Goal: Task Accomplishment & Management: Manage account settings

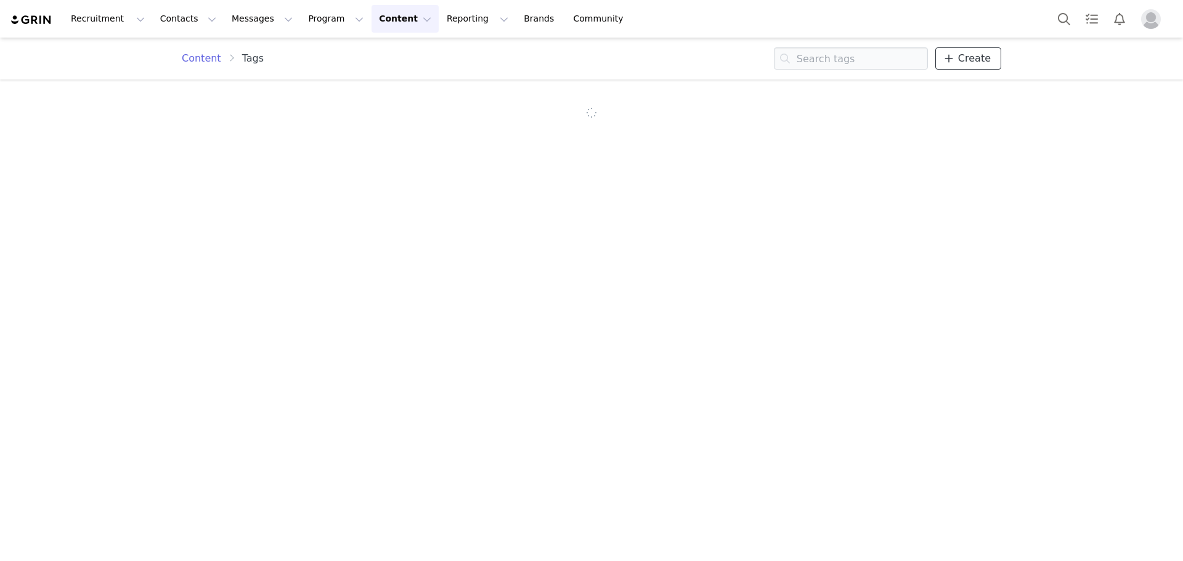
click at [982, 67] on link "Create" at bounding box center [968, 58] width 66 height 22
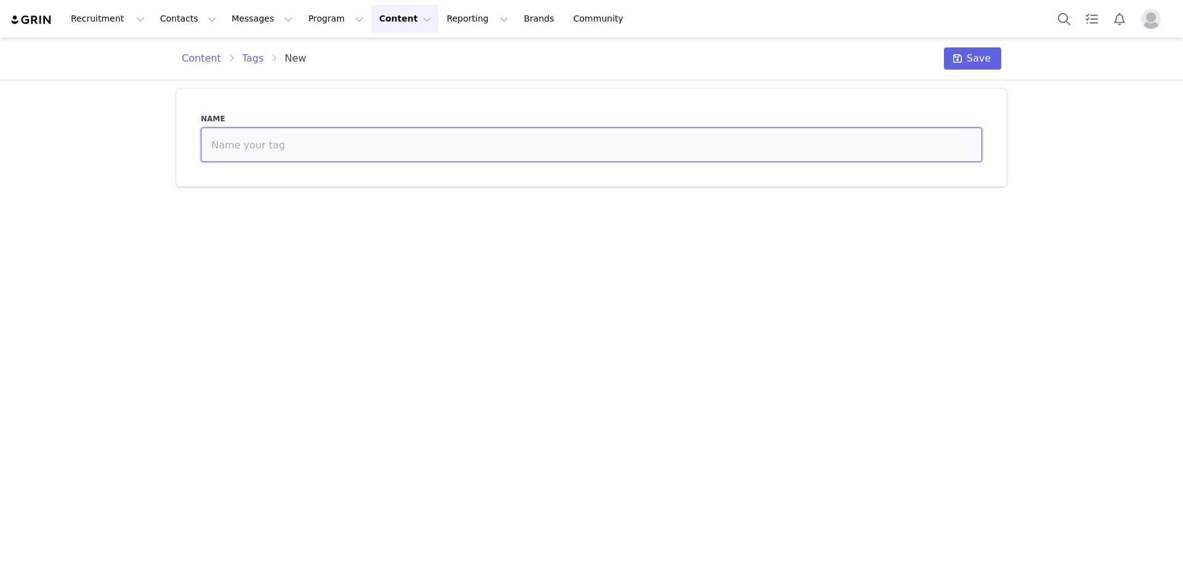
click at [700, 145] on input at bounding box center [591, 145] width 781 height 35
paste input "452852"
click at [322, 151] on input "452852 -" at bounding box center [591, 145] width 781 height 35
paste input "﻿Spirits at Carmine's"
type input "452852 - ﻿Spirits at [PERSON_NAME]'s"
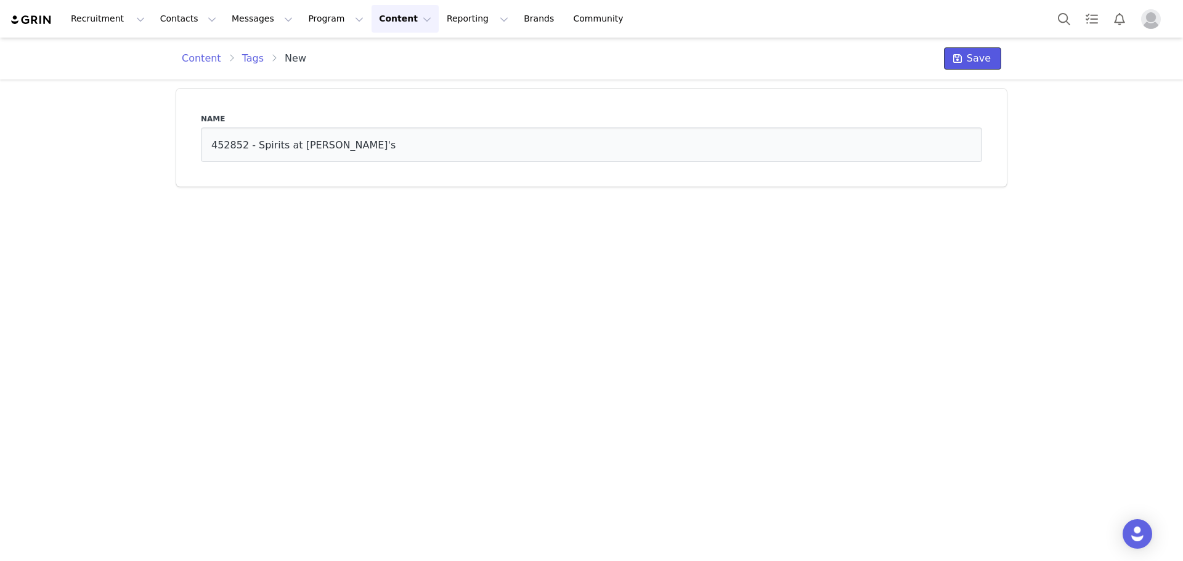
click at [985, 54] on span "Save" at bounding box center [979, 58] width 24 height 15
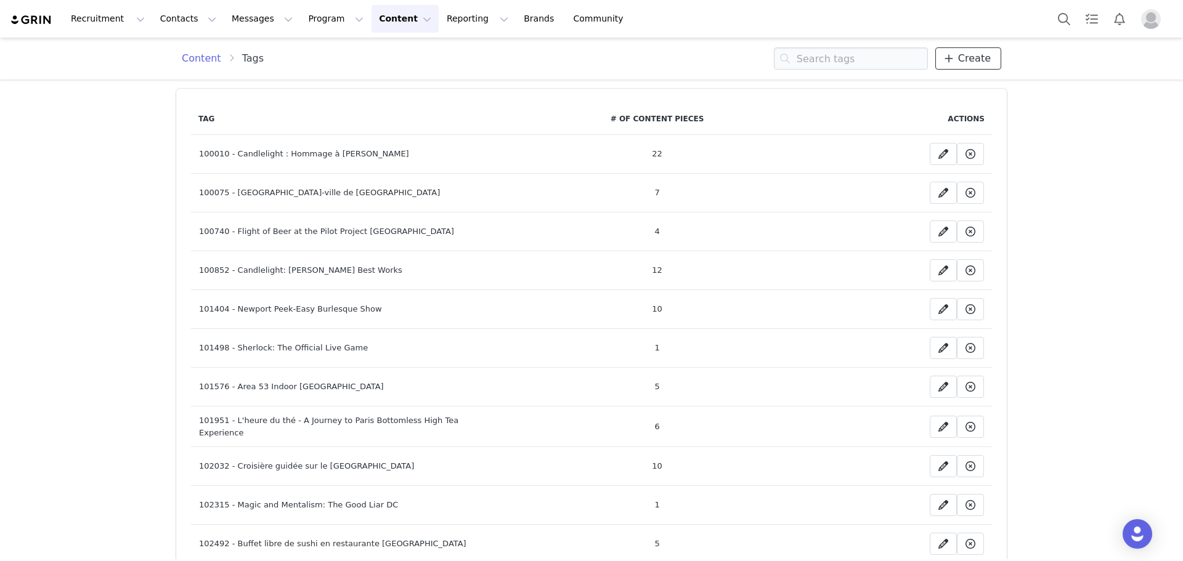
click at [982, 51] on span "Create" at bounding box center [974, 58] width 33 height 15
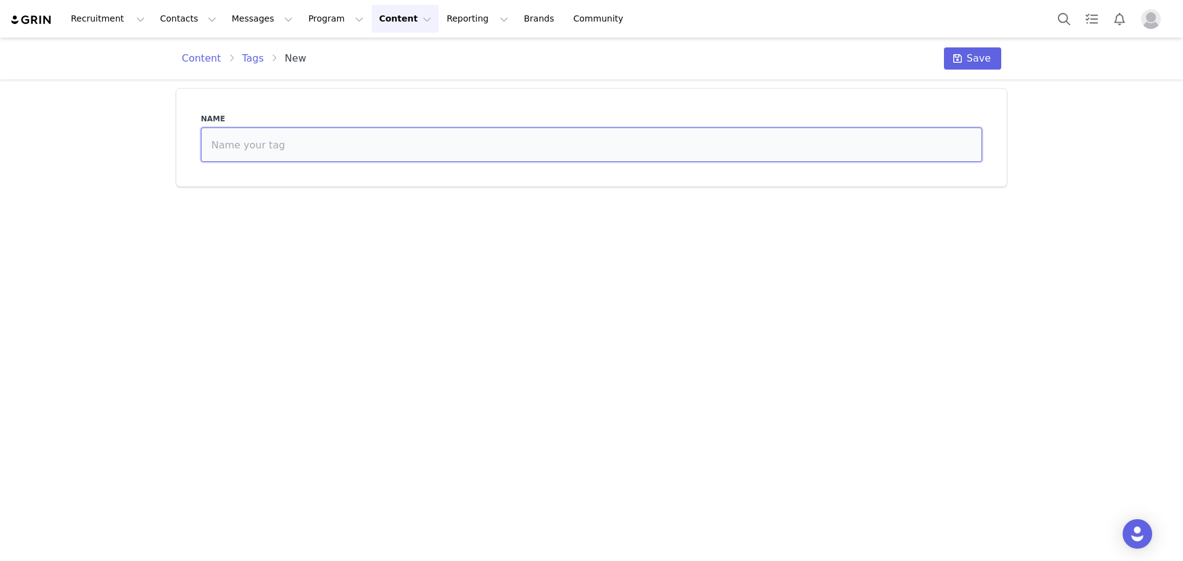
click at [368, 147] on input at bounding box center [591, 145] width 781 height 35
paste input "432026"
click at [306, 141] on input "432026 -" at bounding box center [591, 145] width 781 height 35
paste input "CuddlePups: La experiencia del galgo italiano"
type input "432026 - CuddlePups: La experiencia del galgo italiano"
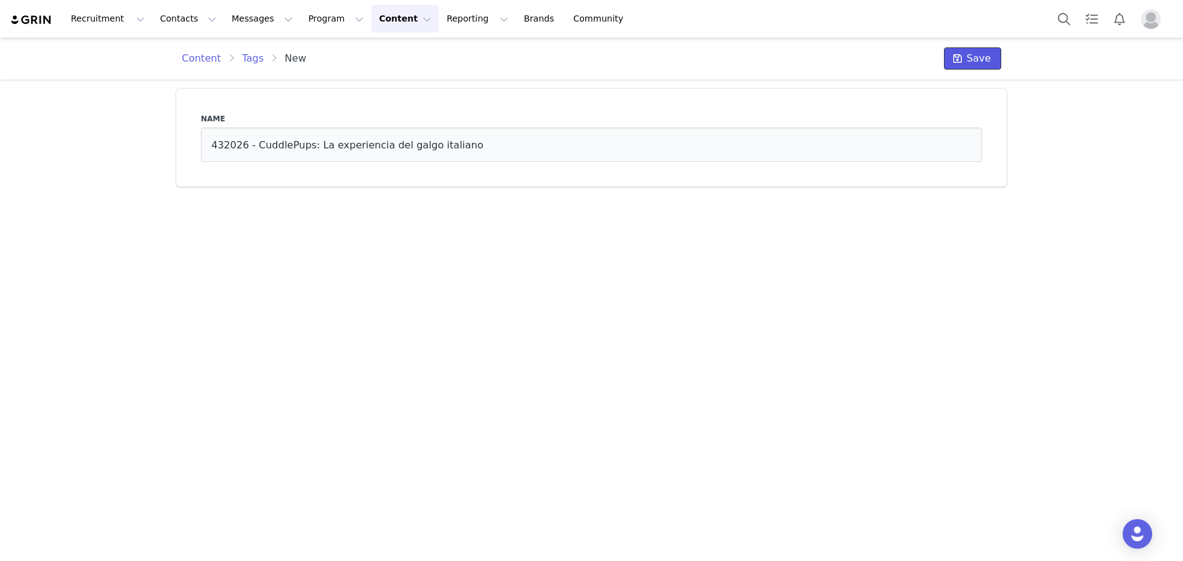
click at [971, 56] on span "Save" at bounding box center [979, 58] width 24 height 15
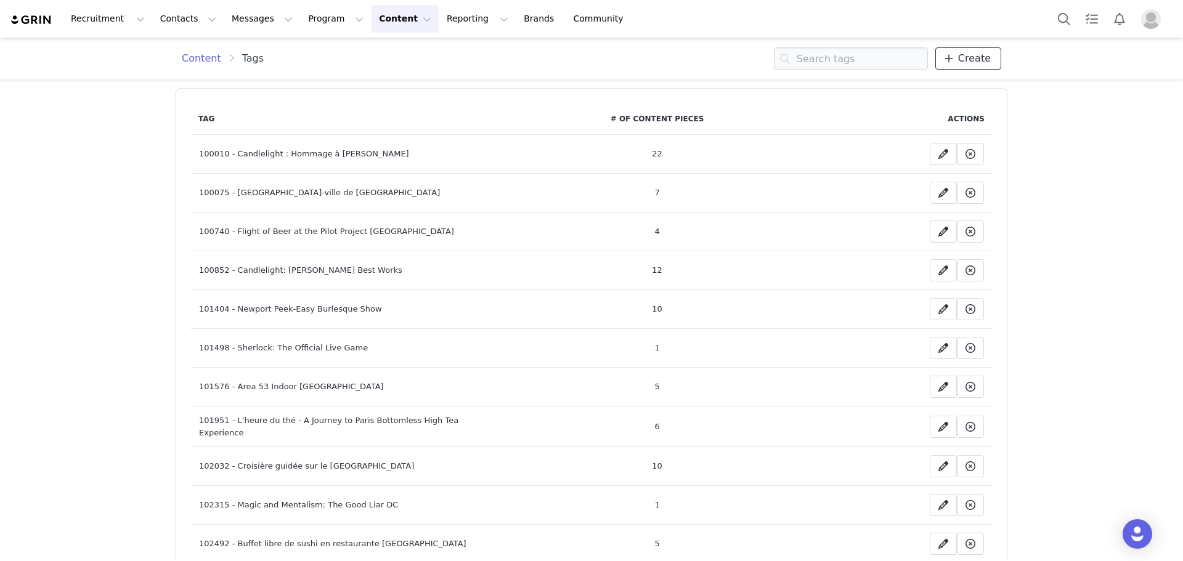
click at [982, 54] on span "Create" at bounding box center [974, 58] width 33 height 15
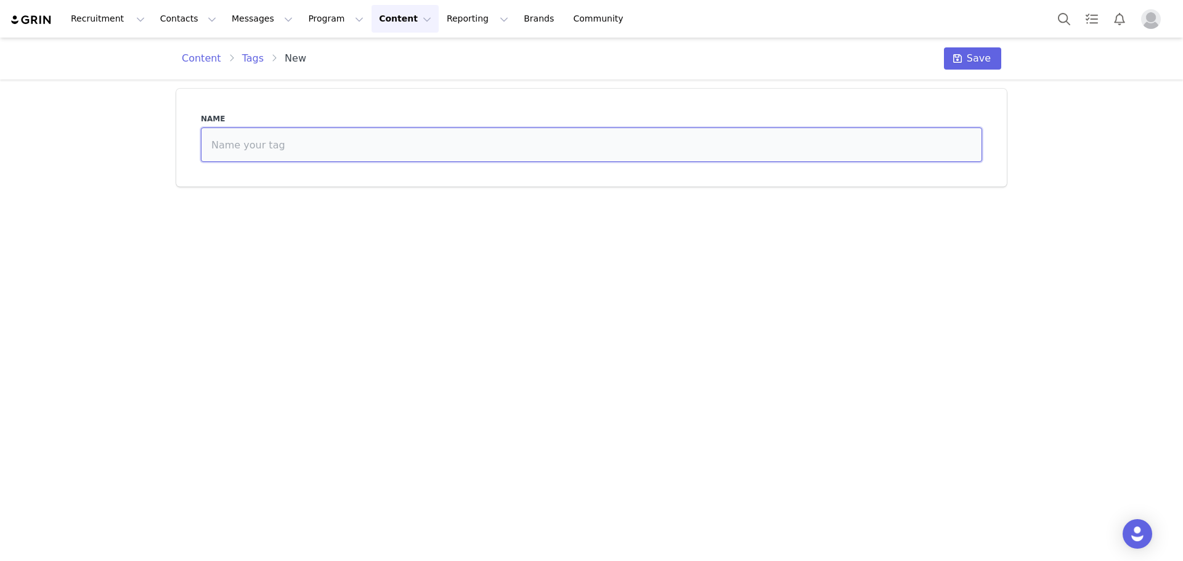
click at [418, 149] on input at bounding box center [591, 145] width 781 height 35
paste input "403671"
click at [309, 155] on input "403671 -" at bounding box center [591, 145] width 781 height 35
paste input "The Jazz Room: Tributo ao Blues"
type input "403671 - The Jazz Room: Tributo ao Blues"
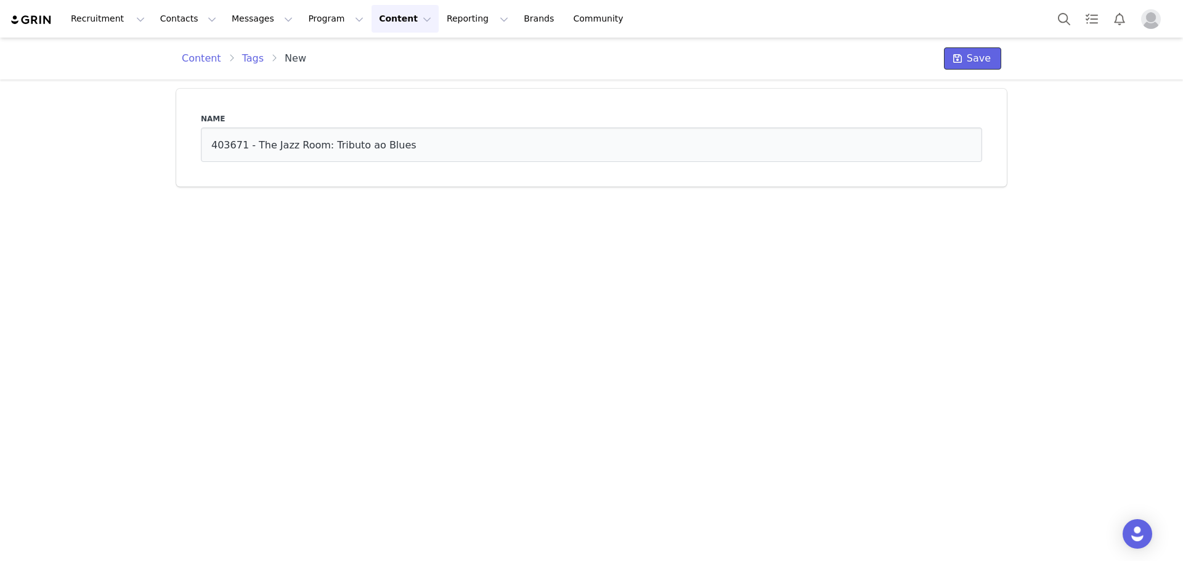
click at [983, 59] on span "Save" at bounding box center [979, 58] width 24 height 15
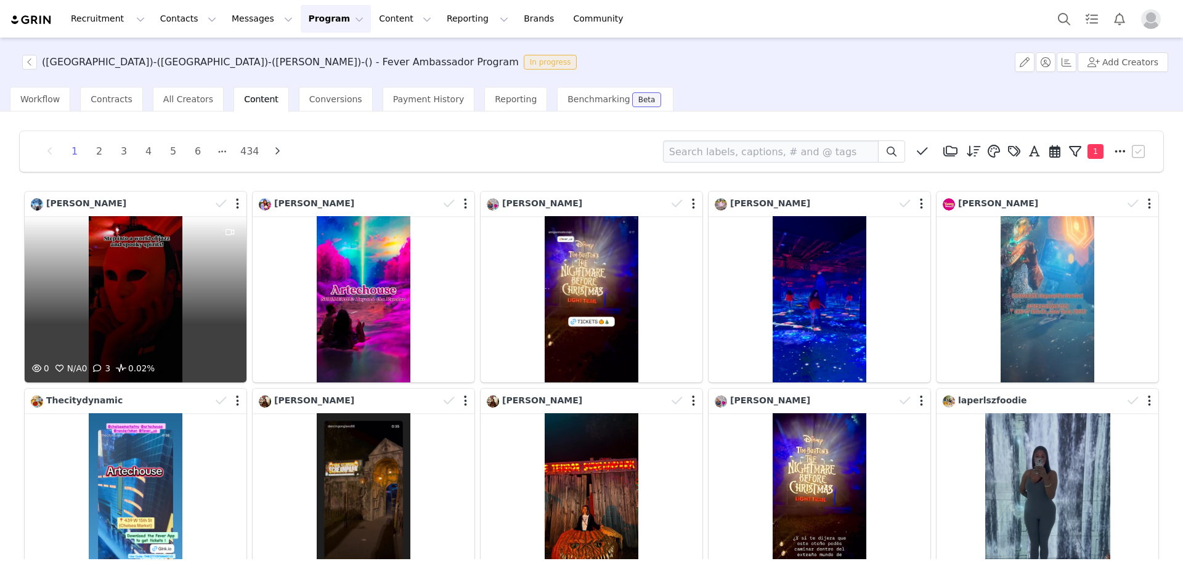
click at [214, 299] on div at bounding box center [229, 288] width 33 height 145
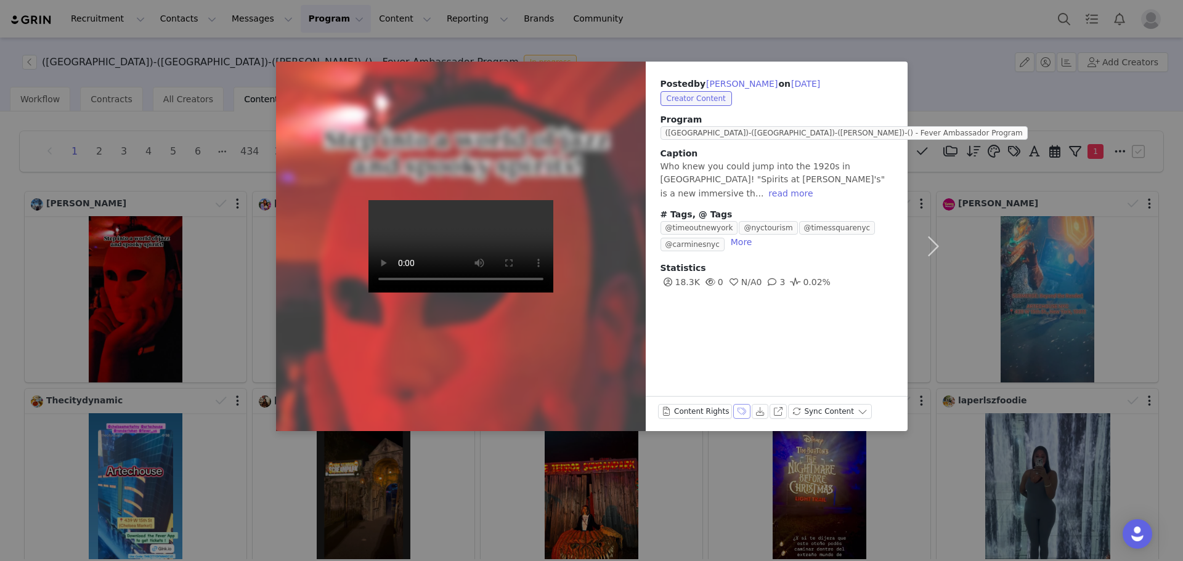
click at [733, 410] on button "Labels & Tags" at bounding box center [741, 411] width 17 height 15
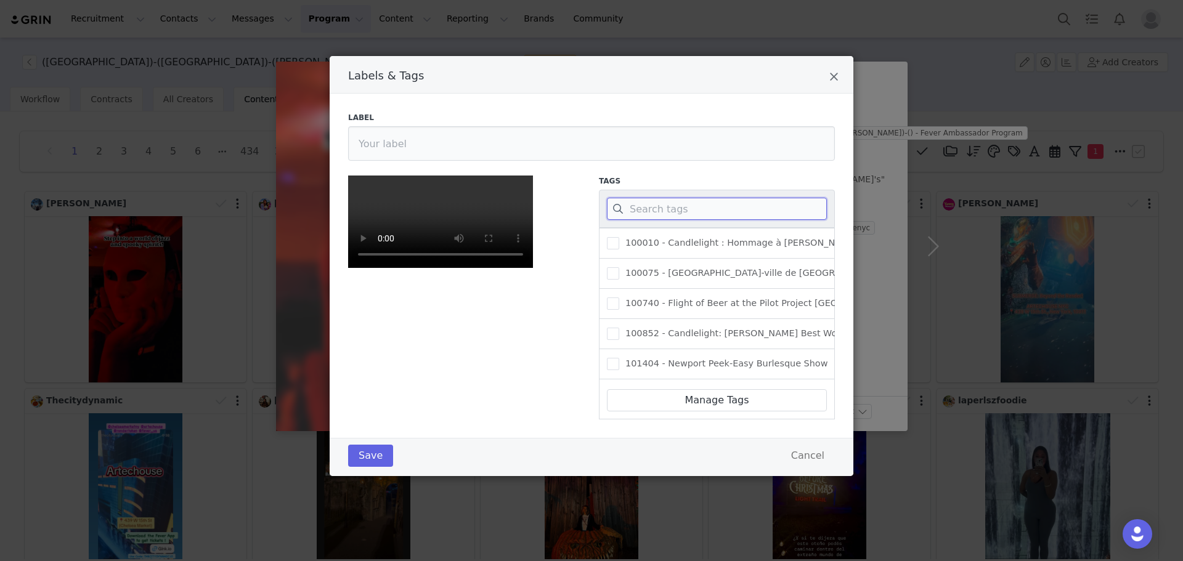
click at [695, 209] on input "Labels & Tags" at bounding box center [717, 209] width 220 height 22
paste input "452852"
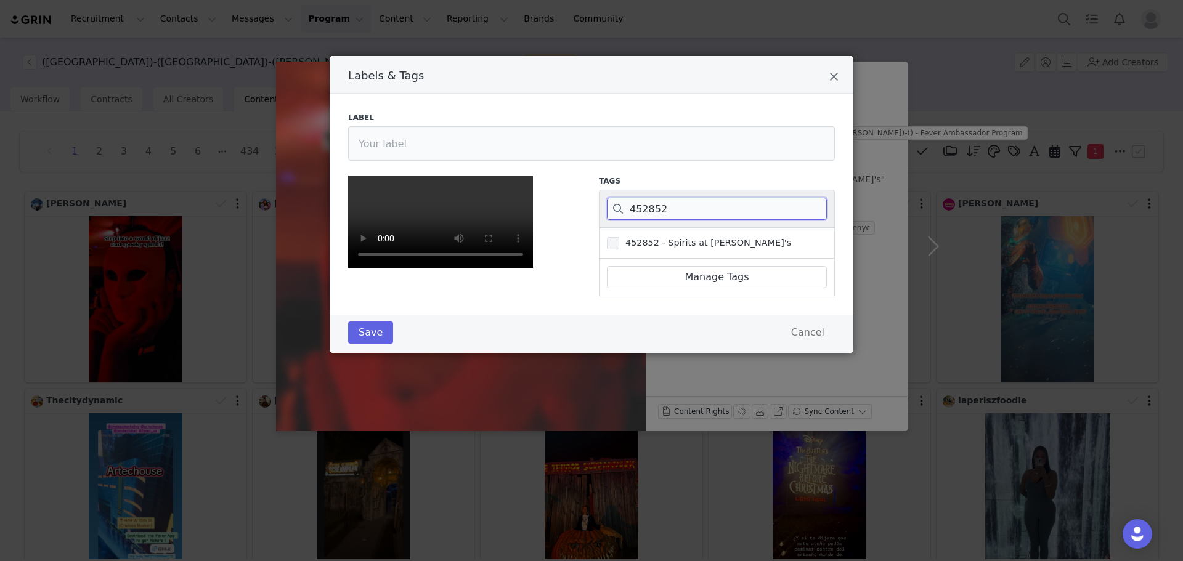
type input "452852"
click at [663, 246] on span "452852 - ﻿Spirits at [PERSON_NAME]'s" at bounding box center [705, 243] width 172 height 12
click at [619, 237] on input "452852 - ﻿Spirits at [PERSON_NAME]'s" at bounding box center [619, 237] width 0 height 0
click at [365, 344] on button "Save" at bounding box center [370, 333] width 45 height 22
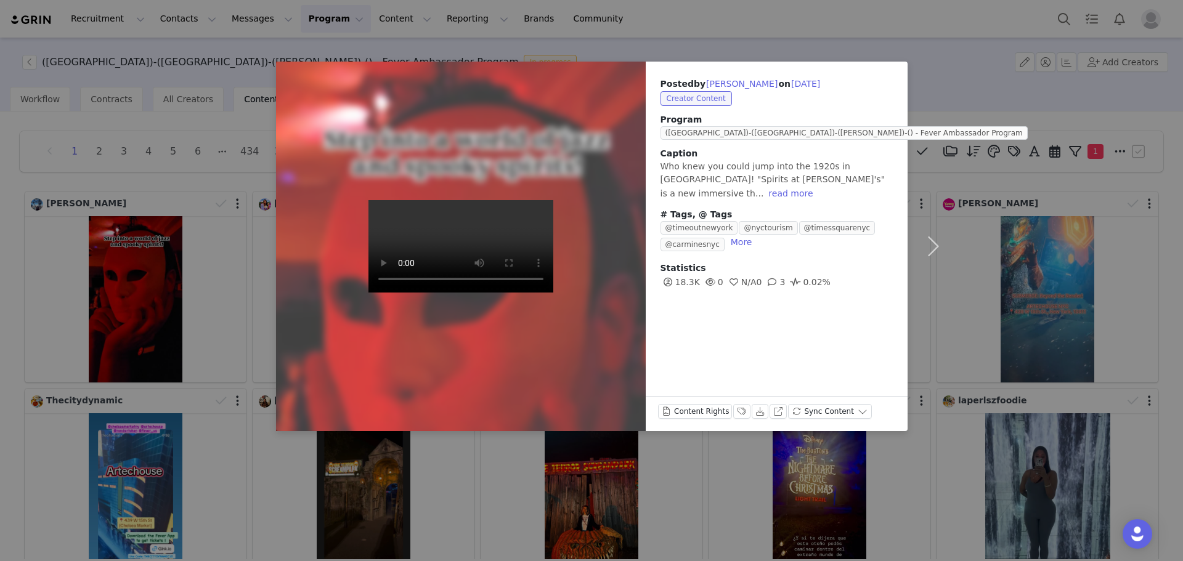
click at [615, 30] on div "Posted by Natasha Chan on Oct 1, 2025 Creator Content Program (US)-(NYC)-(SABRI…" at bounding box center [591, 280] width 1183 height 561
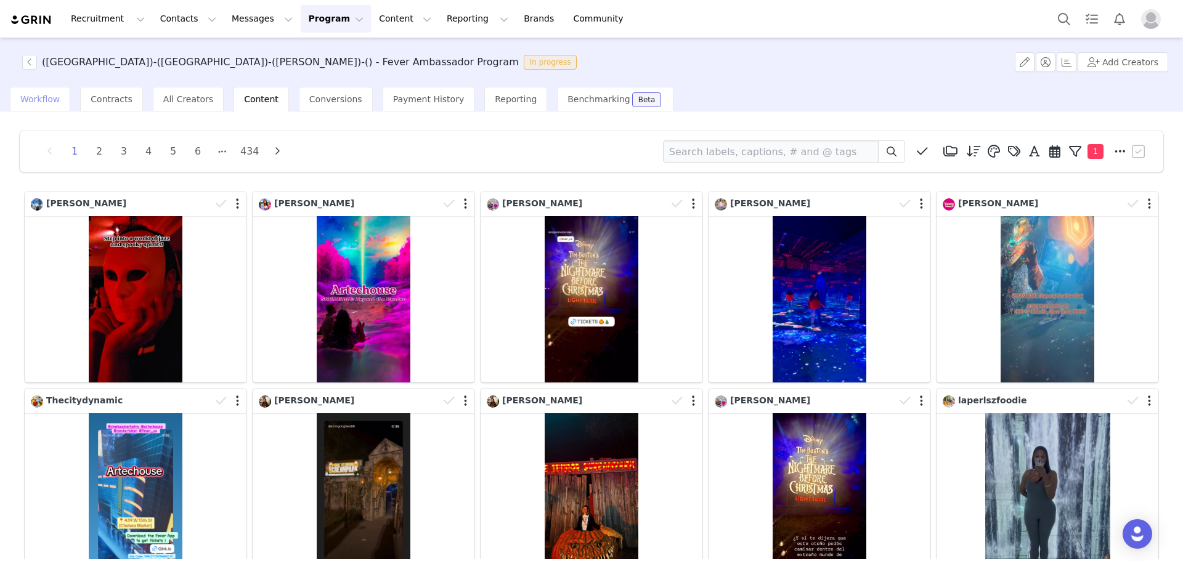
click at [42, 99] on span "Workflow" at bounding box center [39, 99] width 39 height 10
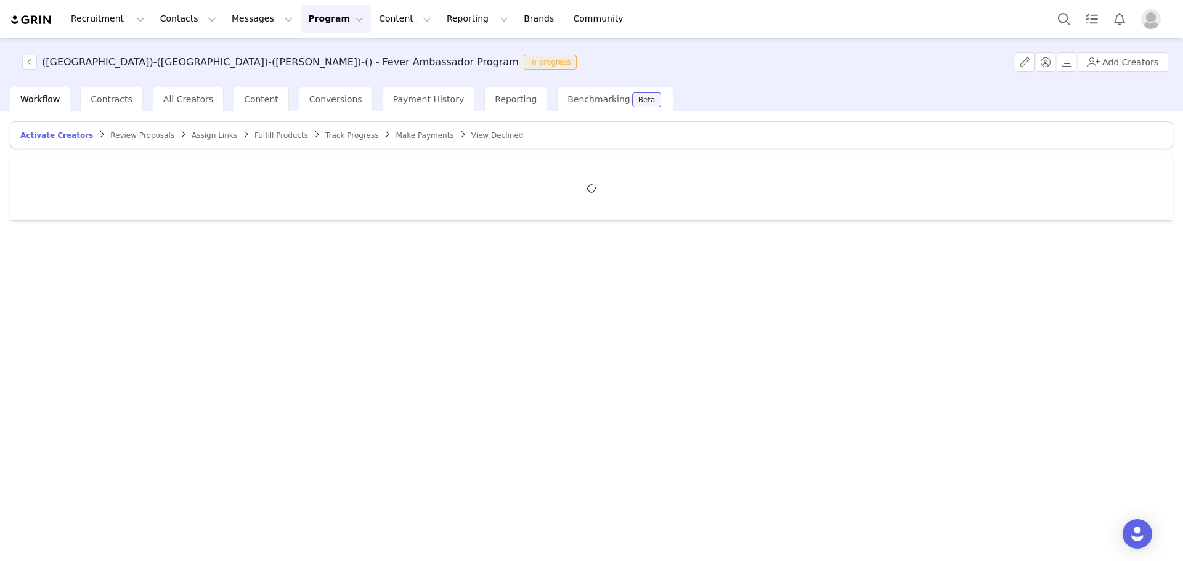
click at [151, 136] on span "Review Proposals" at bounding box center [142, 135] width 64 height 9
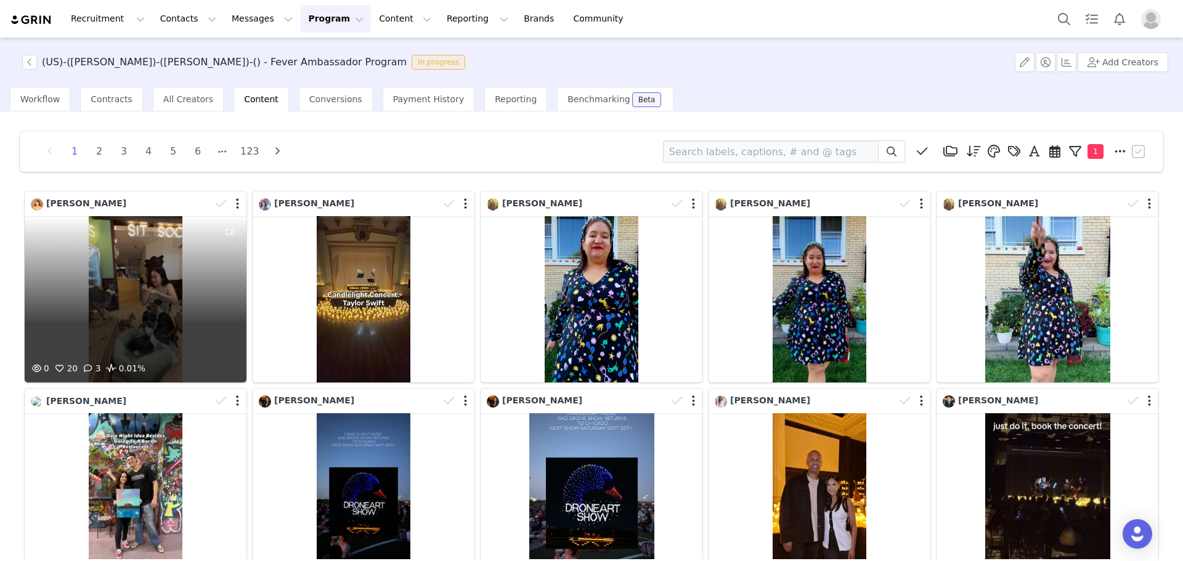
click at [170, 242] on div "0 20 3 0.01%" at bounding box center [136, 299] width 222 height 166
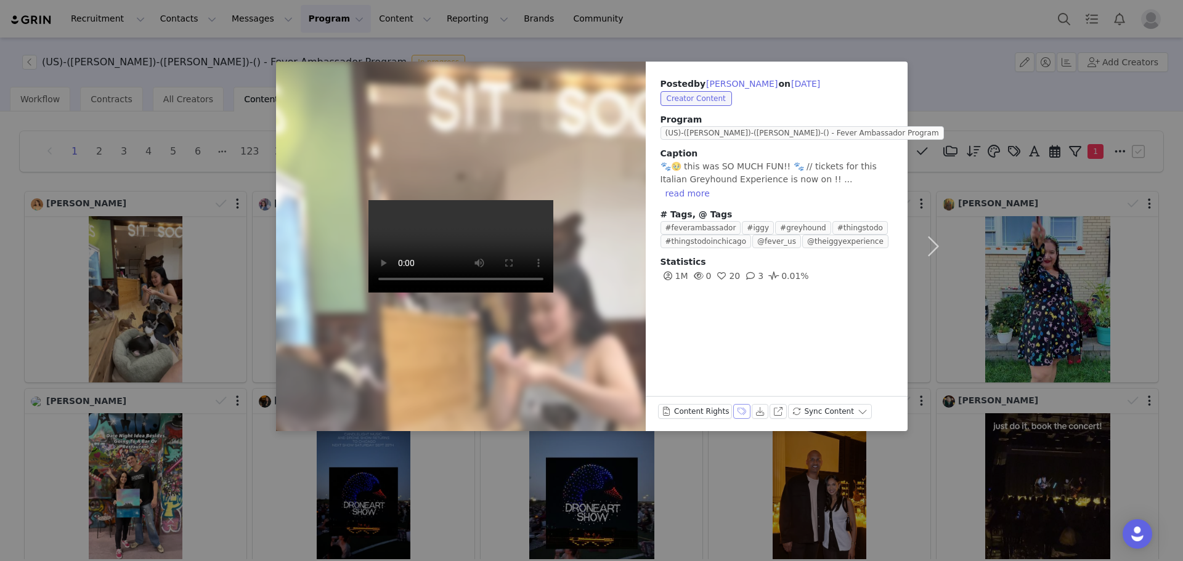
click at [733, 412] on button "Labels & Tags" at bounding box center [741, 411] width 17 height 15
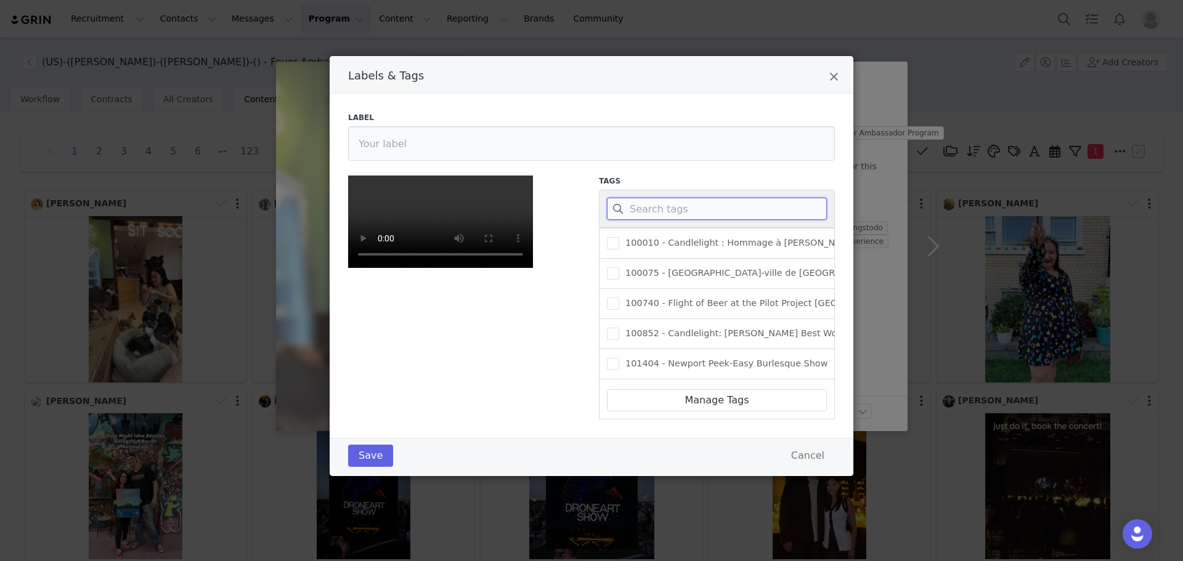
click at [693, 200] on input "Labels & Tags" at bounding box center [717, 209] width 220 height 22
paste input "432026"
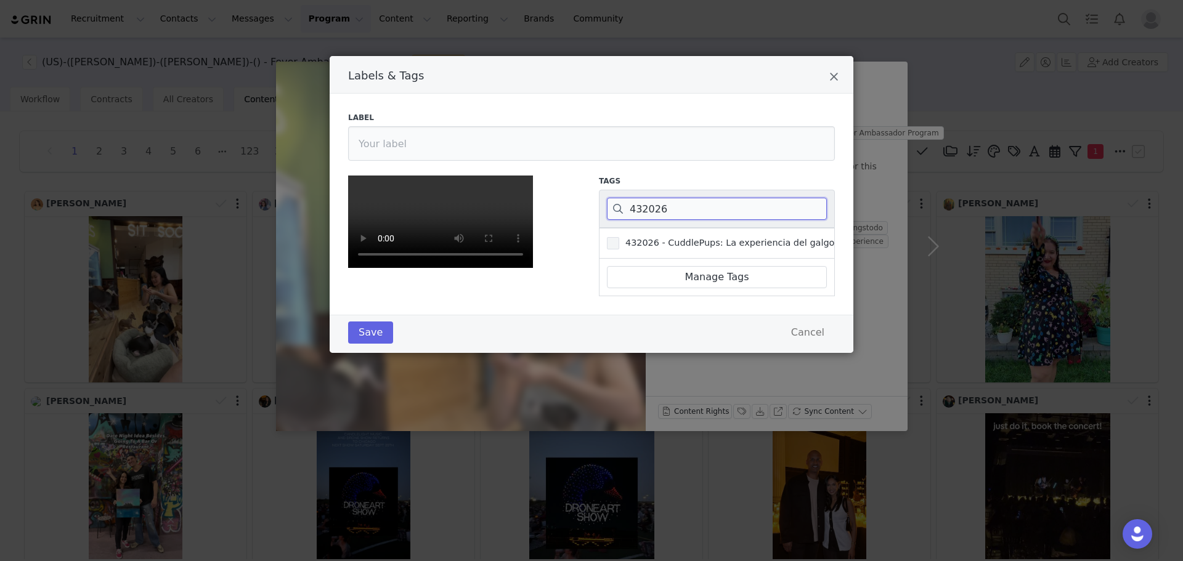
type input "432026"
click at [680, 248] on span "432026 - CuddlePups: La experiencia del galgo italiano" at bounding box center [744, 243] width 251 height 12
click at [619, 237] on input "432026 - CuddlePups: La experiencia del galgo italiano" at bounding box center [619, 237] width 0 height 0
click at [350, 344] on button "Save" at bounding box center [370, 333] width 45 height 22
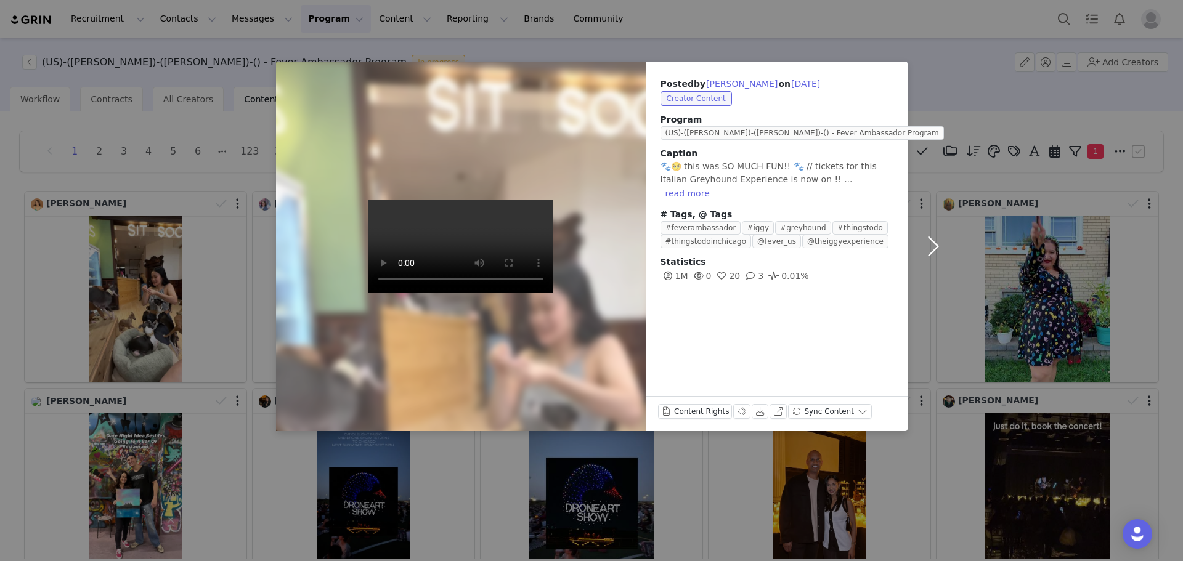
click at [953, 71] on button "button" at bounding box center [934, 247] width 52 height 370
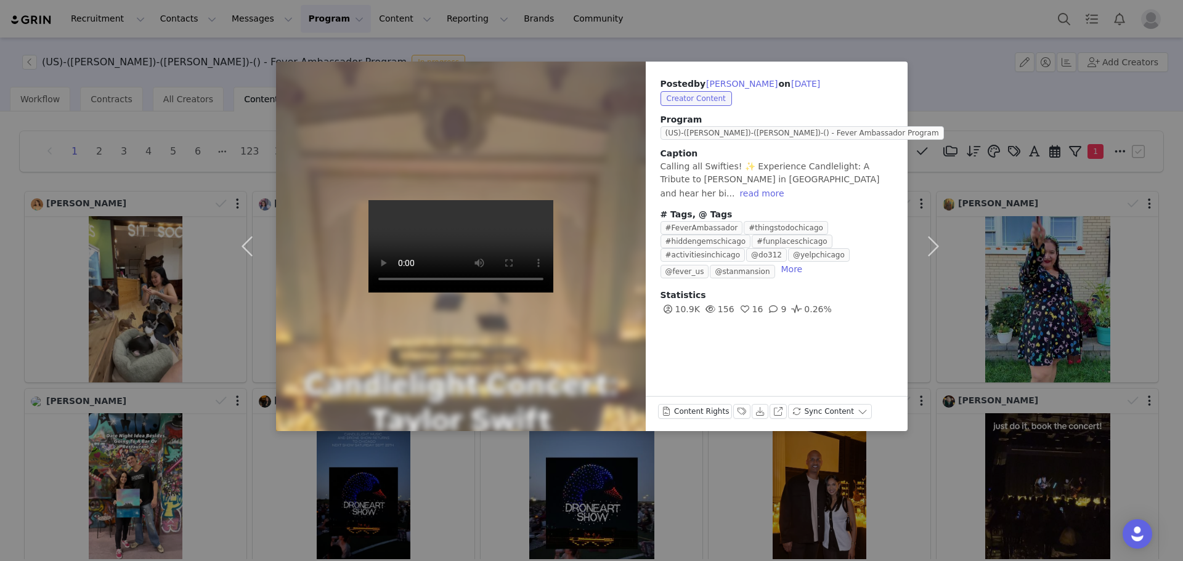
click at [206, 66] on div "Posted by Jonna Newberry on Sep 30, 2025 Creator Content Program (US)-(ORD)-(SA…" at bounding box center [591, 280] width 1183 height 561
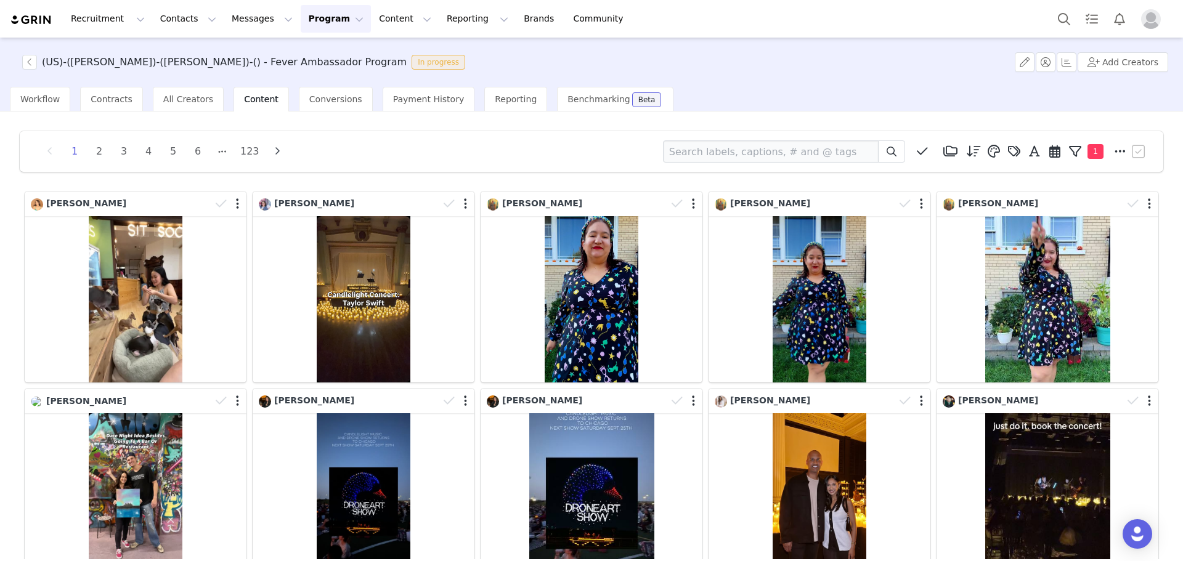
click at [245, 92] on div "Content" at bounding box center [261, 99] width 55 height 25
click at [26, 99] on span "Workflow" at bounding box center [39, 99] width 39 height 10
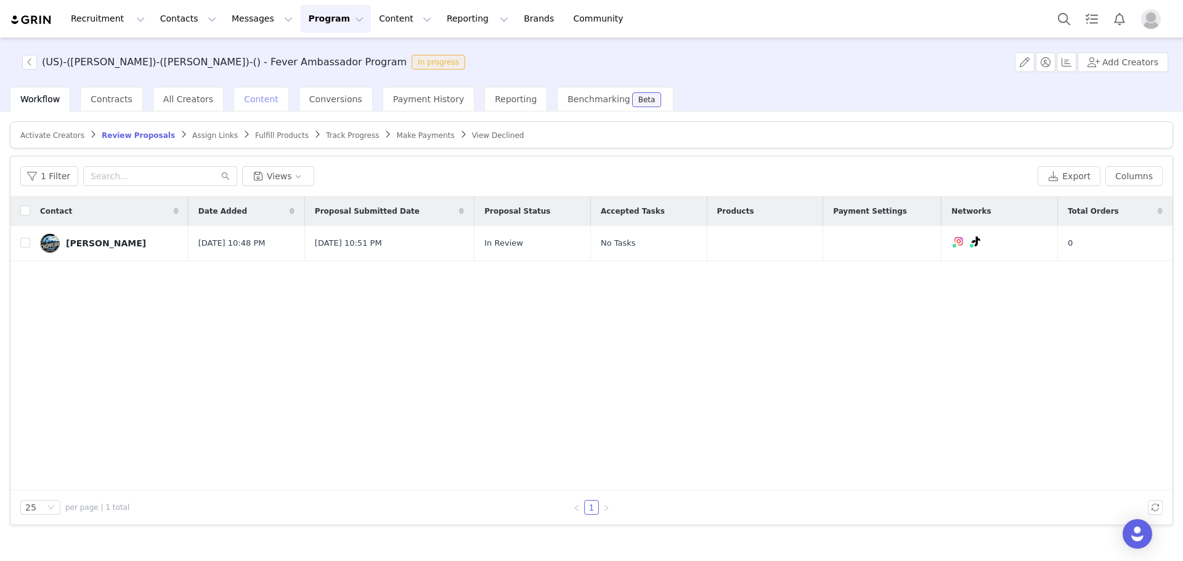
drag, startPoint x: 238, startPoint y: 95, endPoint x: 230, endPoint y: 96, distance: 7.5
click at [244, 95] on span "Content" at bounding box center [261, 99] width 35 height 10
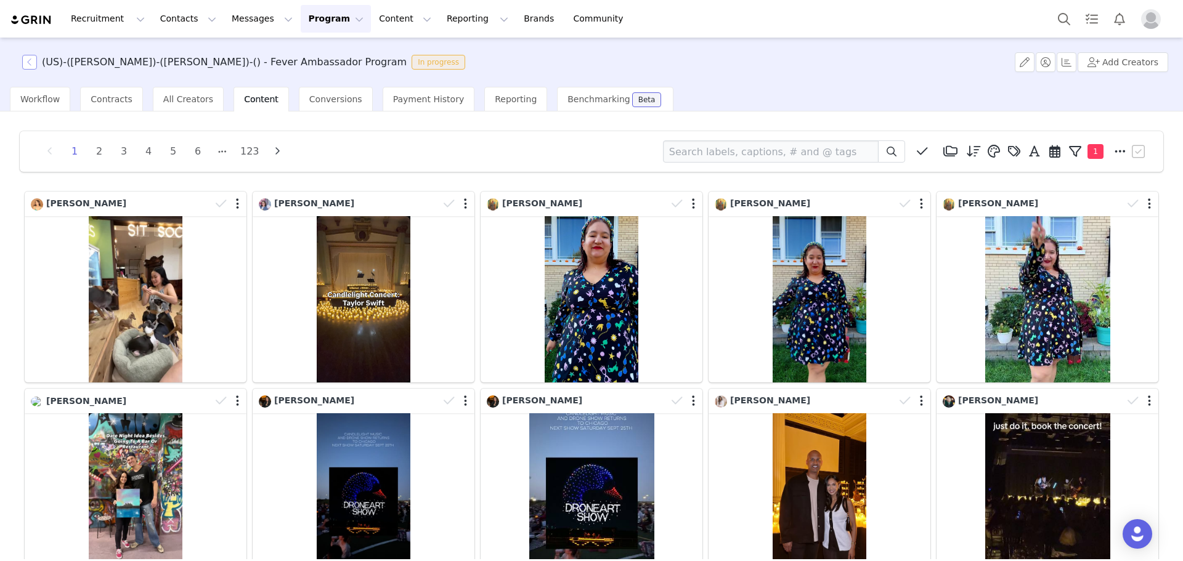
click at [28, 62] on button "button" at bounding box center [29, 62] width 15 height 15
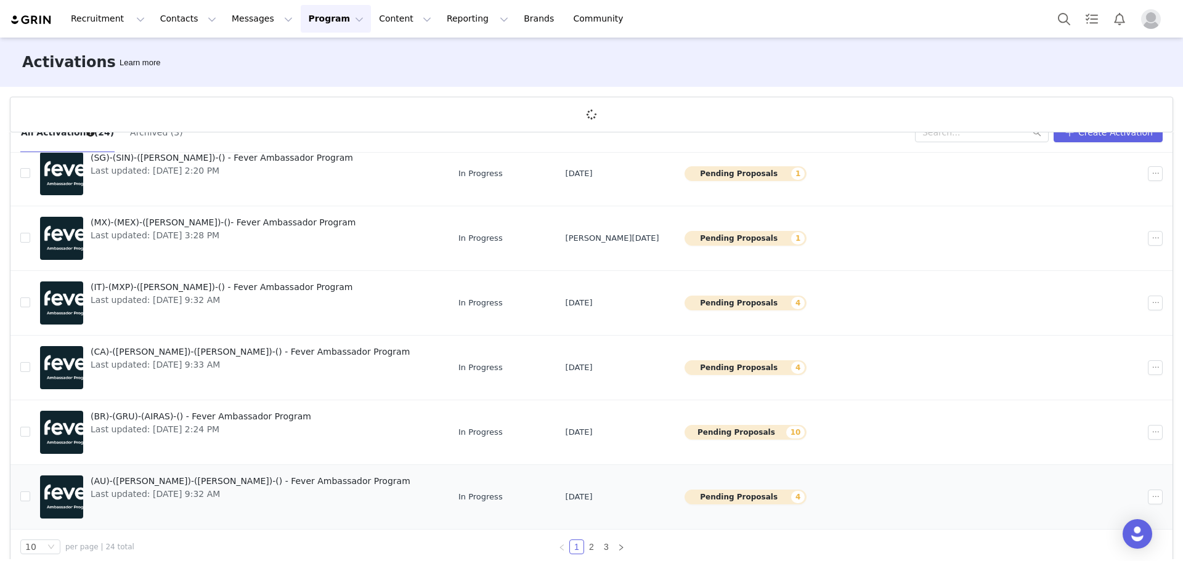
scroll to position [46, 0]
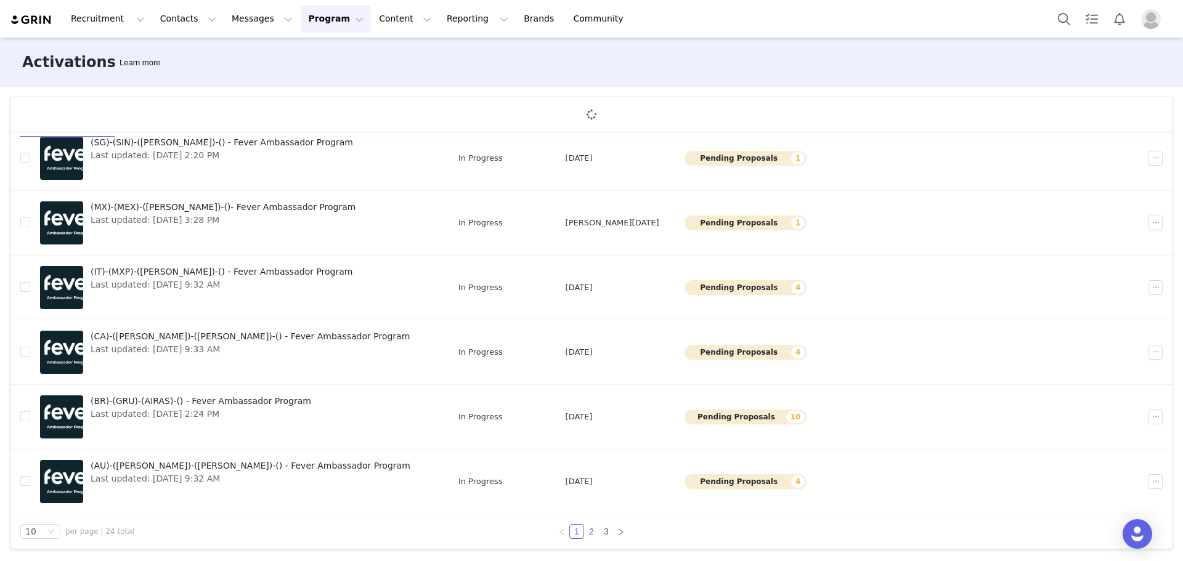
click at [586, 530] on link "2" at bounding box center [592, 532] width 14 height 14
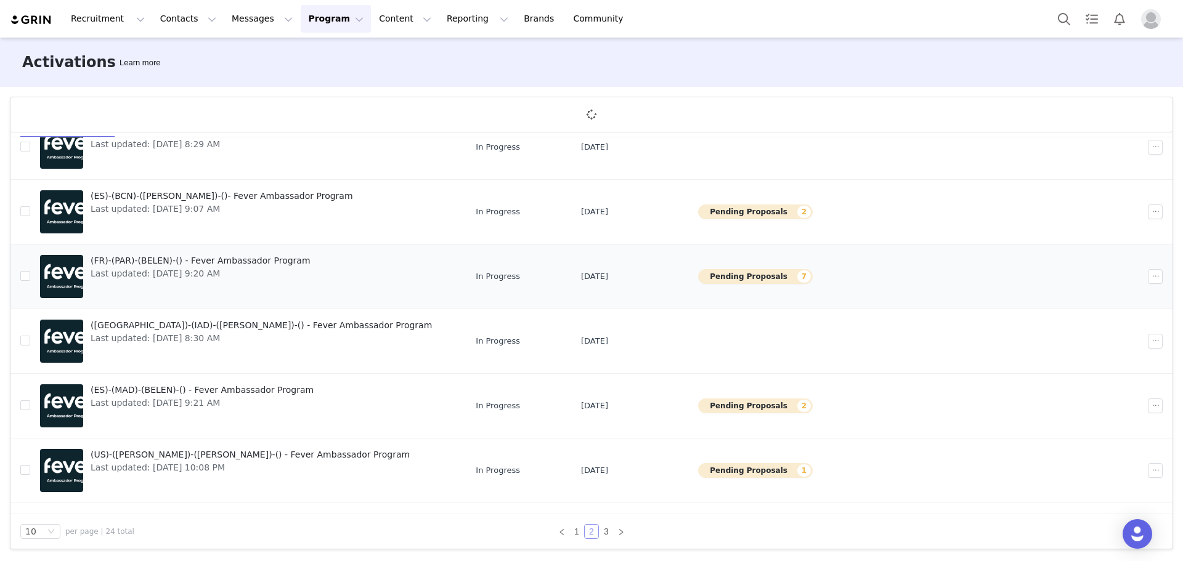
scroll to position [300, 0]
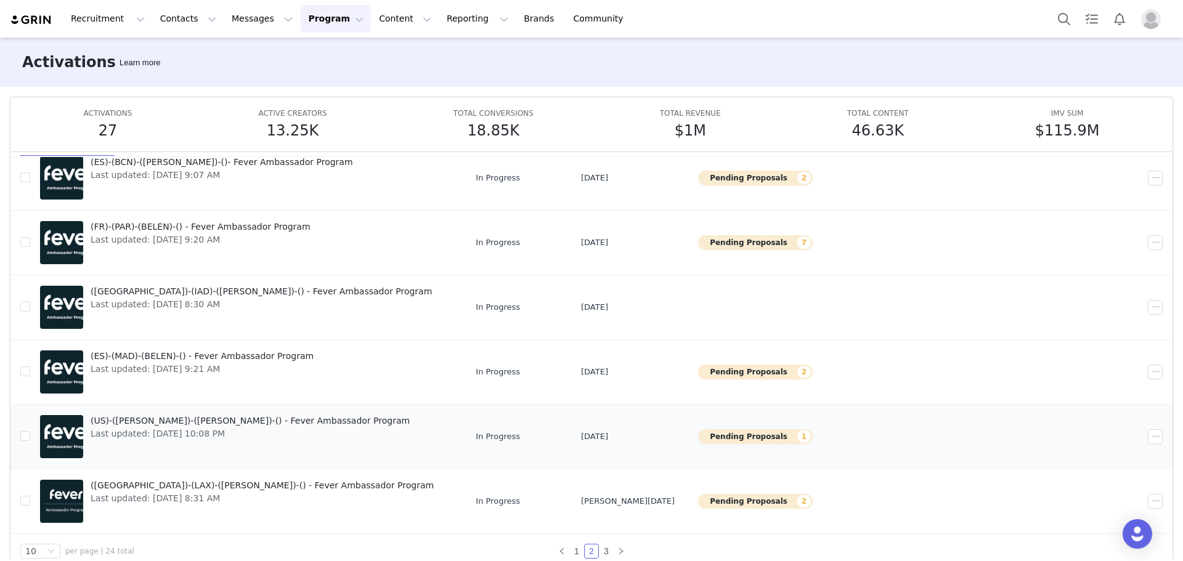
click at [152, 423] on span "(US)-([PERSON_NAME])-([PERSON_NAME])-() - Fever Ambassador Program" at bounding box center [250, 421] width 319 height 13
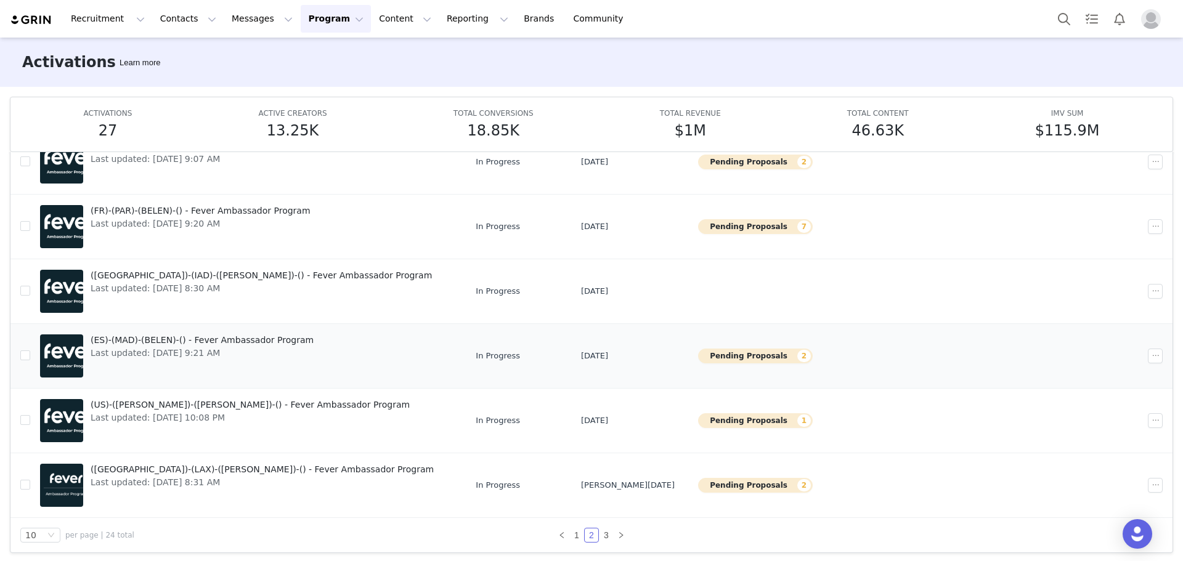
scroll to position [65, 0]
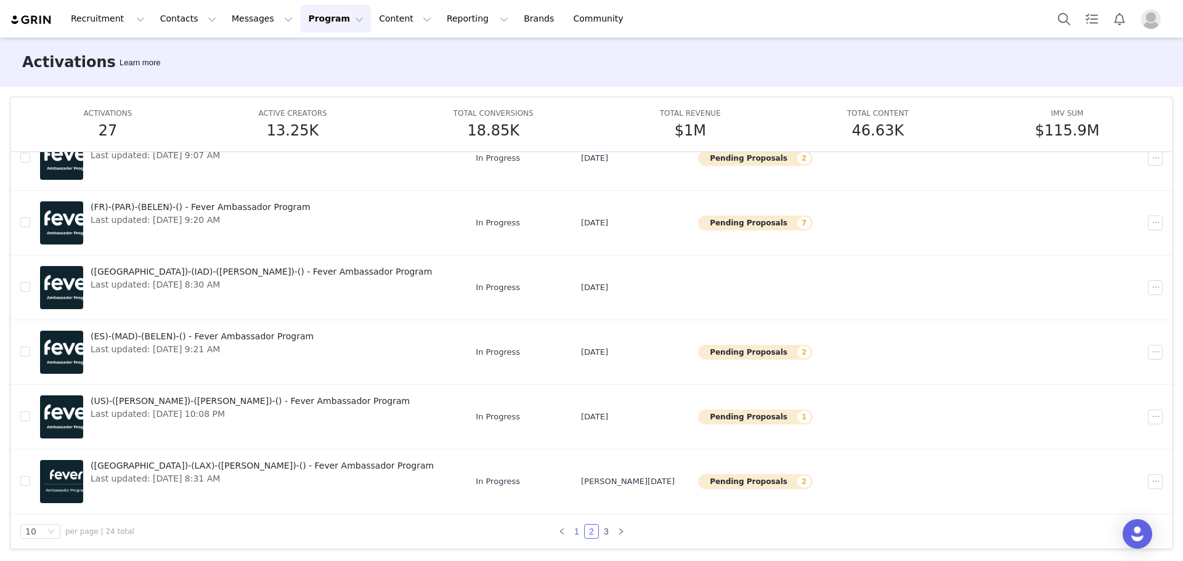
click at [572, 532] on link "1" at bounding box center [577, 532] width 14 height 14
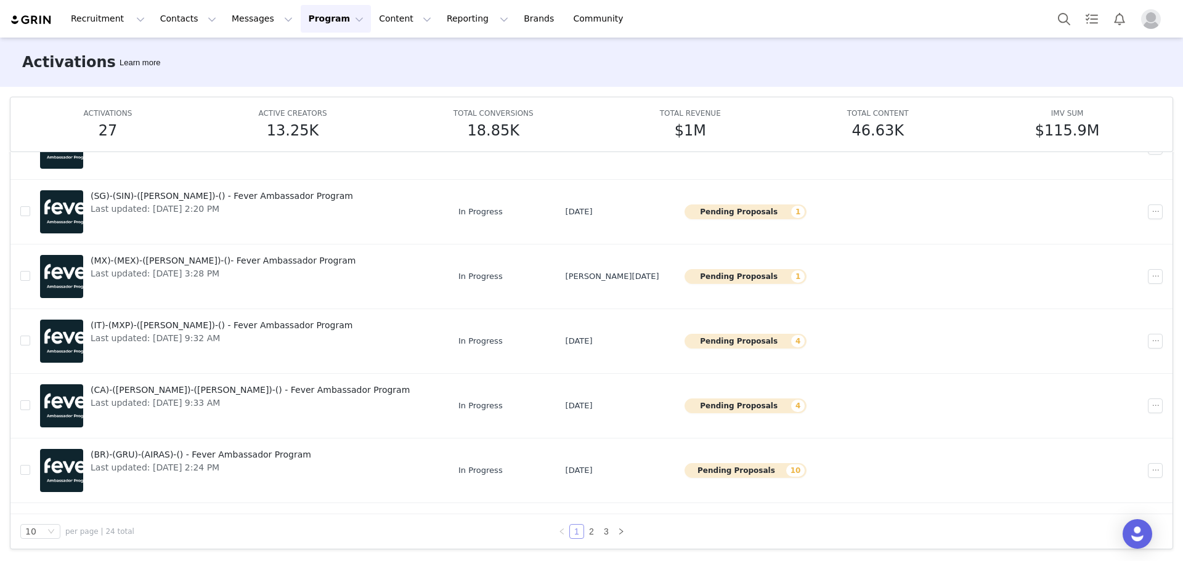
scroll to position [0, 0]
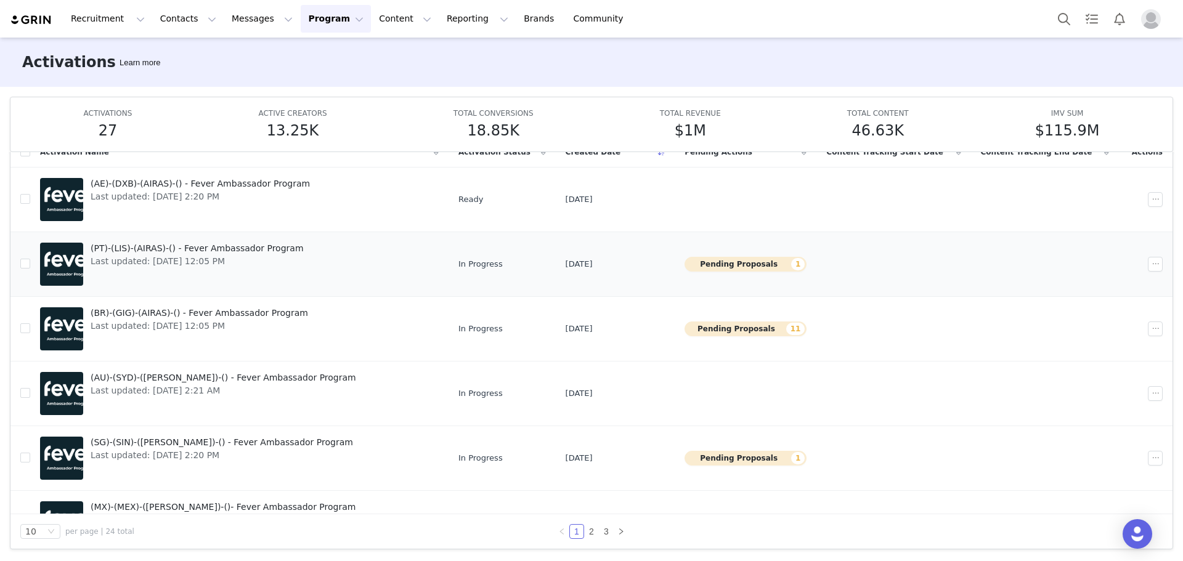
click at [155, 248] on span "(PT)-(LIS)-(AIRAS)-() - Fever Ambassador Program" at bounding box center [197, 248] width 213 height 13
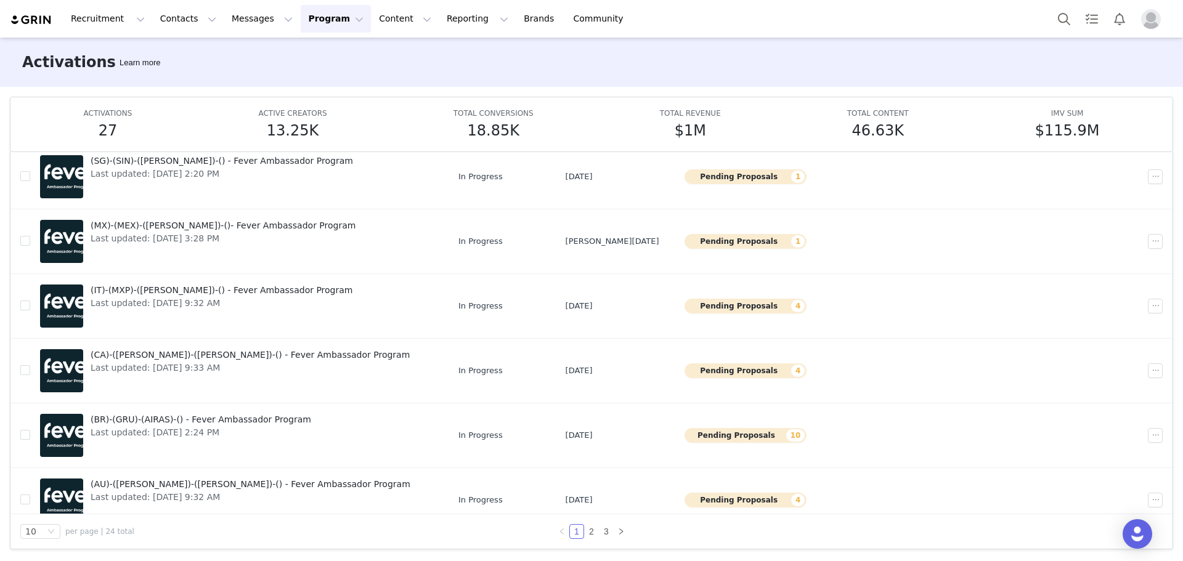
scroll to position [300, 0]
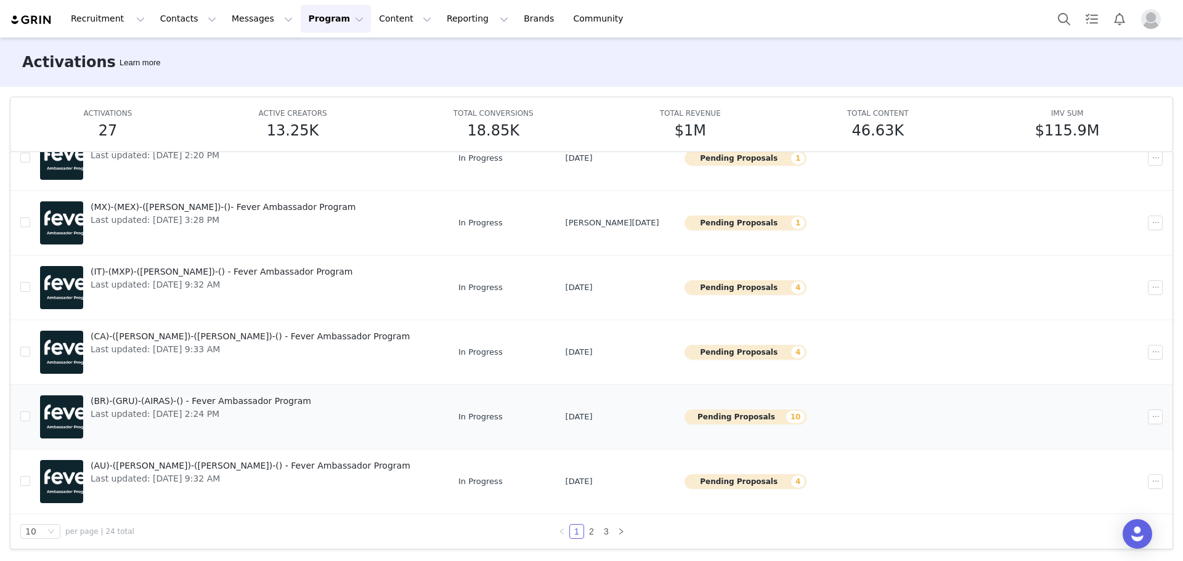
click at [189, 402] on span "(BR)-(GRU)-(AIRAS)-() - Fever Ambassador Program" at bounding box center [201, 401] width 221 height 13
click at [136, 410] on span "Last updated: Sep 10, 2025 2:24 PM" at bounding box center [201, 414] width 221 height 13
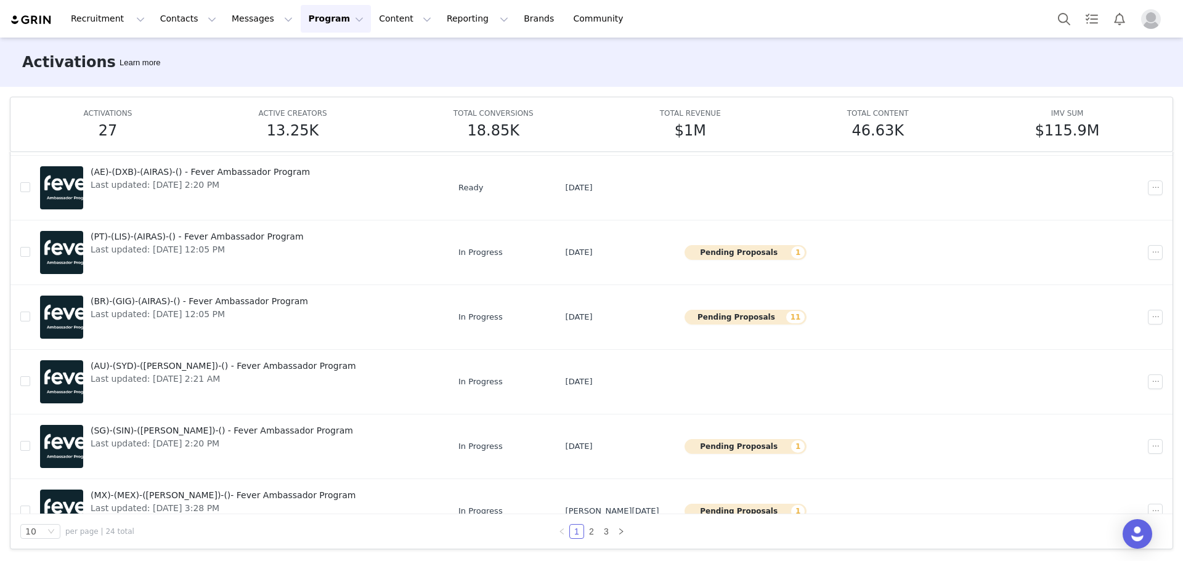
scroll to position [0, 0]
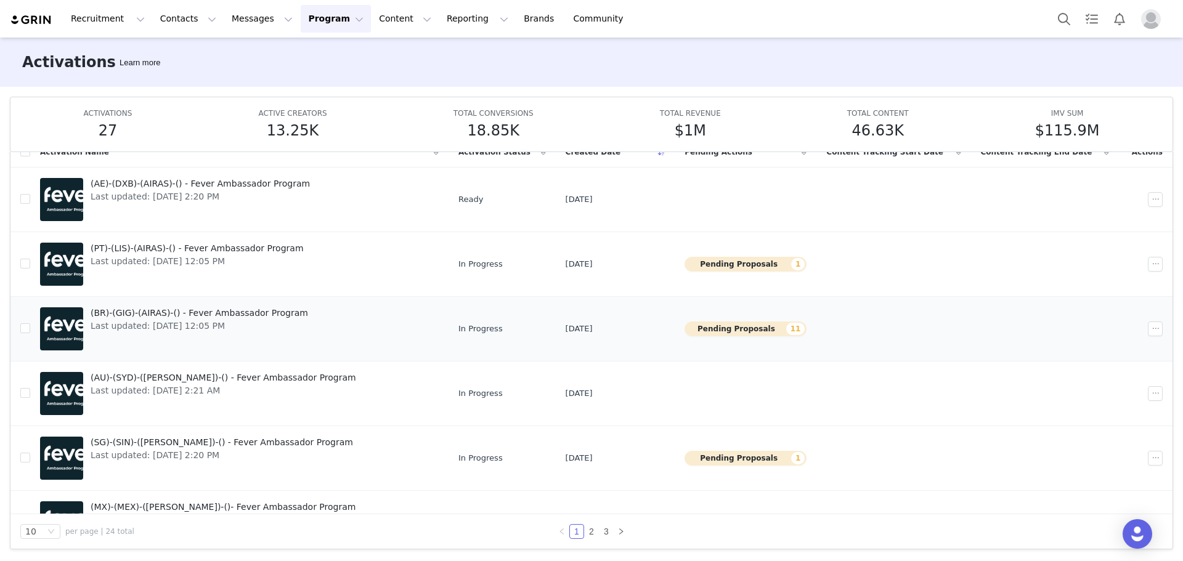
click at [111, 314] on span "(BR)-(GIG)-(AIRAS)-() - Fever Ambassador Program" at bounding box center [199, 313] width 217 height 13
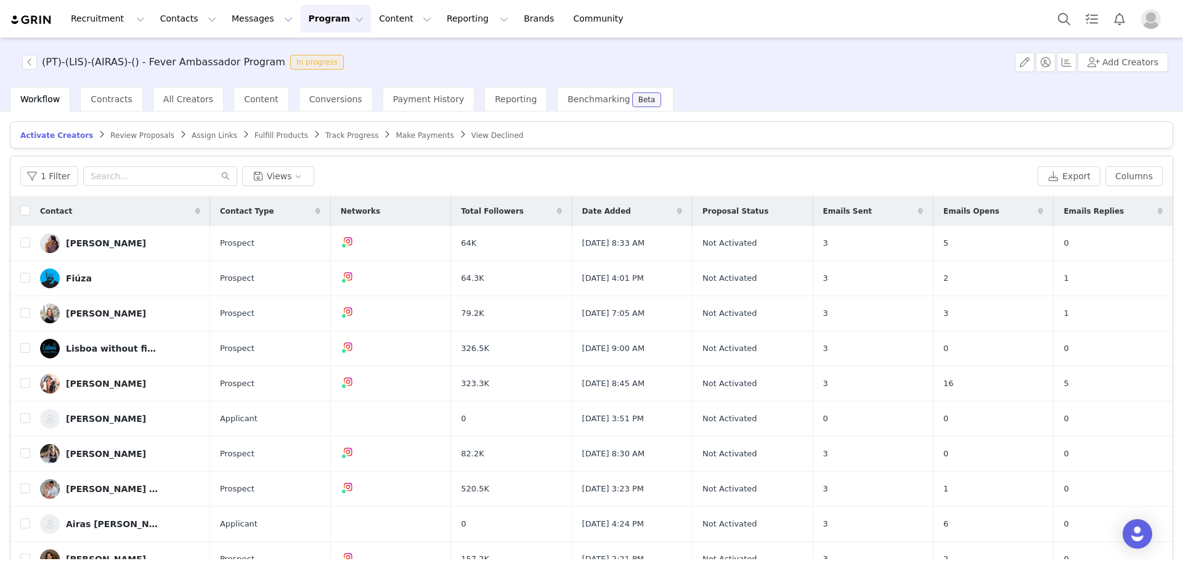
drag, startPoint x: 242, startPoint y: 99, endPoint x: 0, endPoint y: 360, distance: 355.3
click at [244, 99] on span "Content" at bounding box center [261, 99] width 35 height 10
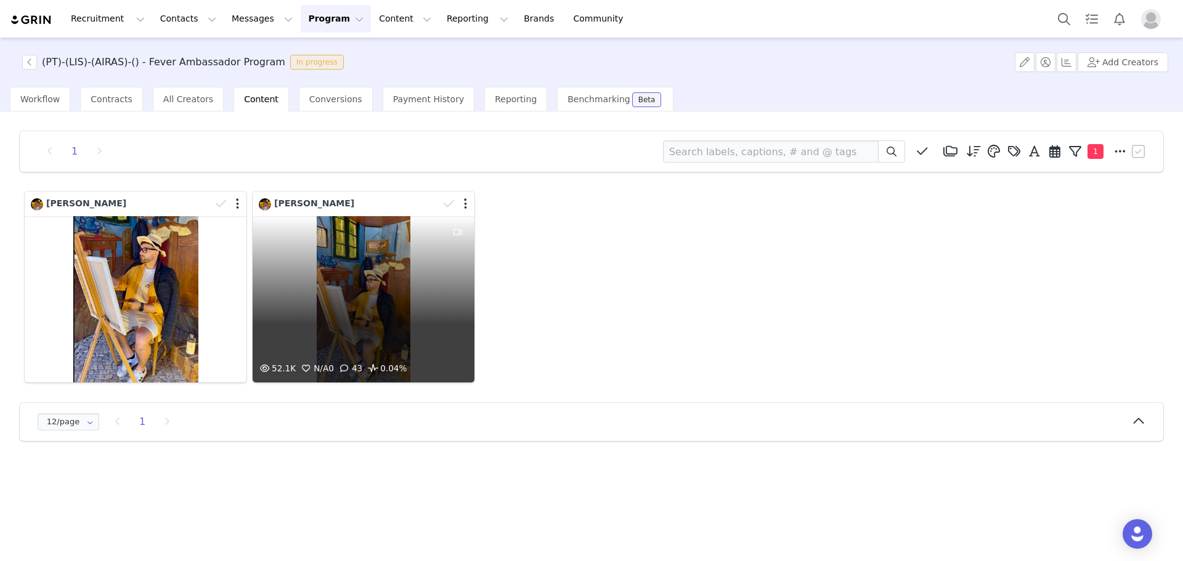
click at [392, 339] on div "52.1K N/A 0 43 0.04%" at bounding box center [364, 299] width 222 height 166
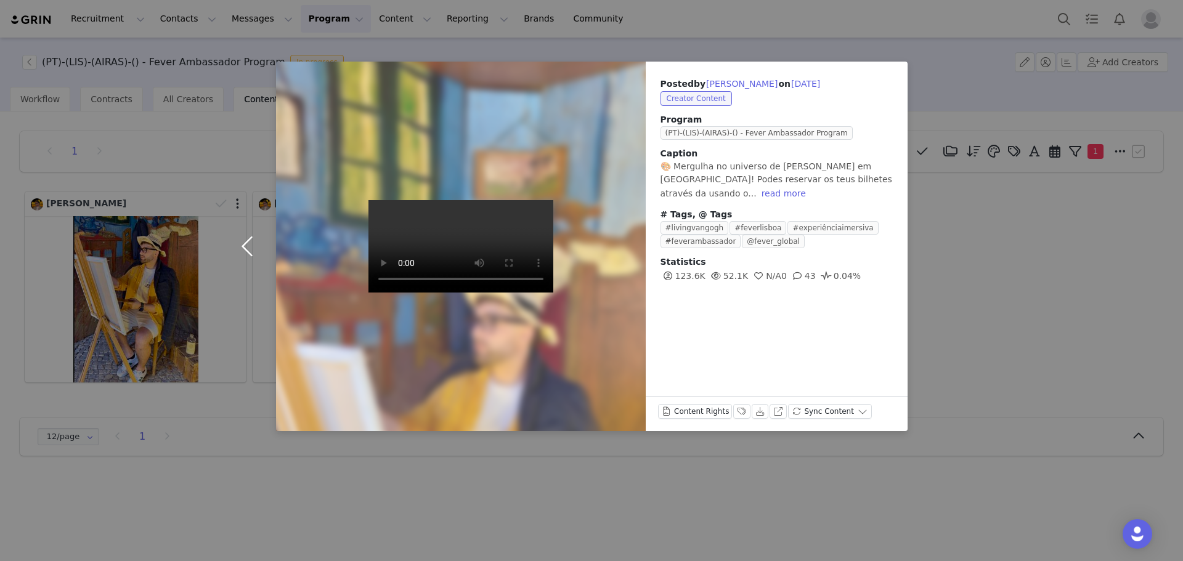
click at [251, 226] on button "button" at bounding box center [250, 247] width 52 height 370
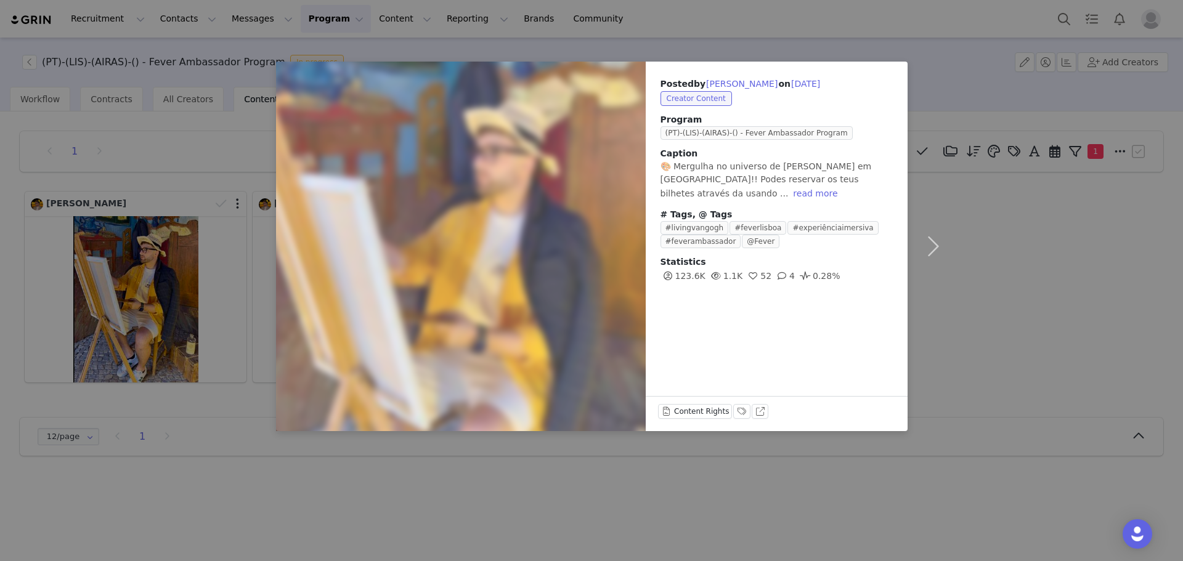
click at [1009, 79] on div "Posted by [PERSON_NAME] on [DATE] Creator Content Program (PT)-(LIS)-(AIRAS)-()…" at bounding box center [591, 280] width 1183 height 561
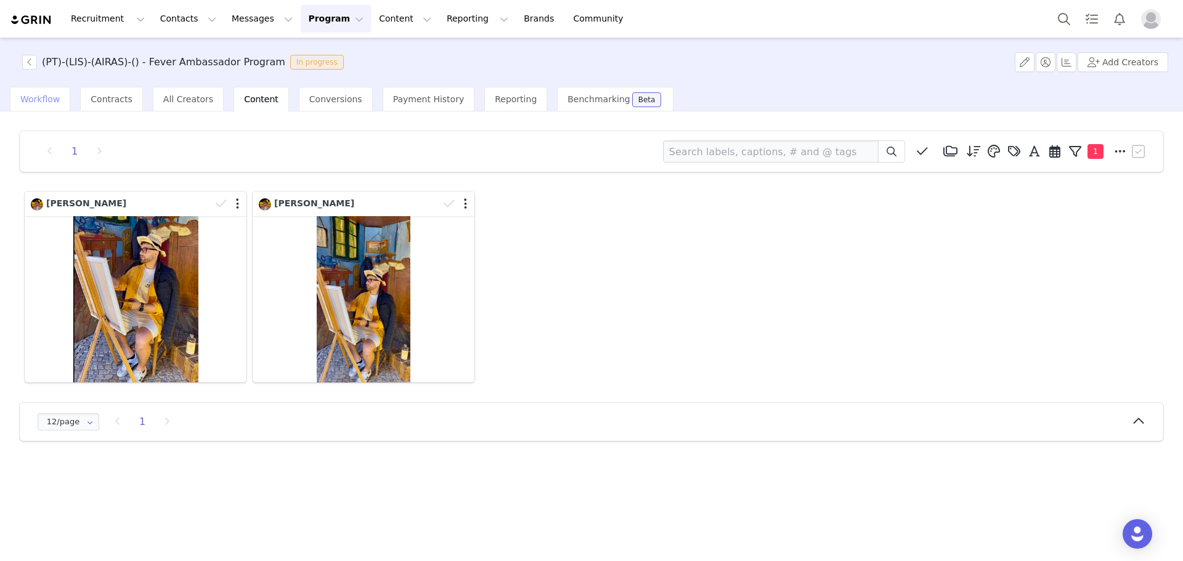
click at [33, 94] on span "Workflow" at bounding box center [39, 99] width 39 height 10
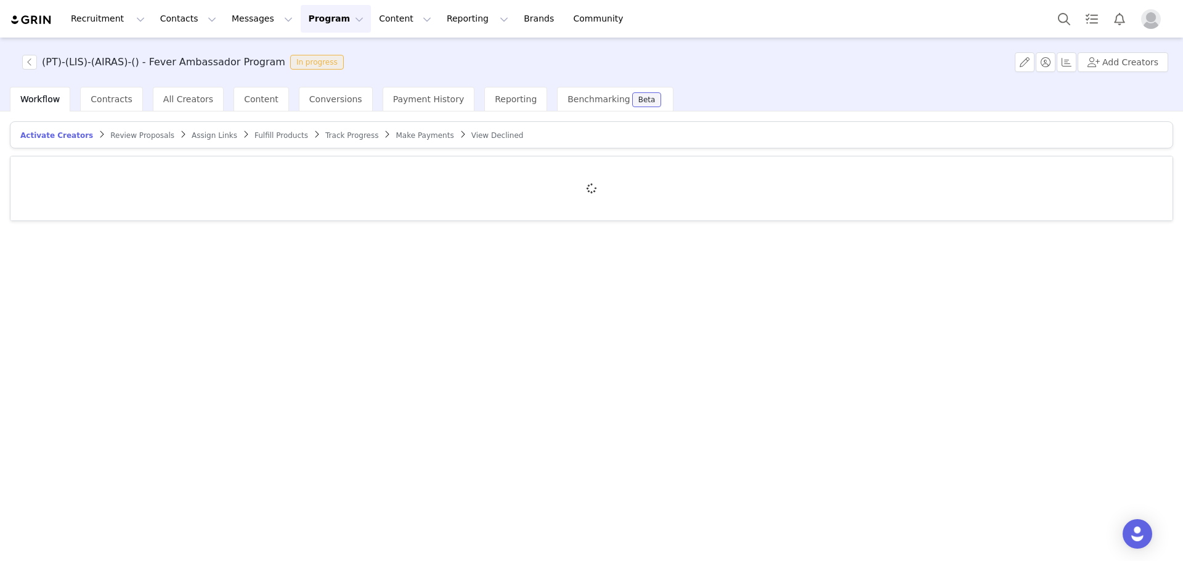
click at [120, 139] on span "Review Proposals" at bounding box center [142, 135] width 64 height 9
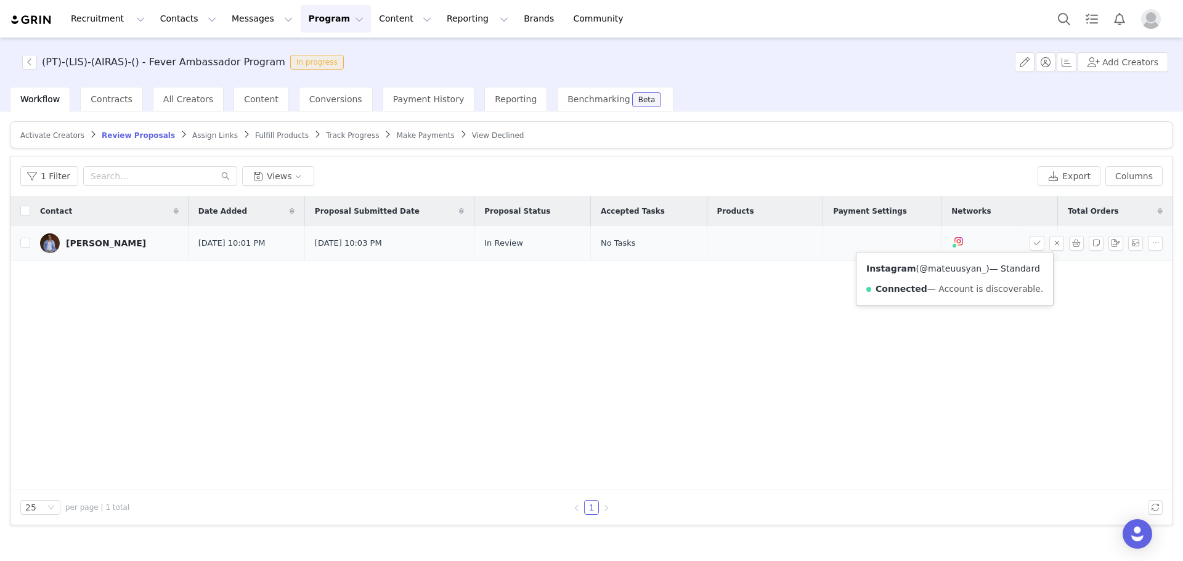
click at [948, 269] on link "@mateuusyan_" at bounding box center [952, 269] width 67 height 10
click at [30, 237] on tr "Mateus Yan Sep 30, 2025 10:01 PM Sep 30, 2025 10:03 PM In Review No Tasks Insta…" at bounding box center [591, 243] width 1162 height 35
click at [26, 243] on input "checkbox" at bounding box center [25, 243] width 10 height 10
checkbox input "true"
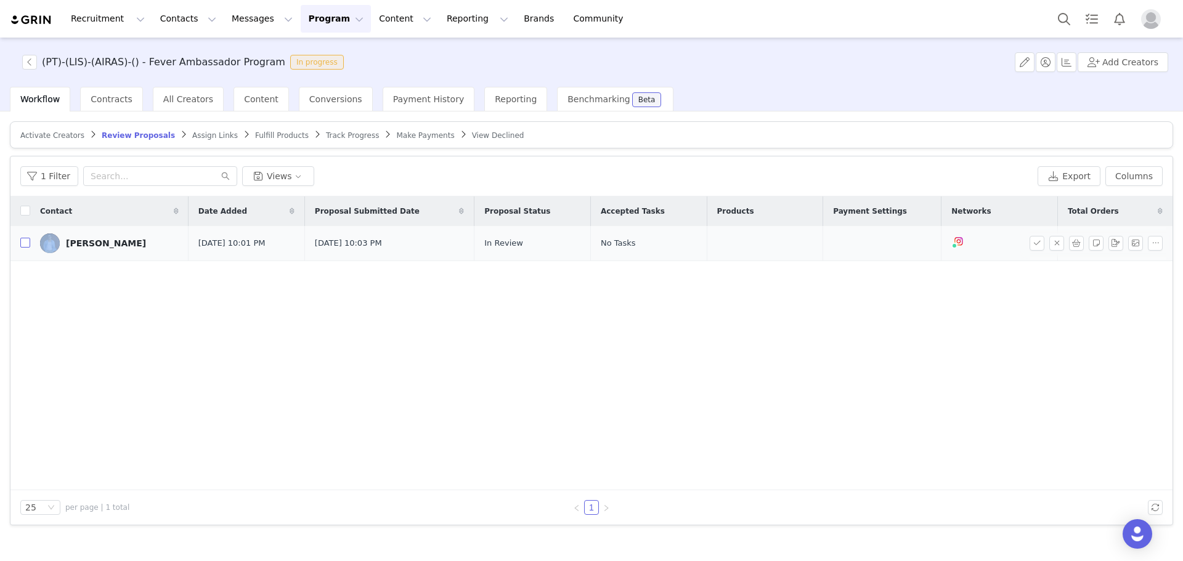
checkbox input "true"
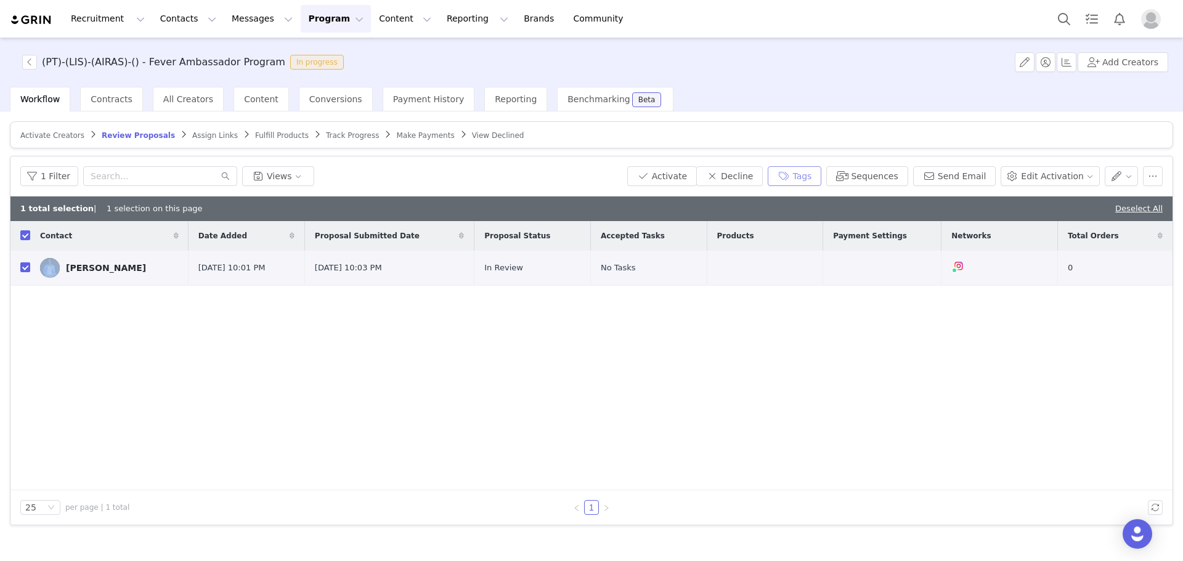
click at [807, 174] on button "Tags" at bounding box center [795, 176] width 54 height 20
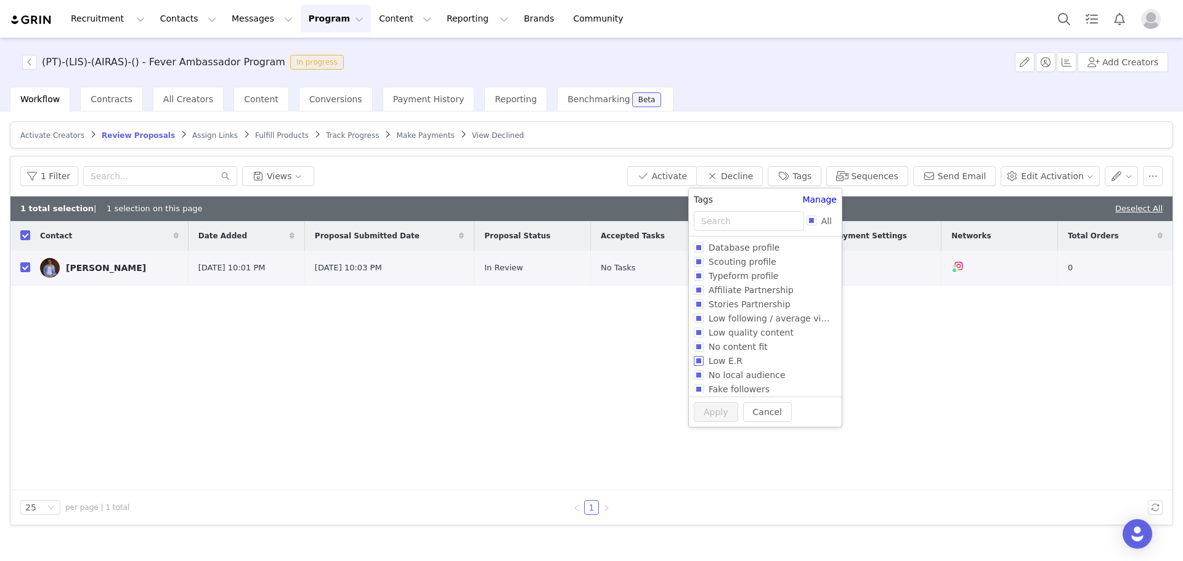
click at [731, 357] on span "Low E.R" at bounding box center [726, 361] width 44 height 10
click at [704, 357] on input "Low E.R" at bounding box center [699, 361] width 10 height 10
checkbox input "true"
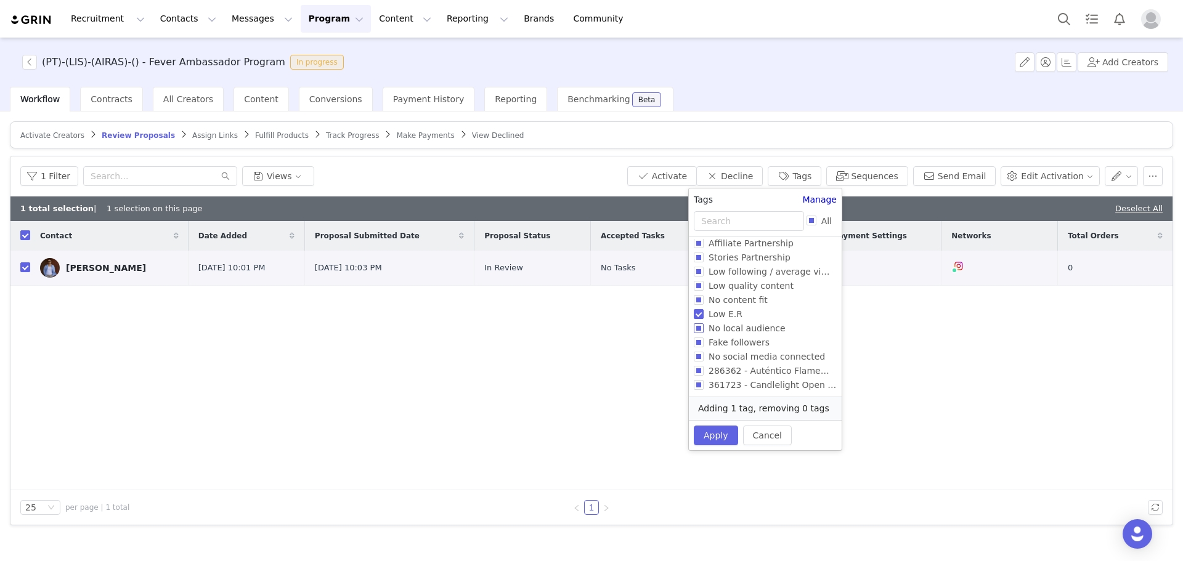
click at [754, 328] on span "No local audience" at bounding box center [747, 328] width 87 height 10
click at [704, 328] on input "No local audience" at bounding box center [699, 328] width 10 height 10
checkbox input "true"
click at [710, 439] on button "Apply" at bounding box center [716, 449] width 44 height 20
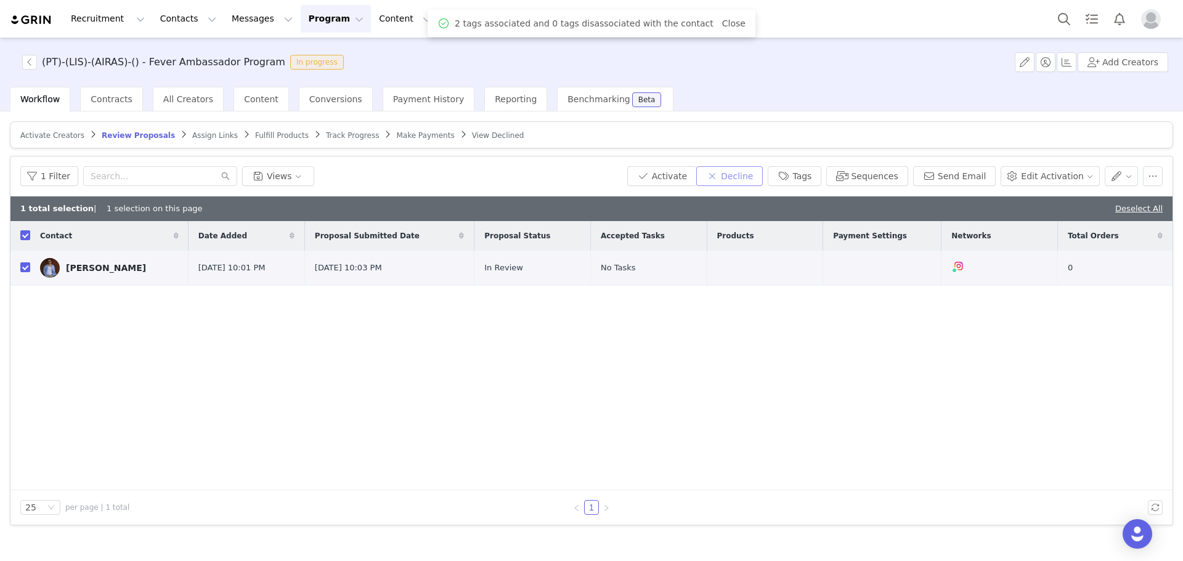
click at [761, 179] on button "Decline" at bounding box center [729, 176] width 67 height 20
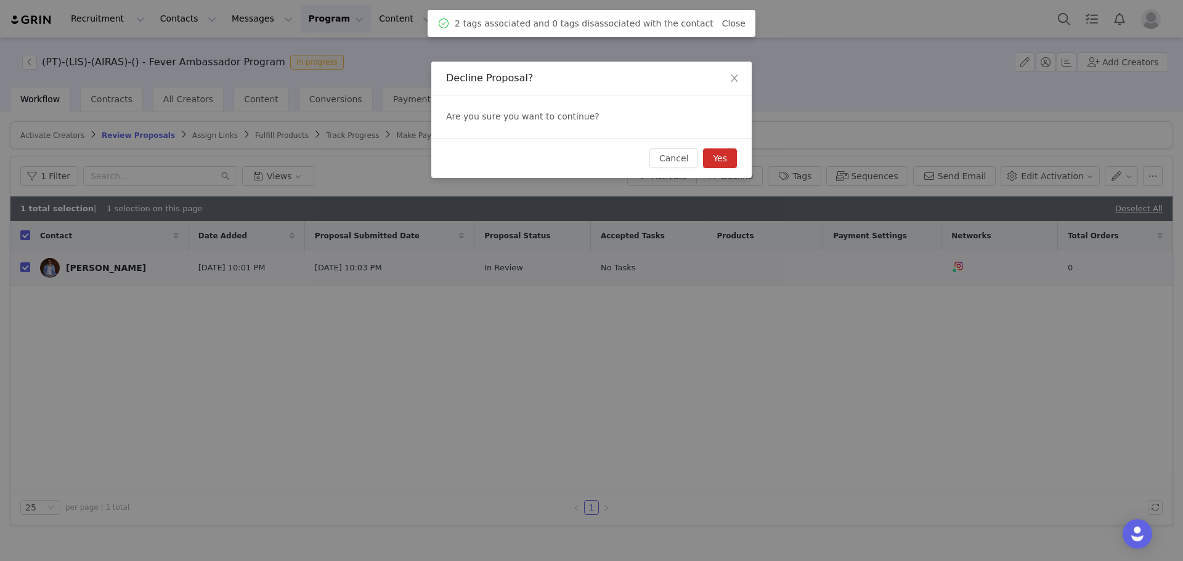
click at [728, 152] on button "Yes" at bounding box center [720, 158] width 34 height 20
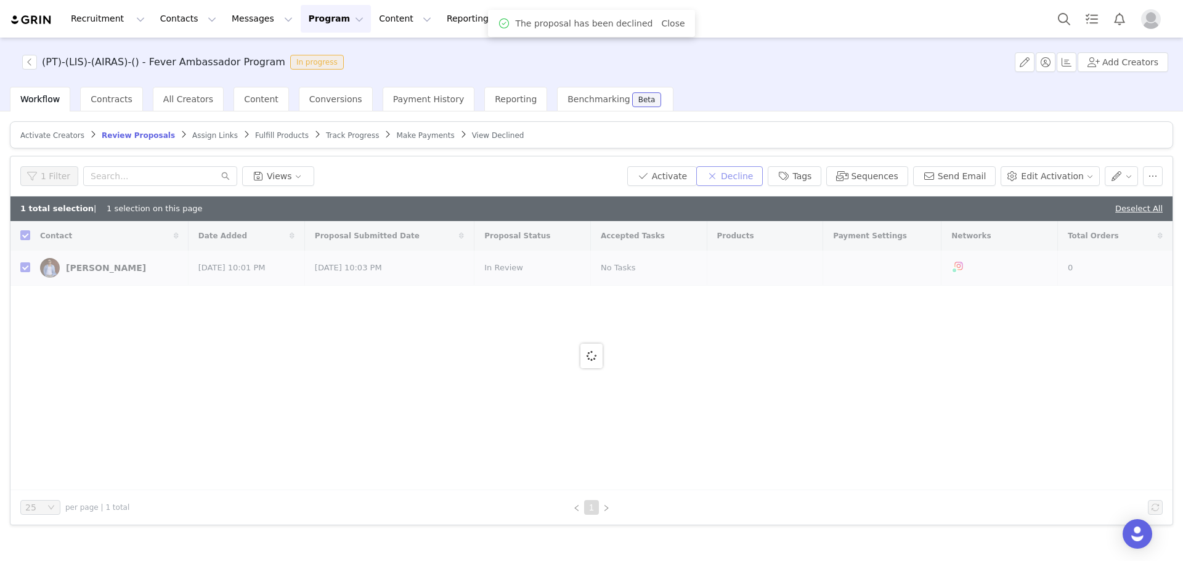
checkbox input "false"
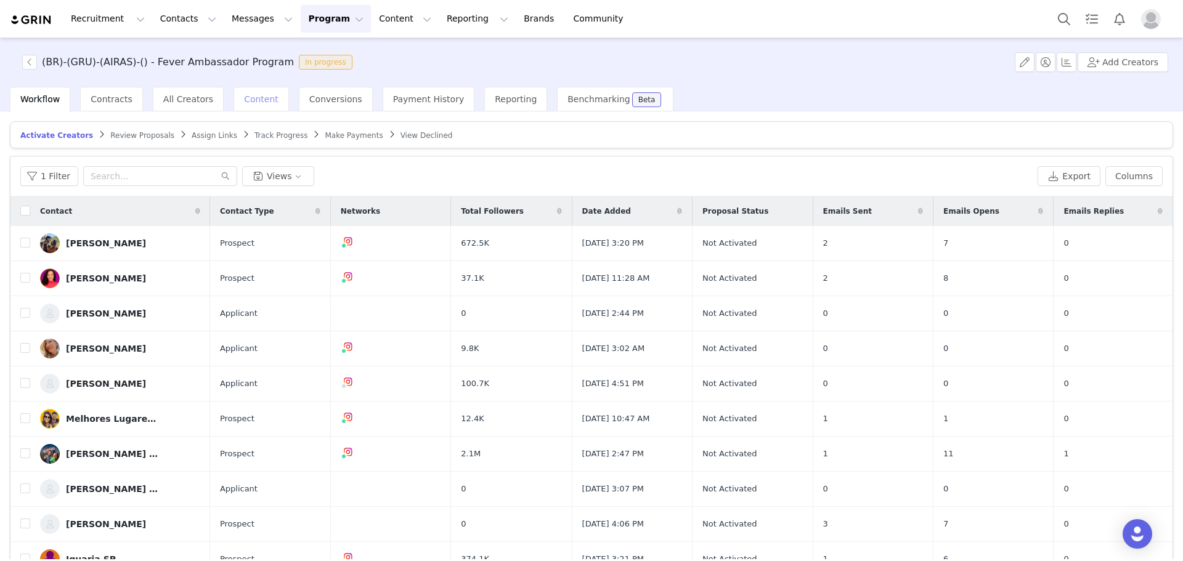
click at [244, 99] on span "Content" at bounding box center [261, 99] width 35 height 10
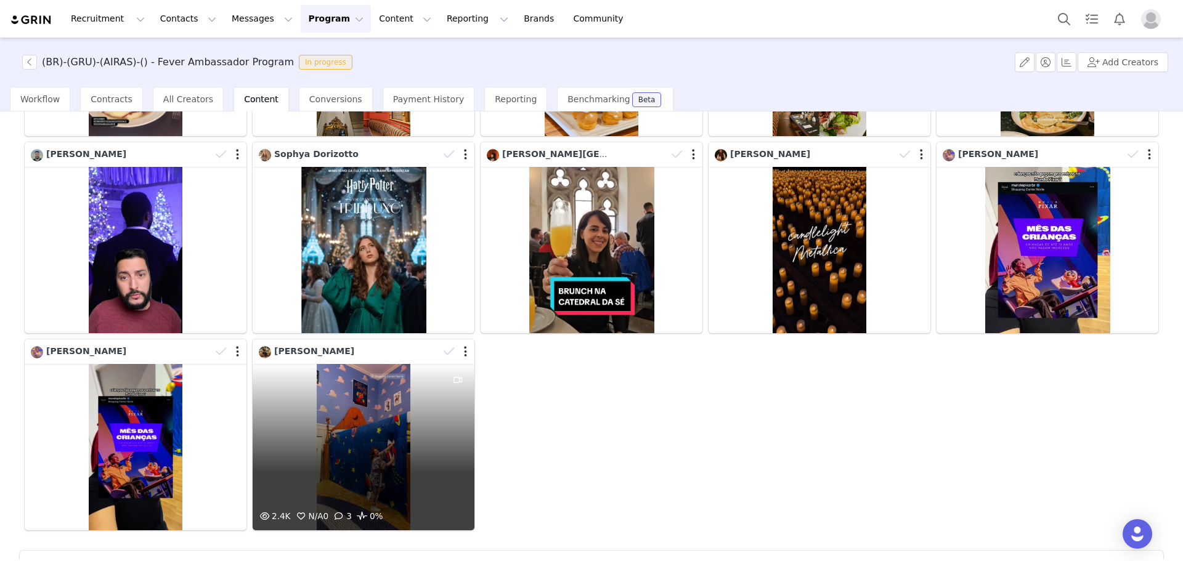
scroll to position [291, 0]
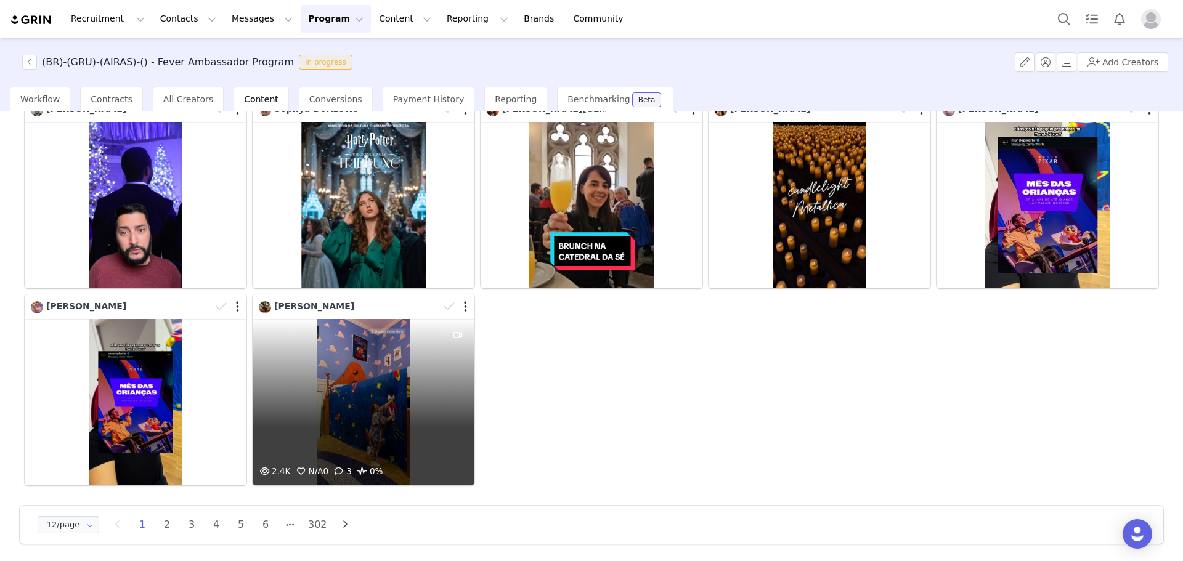
click at [300, 442] on div "2.4K N/A 0 3 0%" at bounding box center [364, 402] width 222 height 166
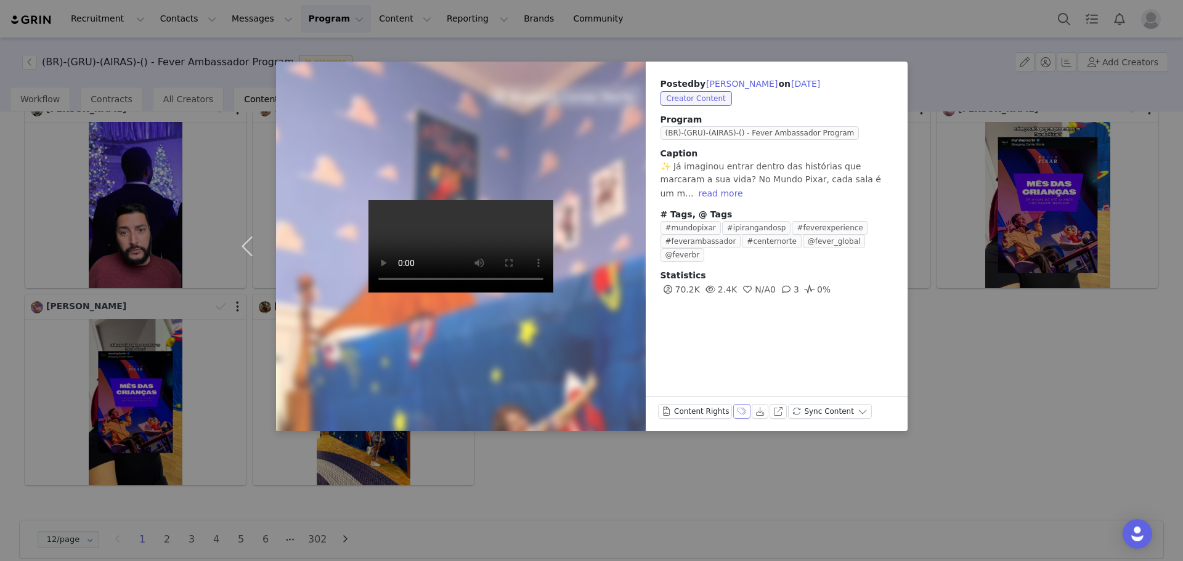
click at [733, 418] on button "Labels & Tags" at bounding box center [741, 411] width 17 height 15
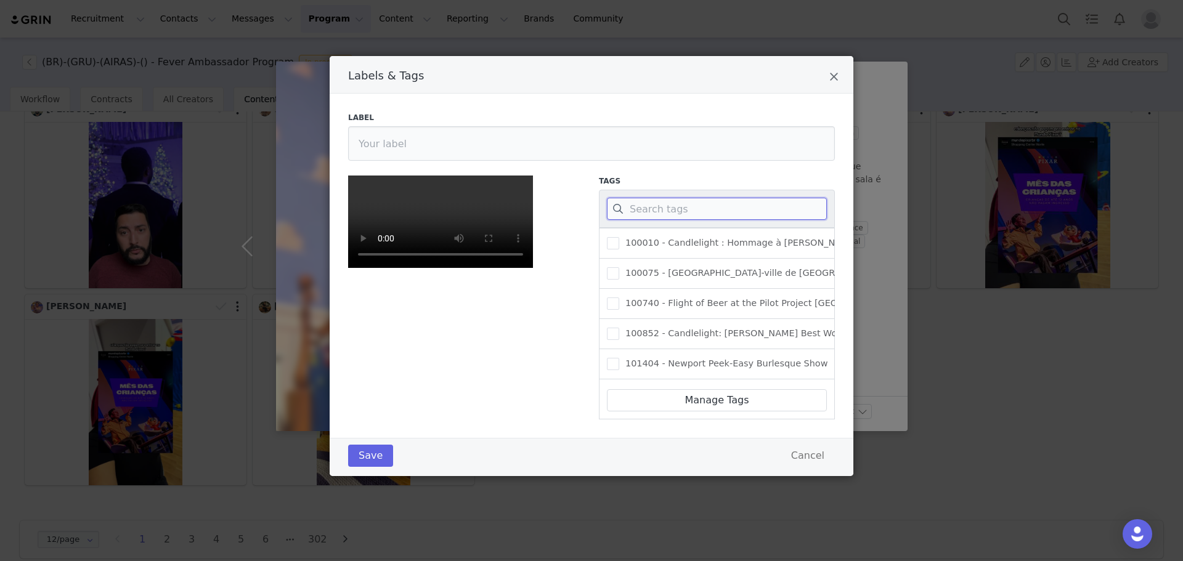
click at [657, 207] on input "Labels & Tags" at bounding box center [717, 209] width 220 height 22
click at [529, 268] on video "Labels & Tags" at bounding box center [440, 222] width 185 height 92
click at [648, 216] on input "Labels & Tags" at bounding box center [717, 209] width 220 height 22
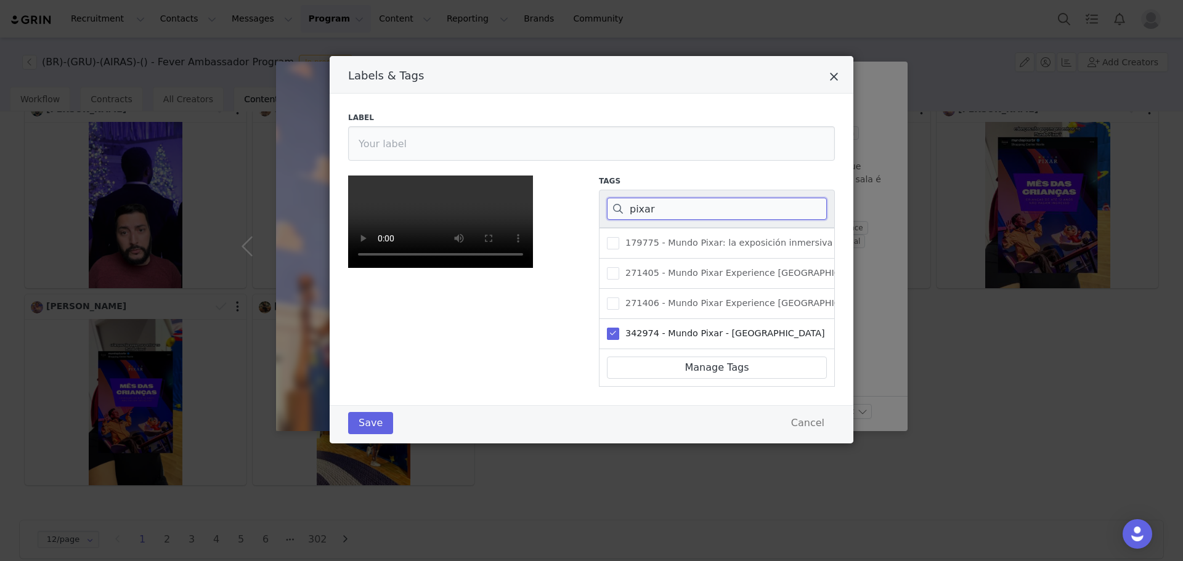
type input "pixar"
click at [833, 73] on icon "Close" at bounding box center [833, 77] width 9 height 12
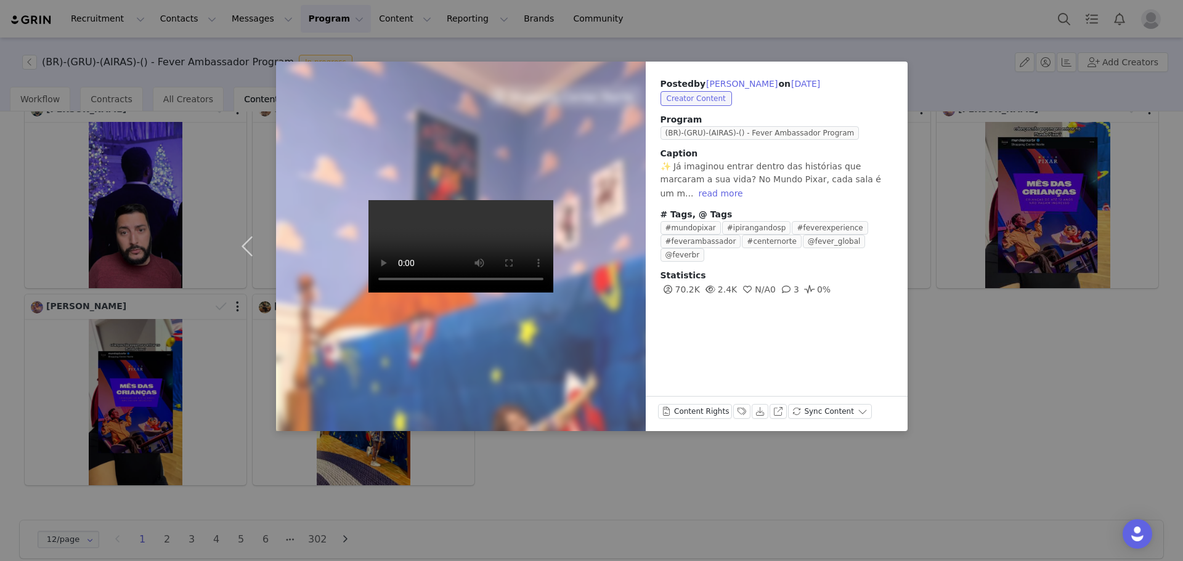
click at [795, 35] on div "Posted by Andrea Bulbarelli on Sep 29, 2025 Creator Content Program (BR)-(GRU)-…" at bounding box center [591, 280] width 1183 height 561
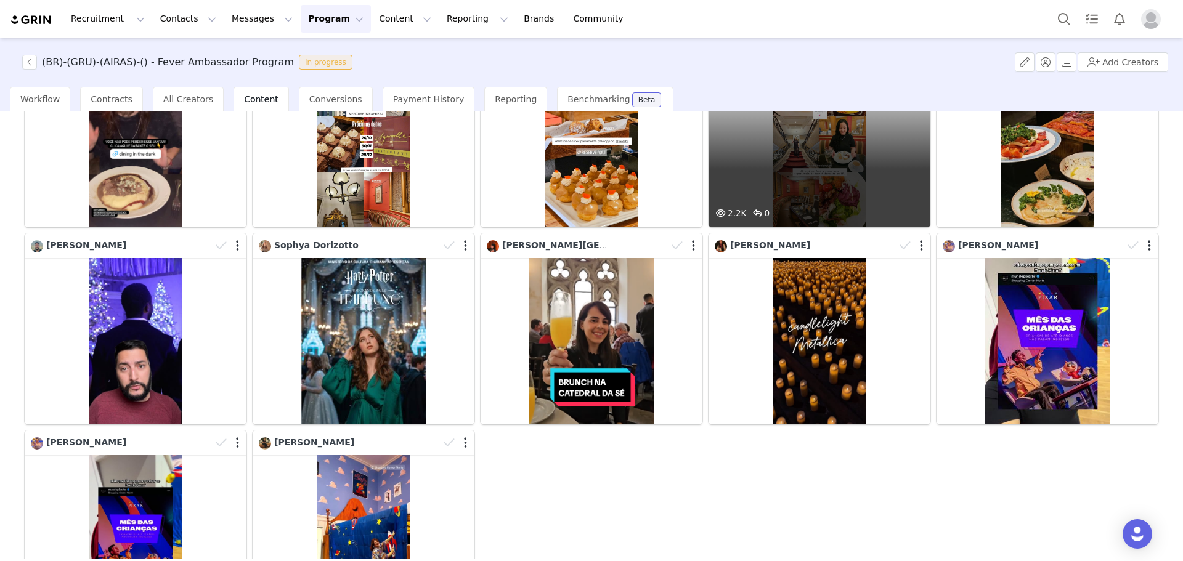
scroll to position [0, 0]
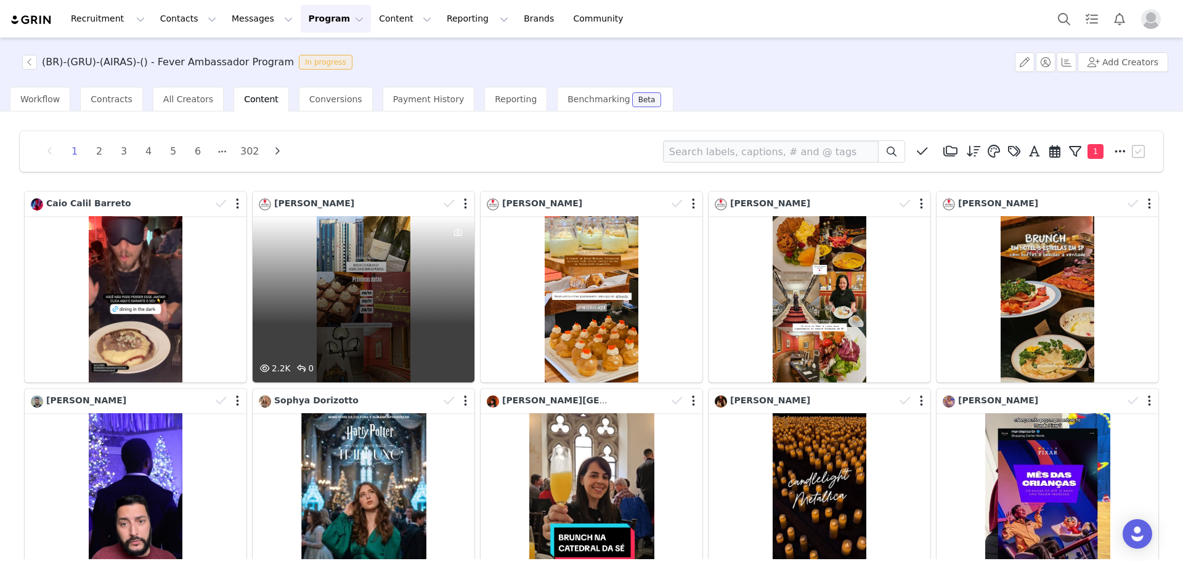
click at [396, 276] on div "2.2K 0" at bounding box center [364, 299] width 222 height 166
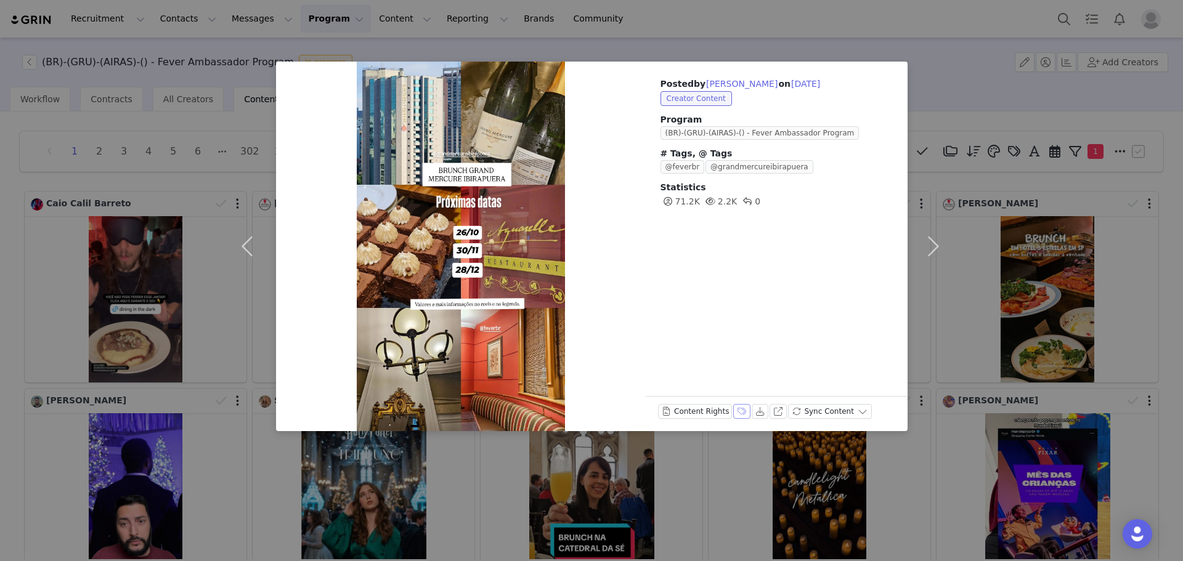
click at [734, 413] on button "Labels & Tags" at bounding box center [741, 411] width 17 height 15
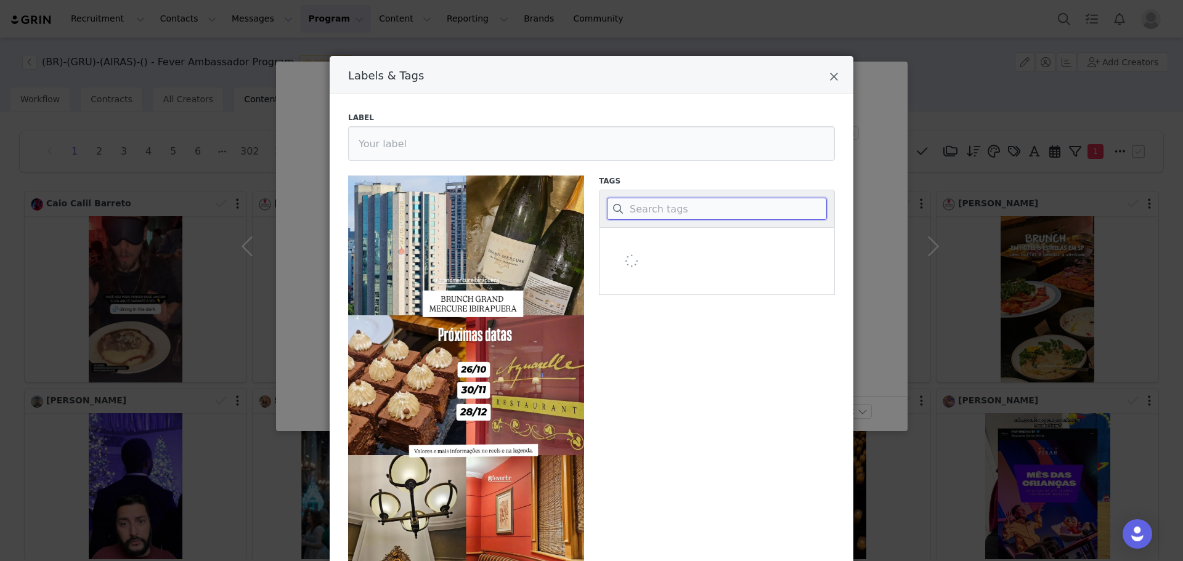
click at [708, 200] on input "Labels & Tags" at bounding box center [717, 209] width 220 height 22
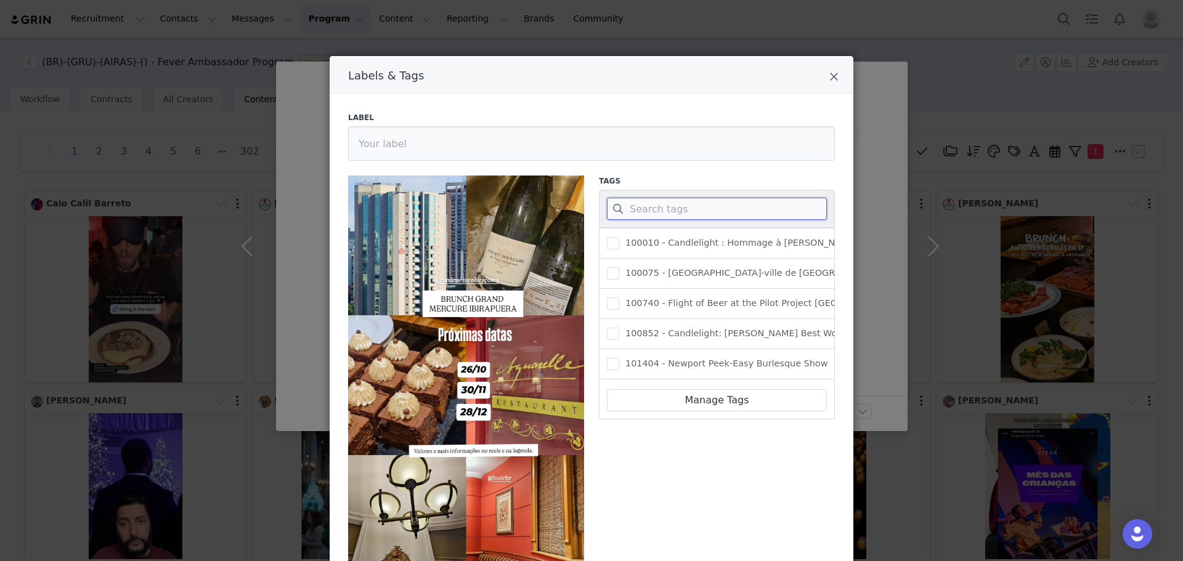
drag, startPoint x: 705, startPoint y: 206, endPoint x: 701, endPoint y: 213, distance: 8.6
click at [705, 207] on input "Labels & Tags" at bounding box center [717, 209] width 220 height 22
click at [701, 213] on input "Labels & Tags" at bounding box center [717, 209] width 220 height 22
paste input "398060"
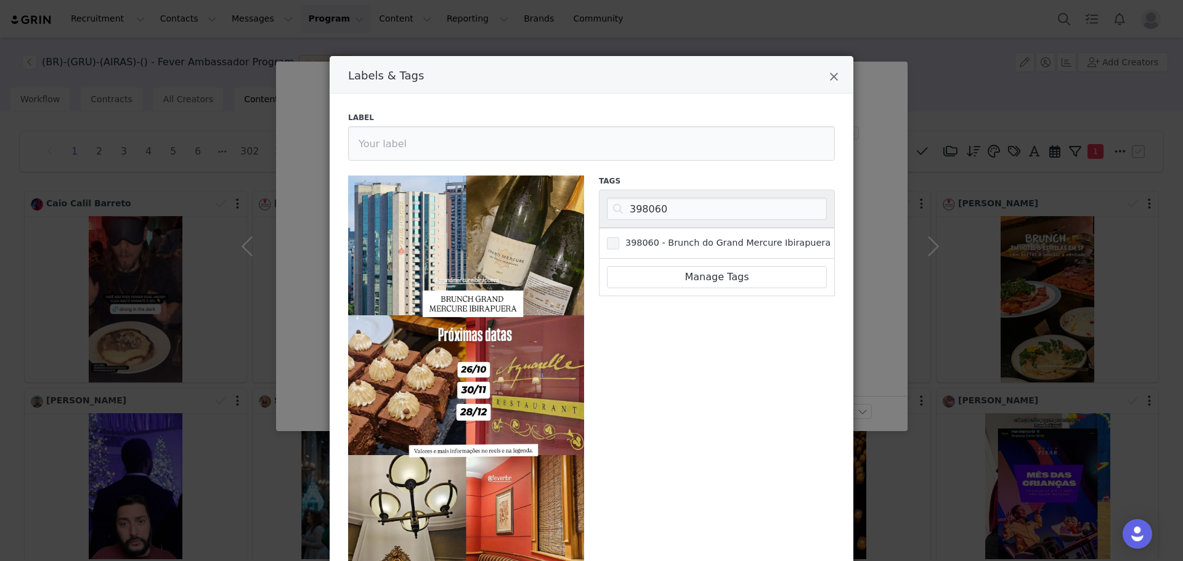
click at [688, 245] on span "398060 - Brunch do Grand Mercure Ibirapuera" at bounding box center [724, 243] width 211 height 12
click at [619, 237] on input "398060 - Brunch do Grand Mercure Ibirapuera" at bounding box center [619, 237] width 0 height 0
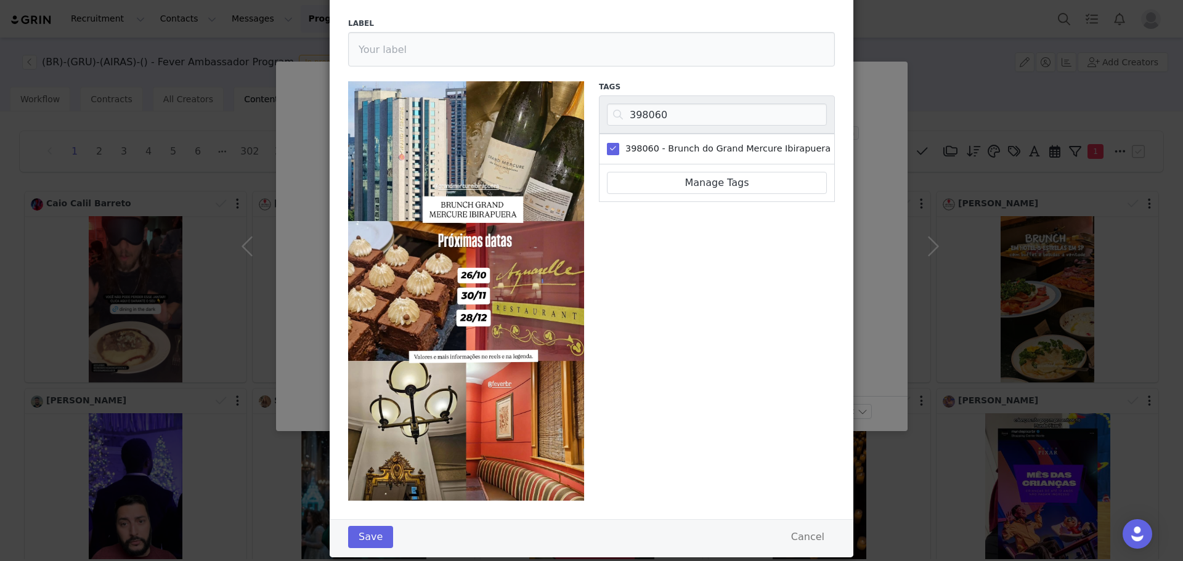
scroll to position [121, 0]
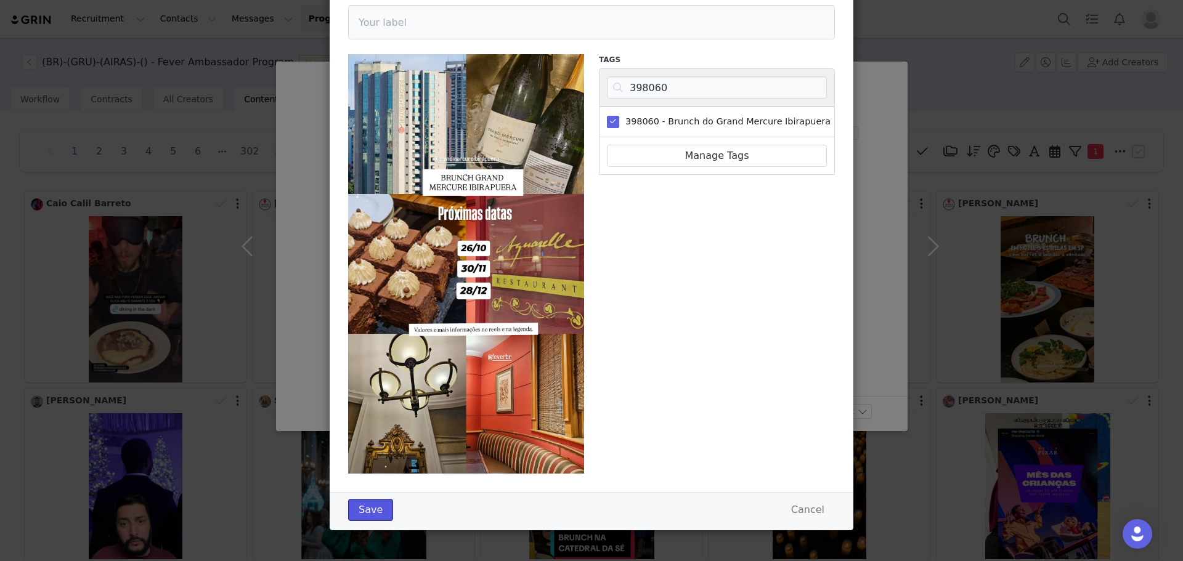
click at [376, 511] on button "Save" at bounding box center [370, 510] width 45 height 22
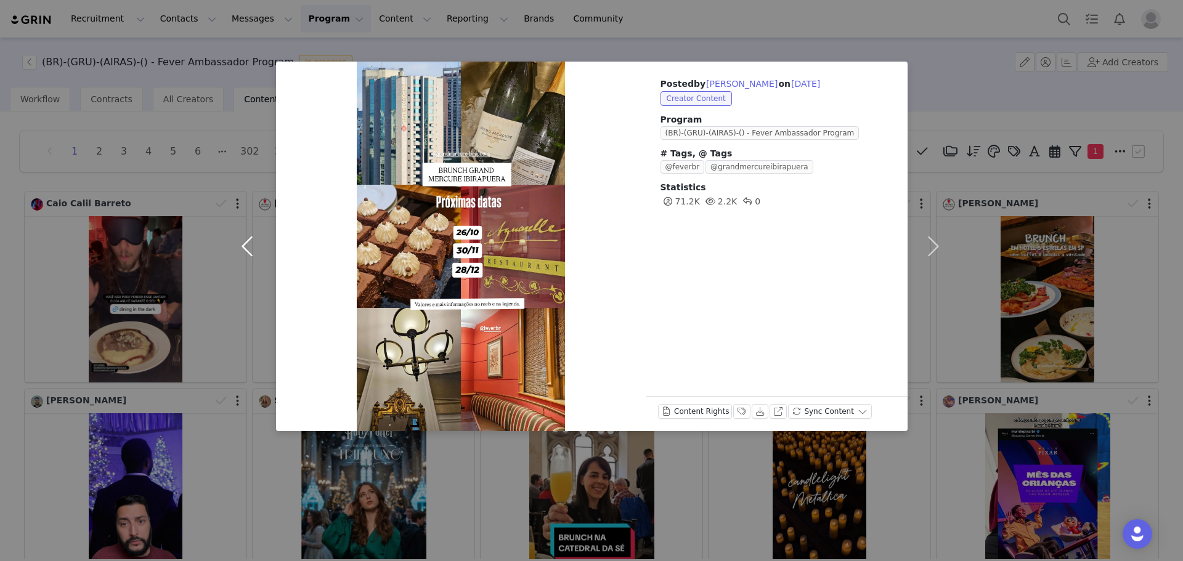
click at [226, 243] on button "button" at bounding box center [250, 247] width 52 height 370
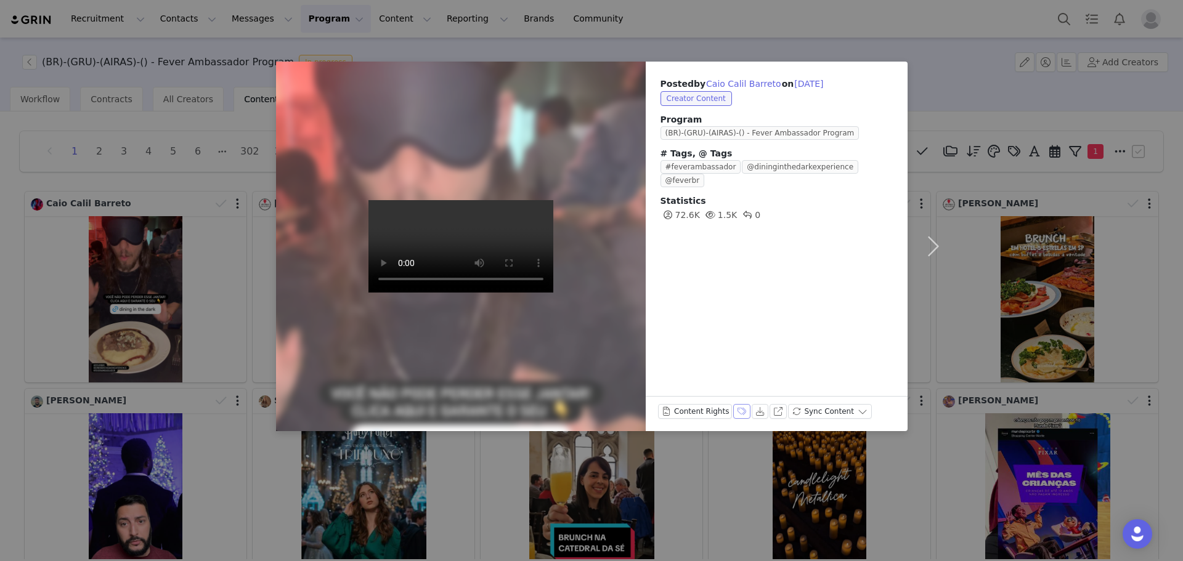
click at [734, 411] on button "Labels & Tags" at bounding box center [741, 411] width 17 height 15
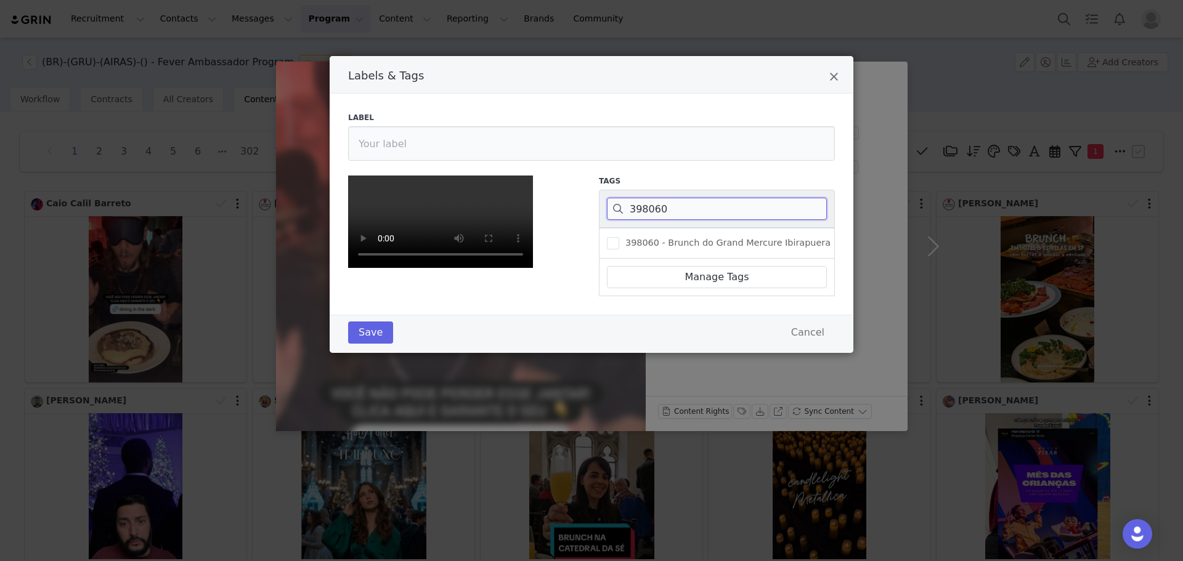
click at [692, 198] on input "398060" at bounding box center [717, 209] width 220 height 22
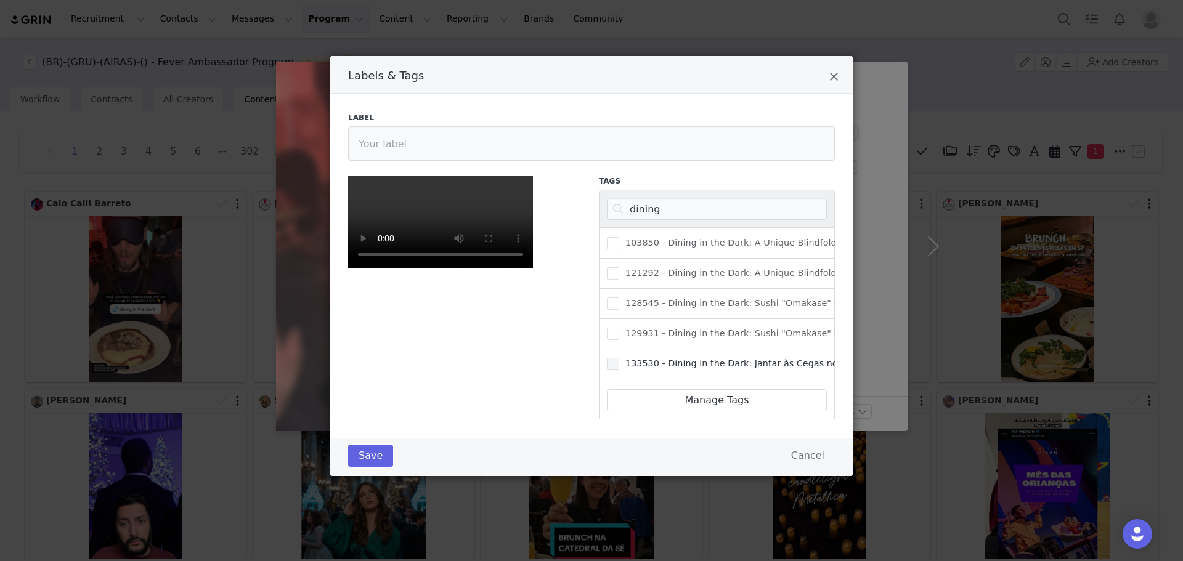
click at [647, 358] on span "133530 - Dining in the Dark: Jantar às Cegas no Pullman Vila Olímpia" at bounding box center [785, 364] width 333 height 12
click at [619, 358] on input "133530 - Dining in the Dark: Jantar às Cegas no Pullman Vila Olímpia" at bounding box center [619, 358] width 0 height 0
click at [368, 467] on button "Save" at bounding box center [370, 456] width 45 height 22
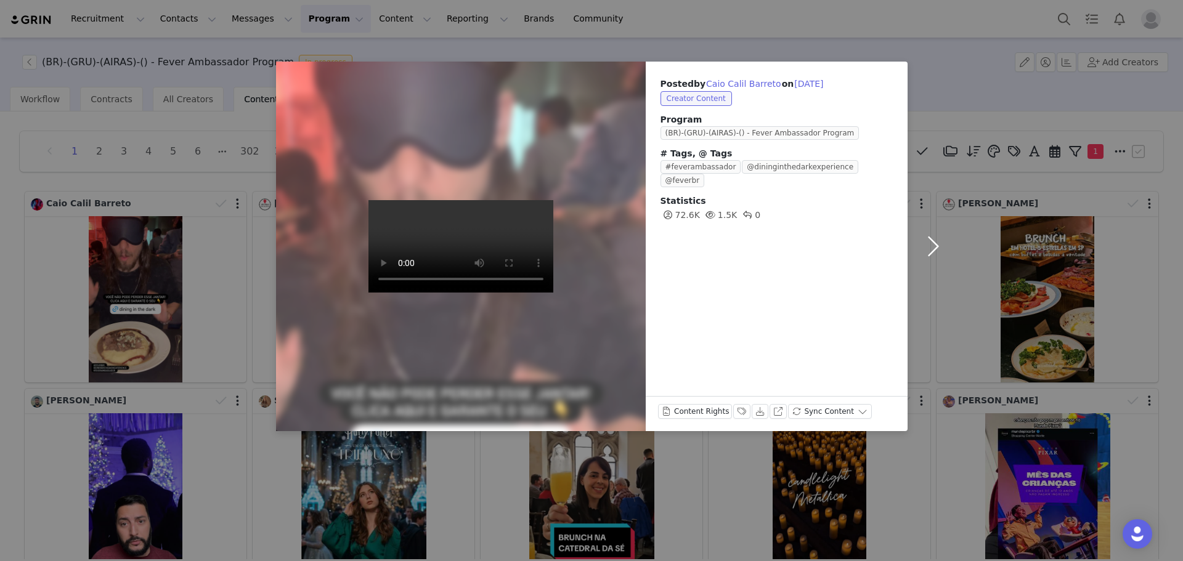
click at [939, 248] on button "button" at bounding box center [934, 247] width 52 height 370
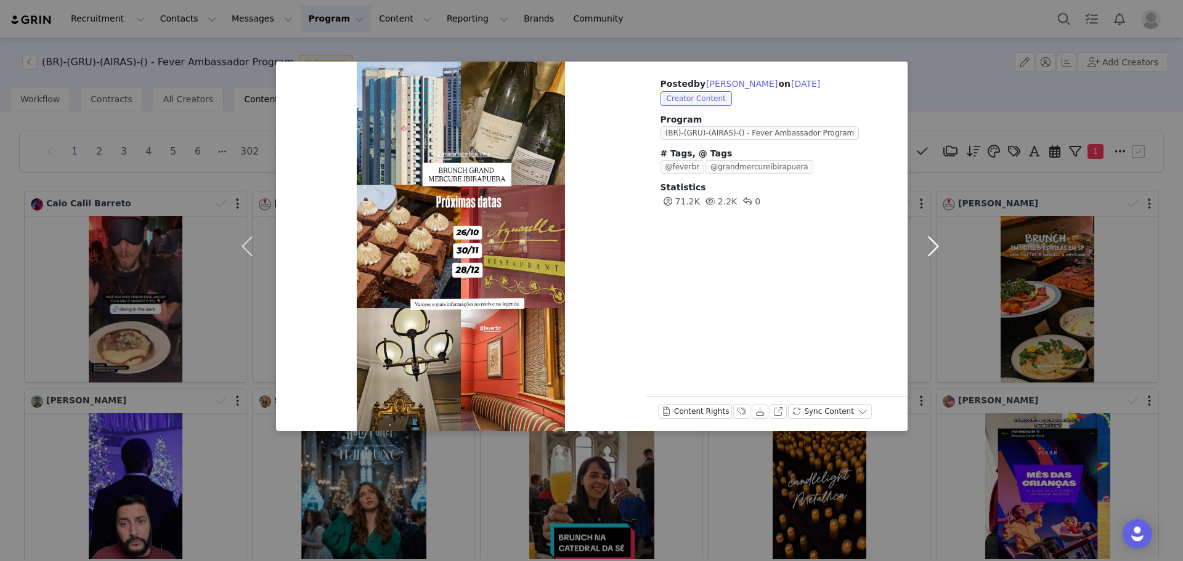
click at [939, 248] on button "button" at bounding box center [934, 247] width 52 height 370
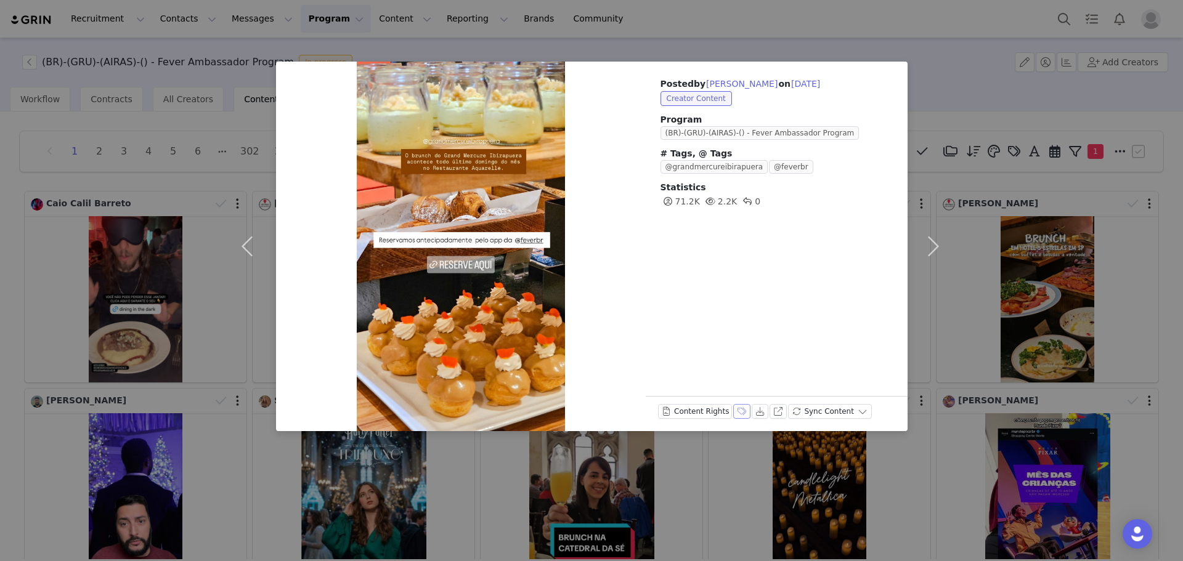
click at [736, 409] on button "Labels & Tags" at bounding box center [741, 411] width 17 height 15
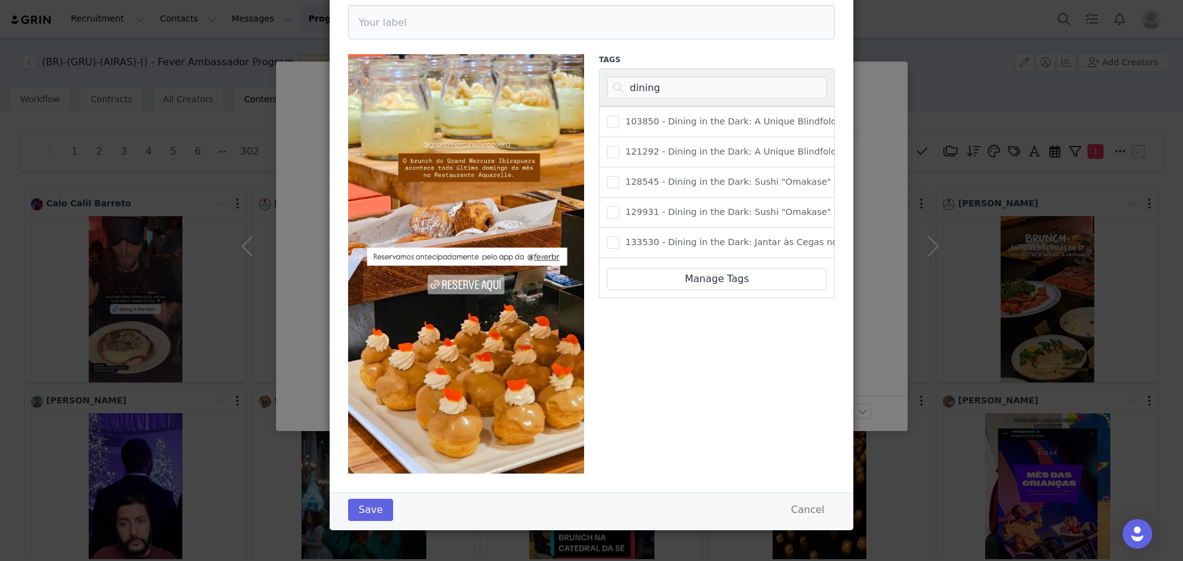
scroll to position [0, 0]
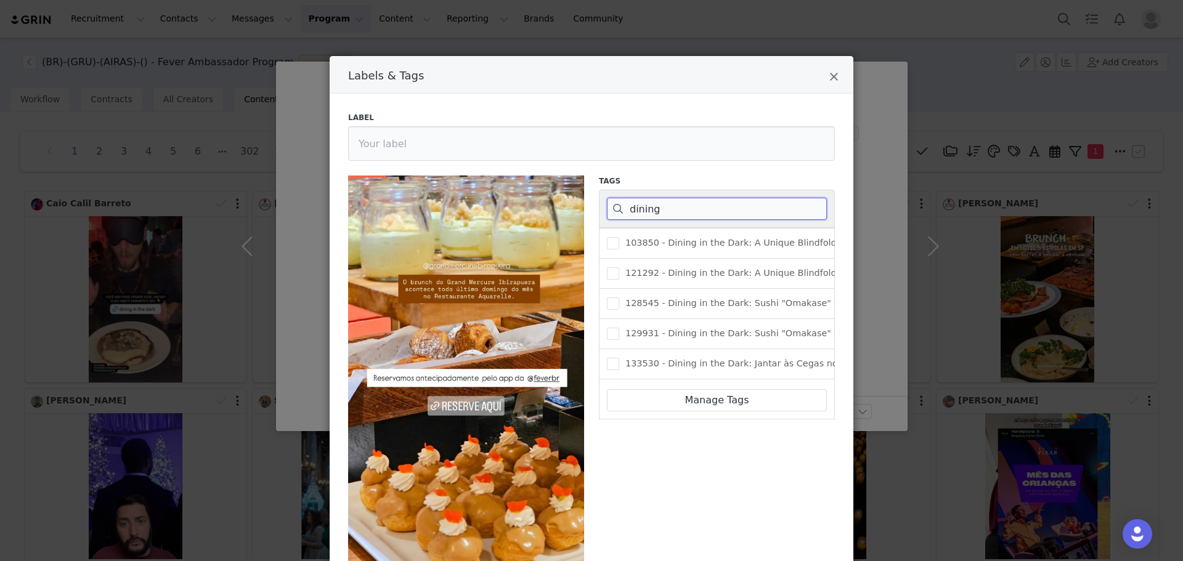
click at [733, 214] on input "dining" at bounding box center [717, 209] width 220 height 22
click at [733, 314] on div "398060 - Brunch do Grand Mercure Ibirapuera" at bounding box center [717, 304] width 236 height 30
click at [738, 307] on span "398060 - Brunch do Grand Mercure Ibirapuera" at bounding box center [724, 304] width 211 height 12
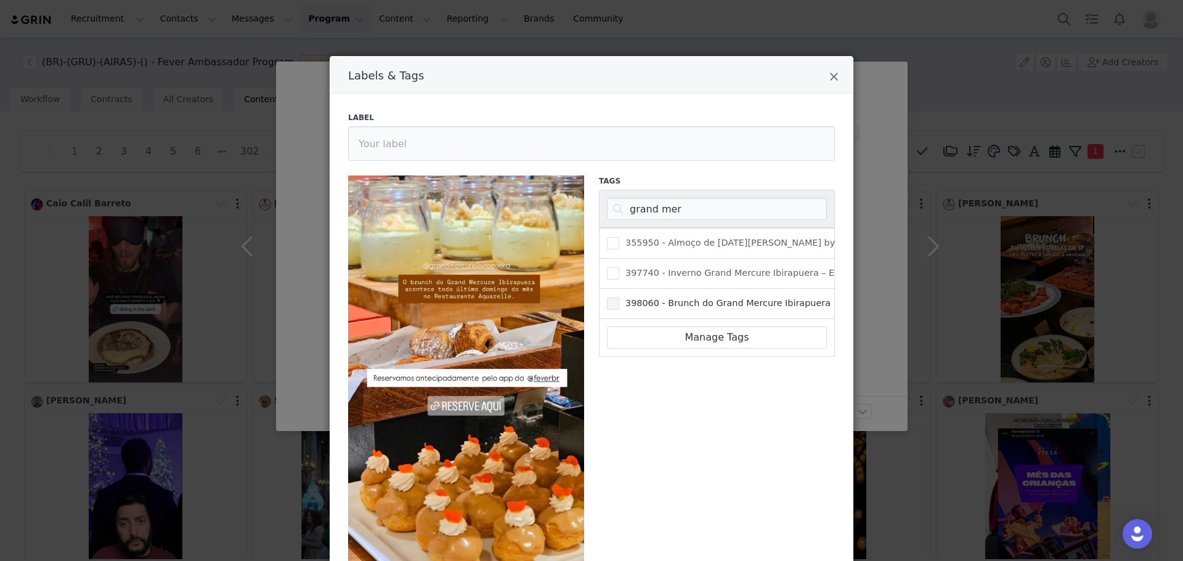
click at [619, 298] on input "398060 - Brunch do Grand Mercure Ibirapuera" at bounding box center [619, 298] width 0 height 0
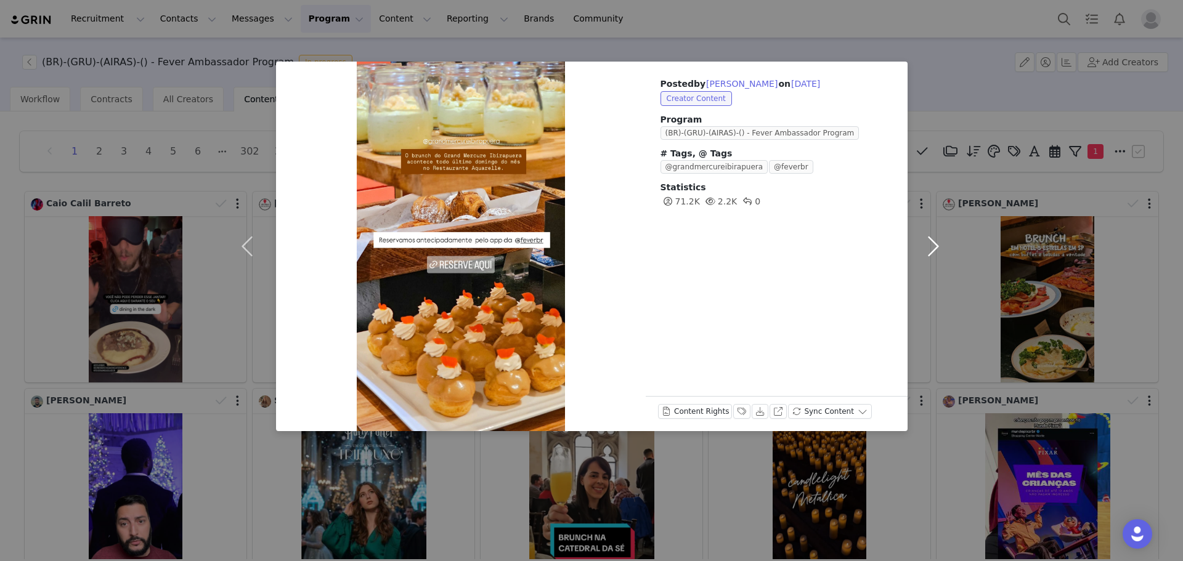
click at [932, 232] on button "button" at bounding box center [934, 247] width 52 height 370
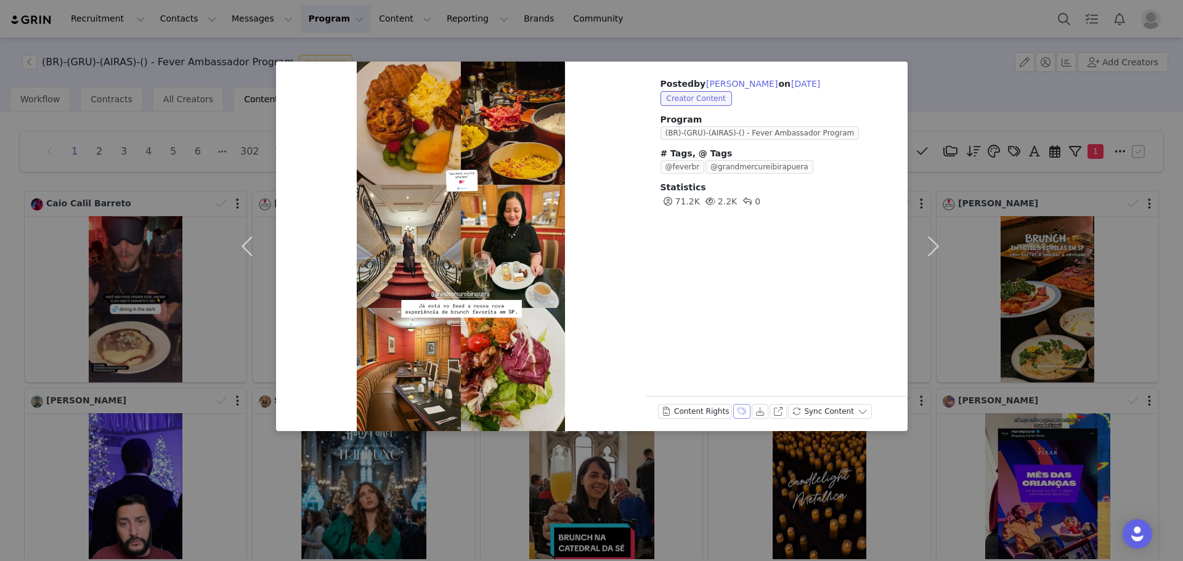
click at [733, 407] on button "Labels & Tags" at bounding box center [741, 411] width 17 height 15
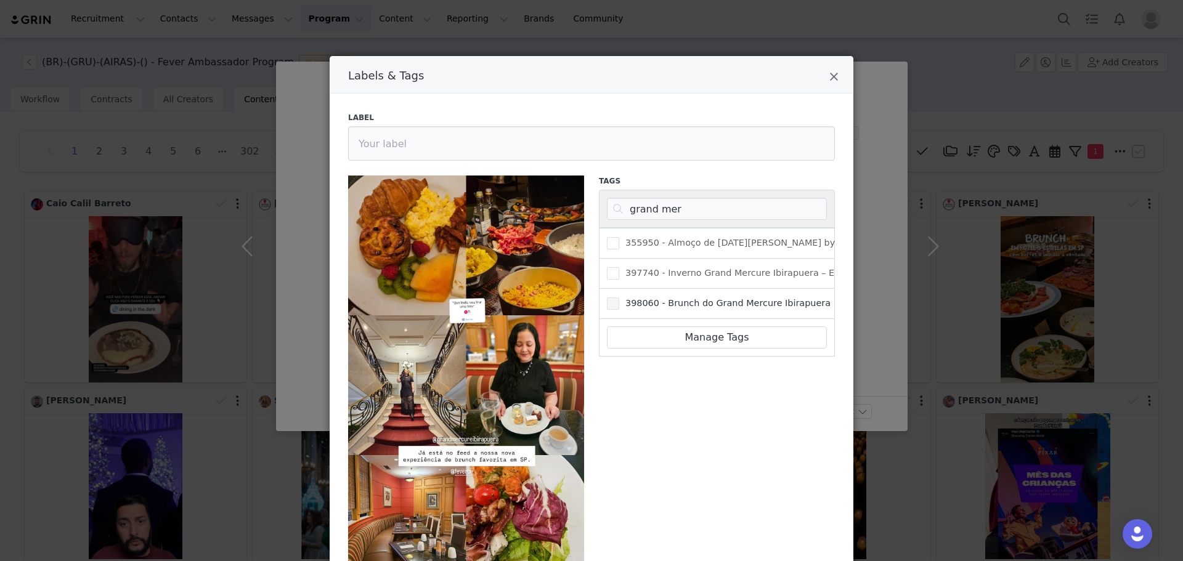
click at [681, 308] on span "398060 - Brunch do Grand Mercure Ibirapuera" at bounding box center [724, 304] width 211 height 12
click at [619, 298] on input "398060 - Brunch do Grand Mercure Ibirapuera" at bounding box center [619, 298] width 0 height 0
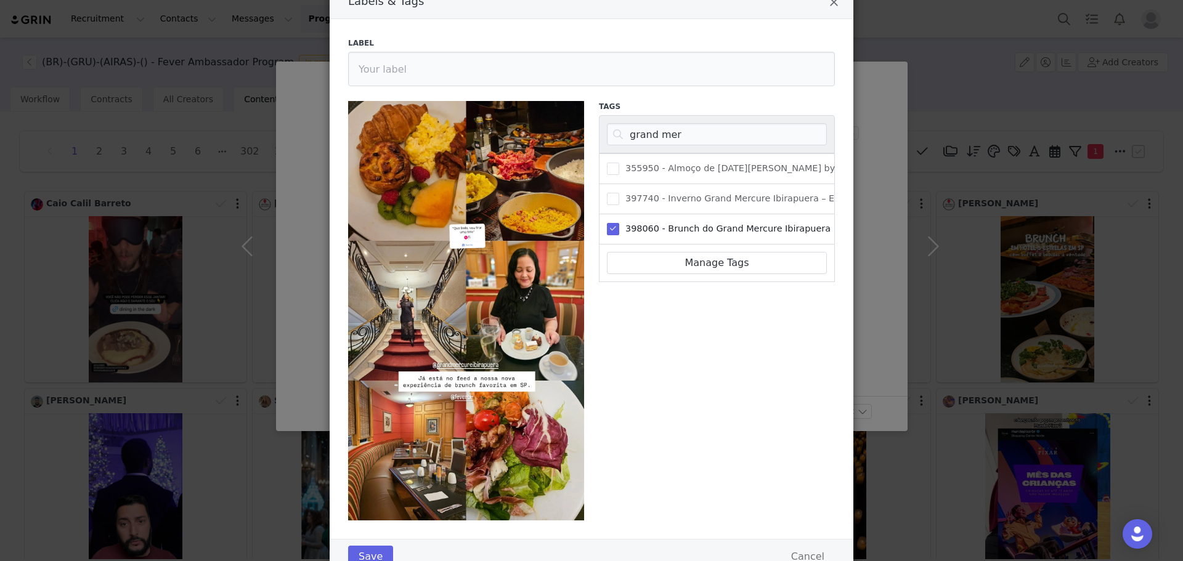
scroll to position [121, 0]
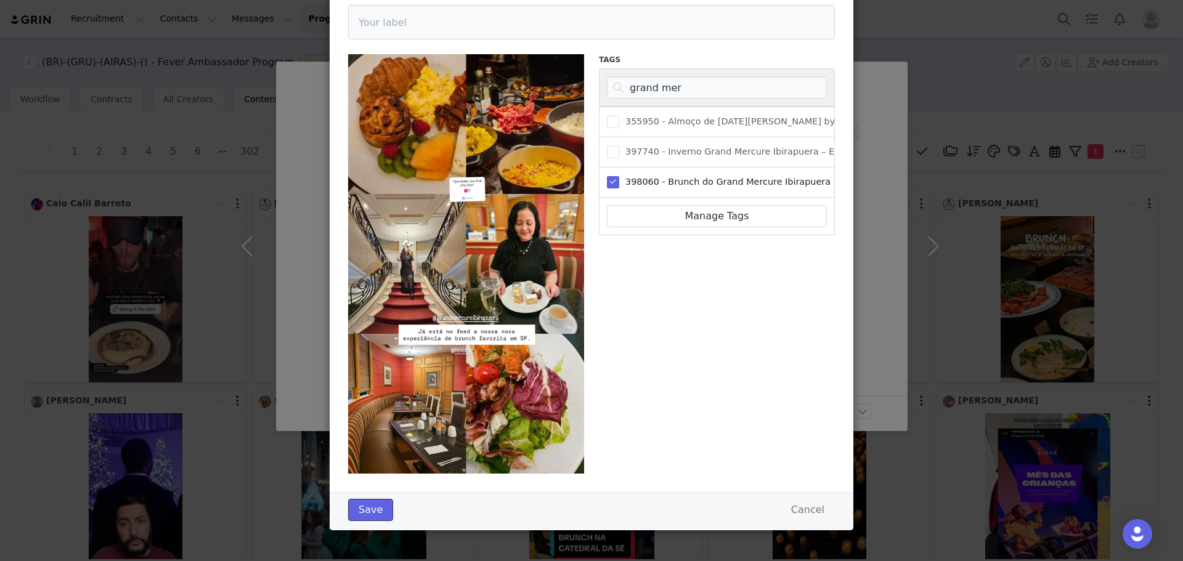
drag, startPoint x: 361, startPoint y: 503, endPoint x: 386, endPoint y: 490, distance: 27.8
click at [362, 503] on button "Save" at bounding box center [370, 510] width 45 height 22
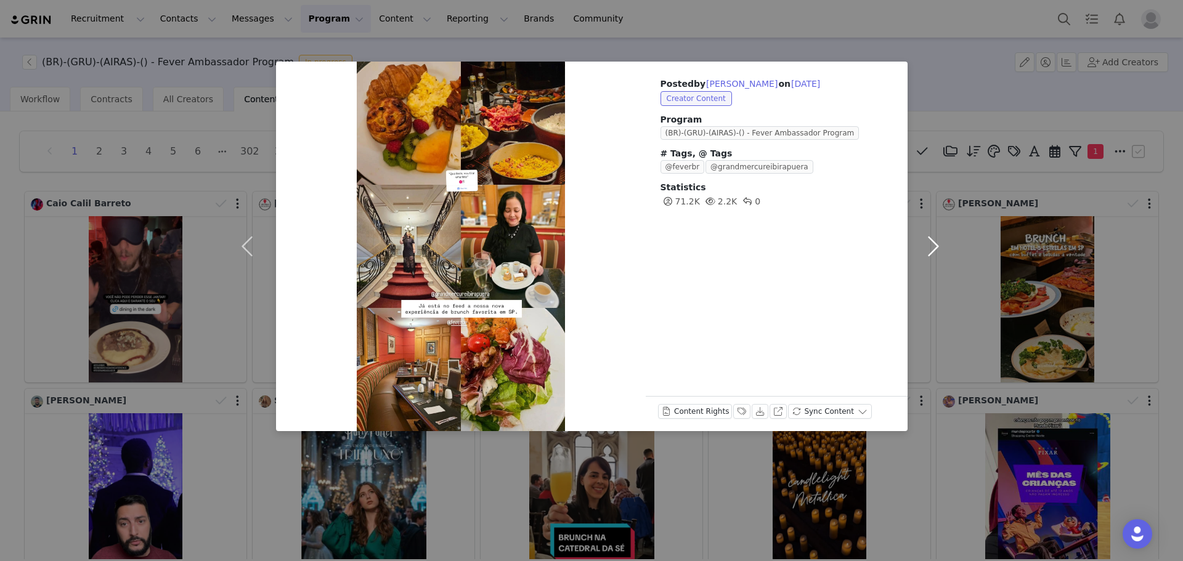
click at [938, 246] on button "button" at bounding box center [934, 247] width 52 height 370
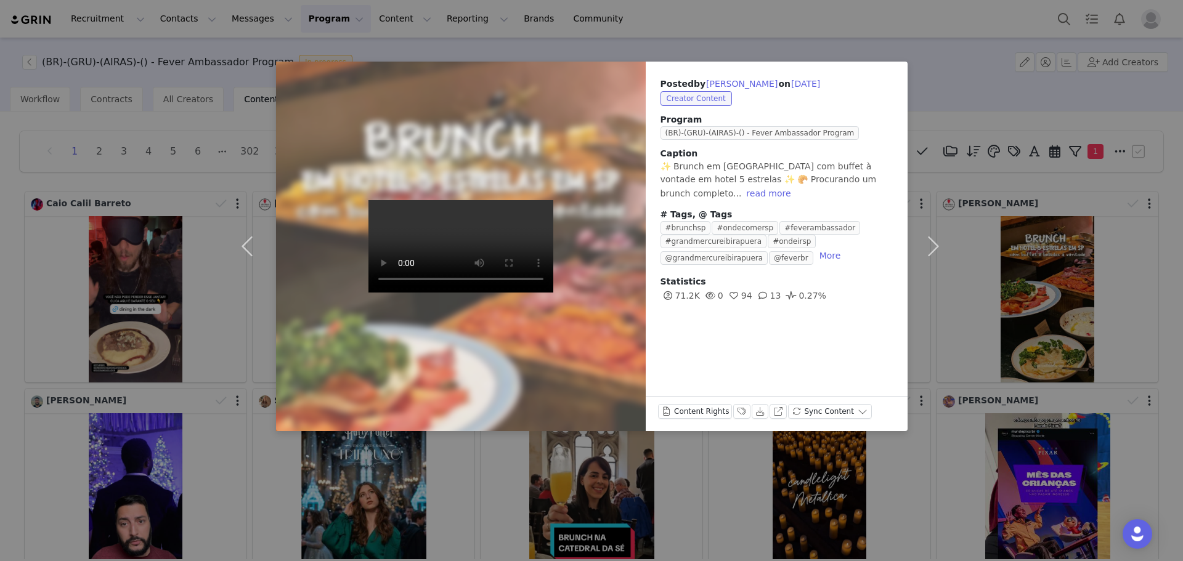
click at [453, 260] on video at bounding box center [460, 246] width 185 height 92
click at [734, 410] on button "Labels & Tags" at bounding box center [741, 411] width 17 height 15
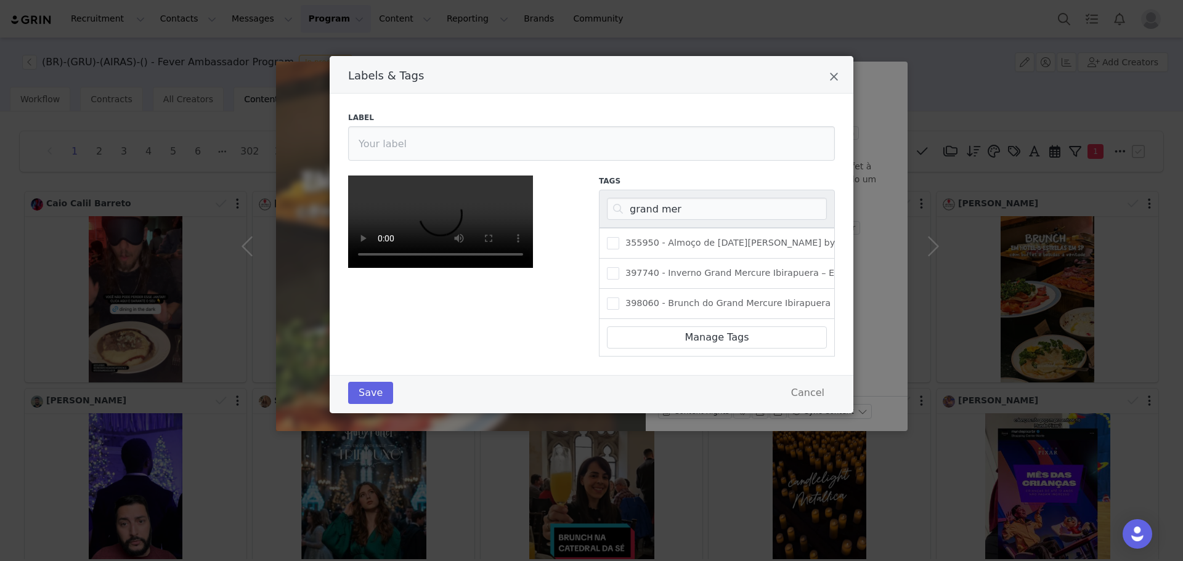
click at [687, 289] on div "398060 - Brunch do Grand Mercure Ibirapuera" at bounding box center [717, 304] width 236 height 30
click at [687, 298] on span "398060 - Brunch do Grand Mercure Ibirapuera" at bounding box center [724, 304] width 211 height 12
click at [619, 298] on input "398060 - Brunch do Grand Mercure Ibirapuera" at bounding box center [619, 298] width 0 height 0
drag, startPoint x: 374, startPoint y: 505, endPoint x: 383, endPoint y: 494, distance: 14.4
click at [373, 404] on button "Save" at bounding box center [370, 393] width 45 height 22
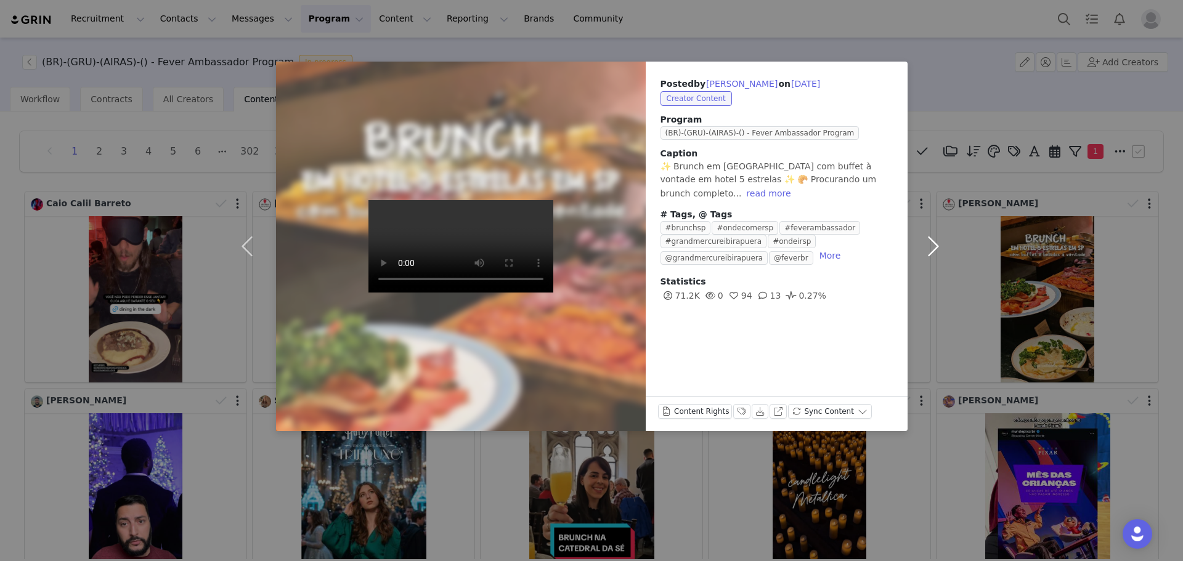
click at [923, 245] on button "button" at bounding box center [934, 247] width 52 height 370
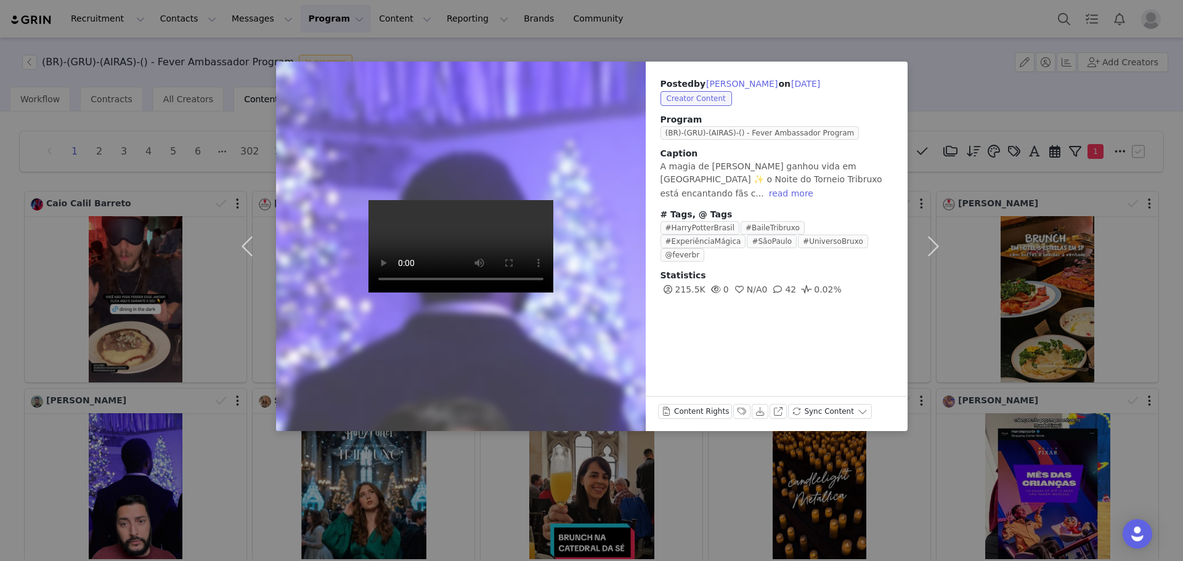
click at [507, 293] on video at bounding box center [460, 246] width 185 height 92
click at [734, 411] on button "Labels & Tags" at bounding box center [741, 411] width 17 height 15
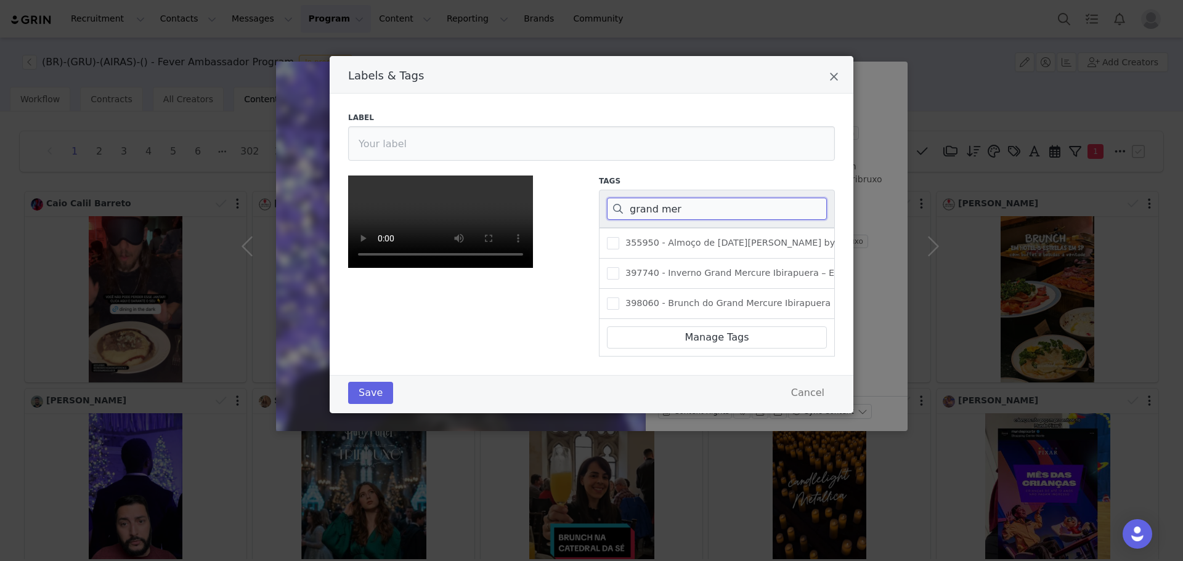
click at [702, 198] on input "grand mer" at bounding box center [717, 209] width 220 height 22
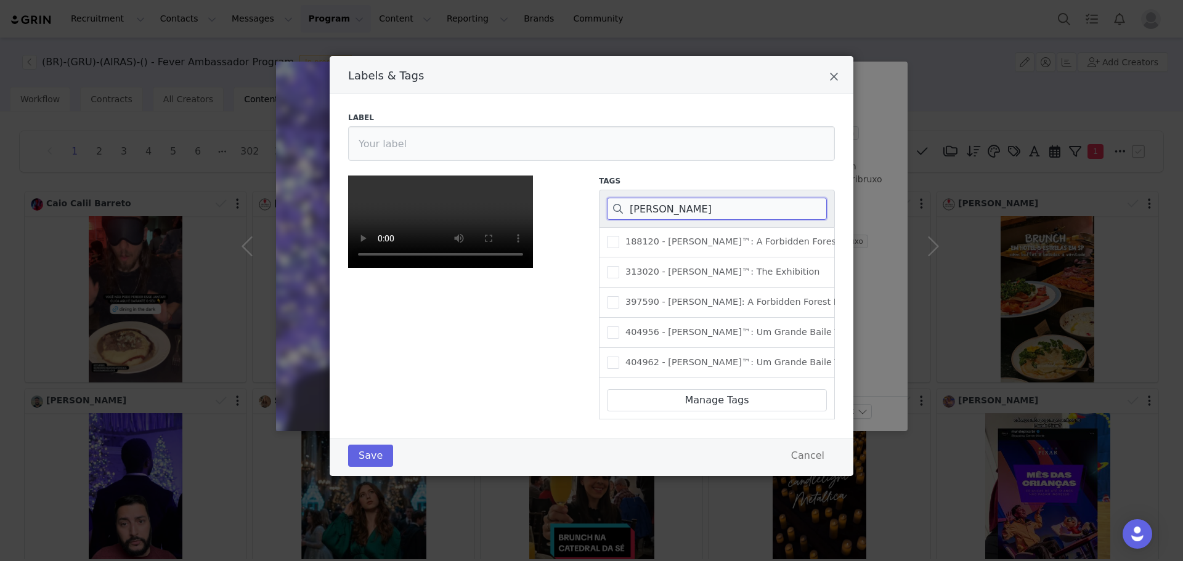
scroll to position [100, 0]
click at [802, 467] on button "Cancel" at bounding box center [808, 456] width 54 height 22
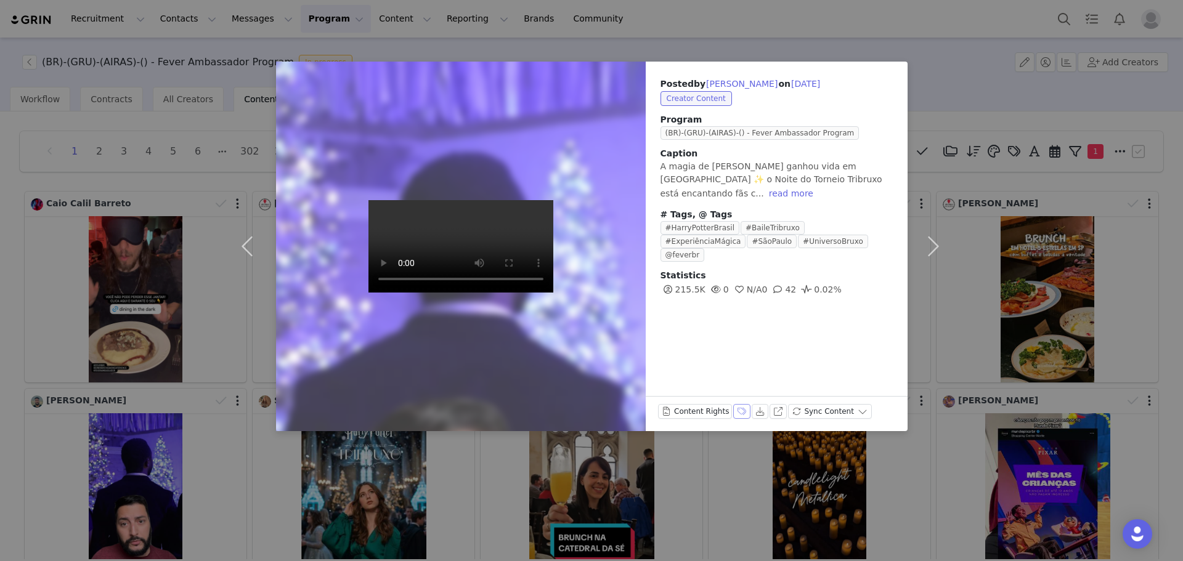
click at [733, 418] on button "Labels & Tags" at bounding box center [741, 411] width 17 height 15
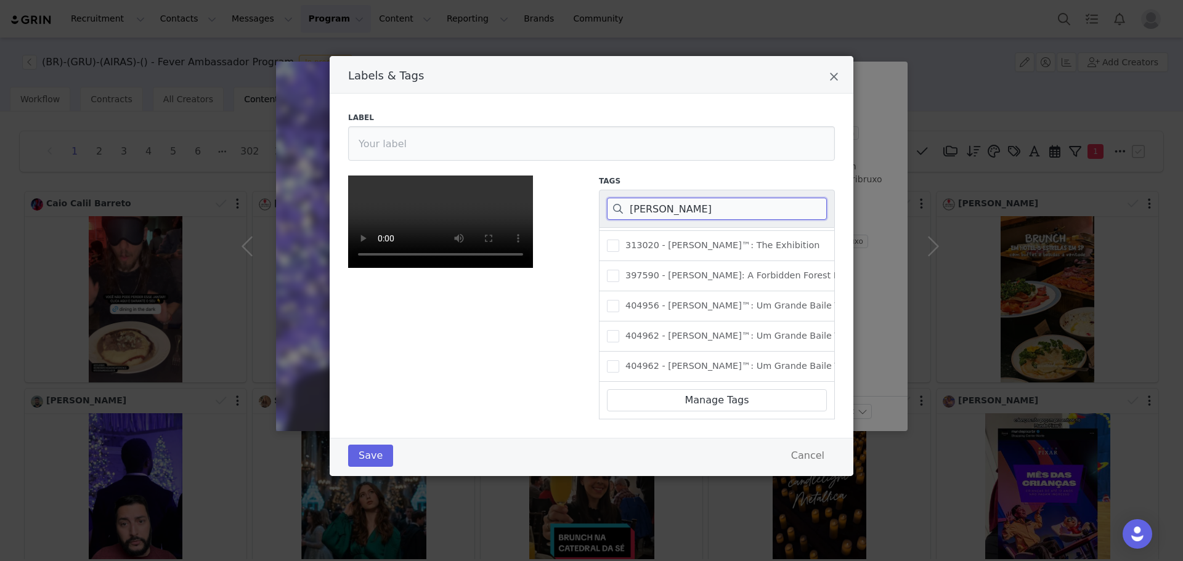
click at [670, 198] on input "harry potter" at bounding box center [717, 209] width 220 height 22
paste input "404962"
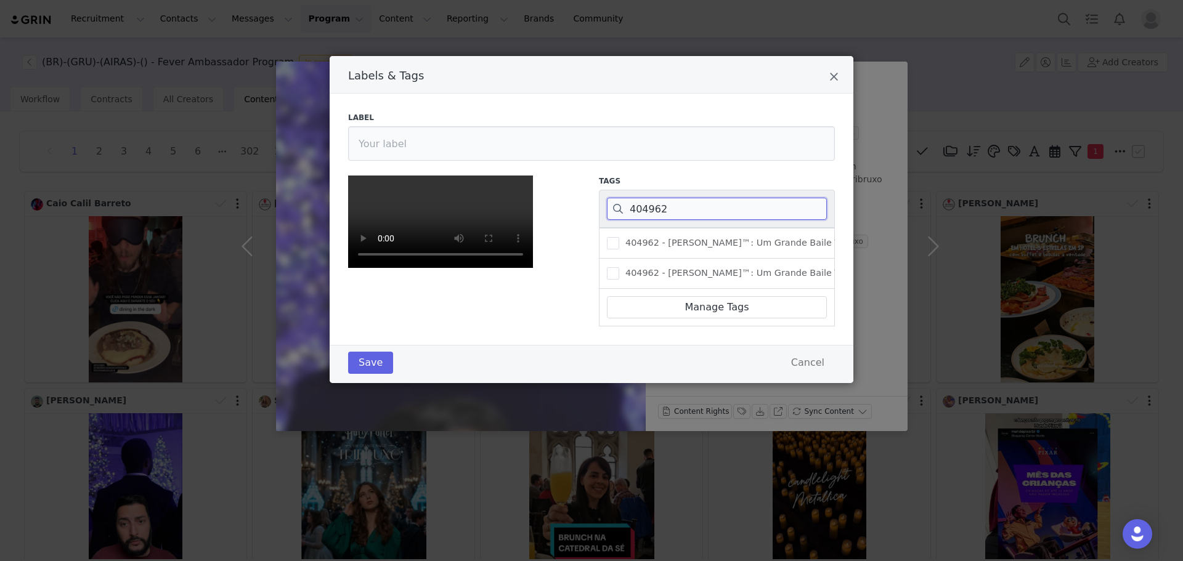
scroll to position [0, 0]
click at [677, 237] on span "404962 - Harry Potter™: Um Grande Baile Tribruxo" at bounding box center [744, 243] width 251 height 12
click at [619, 237] on input "404962 - Harry Potter™: Um Grande Baile Tribruxo" at bounding box center [619, 237] width 0 height 0
click at [359, 374] on button "Save" at bounding box center [370, 363] width 45 height 22
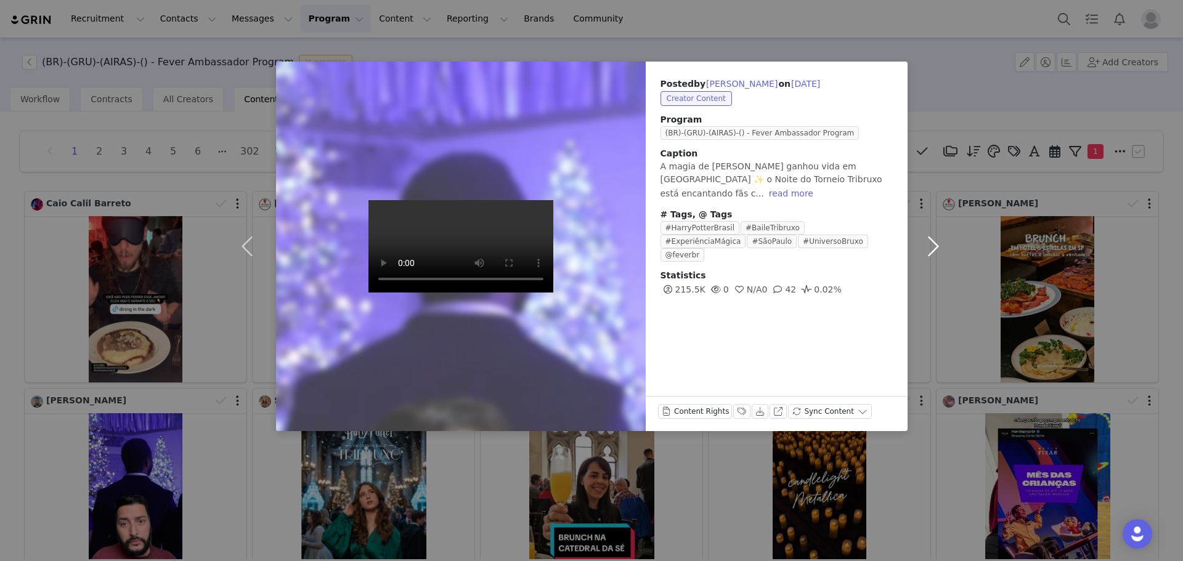
click at [924, 242] on button "button" at bounding box center [934, 247] width 52 height 370
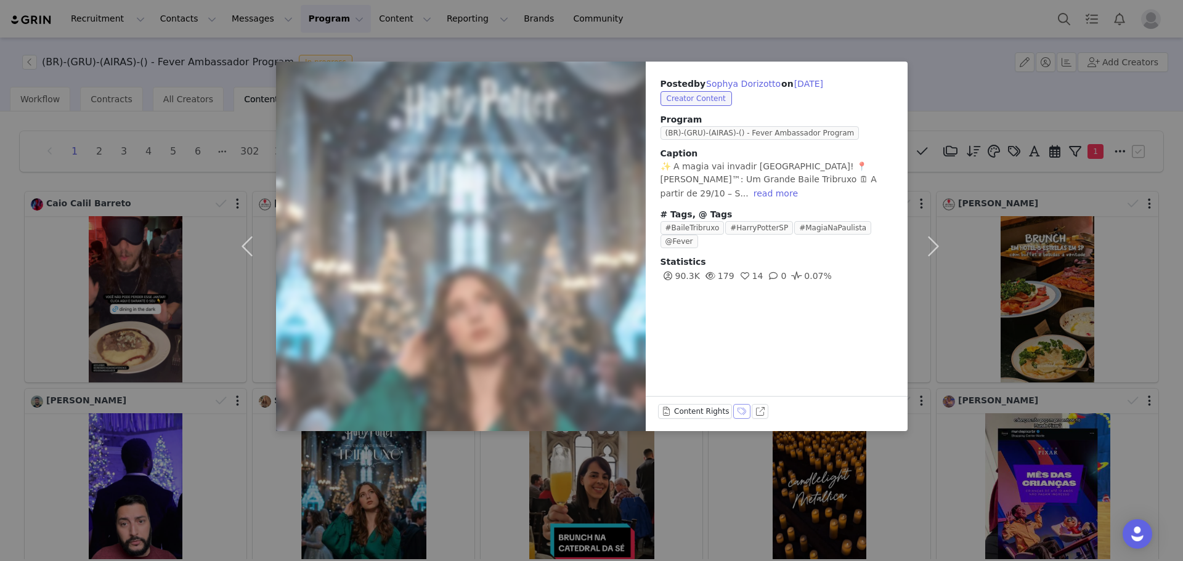
click at [736, 412] on button "Labels & Tags" at bounding box center [741, 411] width 17 height 15
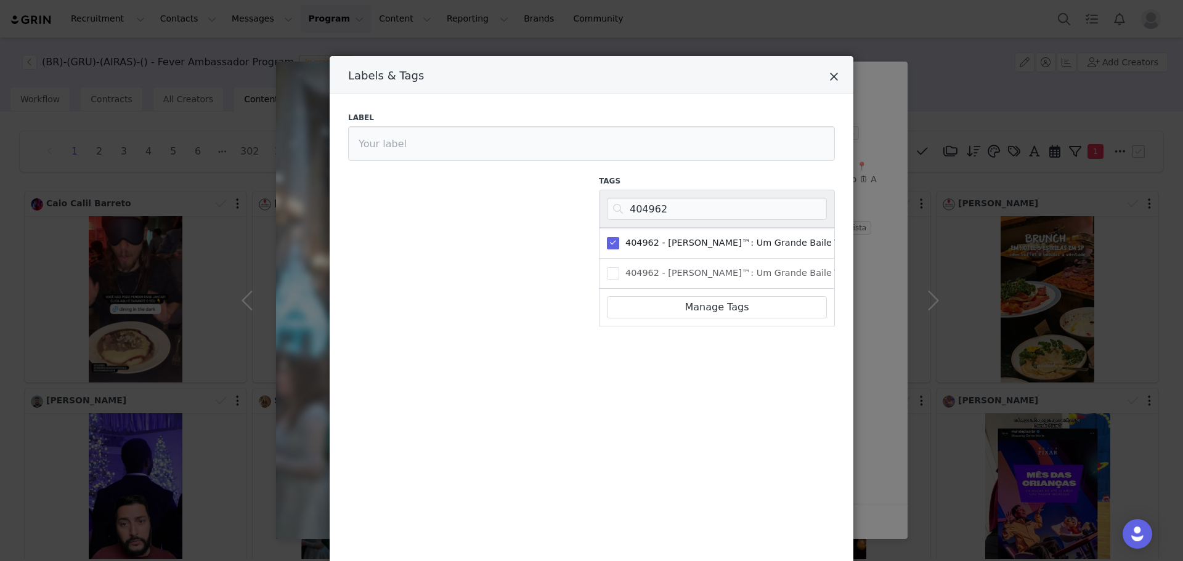
click at [829, 82] on icon "Close" at bounding box center [833, 77] width 9 height 12
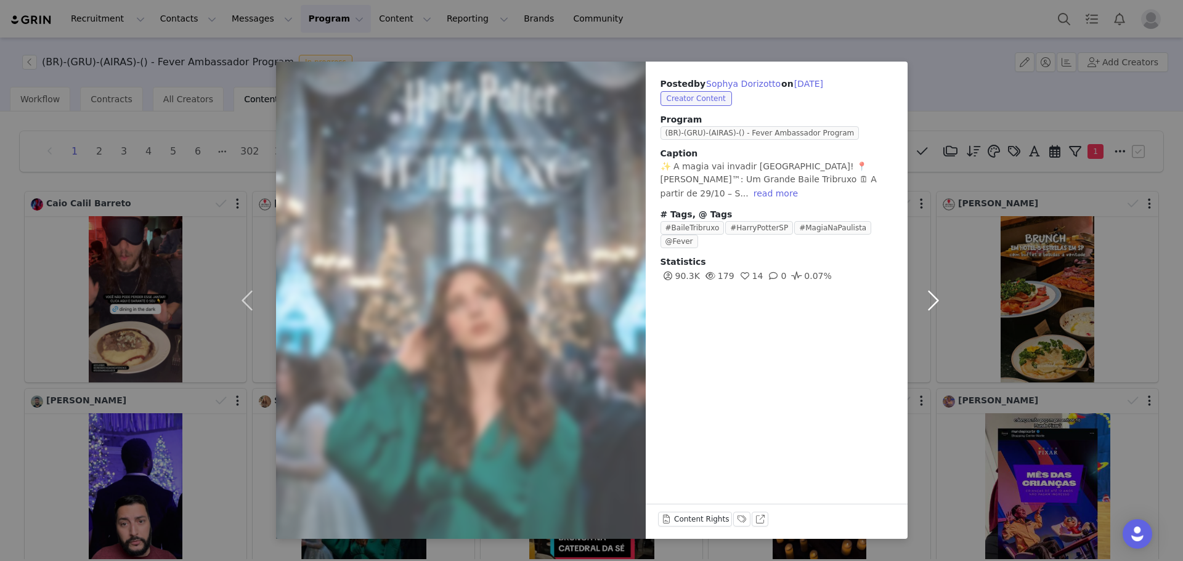
click at [929, 299] on button "button" at bounding box center [934, 301] width 52 height 478
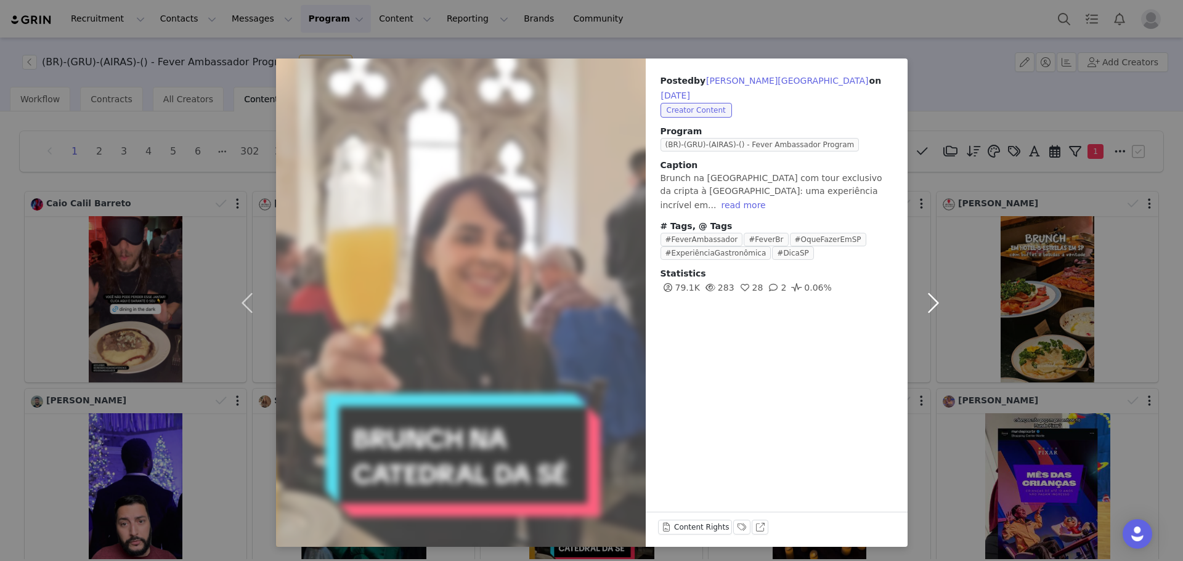
scroll to position [4, 0]
click at [733, 528] on button "Labels & Tags" at bounding box center [741, 526] width 17 height 15
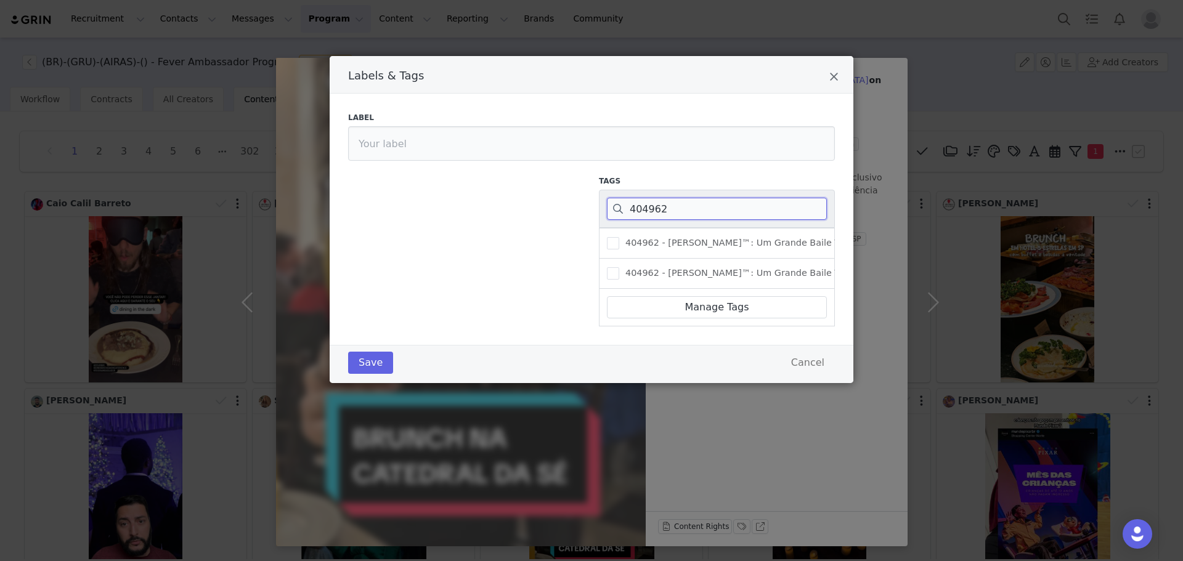
click at [698, 214] on input "404962" at bounding box center [717, 209] width 220 height 22
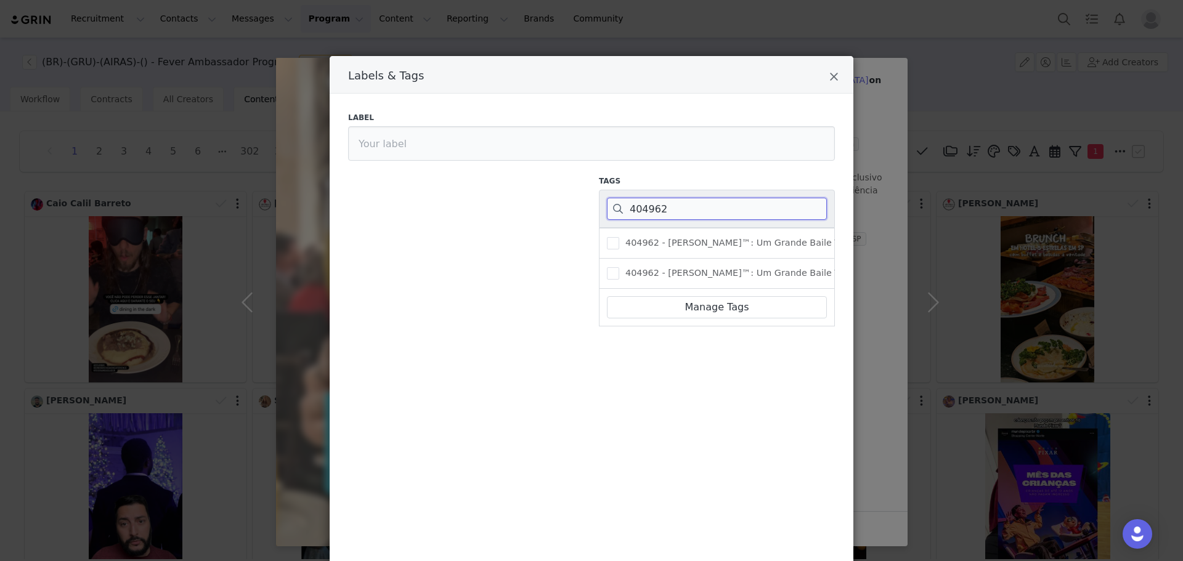
click at [698, 214] on input "404962" at bounding box center [717, 209] width 220 height 22
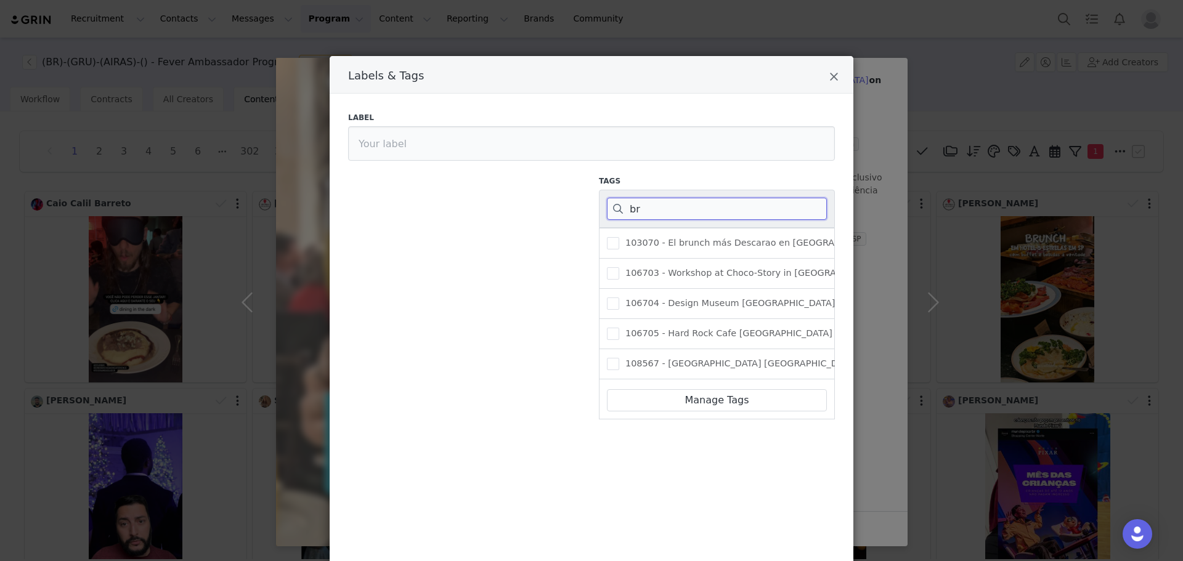
type input "b"
type input "cated"
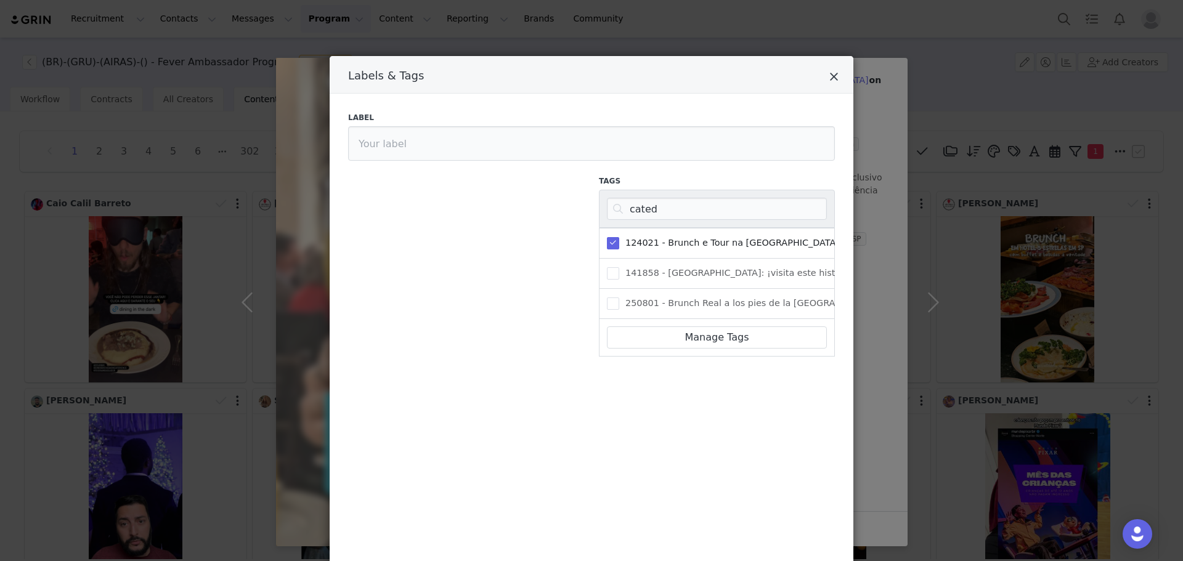
click at [831, 81] on icon "Close" at bounding box center [833, 77] width 9 height 12
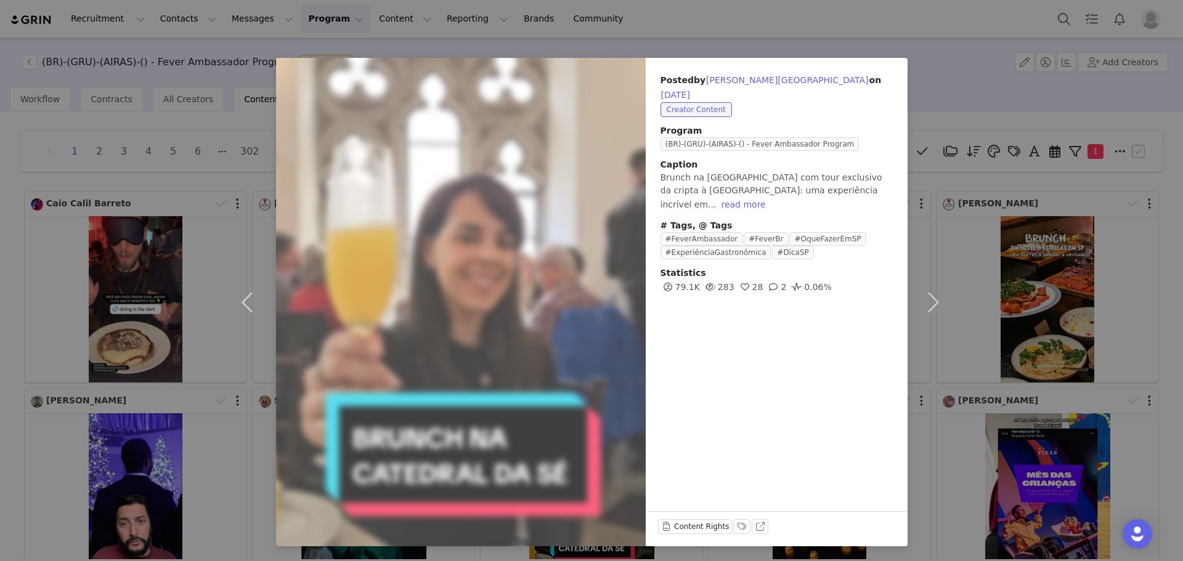
click at [992, 15] on div "Posted by Larissa Lima on Sep 29, 2025 Creator Content Program (BR)-(GRU)-(AIRA…" at bounding box center [591, 280] width 1183 height 561
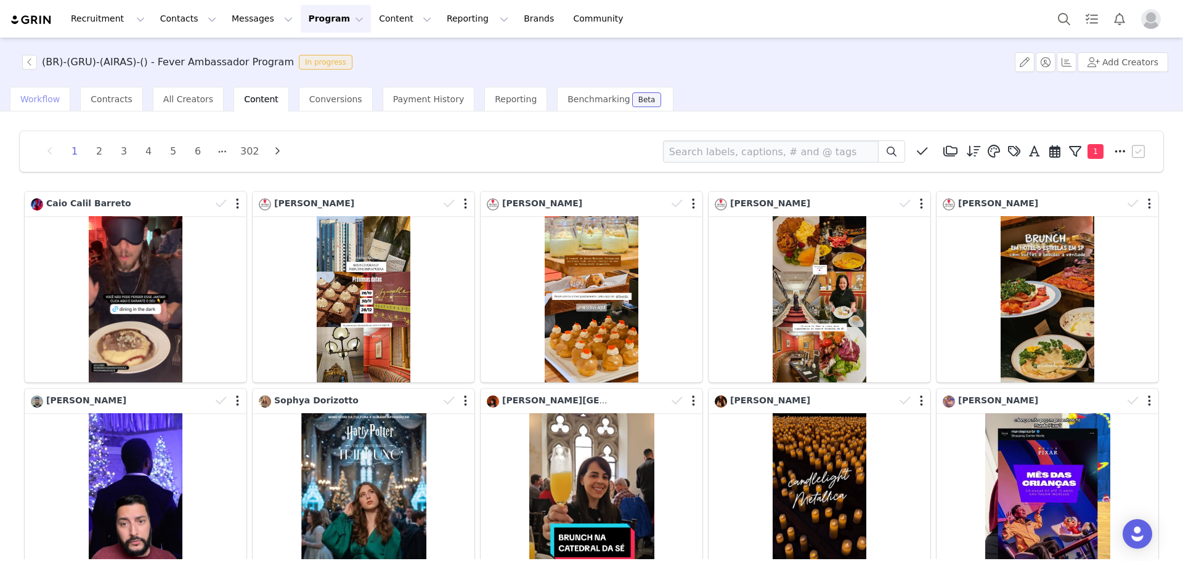
click at [40, 104] on span "Workflow" at bounding box center [39, 99] width 39 height 10
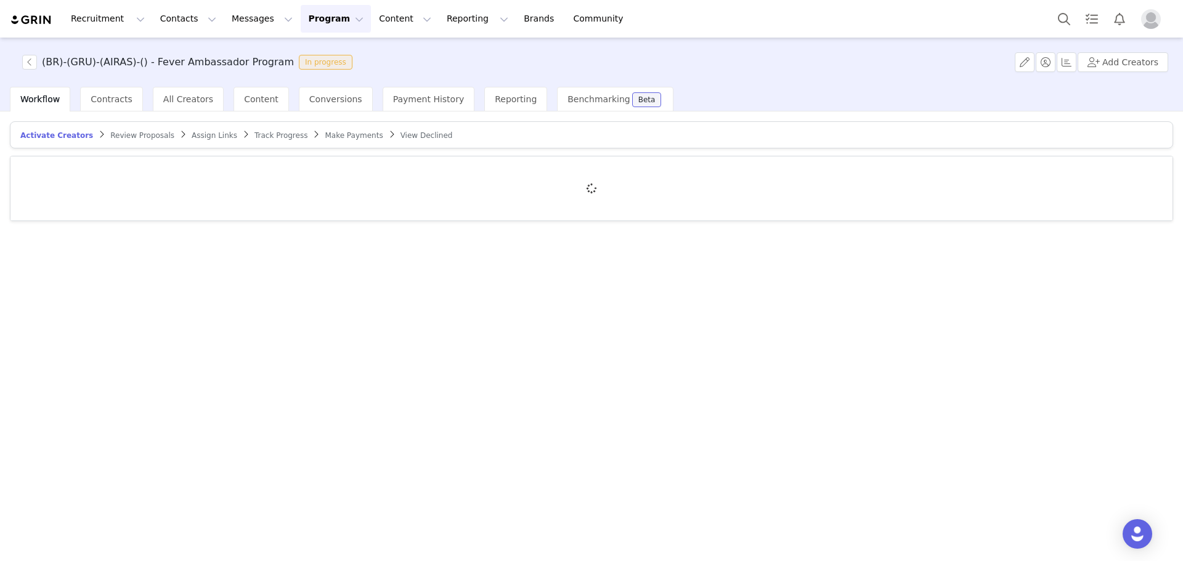
click at [142, 133] on span "Review Proposals" at bounding box center [142, 135] width 64 height 9
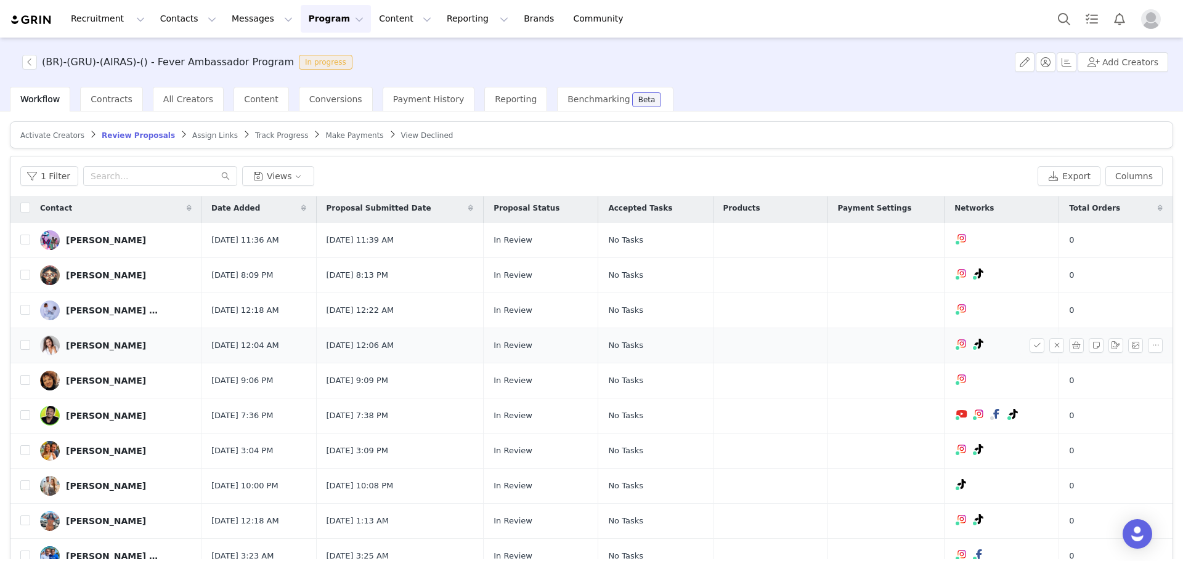
scroll to position [4, 0]
click at [943, 263] on link "@passeiosdacriancadasp" at bounding box center [952, 265] width 109 height 10
click at [67, 274] on div "júlia freitas" at bounding box center [106, 275] width 80 height 10
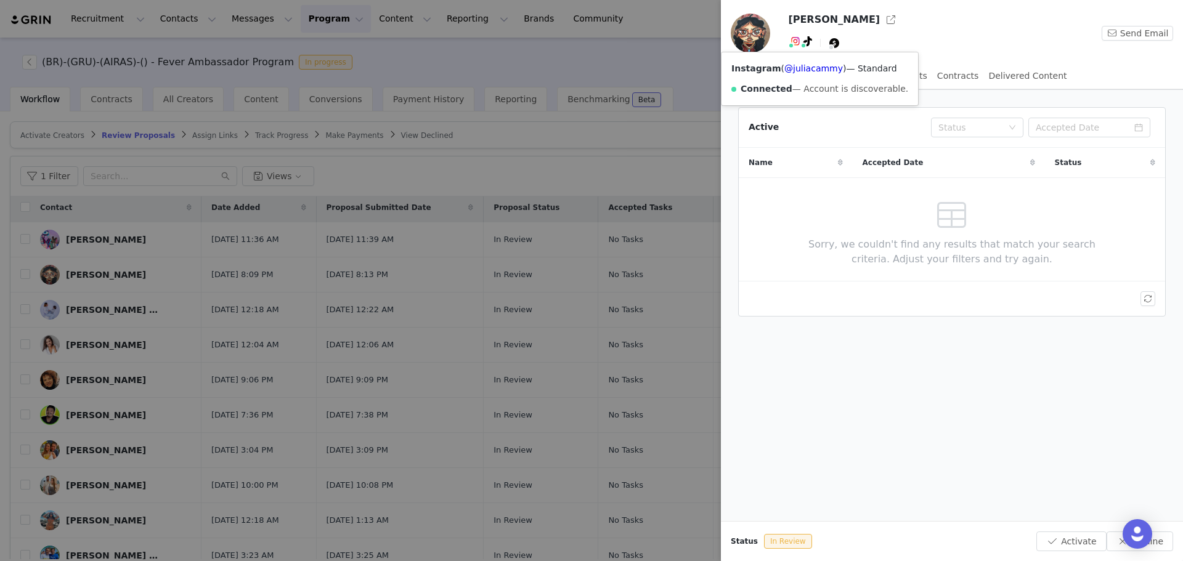
click at [799, 41] on img at bounding box center [796, 41] width 10 height 10
click at [797, 72] on link "@juliacammy" at bounding box center [813, 68] width 59 height 10
click at [449, 270] on div at bounding box center [591, 280] width 1183 height 561
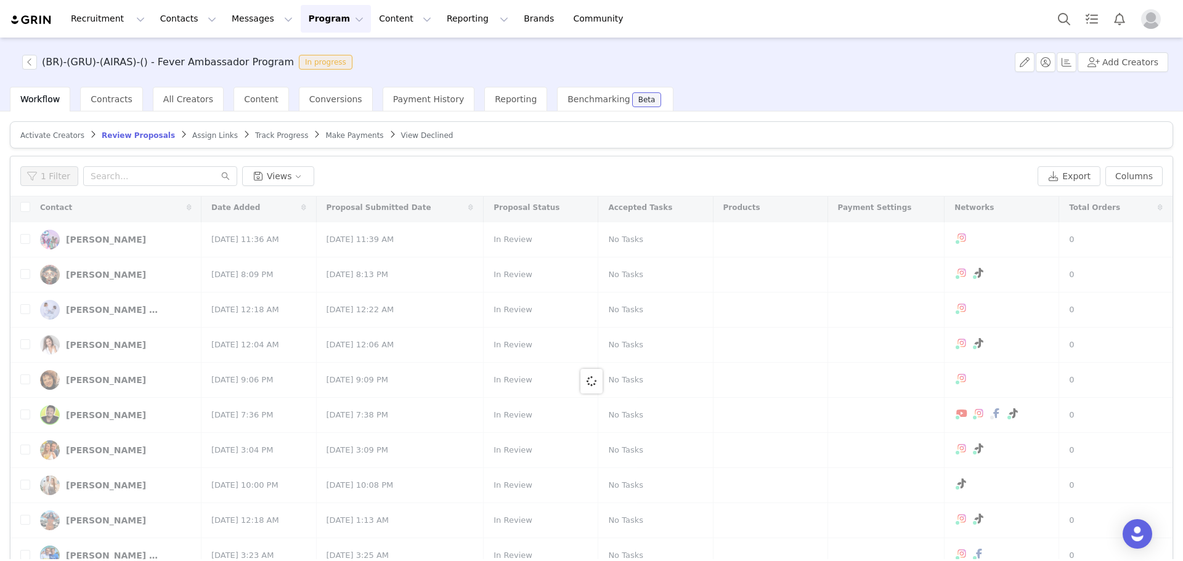
scroll to position [0, 0]
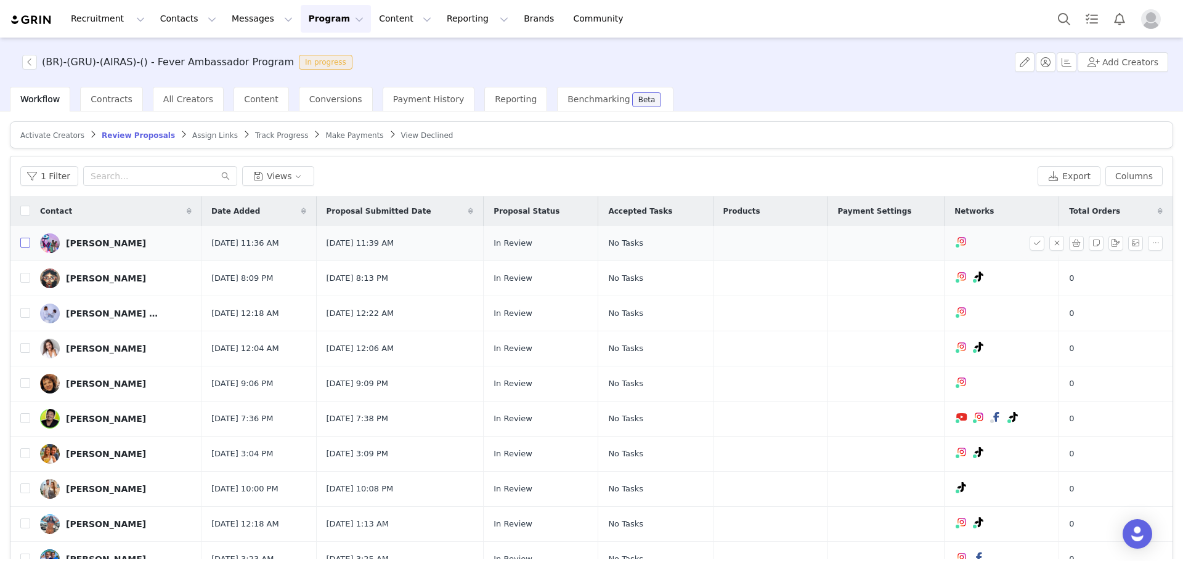
click at [22, 245] on input "checkbox" at bounding box center [25, 243] width 10 height 10
checkbox input "true"
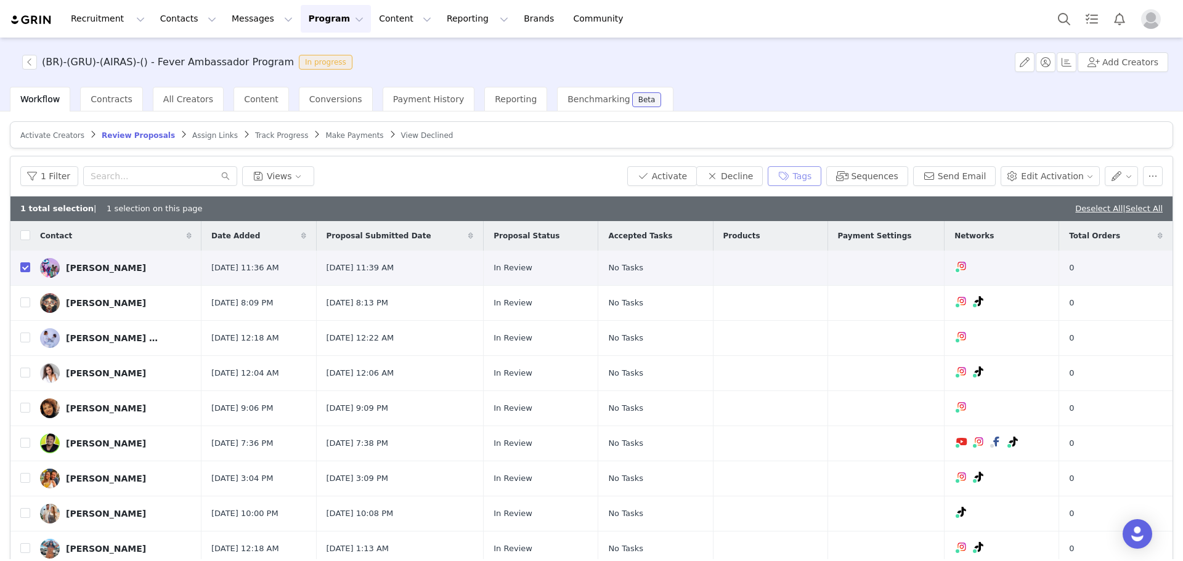
click at [821, 177] on button "Tags" at bounding box center [795, 176] width 54 height 20
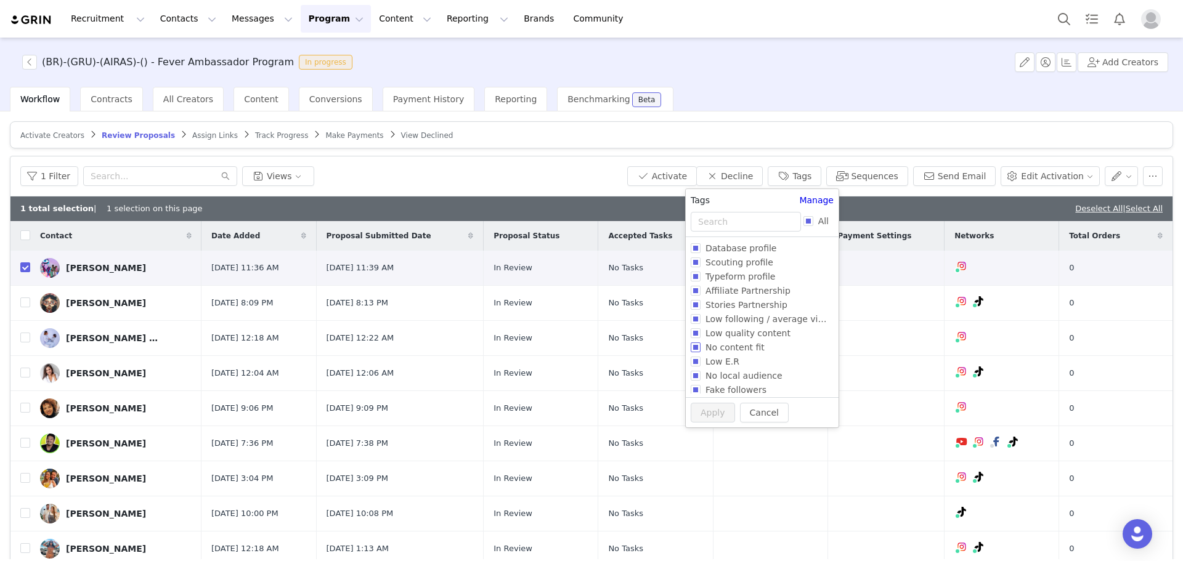
click at [730, 351] on span "No content fit" at bounding box center [735, 348] width 69 height 10
click at [701, 351] on input "No content fit" at bounding box center [696, 348] width 10 height 10
checkbox input "true"
click at [710, 441] on button "Apply" at bounding box center [707, 436] width 44 height 20
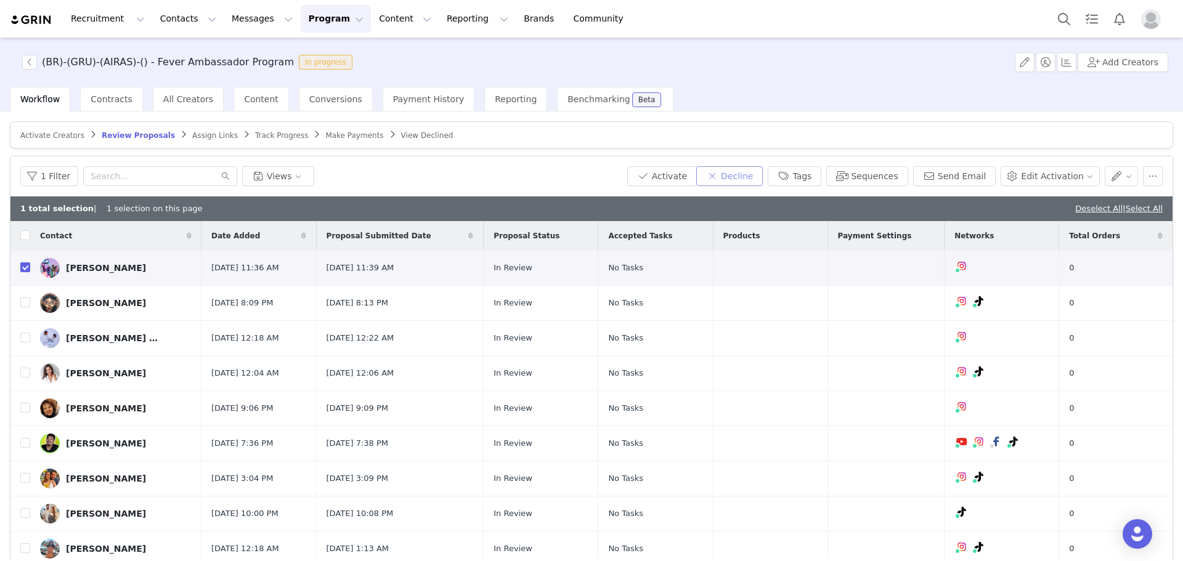
click at [748, 175] on button "Decline" at bounding box center [729, 176] width 67 height 20
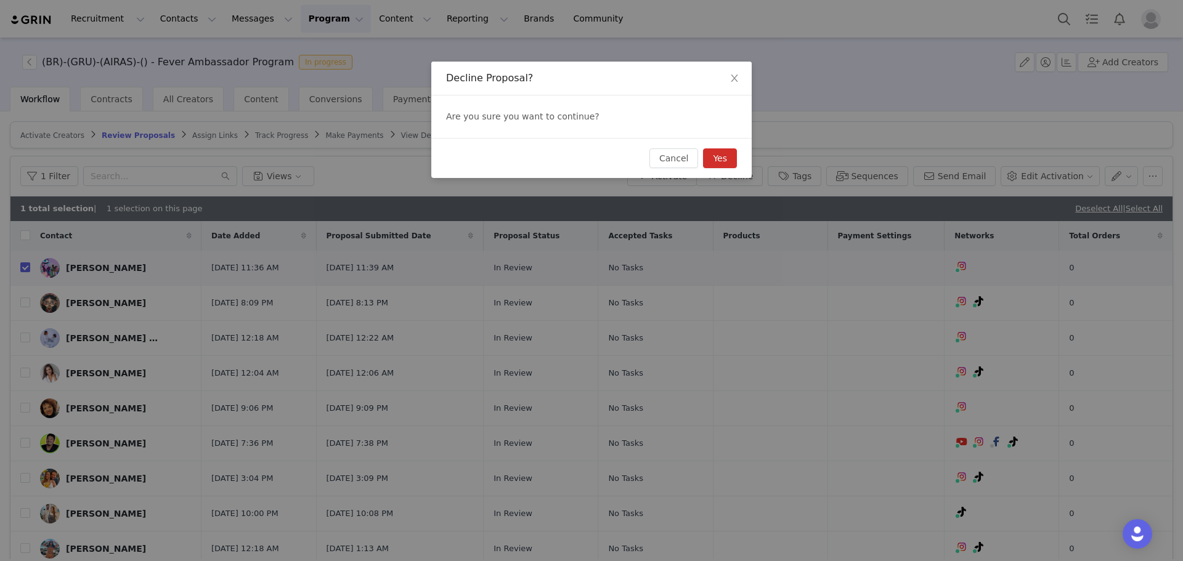
click at [730, 161] on button "Yes" at bounding box center [720, 158] width 34 height 20
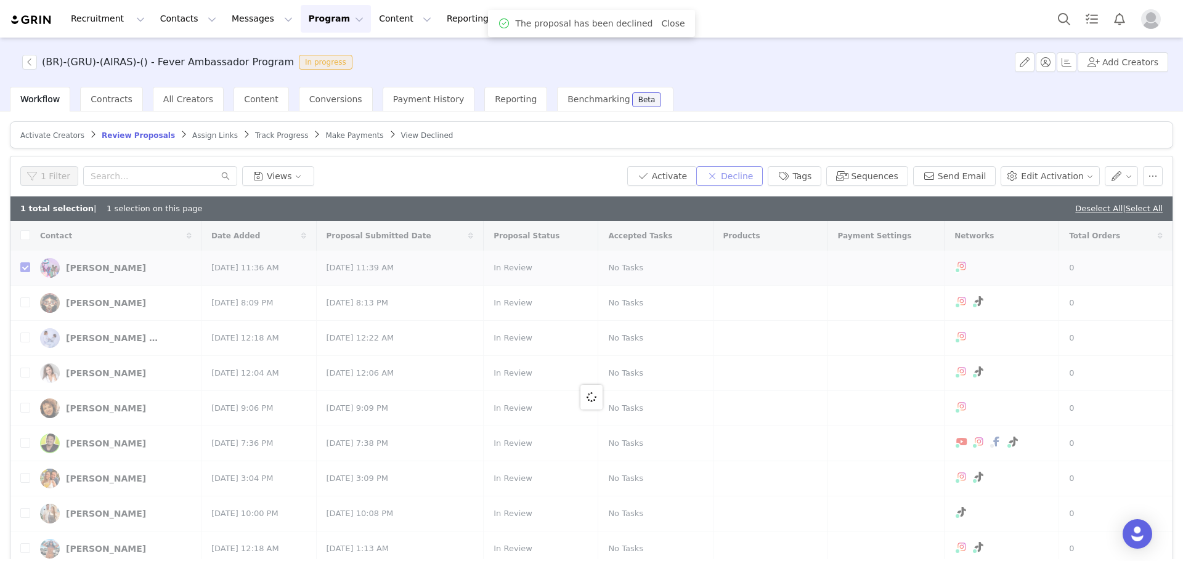
checkbox input "false"
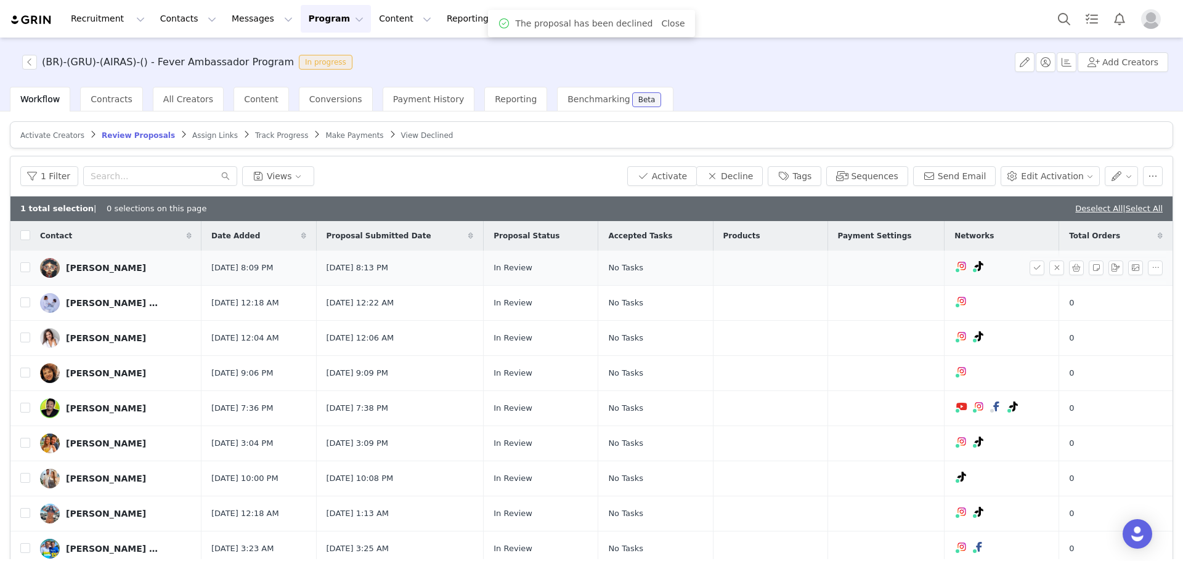
click at [84, 268] on div "júlia freitas" at bounding box center [106, 268] width 80 height 10
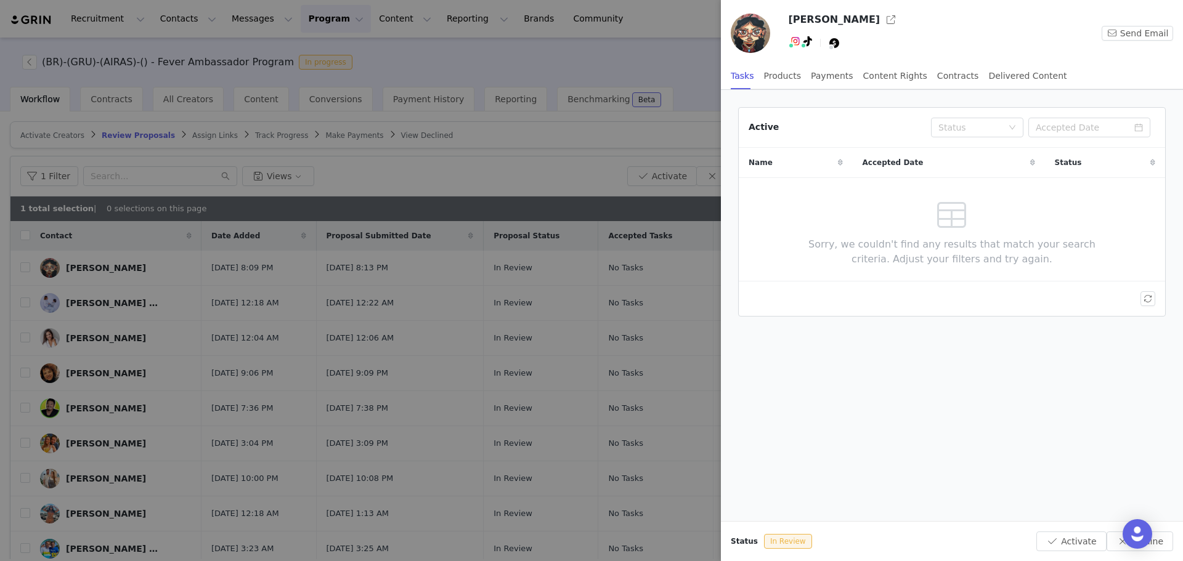
click at [530, 145] on div at bounding box center [591, 280] width 1183 height 561
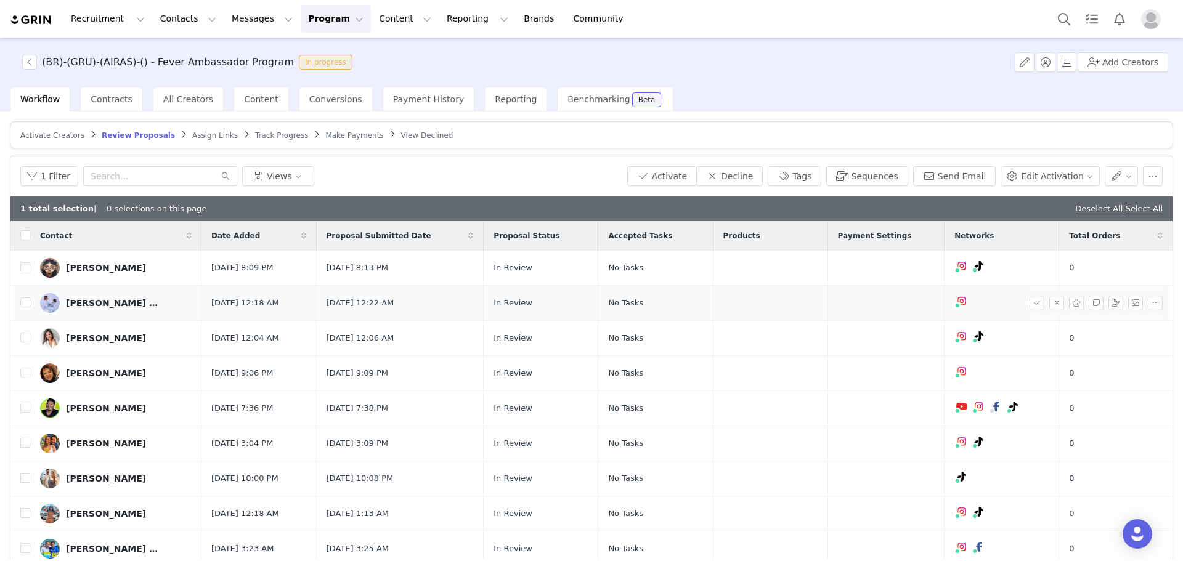
click at [98, 304] on div "Carla Barros dos Santos" at bounding box center [112, 303] width 92 height 10
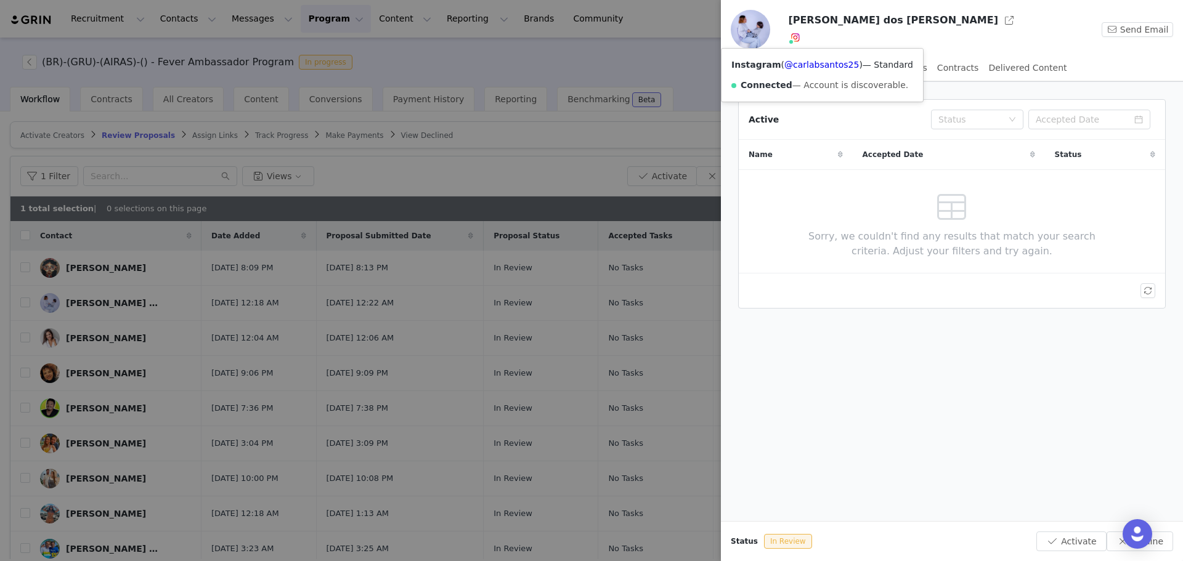
click at [792, 41] on span at bounding box center [791, 42] width 6 height 6
click at [796, 68] on link "@carlabsantos25" at bounding box center [821, 65] width 75 height 10
click at [425, 176] on div at bounding box center [591, 280] width 1183 height 561
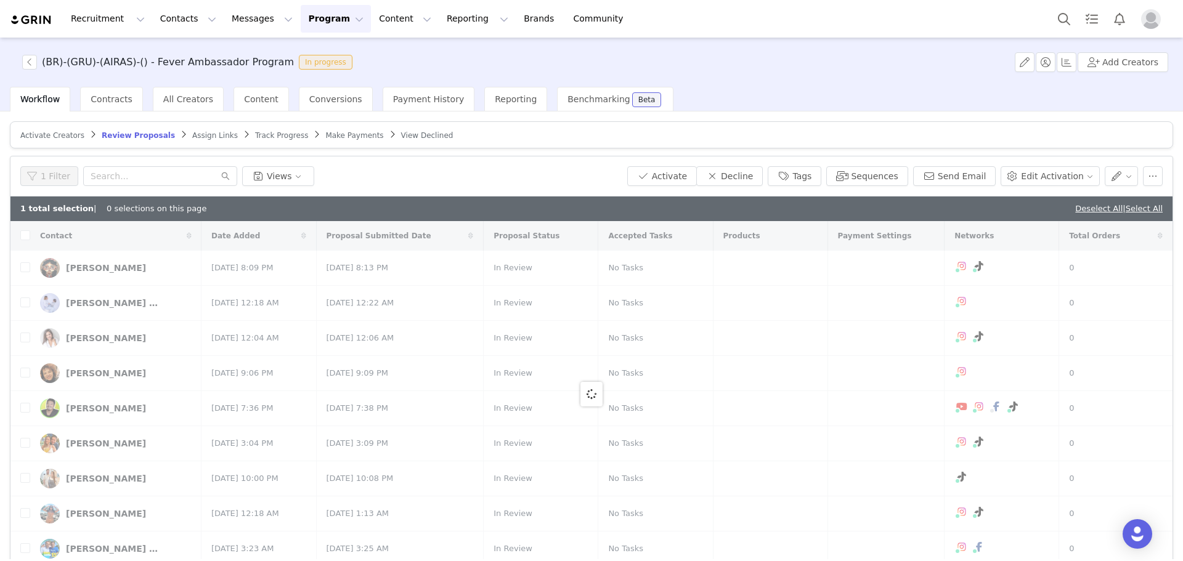
click at [51, 356] on div at bounding box center [591, 394] width 1162 height 346
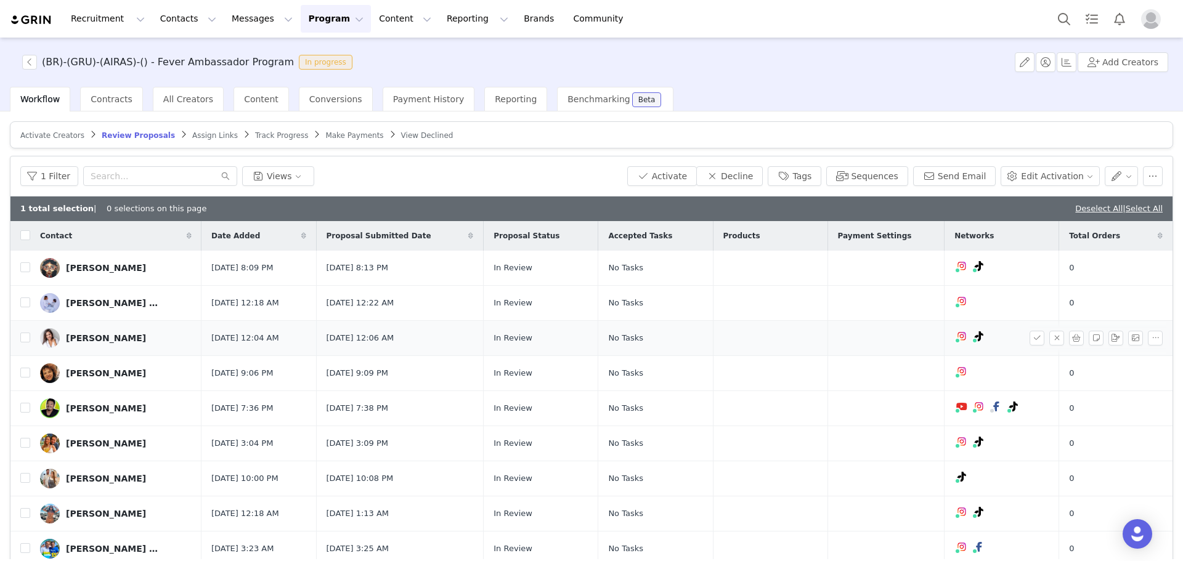
click at [94, 336] on div "Fernanda Pineda" at bounding box center [106, 338] width 80 height 10
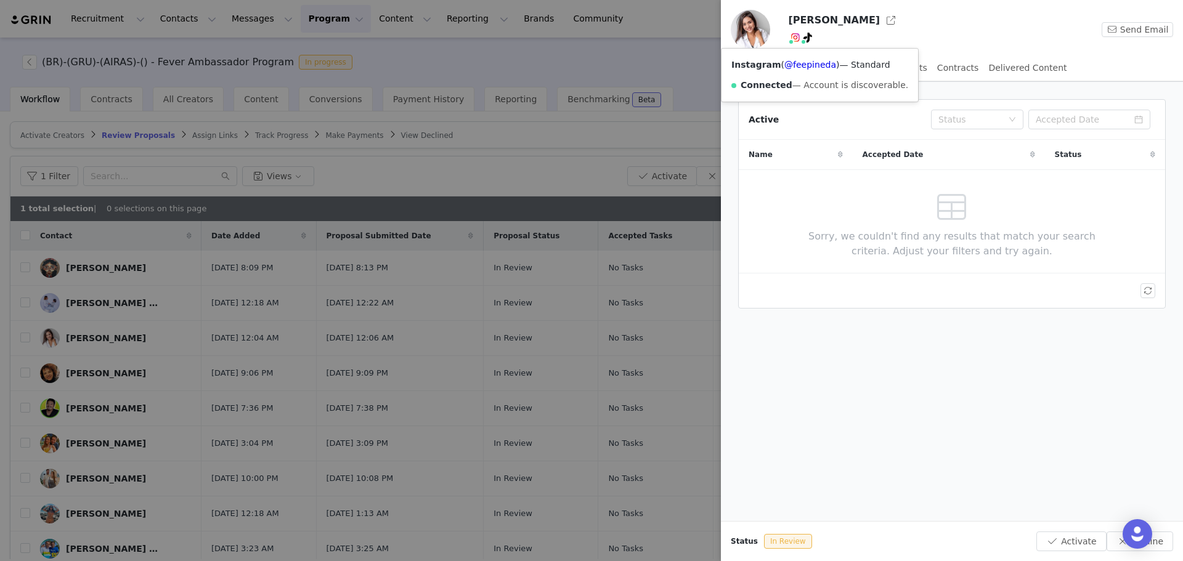
click at [794, 42] on span at bounding box center [794, 37] width 12 height 15
click at [793, 65] on link "@feepineda" at bounding box center [810, 65] width 52 height 10
click at [535, 202] on div at bounding box center [591, 280] width 1183 height 561
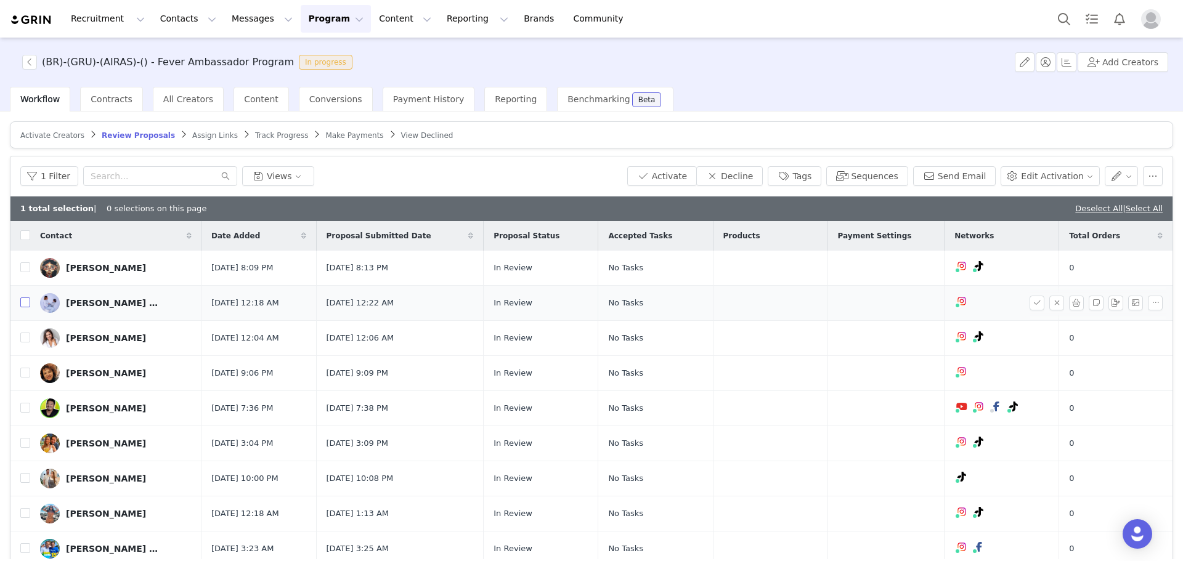
click at [23, 306] on input "checkbox" at bounding box center [25, 303] width 10 height 10
checkbox input "true"
click at [818, 179] on button "Tags" at bounding box center [795, 176] width 54 height 20
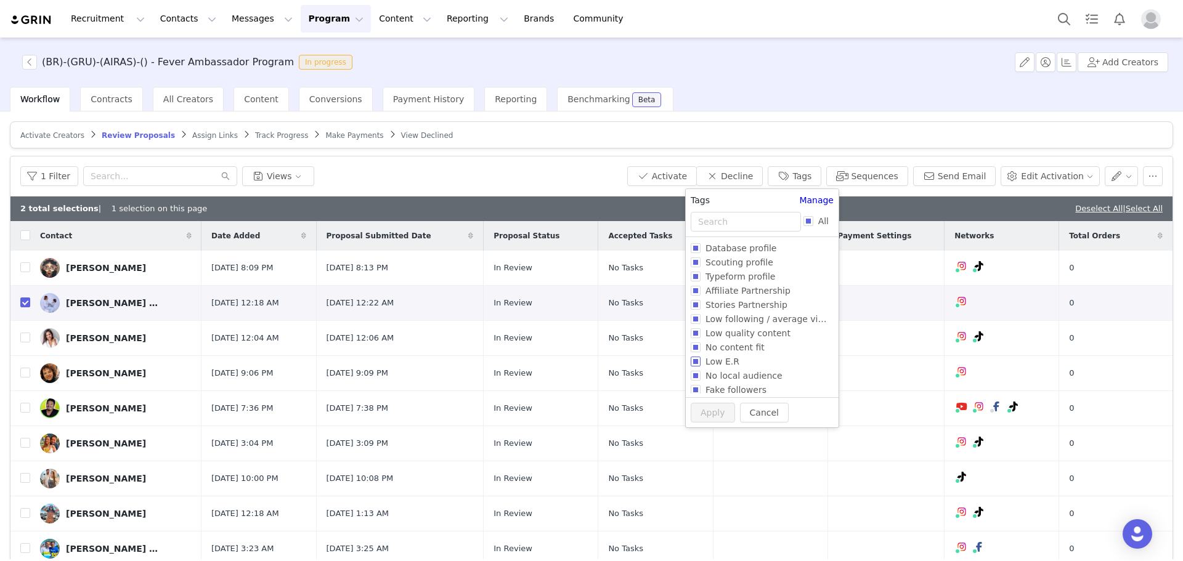
click at [726, 364] on span "Low E.R" at bounding box center [723, 362] width 44 height 10
click at [701, 364] on input "Low E.R" at bounding box center [696, 362] width 10 height 10
checkbox input "true"
click at [723, 335] on span "Low quality content" at bounding box center [741, 333] width 95 height 10
click at [694, 335] on input "Low quality content" at bounding box center [690, 333] width 10 height 10
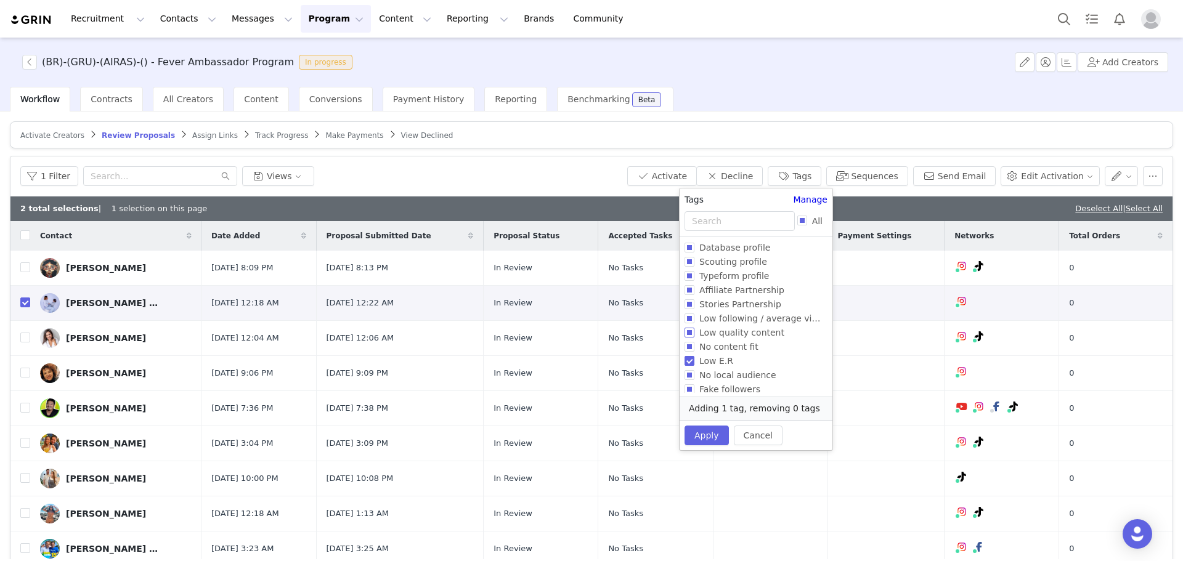
checkbox input "true"
click at [714, 344] on span "No content fit" at bounding box center [728, 347] width 69 height 10
click at [694, 344] on input "No content fit" at bounding box center [690, 347] width 10 height 10
checkbox input "true"
click at [707, 439] on button "Apply" at bounding box center [707, 449] width 44 height 20
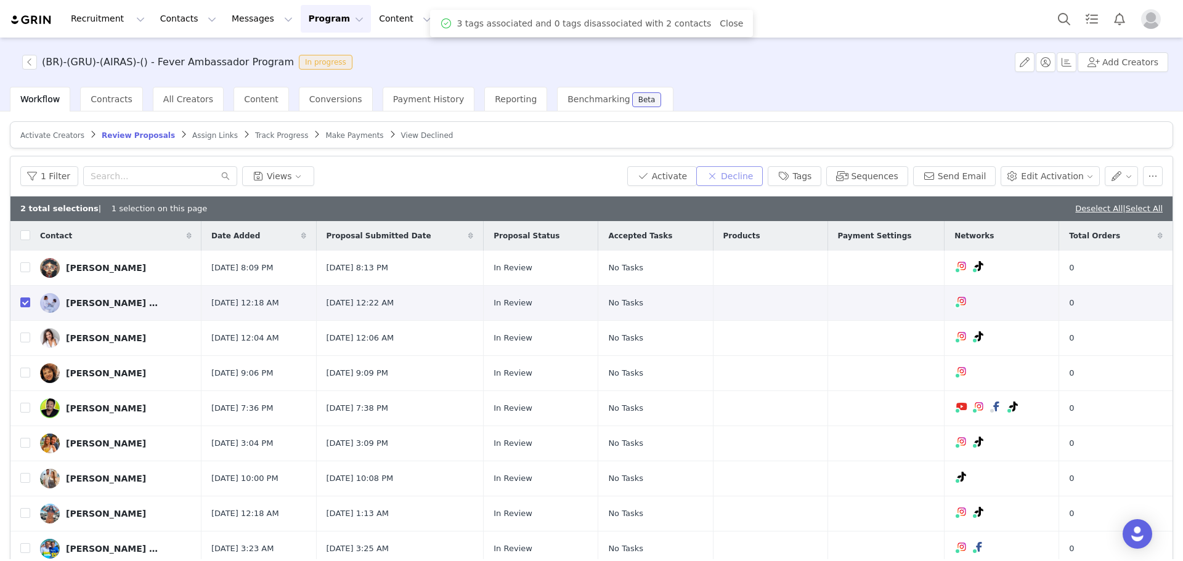
click at [760, 174] on button "Decline" at bounding box center [729, 176] width 67 height 20
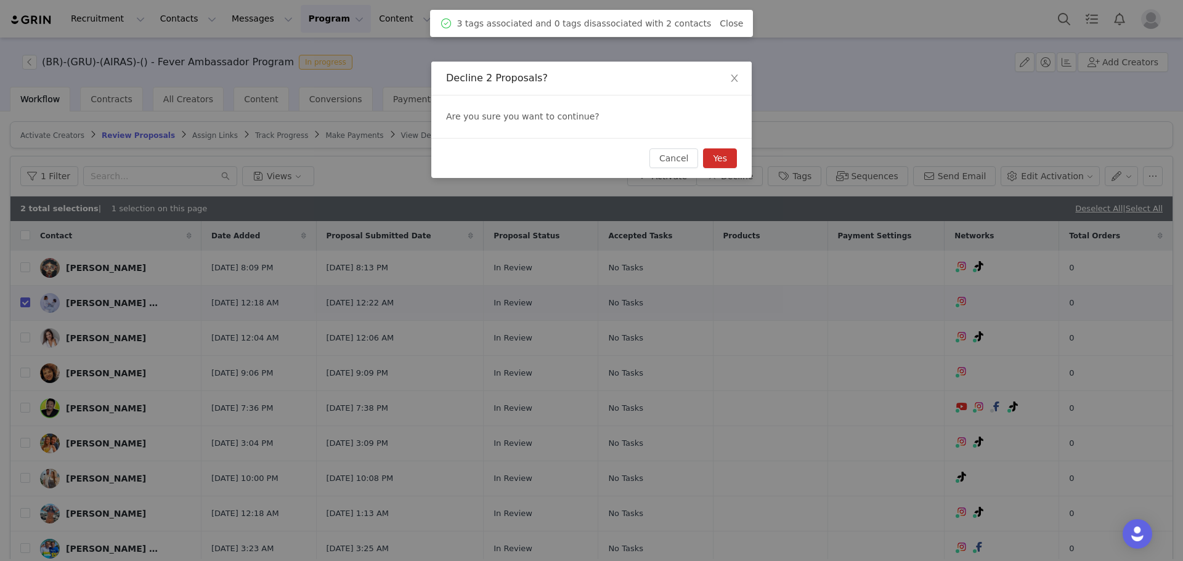
click at [734, 162] on button "Yes" at bounding box center [720, 158] width 34 height 20
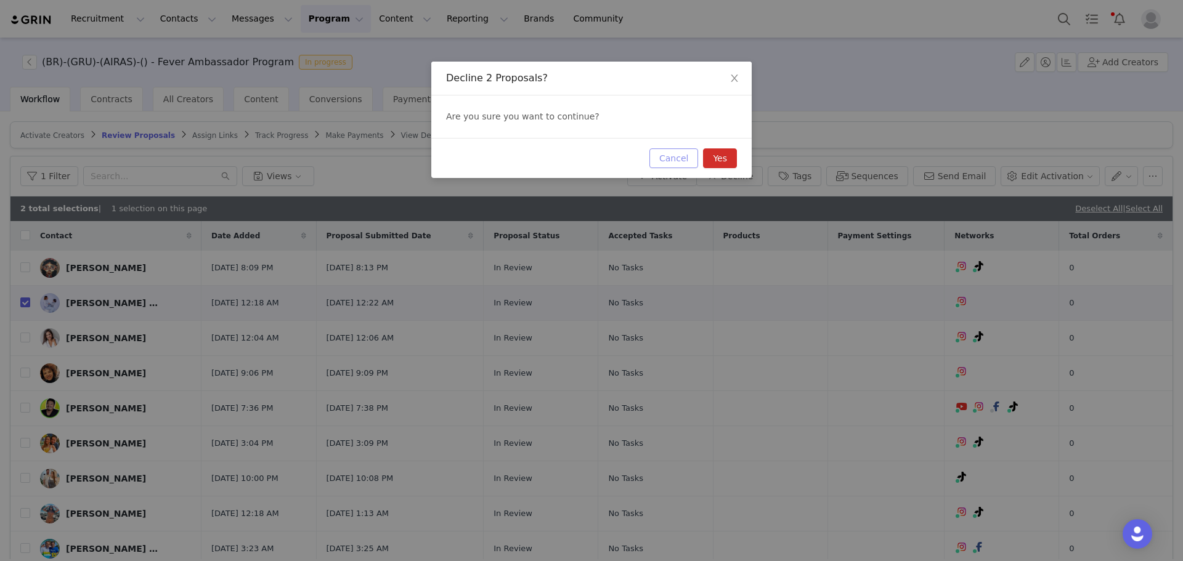
click at [685, 167] on button "Cancel" at bounding box center [673, 158] width 49 height 20
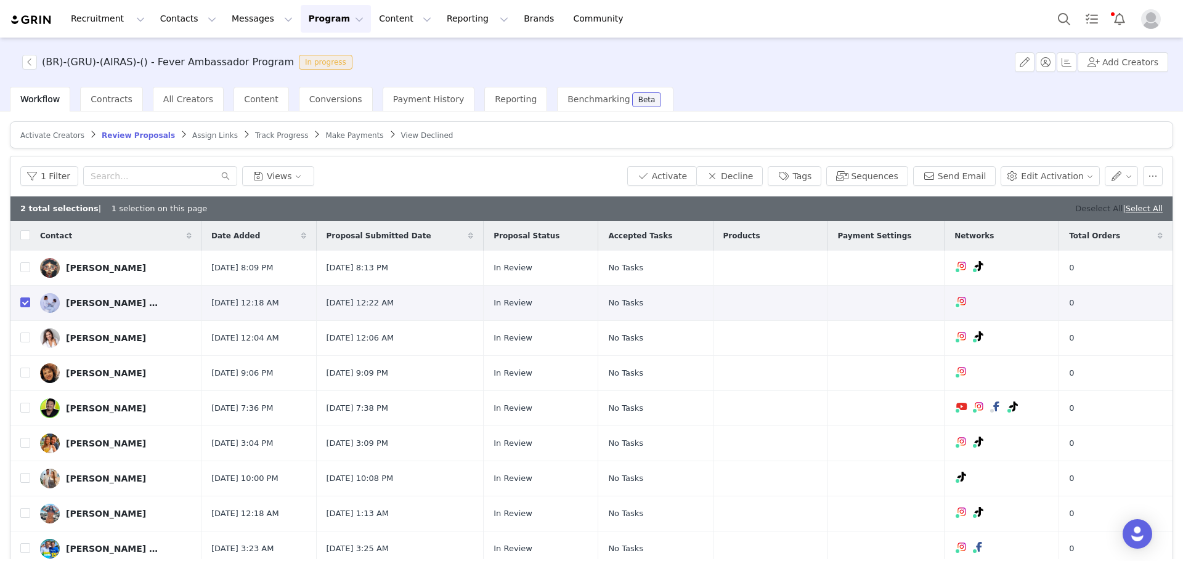
click at [1077, 207] on link "Deselect All" at bounding box center [1098, 208] width 47 height 9
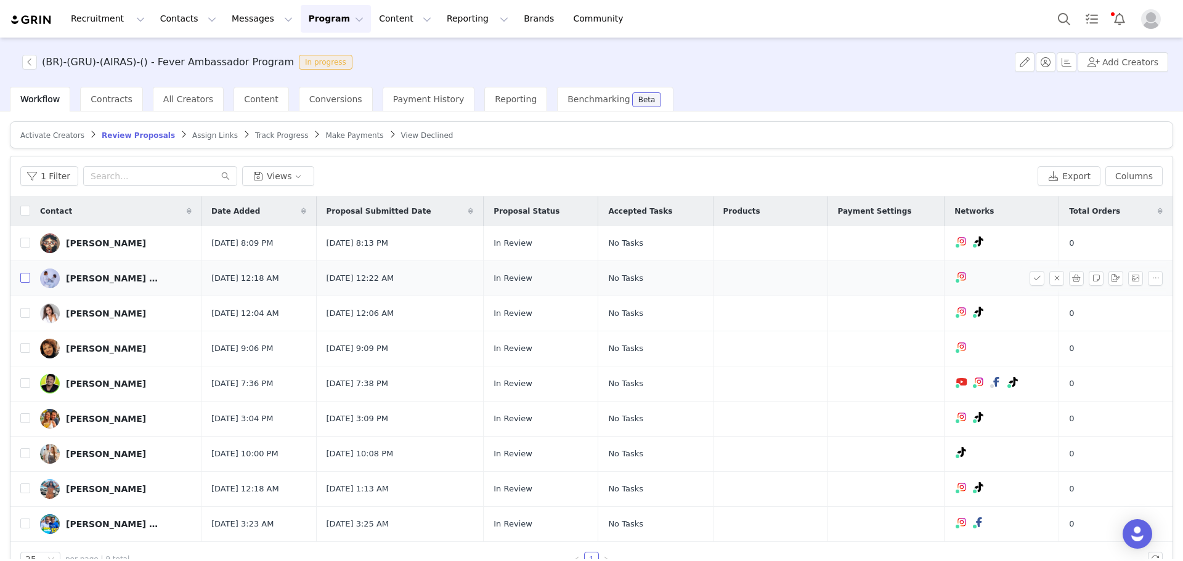
click at [26, 272] on label at bounding box center [25, 278] width 10 height 13
click at [26, 273] on input "checkbox" at bounding box center [25, 278] width 10 height 10
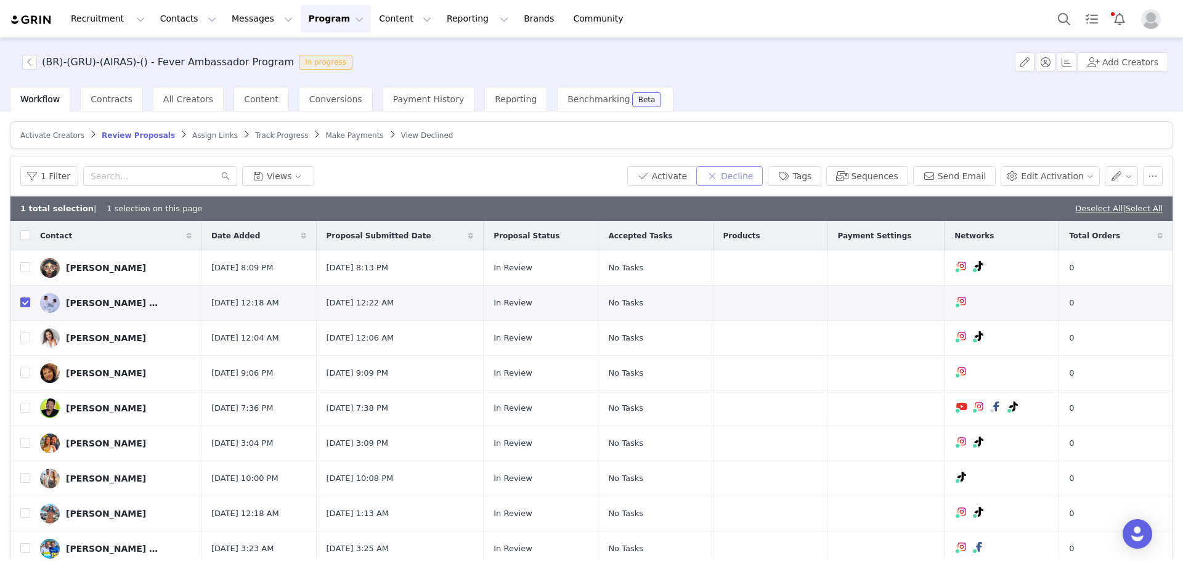
click at [739, 172] on button "Decline" at bounding box center [729, 176] width 67 height 20
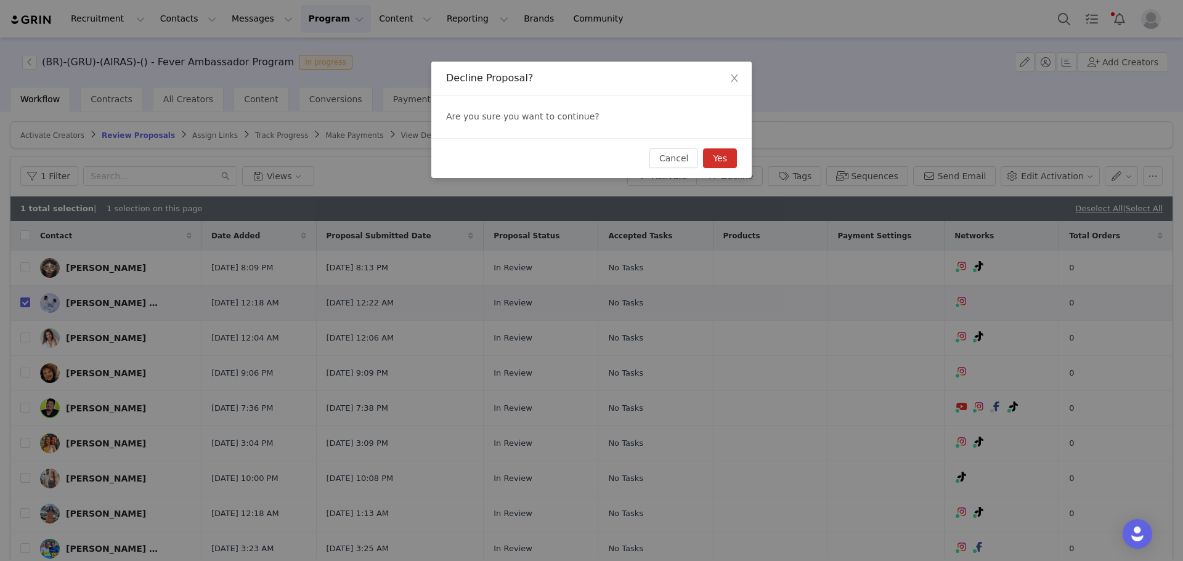
click at [726, 156] on button "Yes" at bounding box center [720, 158] width 34 height 20
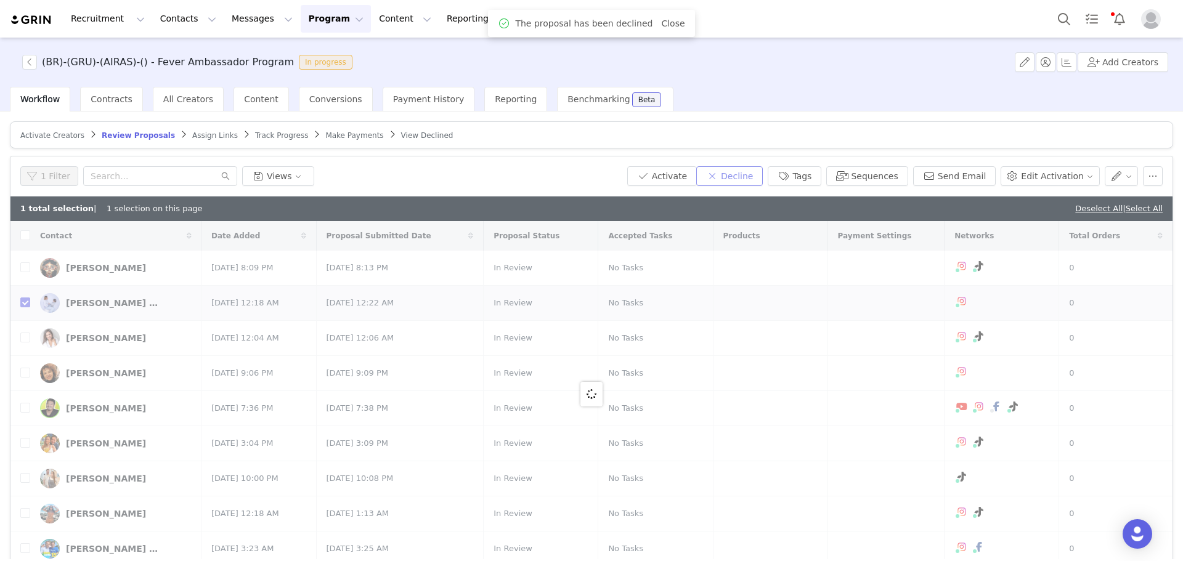
checkbox input "false"
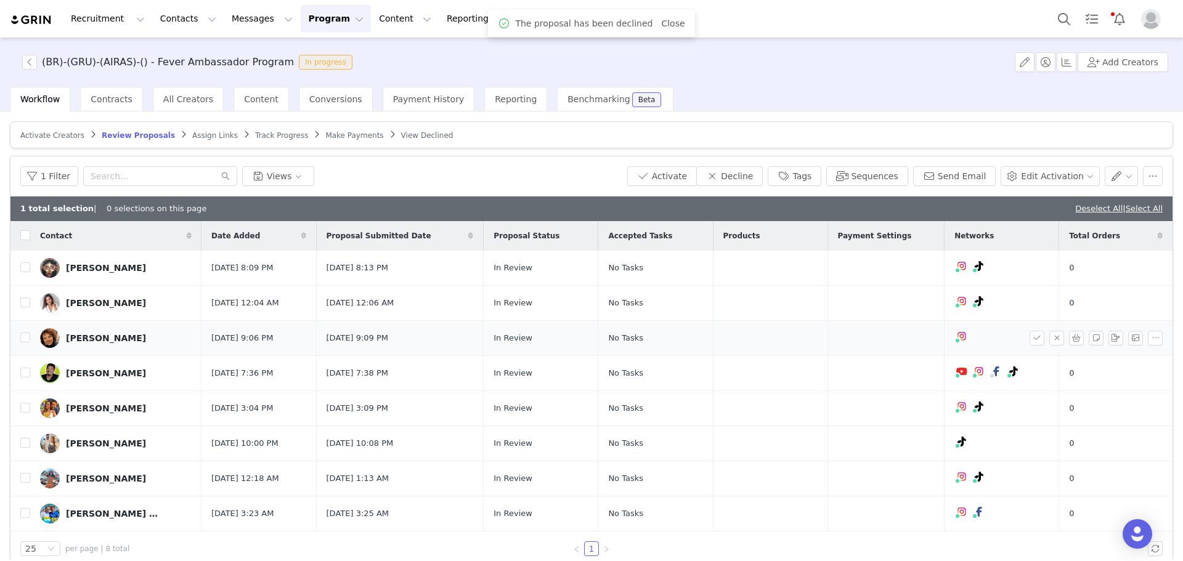
click at [102, 336] on div "Priscila Verissimo" at bounding box center [106, 338] width 80 height 10
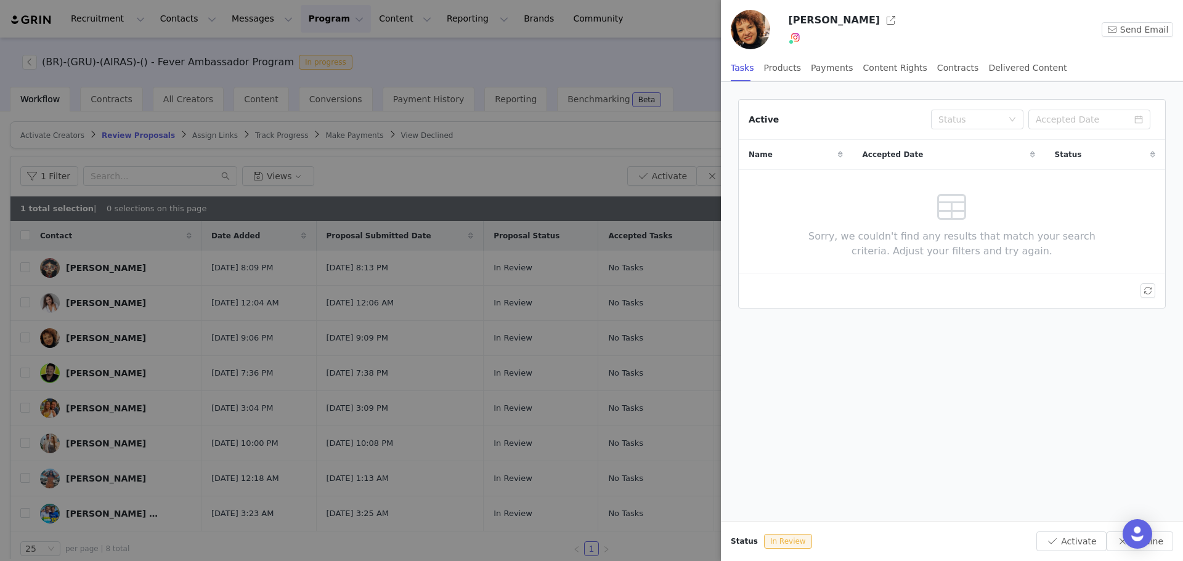
click at [799, 41] on img at bounding box center [796, 38] width 10 height 10
click at [802, 70] on link "@priverissimoo" at bounding box center [817, 65] width 67 height 10
click at [558, 135] on div at bounding box center [591, 280] width 1183 height 561
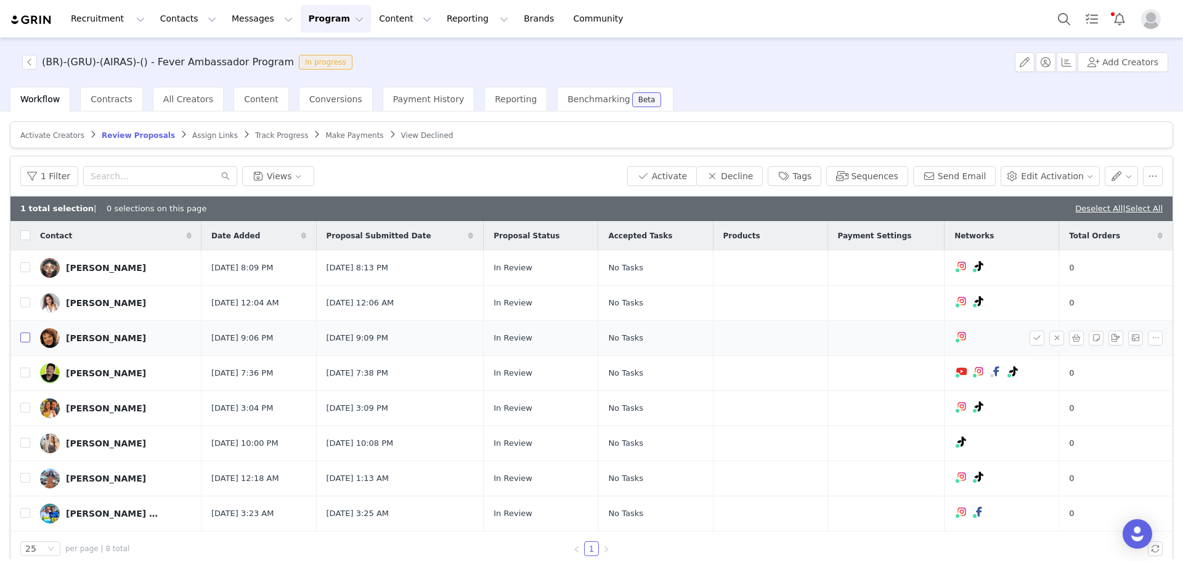
click at [26, 338] on input "checkbox" at bounding box center [25, 338] width 10 height 10
checkbox input "true"
click at [801, 178] on button "Tags" at bounding box center [795, 176] width 54 height 20
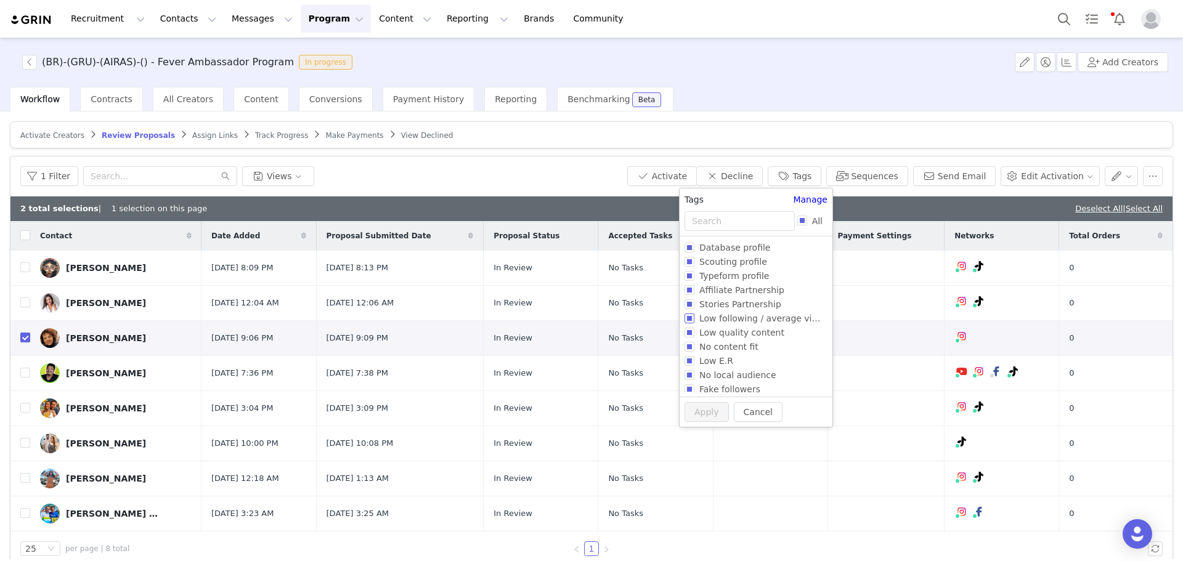
click at [749, 319] on span "Low following / average views" at bounding box center [763, 319] width 139 height 10
click at [694, 319] on input "Low following / average views" at bounding box center [690, 319] width 10 height 10
checkbox input "true"
click at [739, 346] on span "No content fit" at bounding box center [728, 347] width 69 height 10
click at [694, 346] on input "No content fit" at bounding box center [690, 347] width 10 height 10
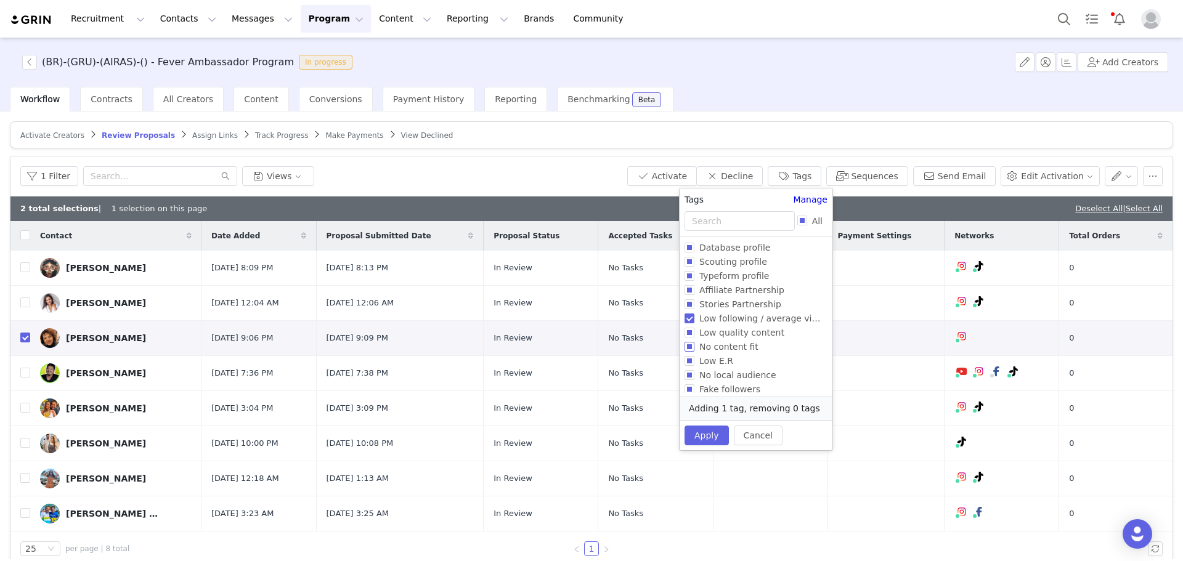
checkbox input "true"
click at [727, 365] on span "Low E.R" at bounding box center [716, 361] width 44 height 10
click at [694, 365] on input "Low E.R" at bounding box center [690, 361] width 10 height 10
checkbox input "true"
click at [704, 439] on button "Apply" at bounding box center [707, 449] width 44 height 20
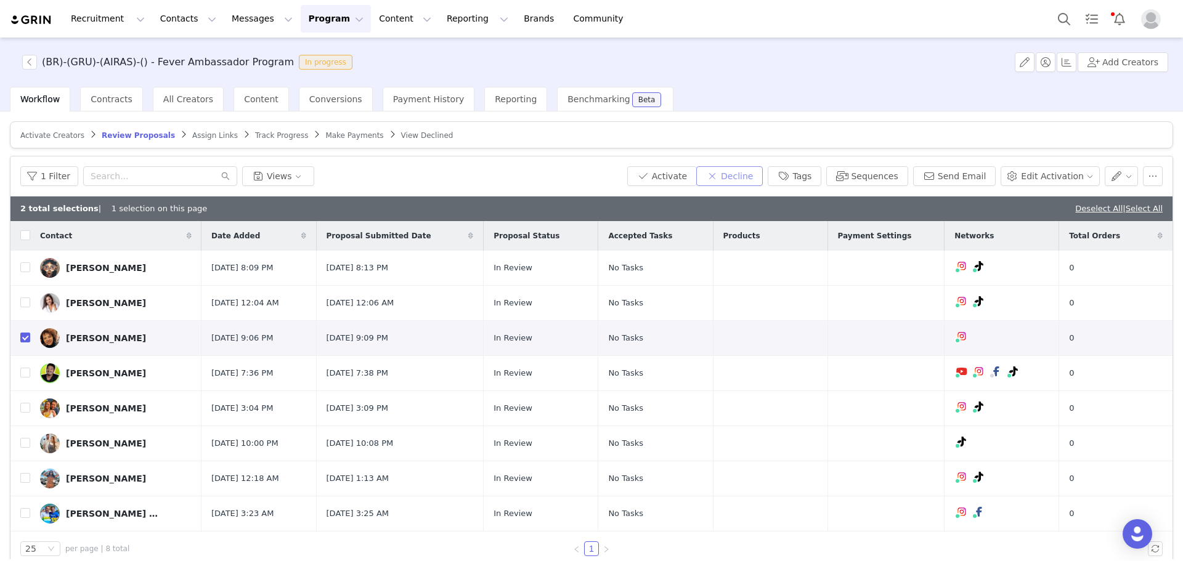
click at [750, 176] on button "Decline" at bounding box center [729, 176] width 67 height 20
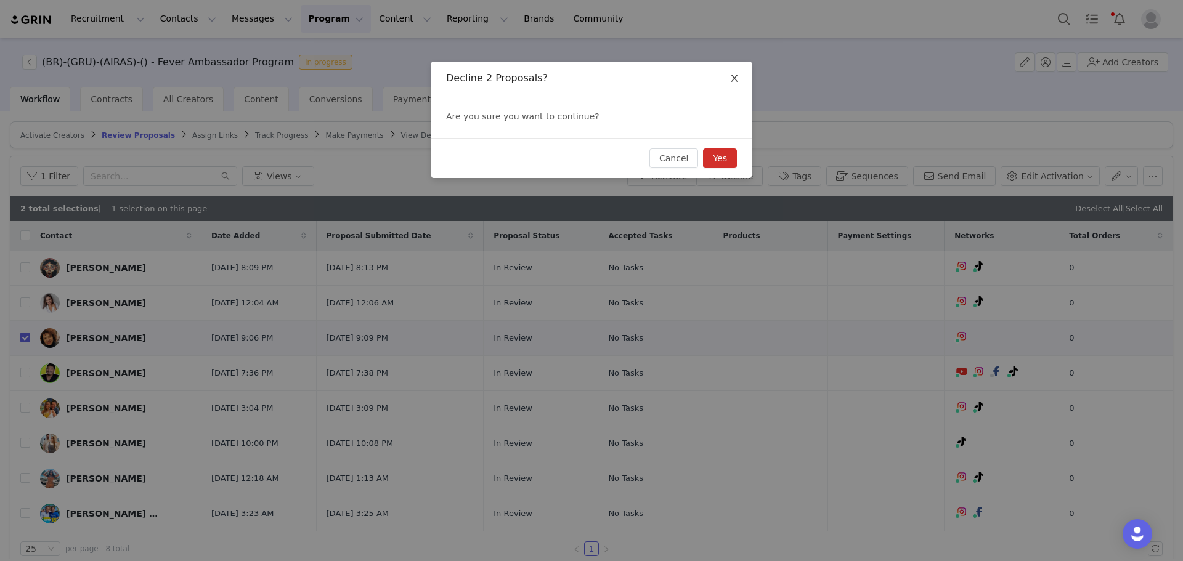
click at [738, 75] on icon "icon: close" at bounding box center [735, 78] width 10 height 10
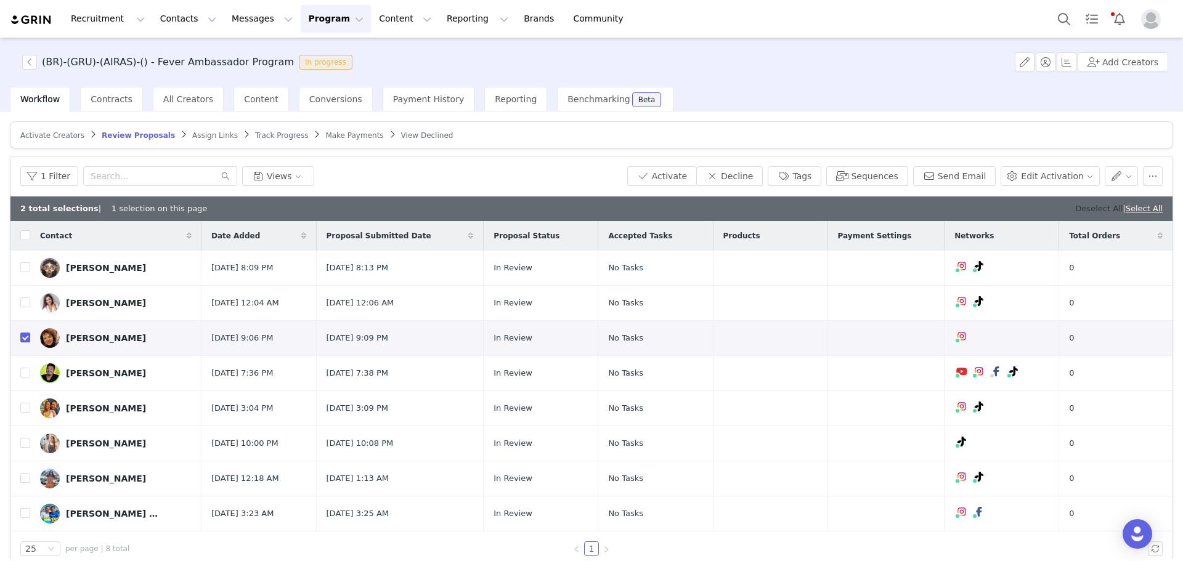
click at [1096, 209] on link "Deselect All" at bounding box center [1098, 208] width 47 height 9
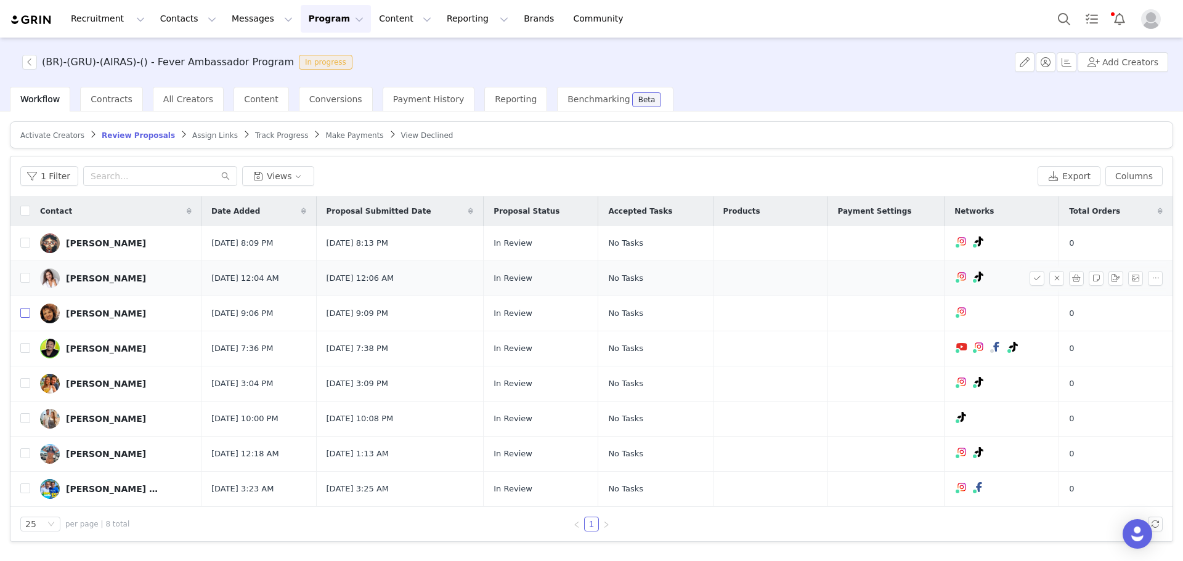
click at [29, 315] on input "checkbox" at bounding box center [25, 313] width 10 height 10
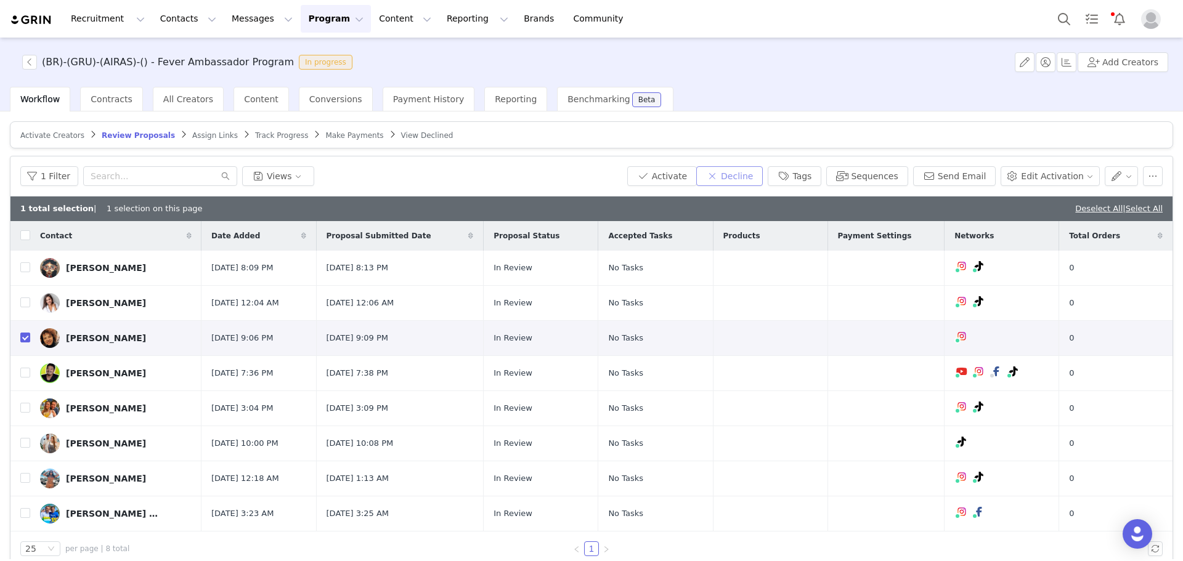
click at [754, 168] on button "Decline" at bounding box center [729, 176] width 67 height 20
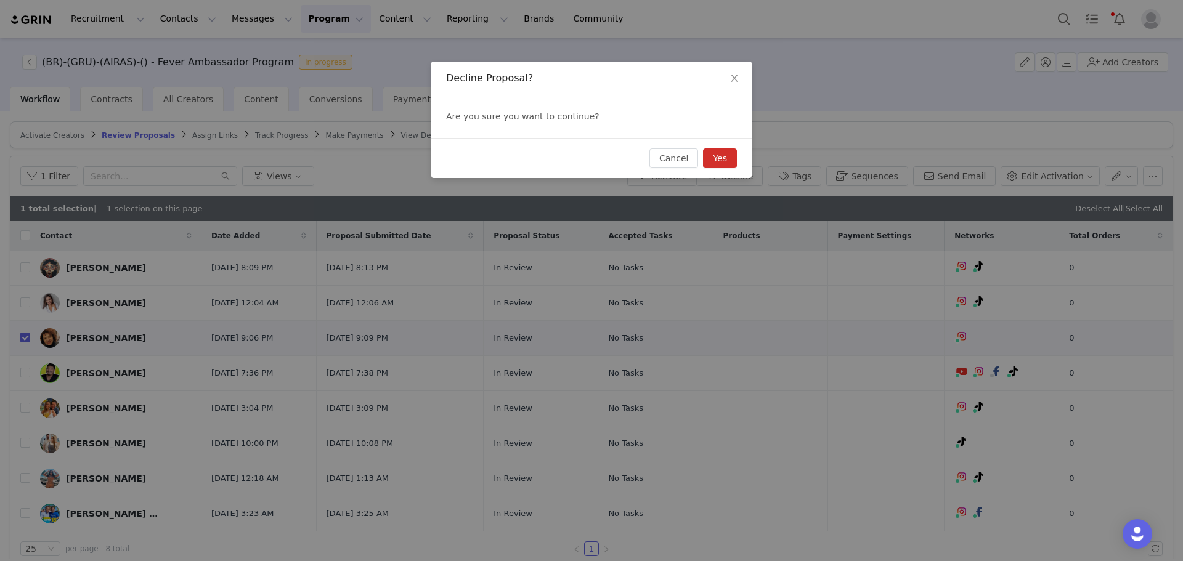
click at [725, 144] on div "Cancel Yes" at bounding box center [591, 158] width 320 height 40
click at [723, 158] on button "Yes" at bounding box center [720, 158] width 34 height 20
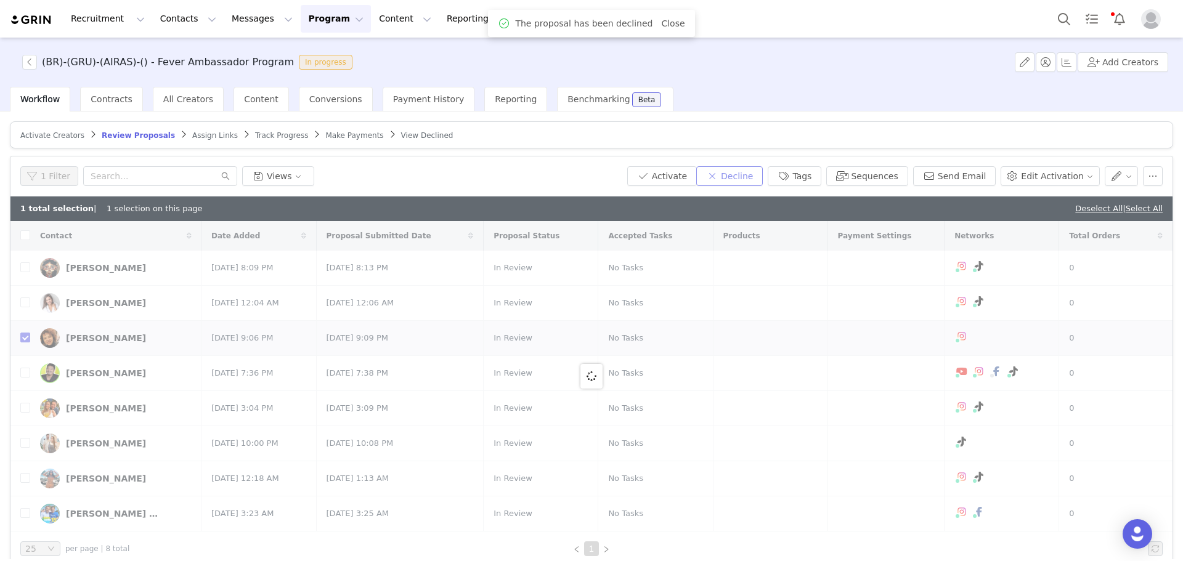
checkbox input "false"
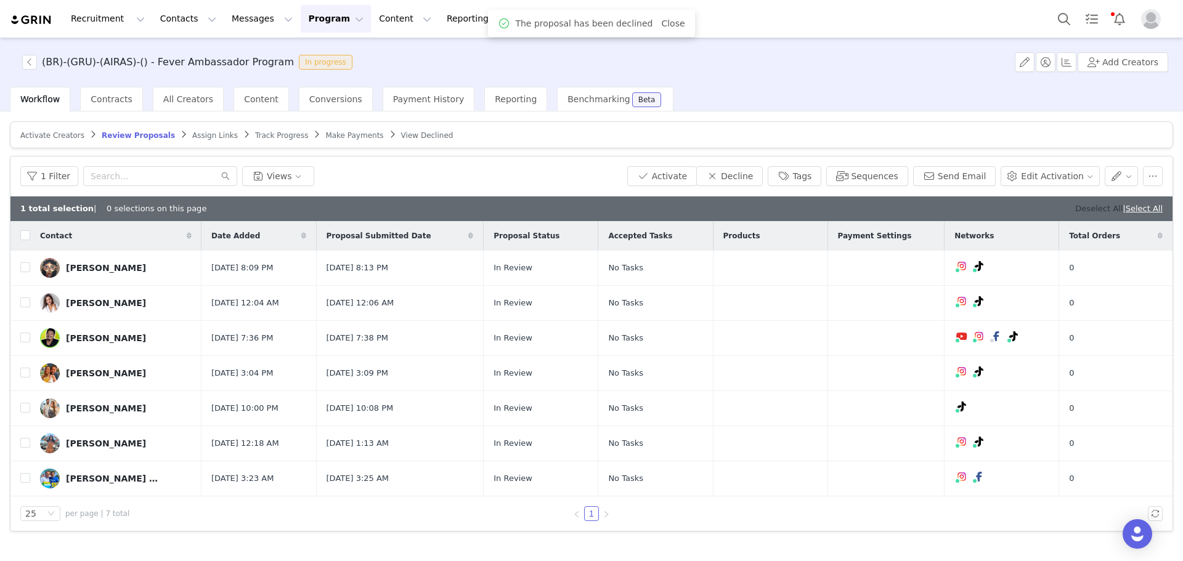
click at [1081, 206] on link "Deselect All" at bounding box center [1098, 208] width 47 height 9
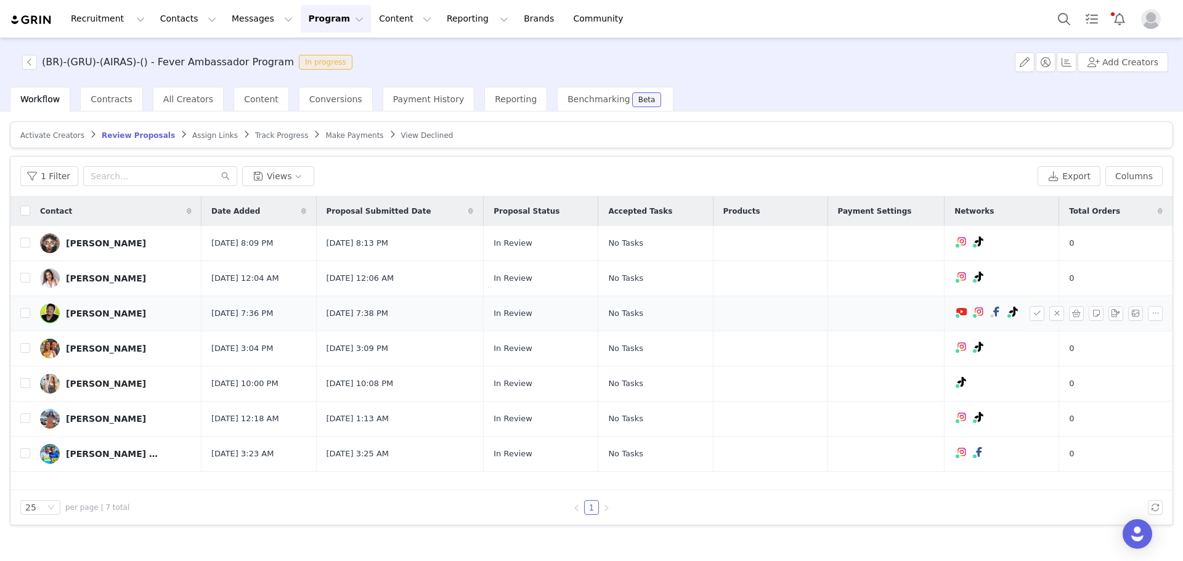
click at [78, 312] on div "Nobu Kahi" at bounding box center [106, 314] width 80 height 10
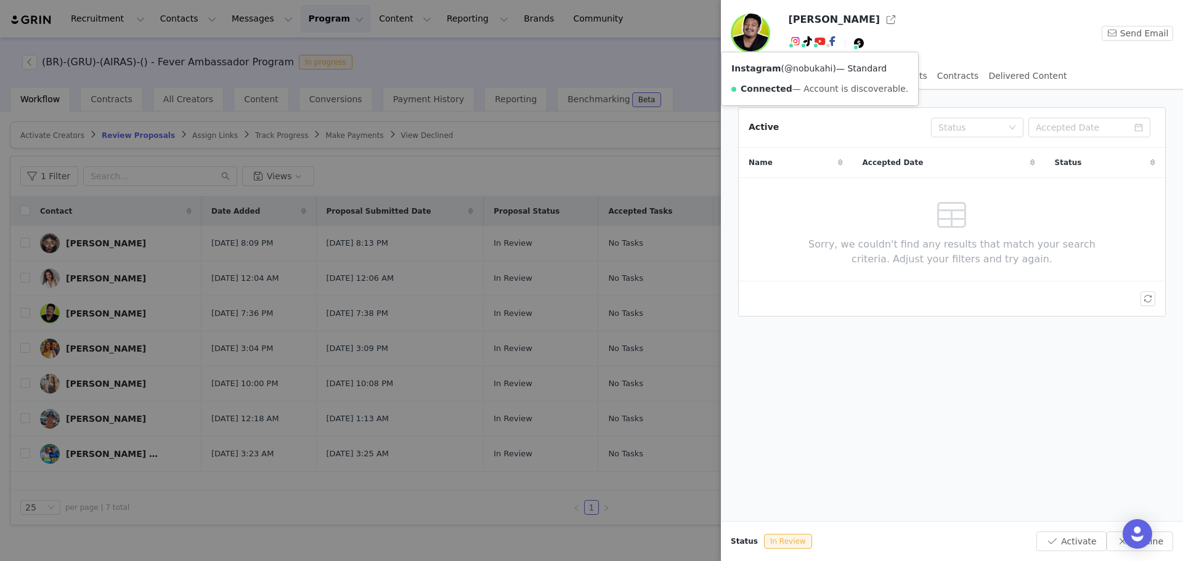
click at [795, 67] on link "@nobukahi" at bounding box center [808, 68] width 48 height 10
click at [644, 150] on div at bounding box center [591, 280] width 1183 height 561
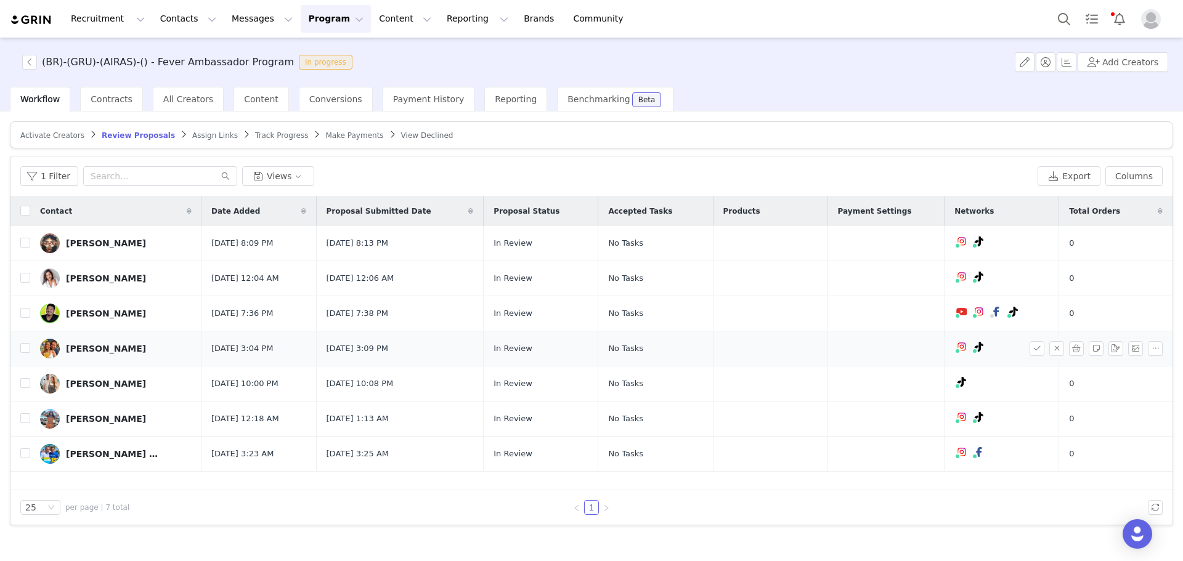
click at [111, 348] on div "Ellen Andrade" at bounding box center [106, 349] width 80 height 10
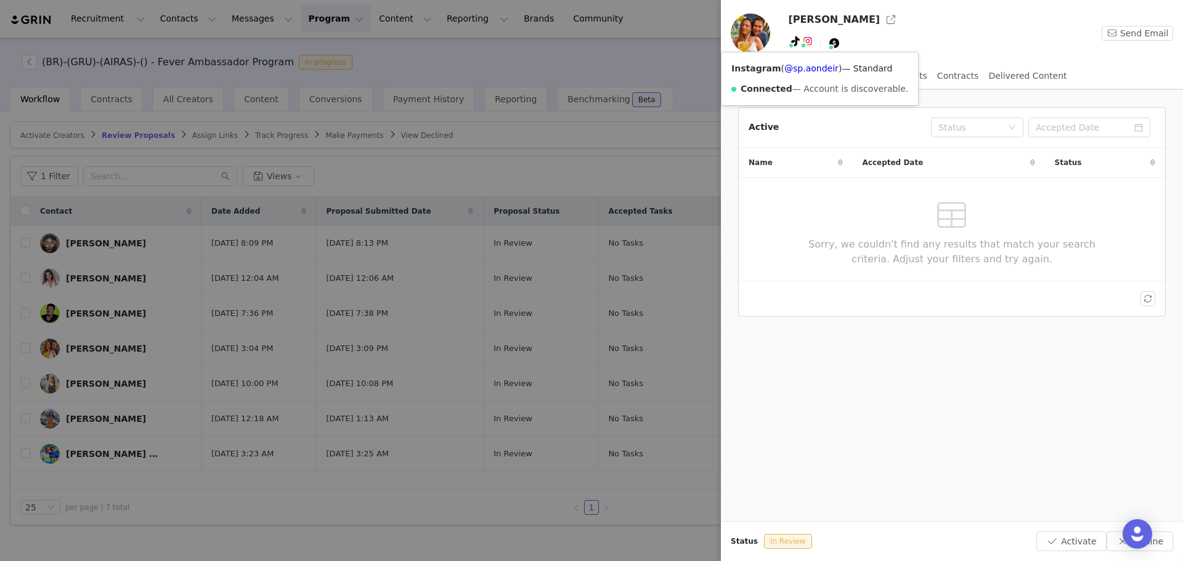
click at [807, 41] on img at bounding box center [808, 41] width 10 height 10
click at [808, 67] on link "@sp.aondeir" at bounding box center [811, 68] width 54 height 10
click at [352, 84] on div at bounding box center [591, 280] width 1183 height 561
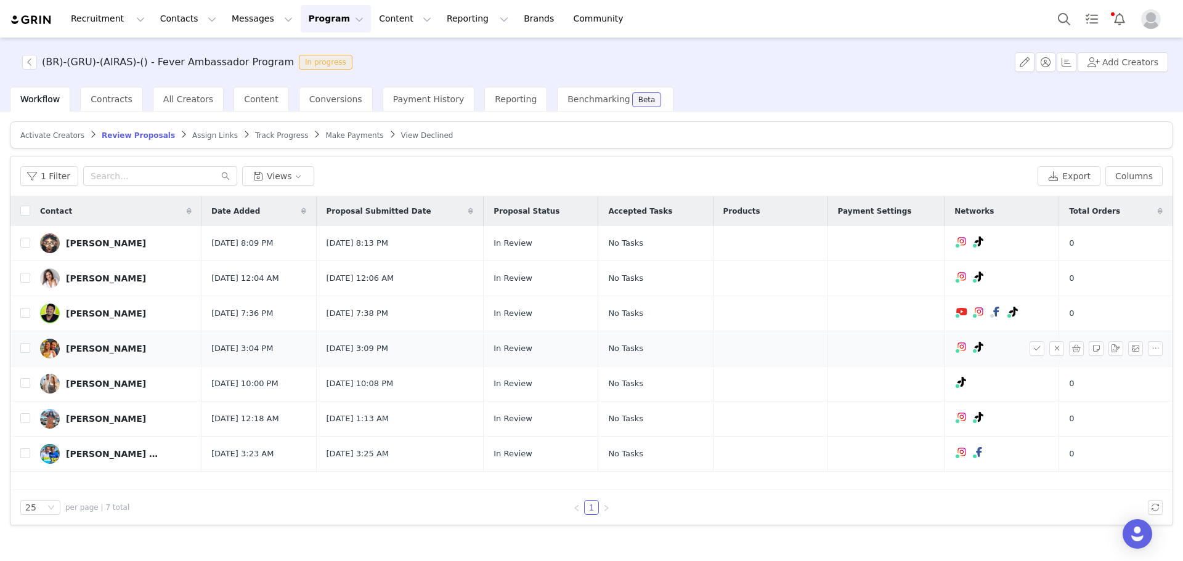
click at [99, 344] on div "Ellen Andrade" at bounding box center [106, 349] width 80 height 10
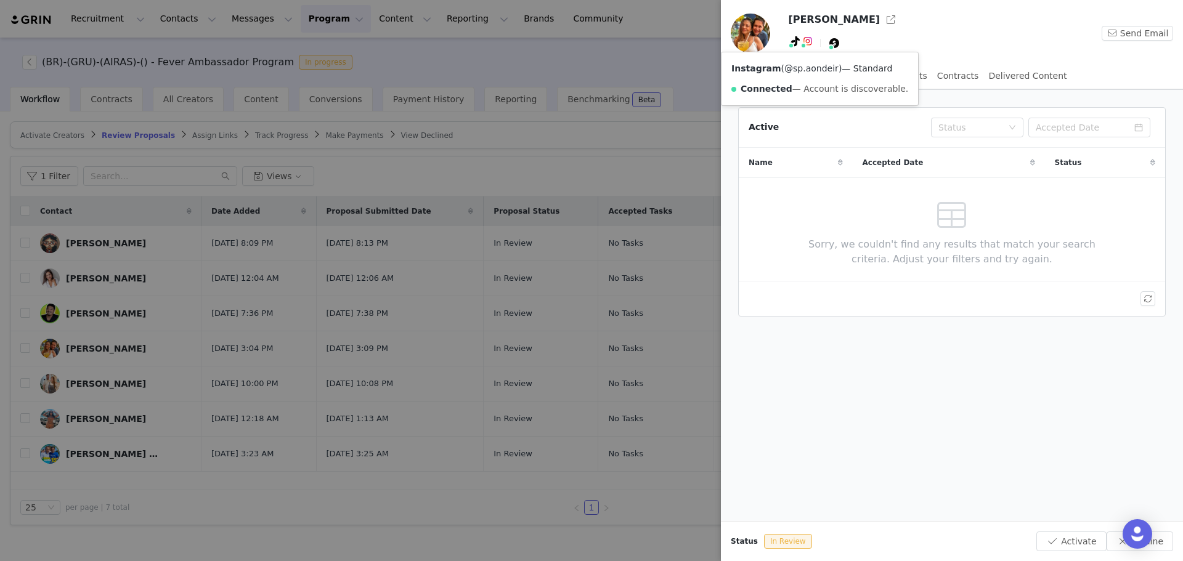
click at [809, 69] on link "@sp.aondeir" at bounding box center [811, 68] width 54 height 10
click at [270, 108] on div at bounding box center [591, 280] width 1183 height 561
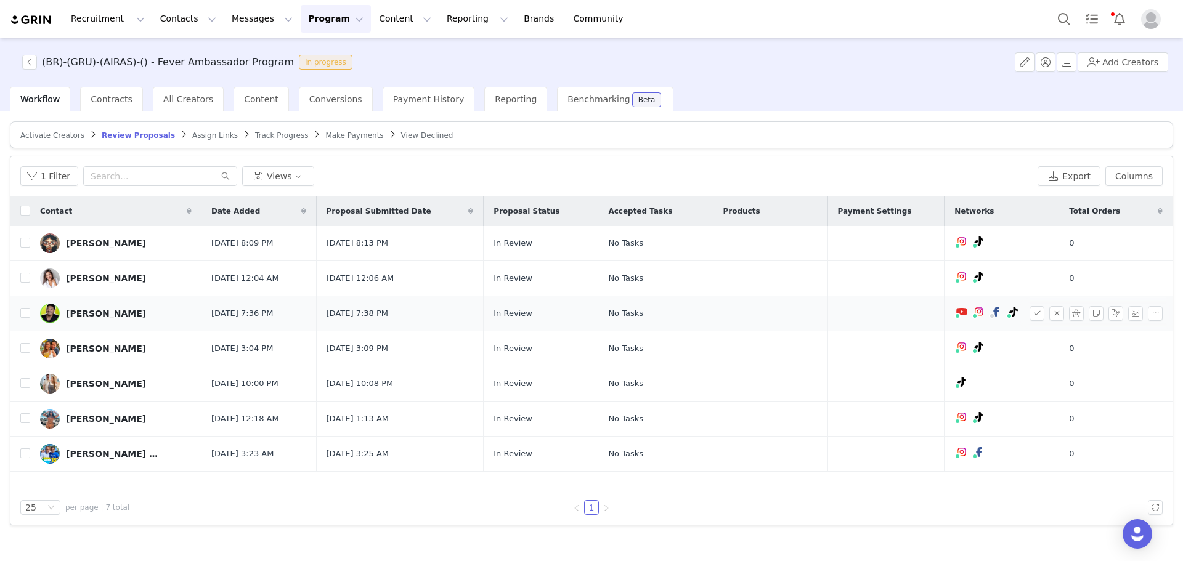
click at [100, 306] on link "Nobu Kahi" at bounding box center [116, 314] width 152 height 20
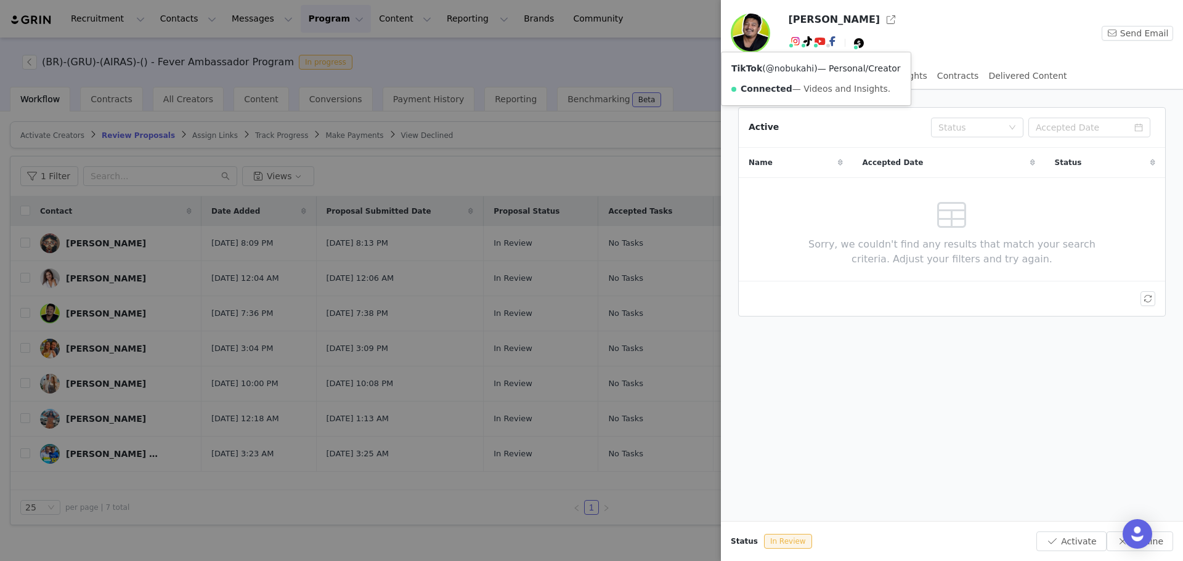
click at [795, 69] on link "@nobukahi" at bounding box center [790, 68] width 48 height 10
click at [790, 73] on link "@nobukahi" at bounding box center [808, 68] width 48 height 10
click at [303, 219] on div at bounding box center [591, 280] width 1183 height 561
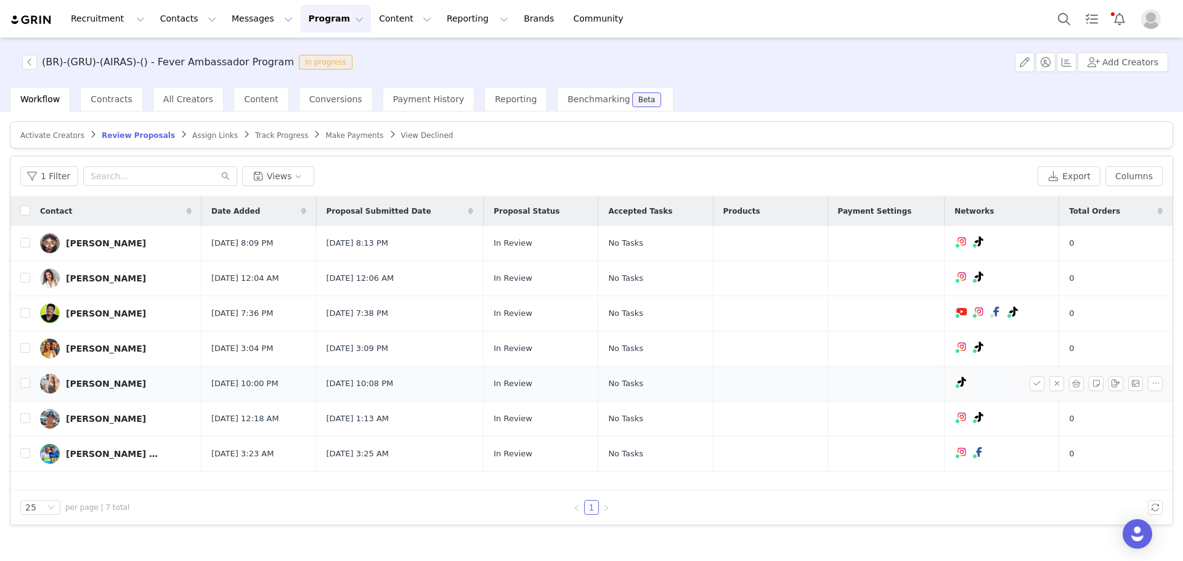
click at [106, 386] on div "Jaqueline Fernandes" at bounding box center [106, 384] width 80 height 10
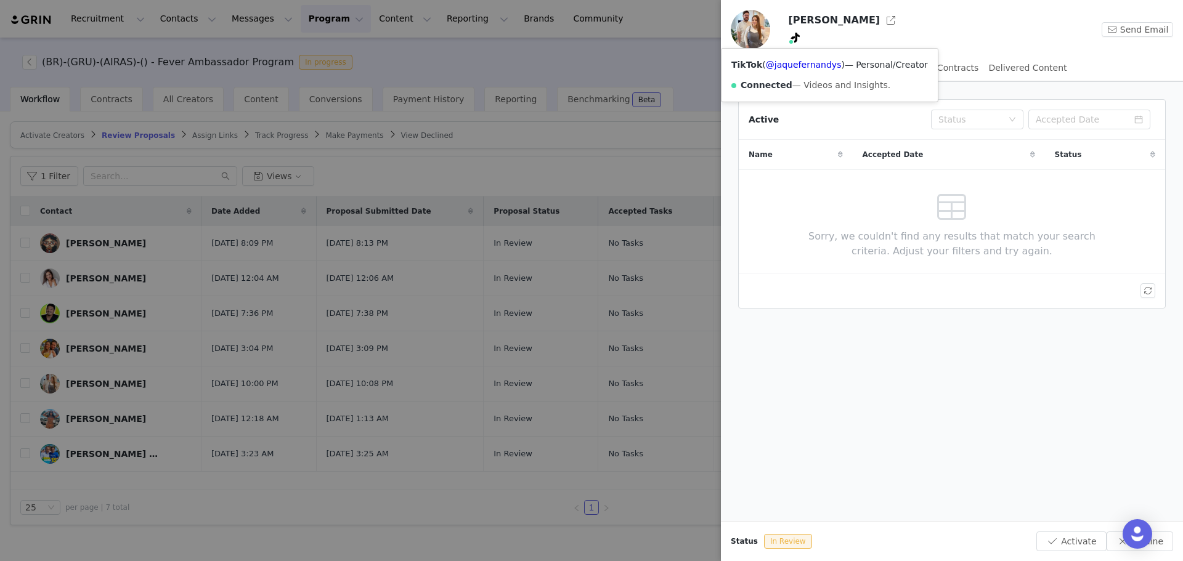
click at [799, 43] on icon at bounding box center [795, 38] width 9 height 10
click at [799, 62] on link "@jaquefernandys" at bounding box center [804, 65] width 76 height 10
drag, startPoint x: 482, startPoint y: 128, endPoint x: 460, endPoint y: 148, distance: 30.1
click at [482, 132] on div at bounding box center [591, 280] width 1183 height 561
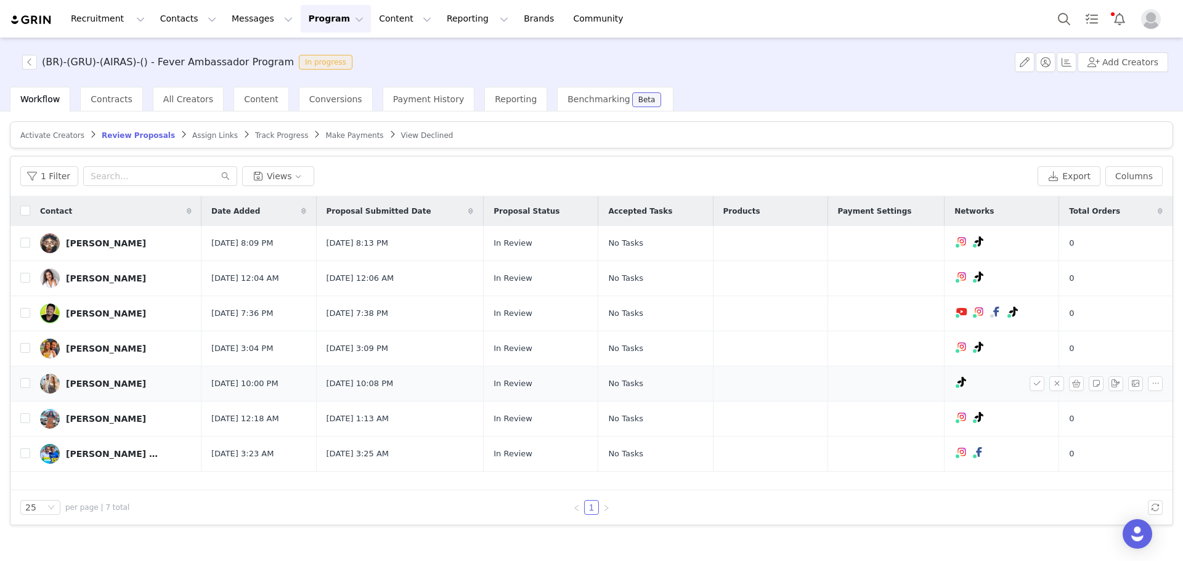
click at [17, 384] on td at bounding box center [20, 384] width 20 height 35
click at [20, 385] on td at bounding box center [20, 384] width 20 height 35
click at [20, 385] on input "checkbox" at bounding box center [25, 383] width 10 height 10
checkbox input "true"
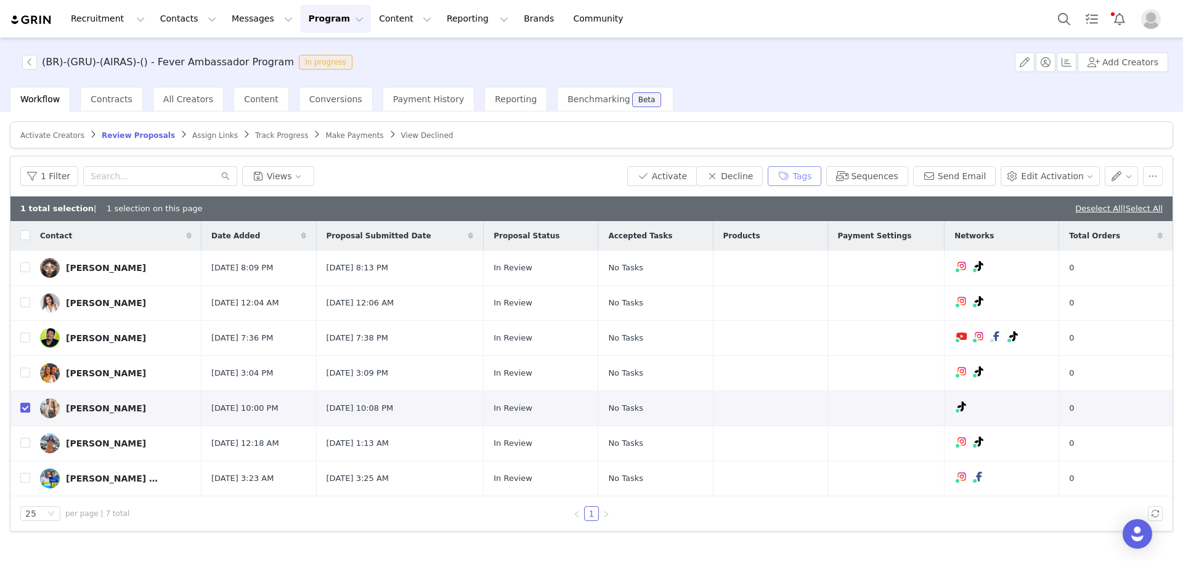
click at [821, 168] on button "Tags" at bounding box center [795, 176] width 54 height 20
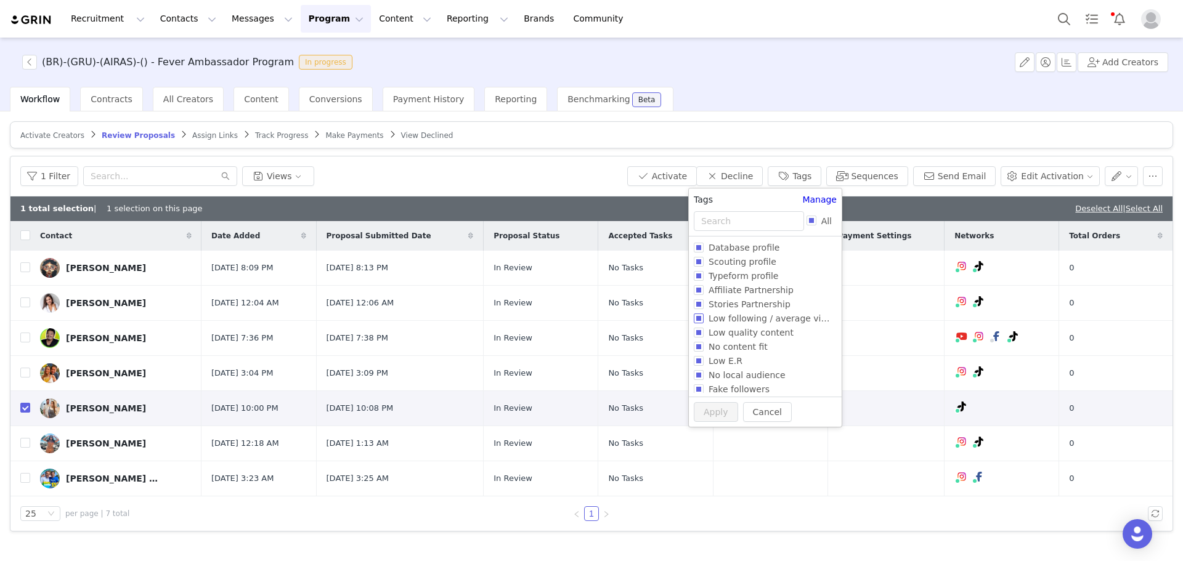
click at [741, 323] on span "Low following / average views" at bounding box center [773, 319] width 139 height 10
click at [704, 323] on input "Low following / average views" at bounding box center [699, 319] width 10 height 10
checkbox input "true"
click at [725, 351] on span "No content fit" at bounding box center [738, 347] width 69 height 10
click at [704, 351] on input "No content fit" at bounding box center [699, 347] width 10 height 10
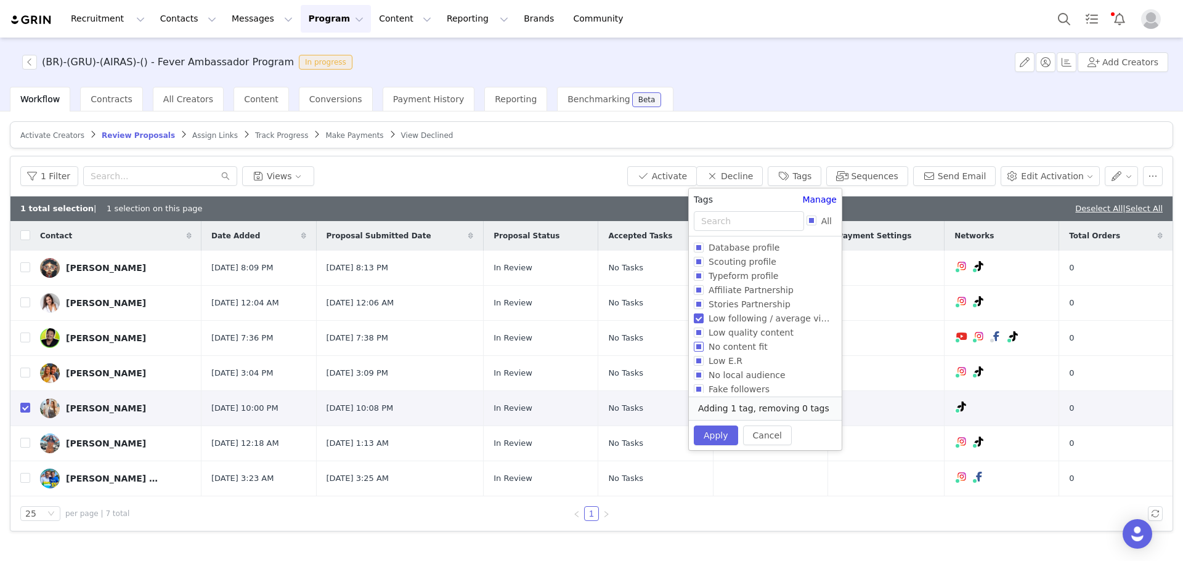
checkbox input "true"
click at [714, 363] on span "Low E.R" at bounding box center [726, 361] width 44 height 10
click at [704, 363] on input "Low E.R" at bounding box center [699, 361] width 10 height 10
checkbox input "true"
click at [706, 439] on button "Apply" at bounding box center [716, 449] width 44 height 20
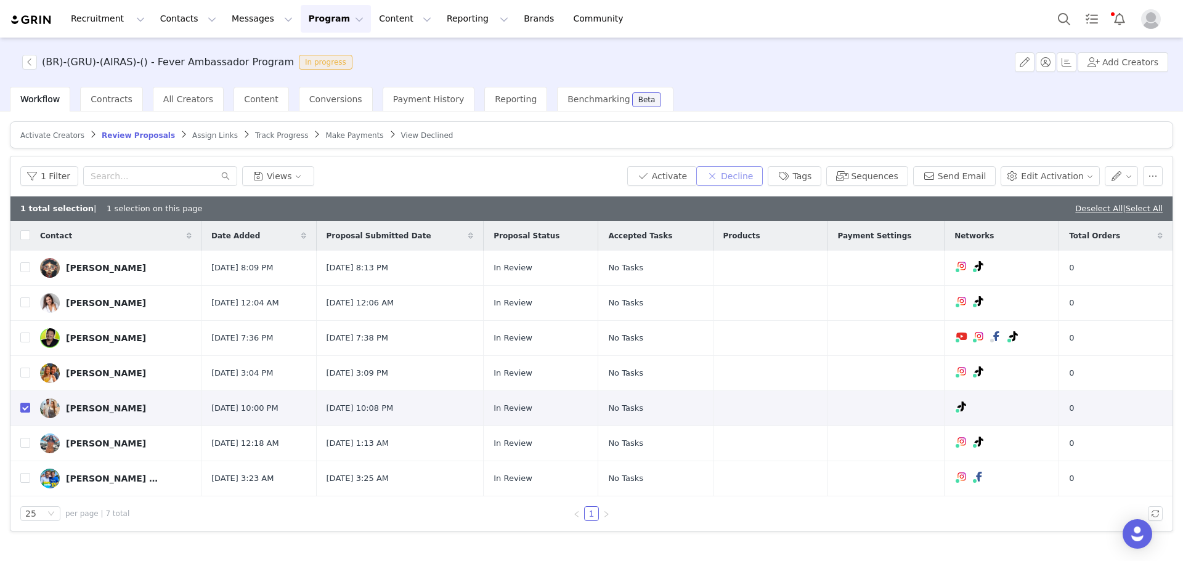
click at [763, 184] on button "Decline" at bounding box center [729, 176] width 67 height 20
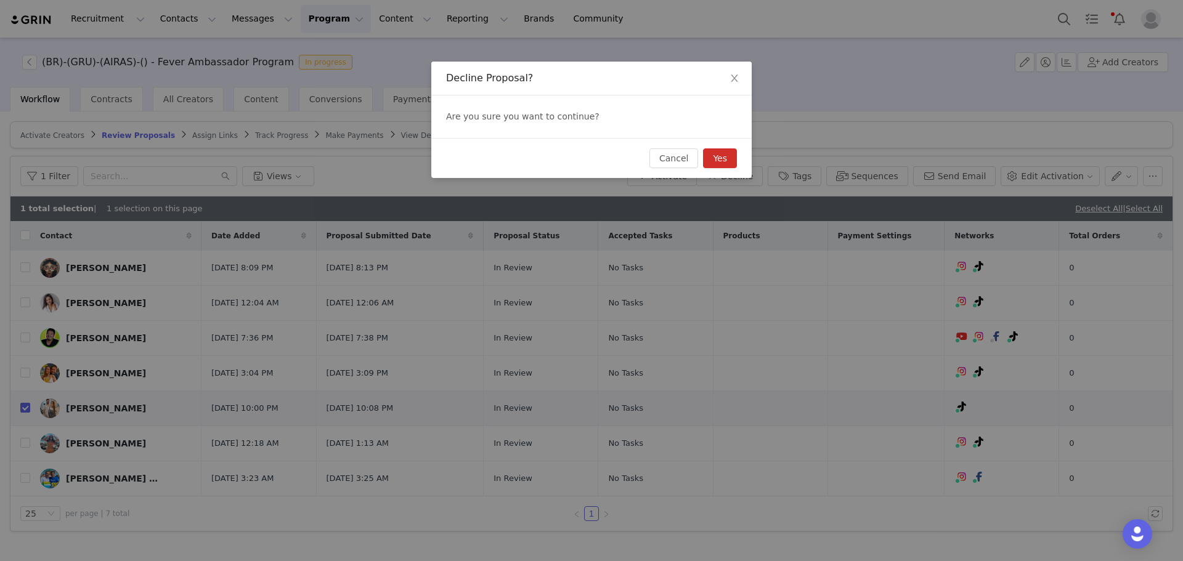
click at [739, 148] on div "Cancel Yes" at bounding box center [591, 158] width 320 height 40
click at [716, 166] on button "Yes" at bounding box center [720, 158] width 34 height 20
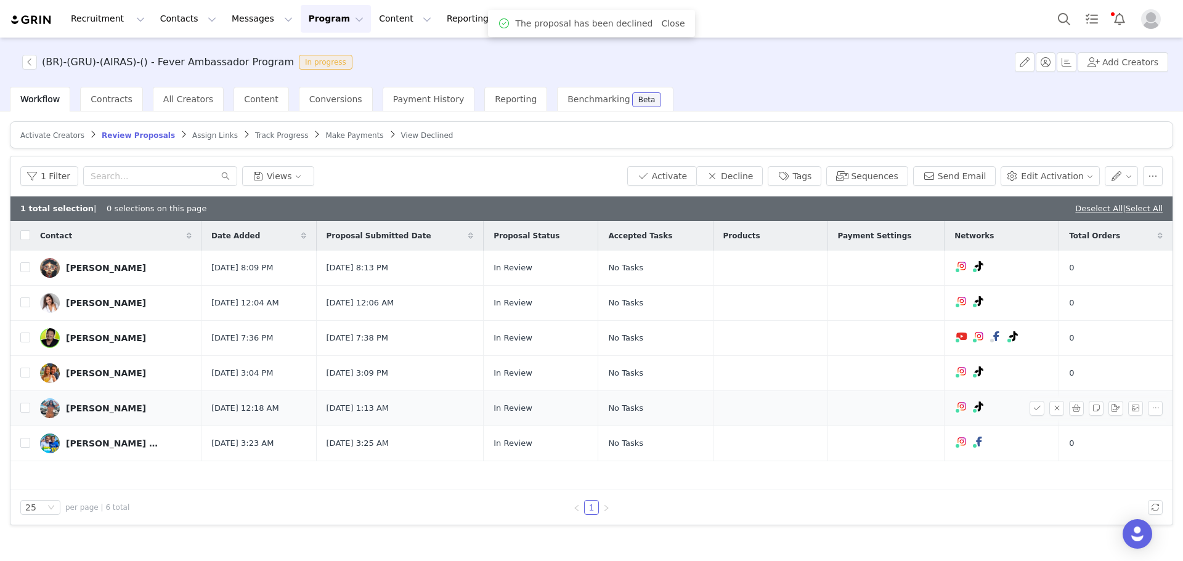
click at [94, 405] on div "Katherine Di clemente dos passos" at bounding box center [106, 409] width 80 height 10
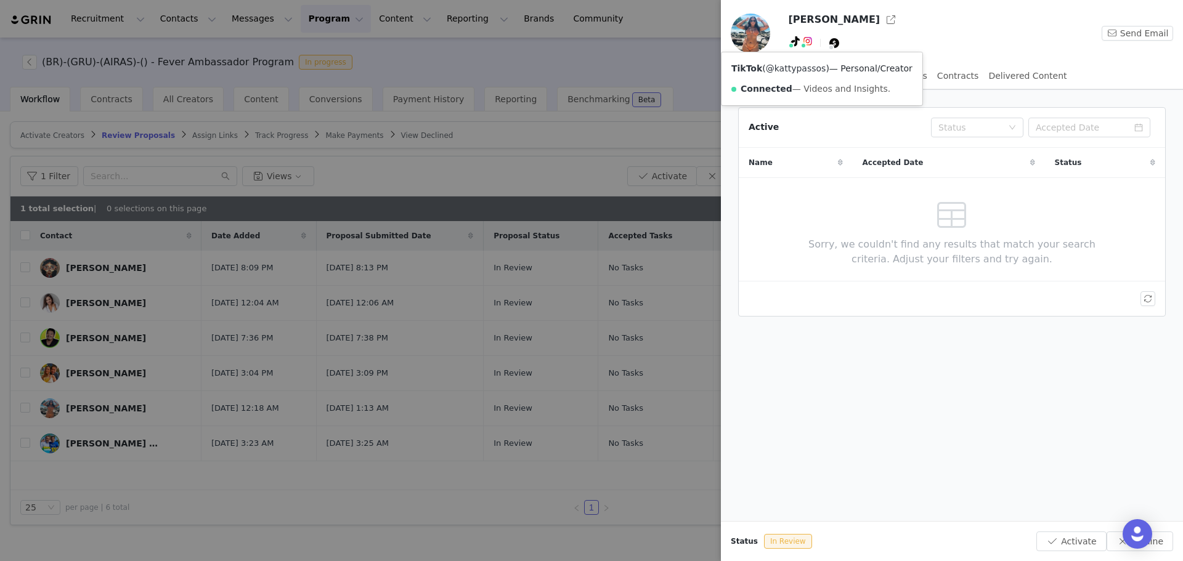
click at [801, 68] on link "@kattypassos" at bounding box center [796, 68] width 60 height 10
click at [805, 70] on link "@_katpassos" at bounding box center [812, 68] width 56 height 10
click at [408, 168] on div at bounding box center [591, 280] width 1183 height 561
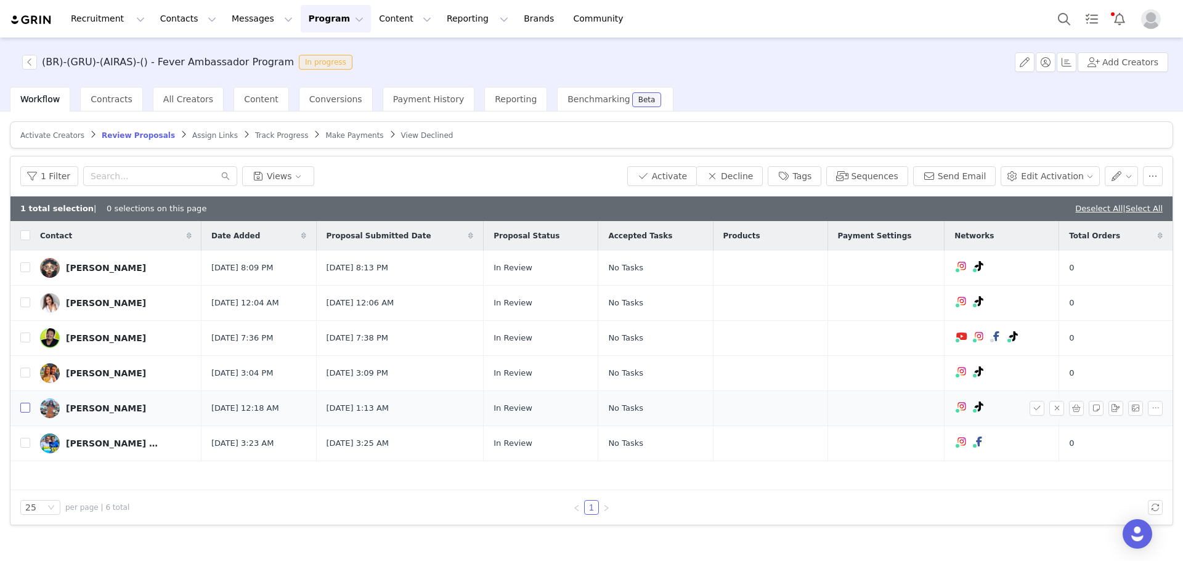
click at [23, 406] on input "checkbox" at bounding box center [25, 408] width 10 height 10
checkbox input "true"
click at [821, 174] on button "Tags" at bounding box center [795, 176] width 54 height 20
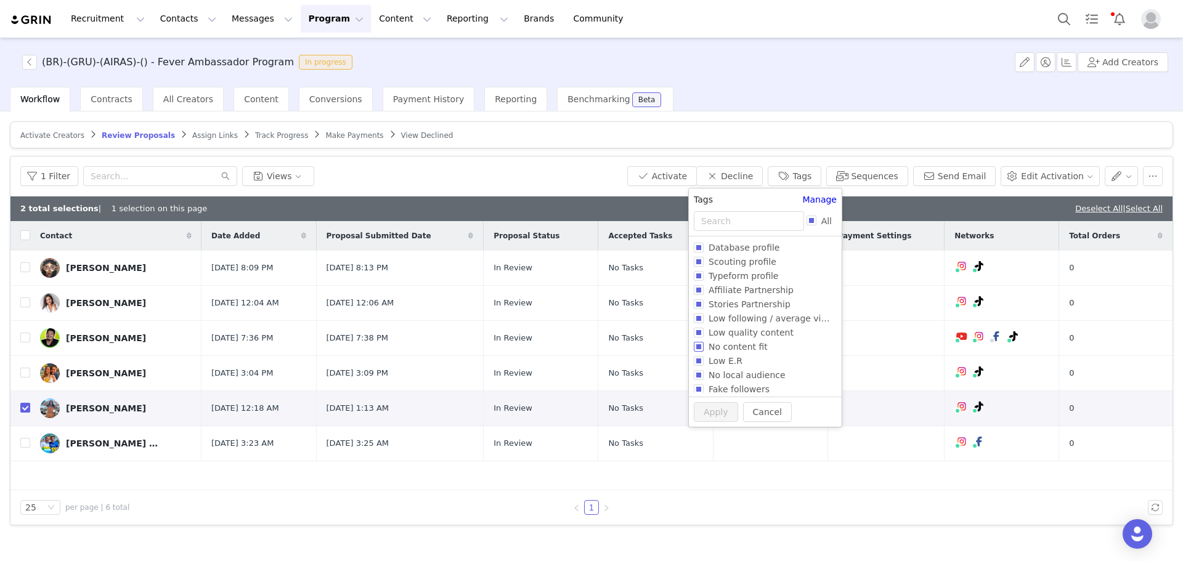
click at [731, 345] on span "No content fit" at bounding box center [738, 347] width 69 height 10
click at [704, 345] on input "No content fit" at bounding box center [699, 347] width 10 height 10
checkbox input "true"
click at [720, 426] on button "Apply" at bounding box center [716, 436] width 44 height 20
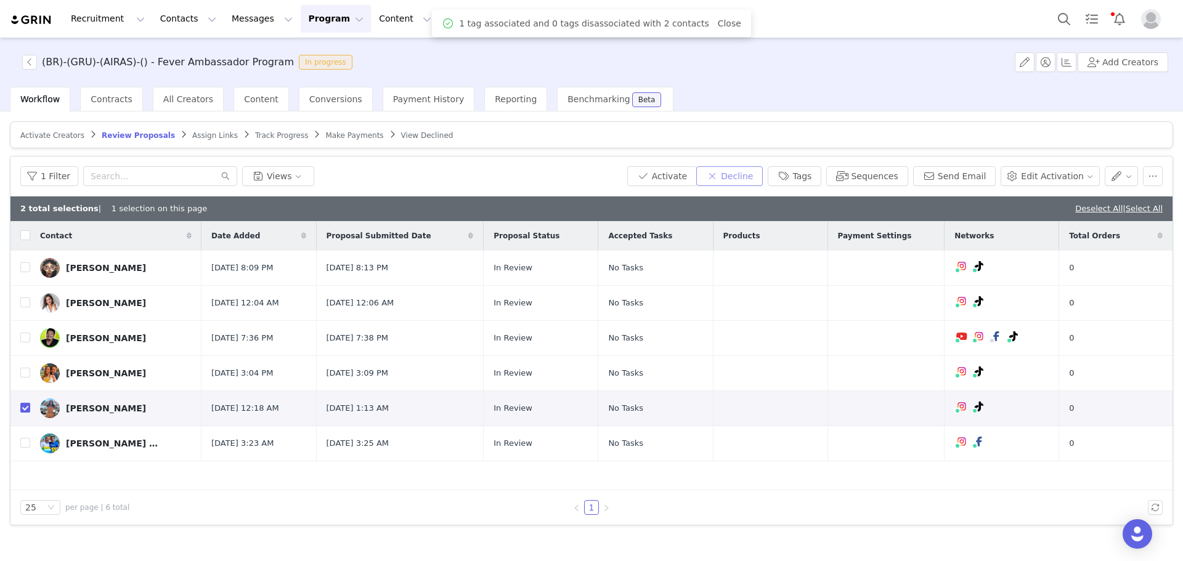
click at [757, 176] on button "Decline" at bounding box center [729, 176] width 67 height 20
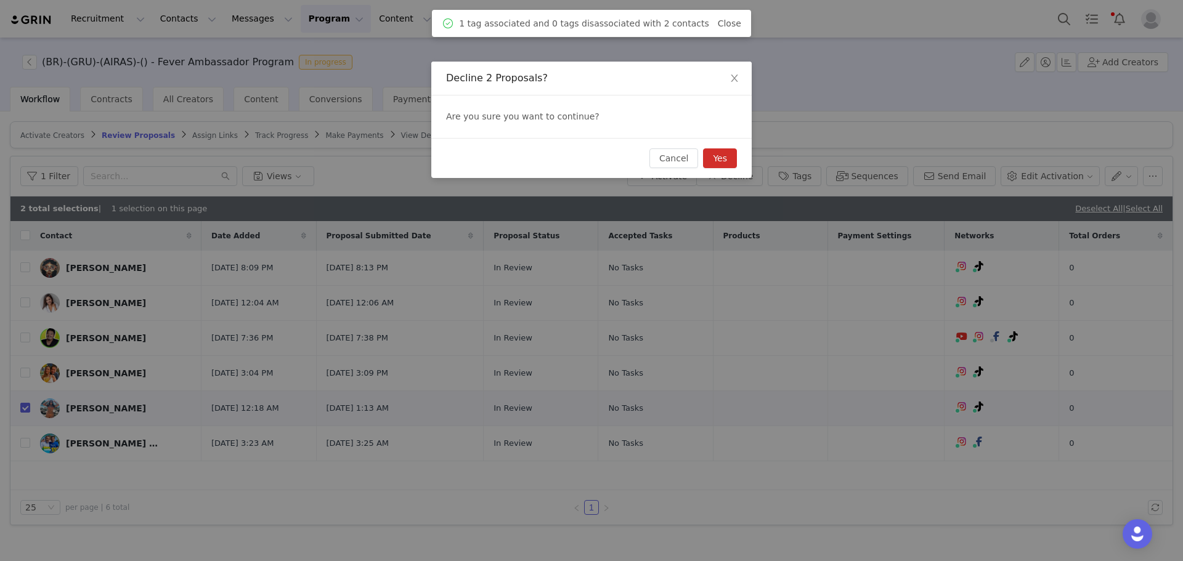
click at [725, 163] on button "Yes" at bounding box center [720, 158] width 34 height 20
click at [733, 72] on span "Close" at bounding box center [734, 79] width 35 height 35
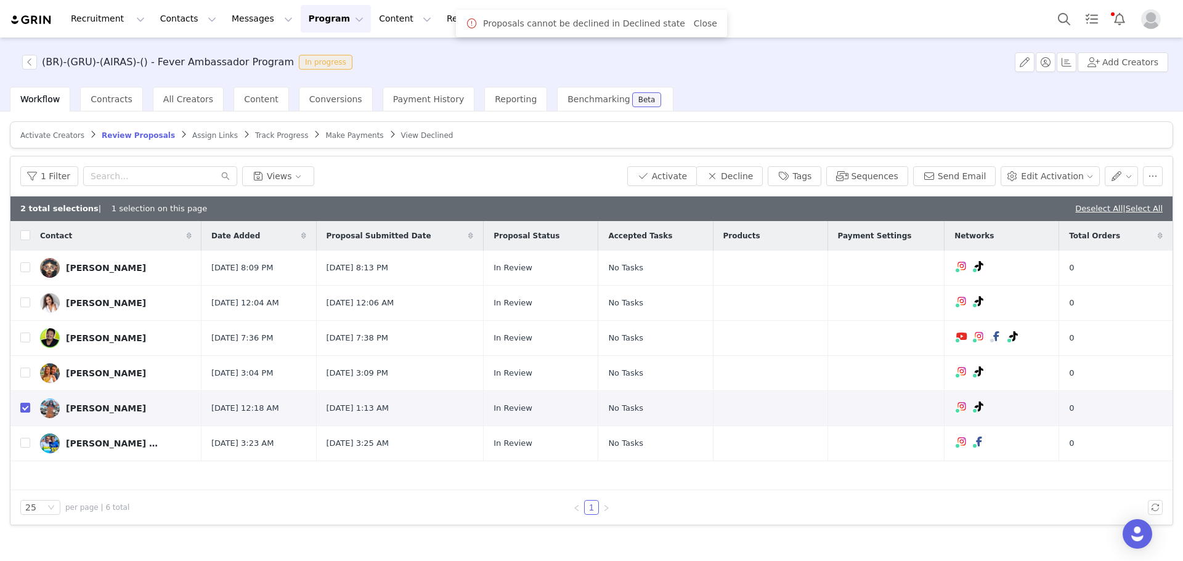
click at [1096, 216] on div "2 total selections | 1 selection on this page Deselect All | Select All" at bounding box center [591, 209] width 1162 height 25
click at [1096, 212] on link "Deselect All" at bounding box center [1098, 208] width 47 height 9
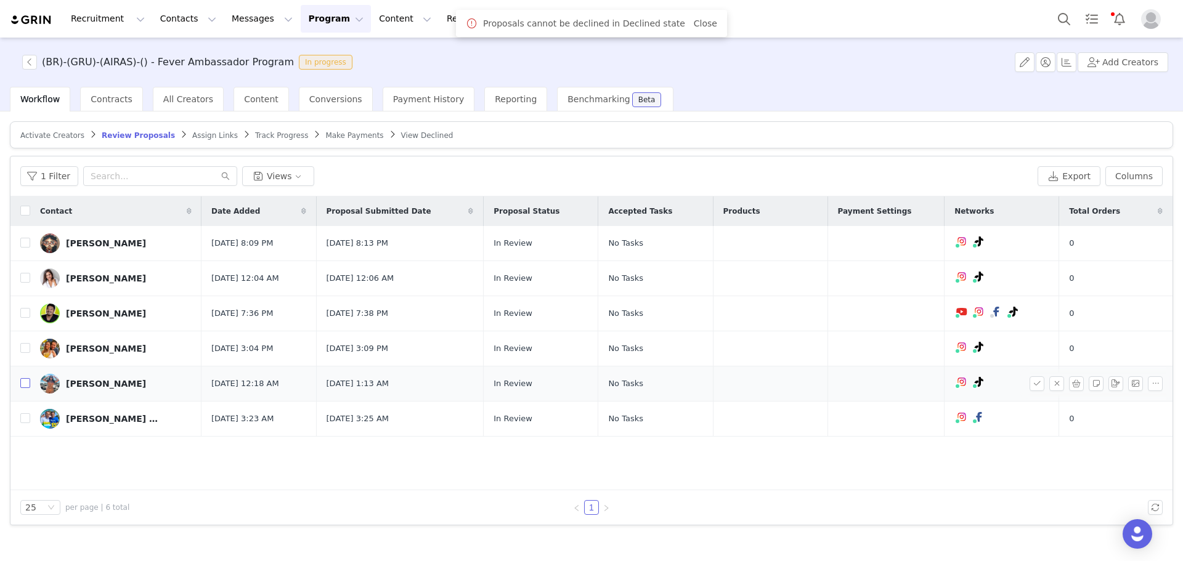
click at [26, 380] on input "checkbox" at bounding box center [25, 383] width 10 height 10
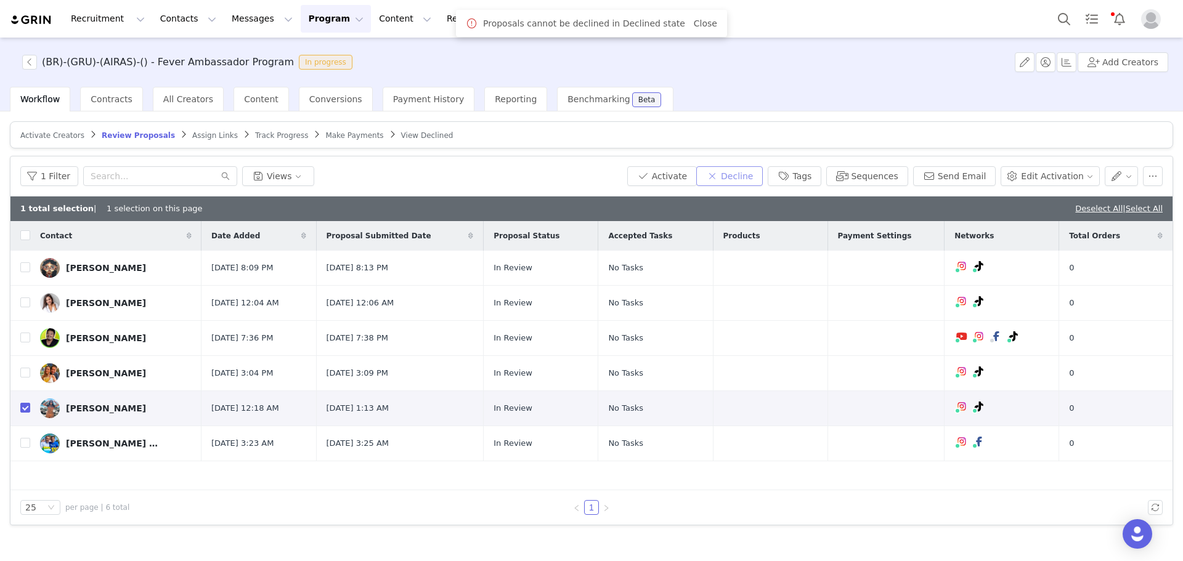
click at [763, 178] on button "Decline" at bounding box center [729, 176] width 67 height 20
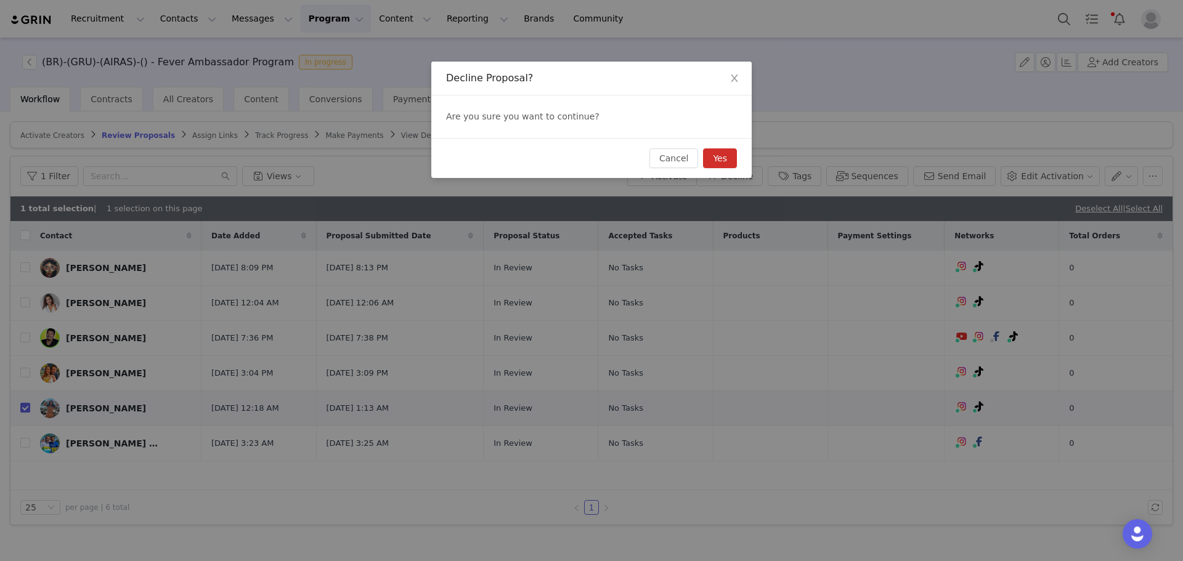
click at [723, 164] on button "Yes" at bounding box center [720, 158] width 34 height 20
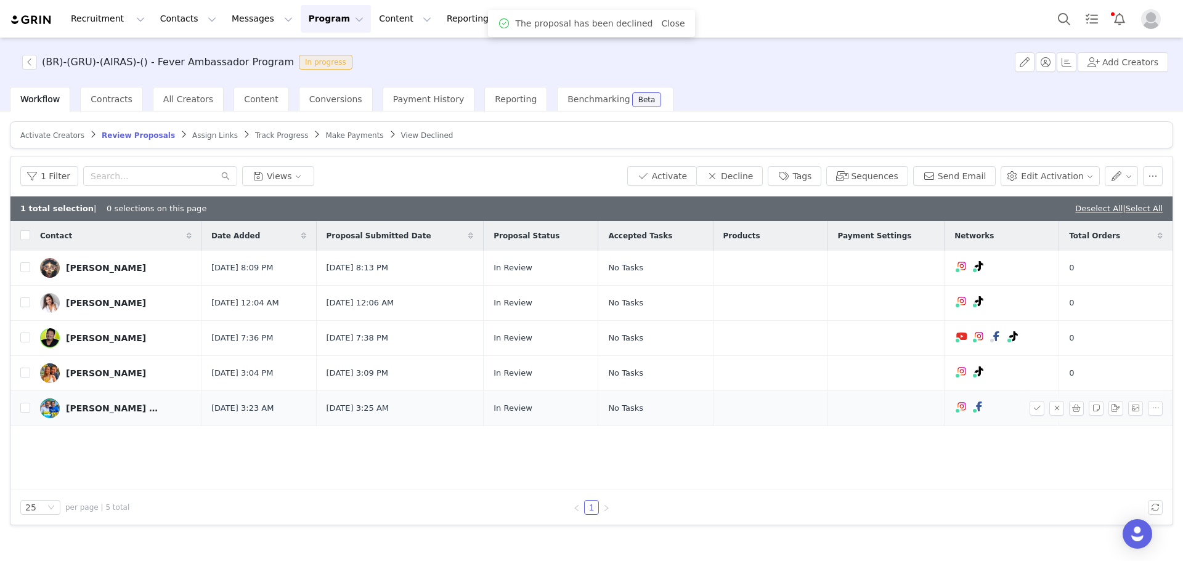
click at [91, 404] on div "Anderson Grilo" at bounding box center [112, 409] width 92 height 10
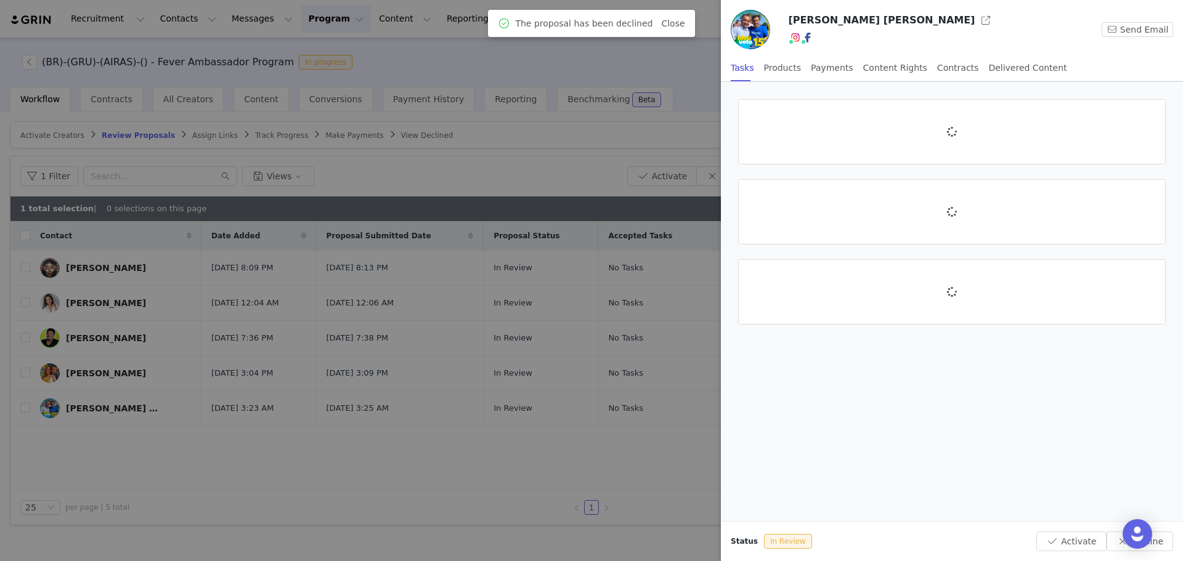
click at [90, 410] on div at bounding box center [591, 280] width 1183 height 561
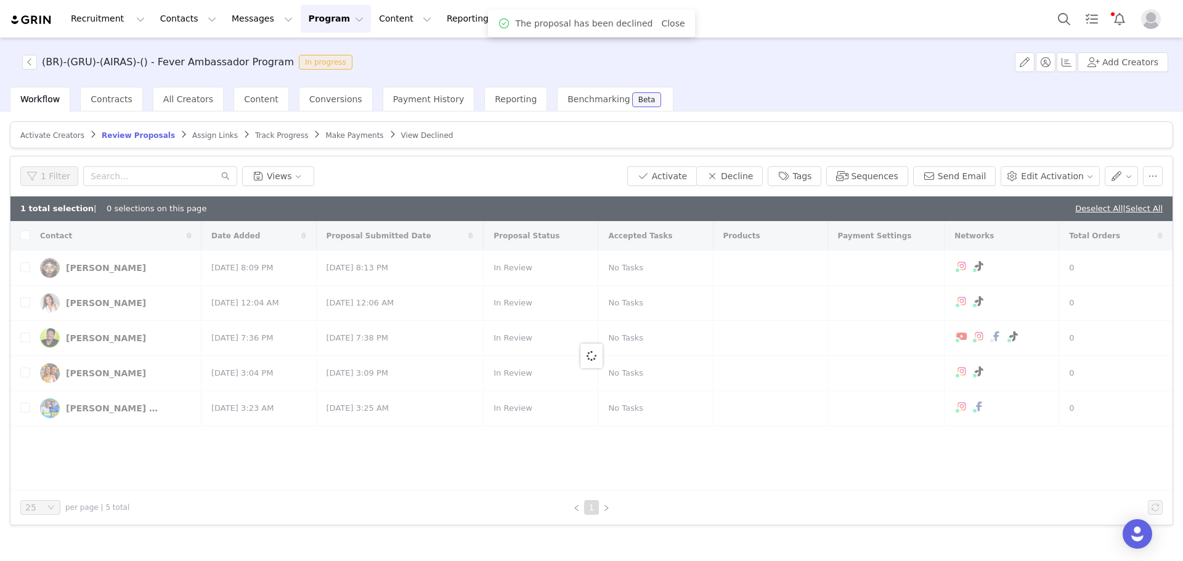
click at [97, 405] on div at bounding box center [591, 355] width 1162 height 269
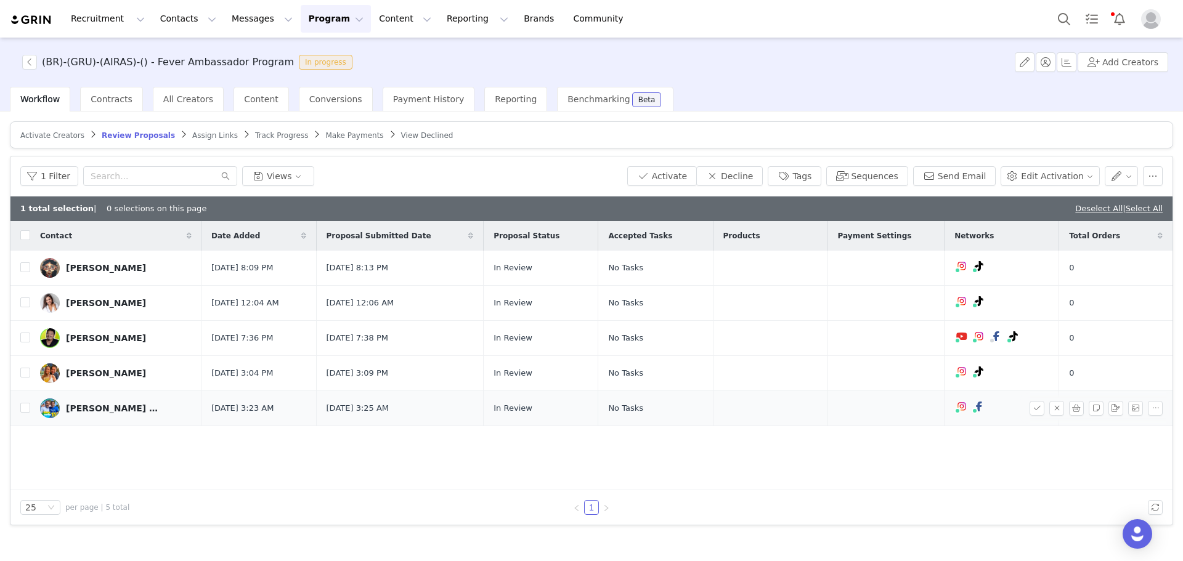
click at [91, 412] on div "Anderson Grilo" at bounding box center [112, 409] width 92 height 10
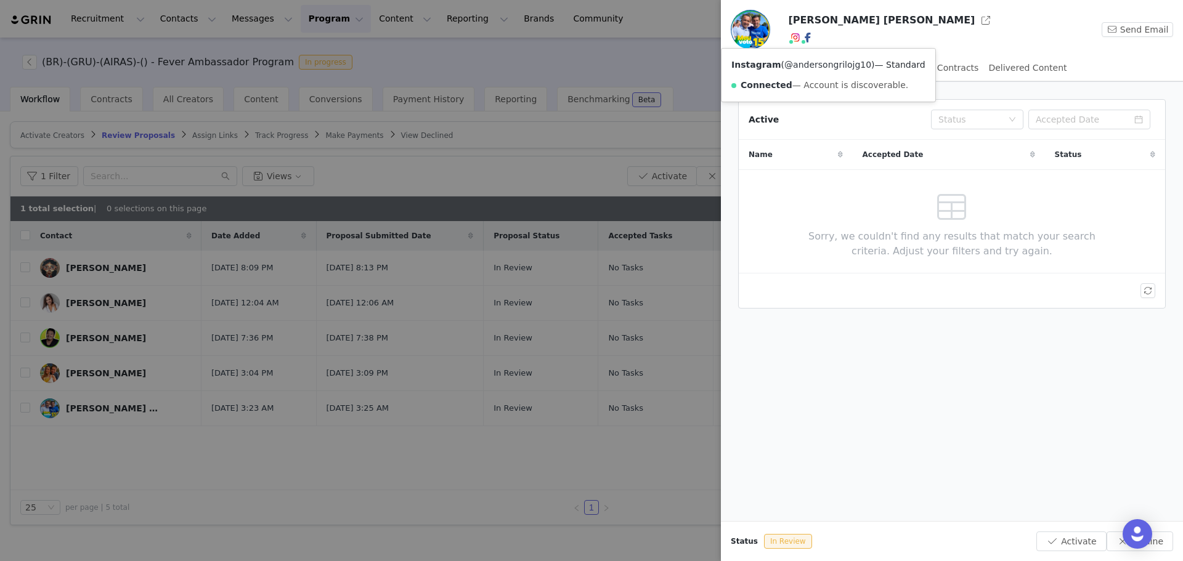
click at [794, 67] on link "@andersongrilojg10" at bounding box center [827, 65] width 87 height 10
click at [632, 209] on div at bounding box center [591, 280] width 1183 height 561
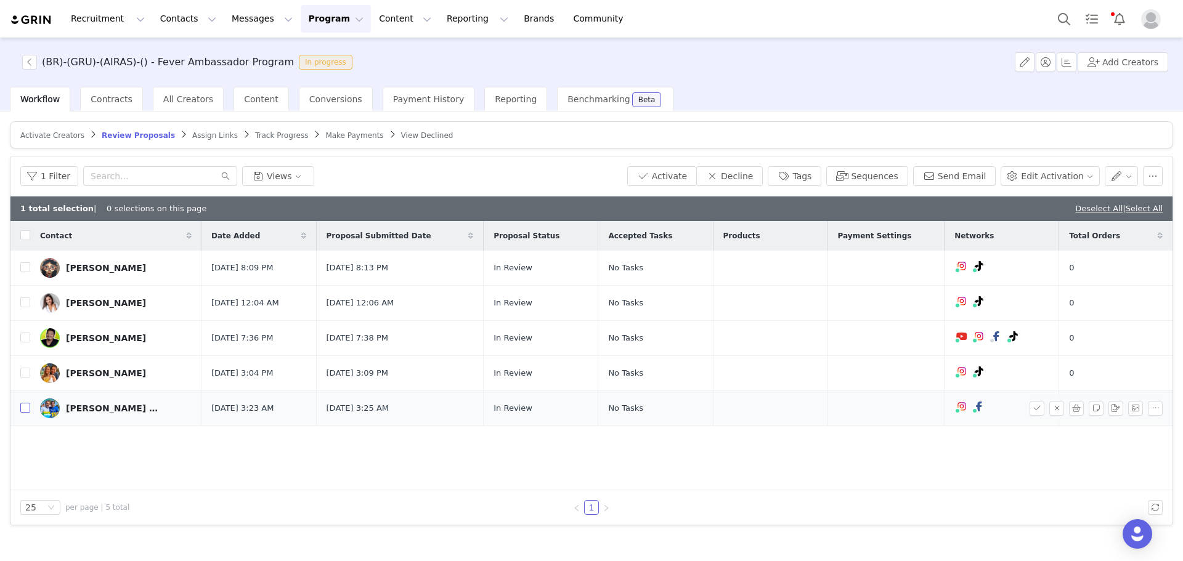
click at [25, 405] on input "checkbox" at bounding box center [25, 408] width 10 height 10
checkbox input "true"
click at [810, 183] on button "Tags" at bounding box center [795, 176] width 54 height 20
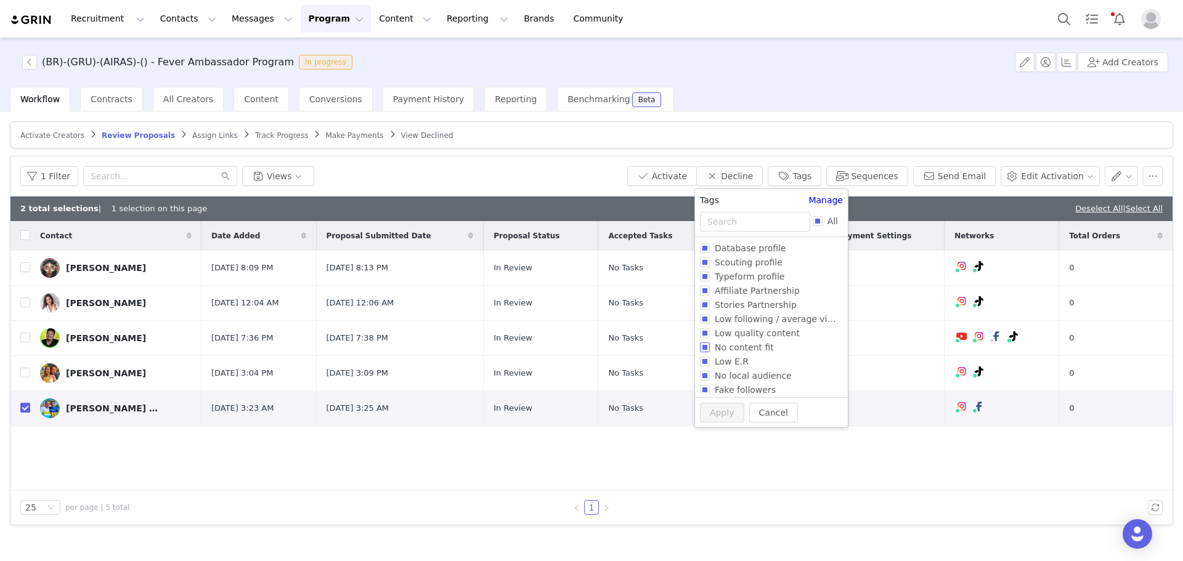
click at [722, 349] on span "No content fit" at bounding box center [744, 348] width 69 height 10
click at [710, 349] on input "No content fit" at bounding box center [705, 348] width 10 height 10
checkbox input "true"
click at [725, 435] on button "Apply" at bounding box center [716, 436] width 44 height 20
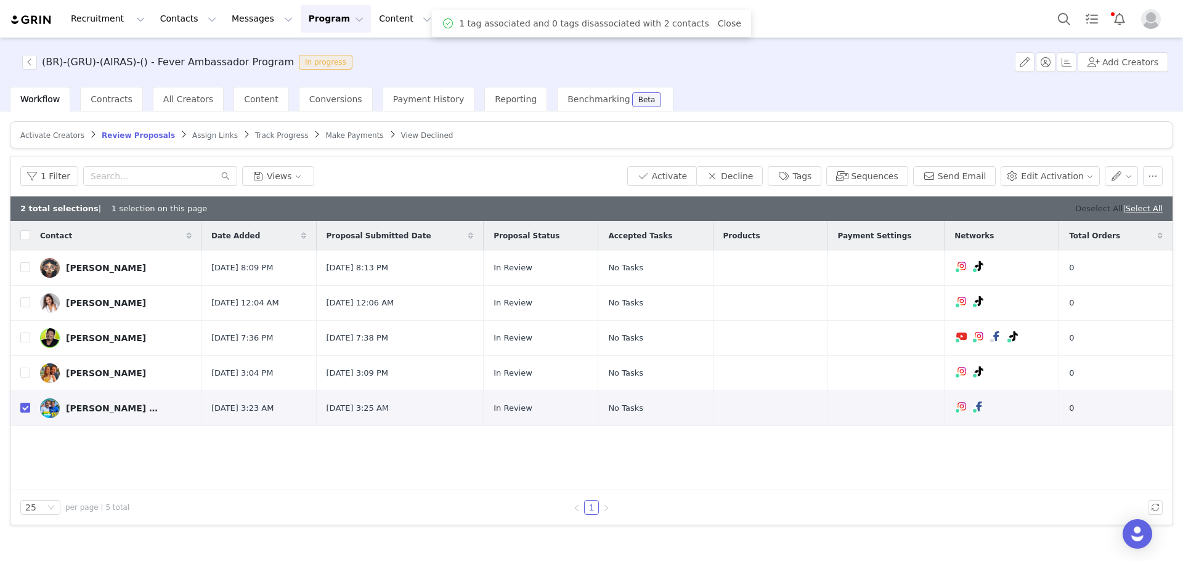
click at [1095, 205] on link "Deselect All" at bounding box center [1098, 208] width 47 height 9
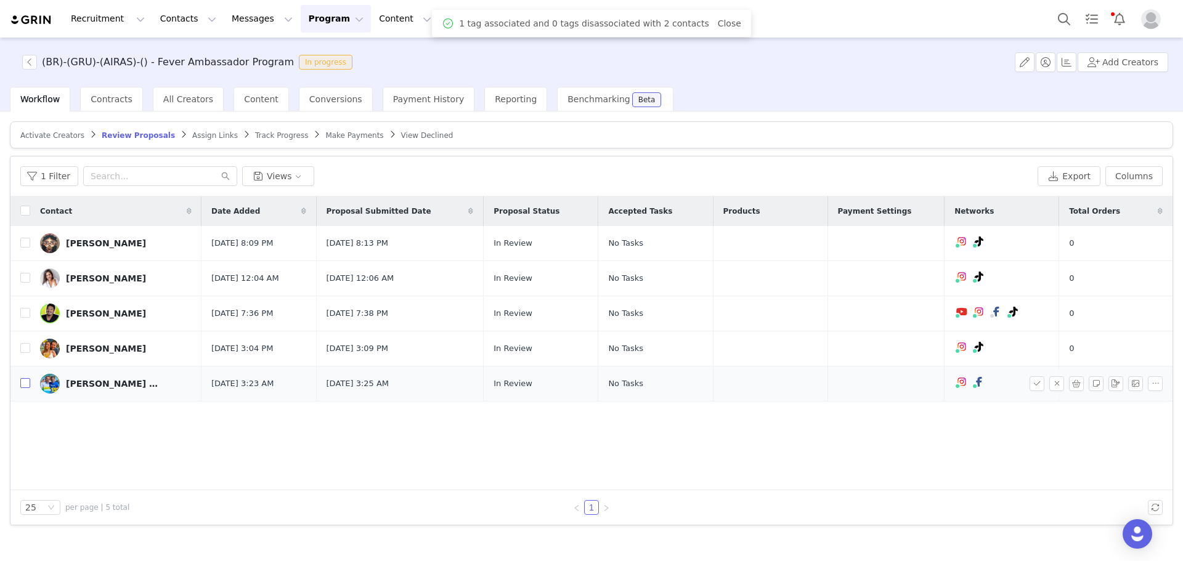
click at [23, 383] on input "checkbox" at bounding box center [25, 383] width 10 height 10
checkbox input "true"
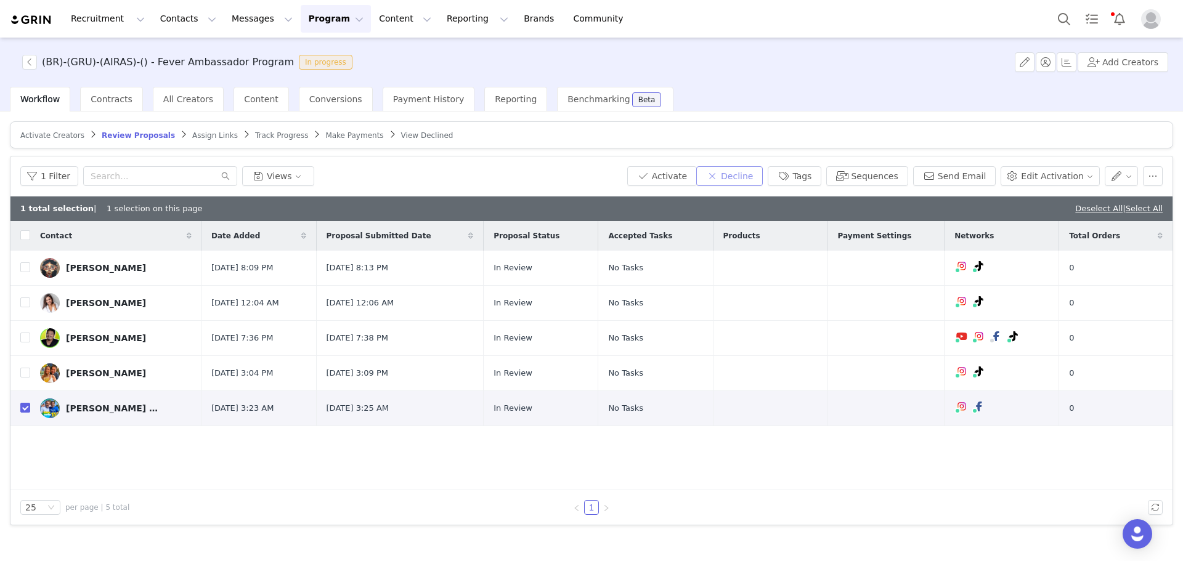
click at [763, 177] on button "Decline" at bounding box center [729, 176] width 67 height 20
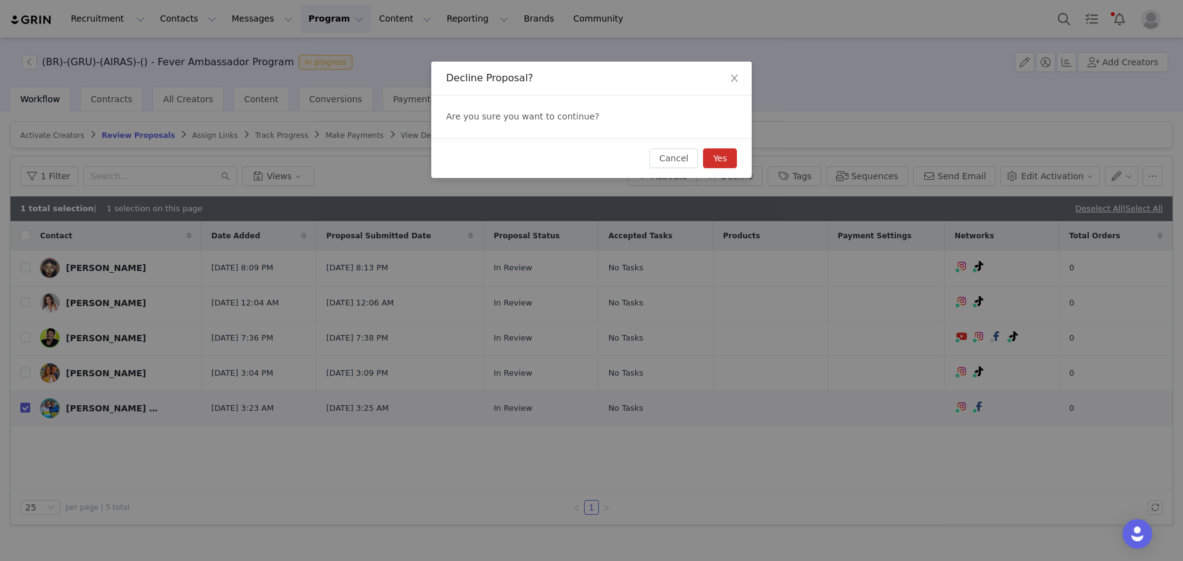
click at [715, 160] on button "Yes" at bounding box center [720, 158] width 34 height 20
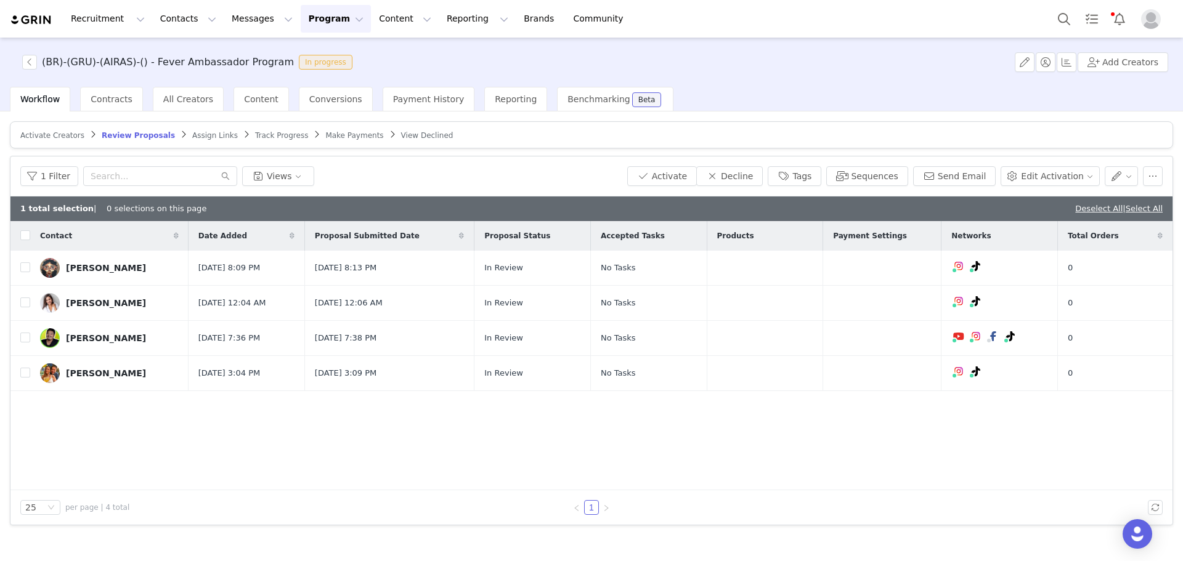
click at [174, 420] on div "Contact Date Added Proposal Submitted Date Proposal Status Accepted Tasks Produ…" at bounding box center [591, 355] width 1162 height 269
click at [1097, 204] on link "Deselect All" at bounding box center [1098, 208] width 47 height 9
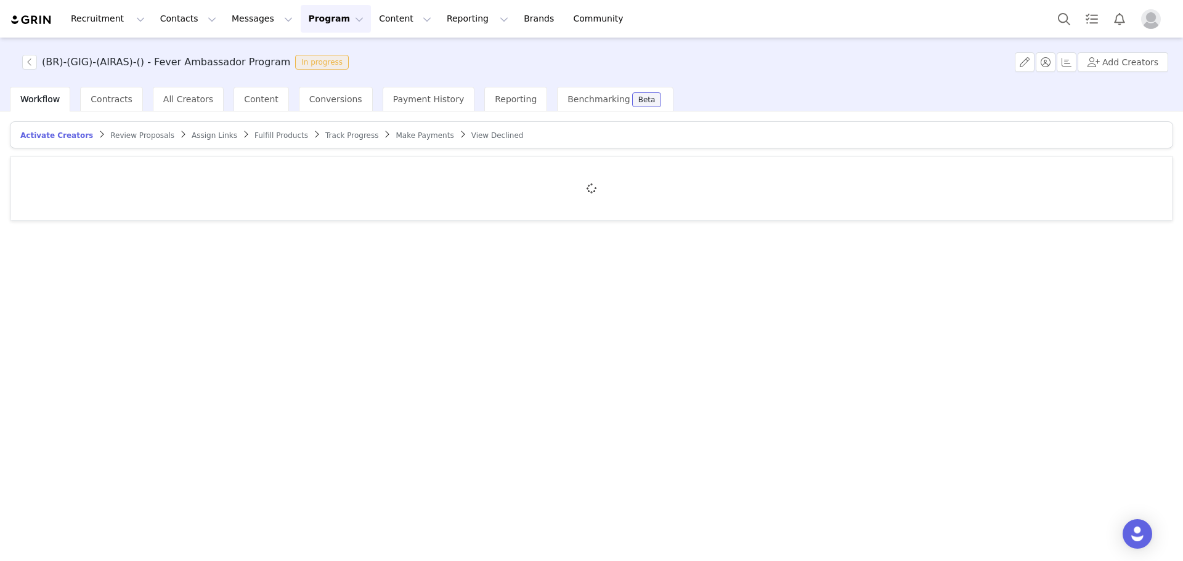
click at [254, 89] on div "Content" at bounding box center [261, 99] width 55 height 25
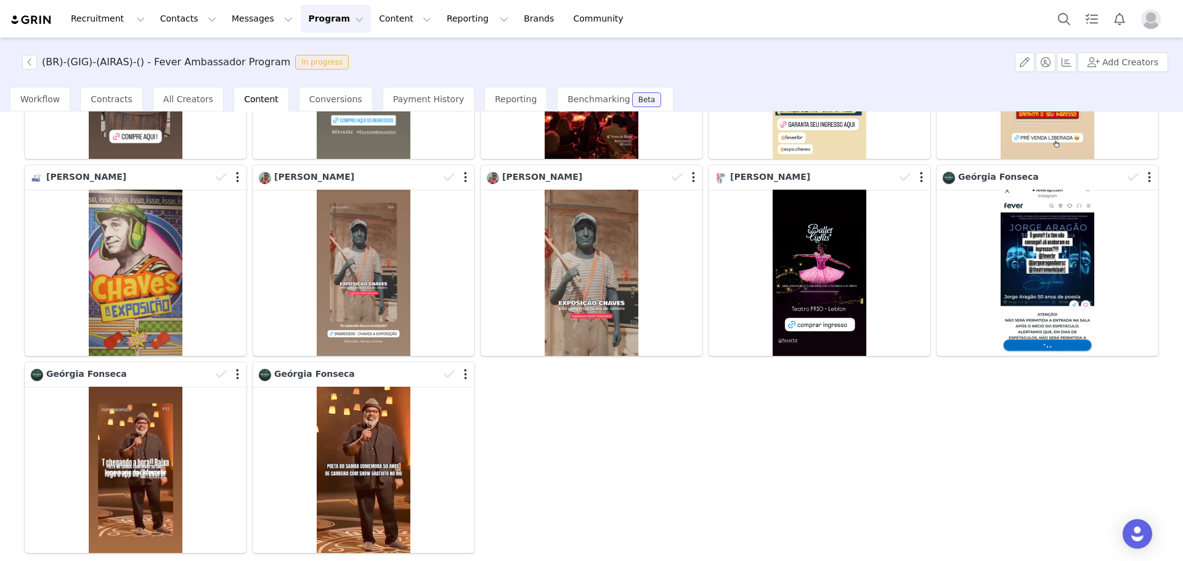
scroll to position [291, 0]
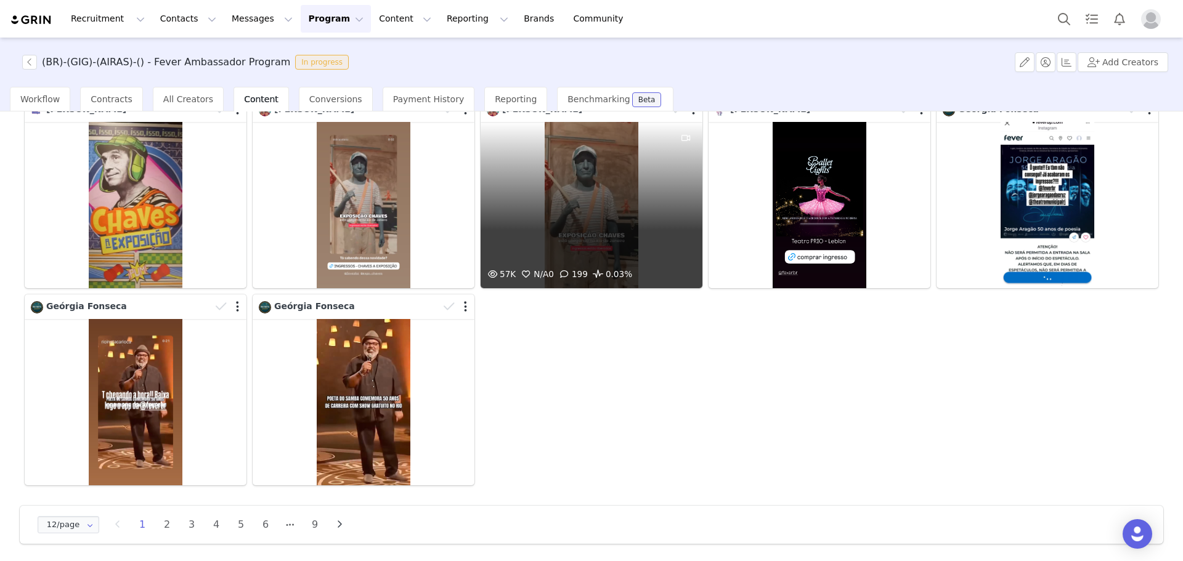
drag, startPoint x: 697, startPoint y: 178, endPoint x: 624, endPoint y: 217, distance: 82.4
click at [624, 217] on div "57K N/A 0 199 0.03%" at bounding box center [592, 205] width 222 height 166
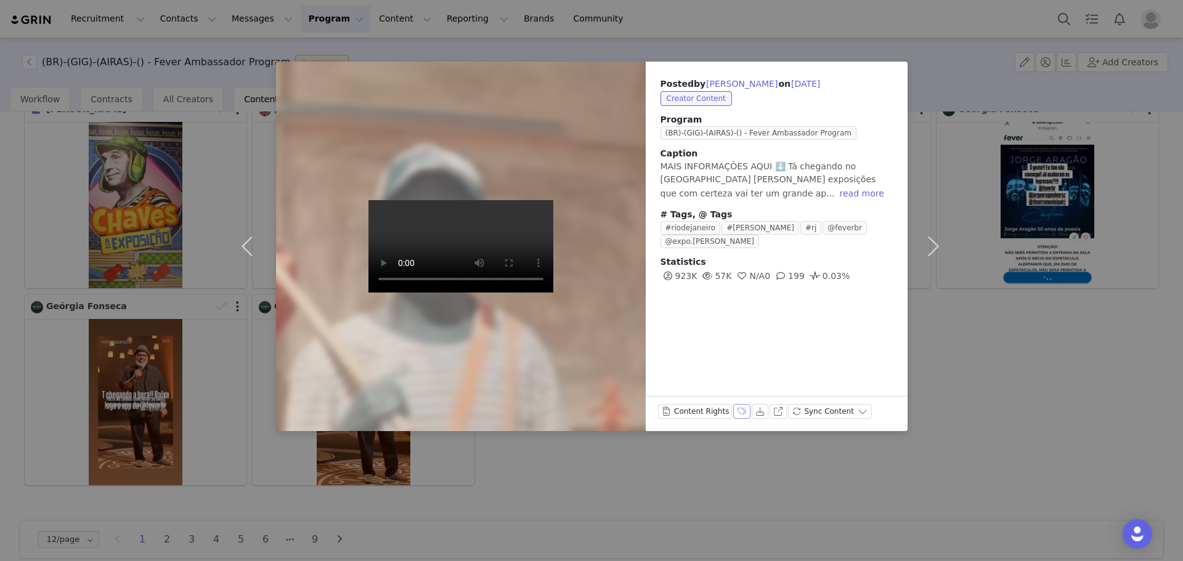
click at [733, 406] on button "Labels & Tags" at bounding box center [741, 411] width 17 height 15
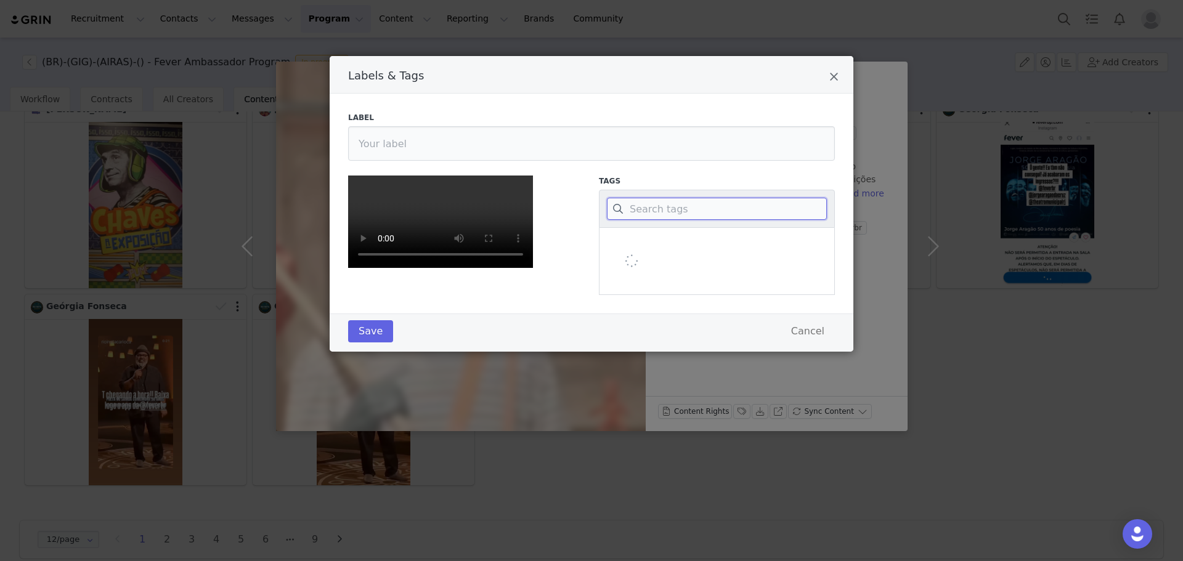
click at [644, 212] on input "Labels & Tags" at bounding box center [717, 209] width 220 height 22
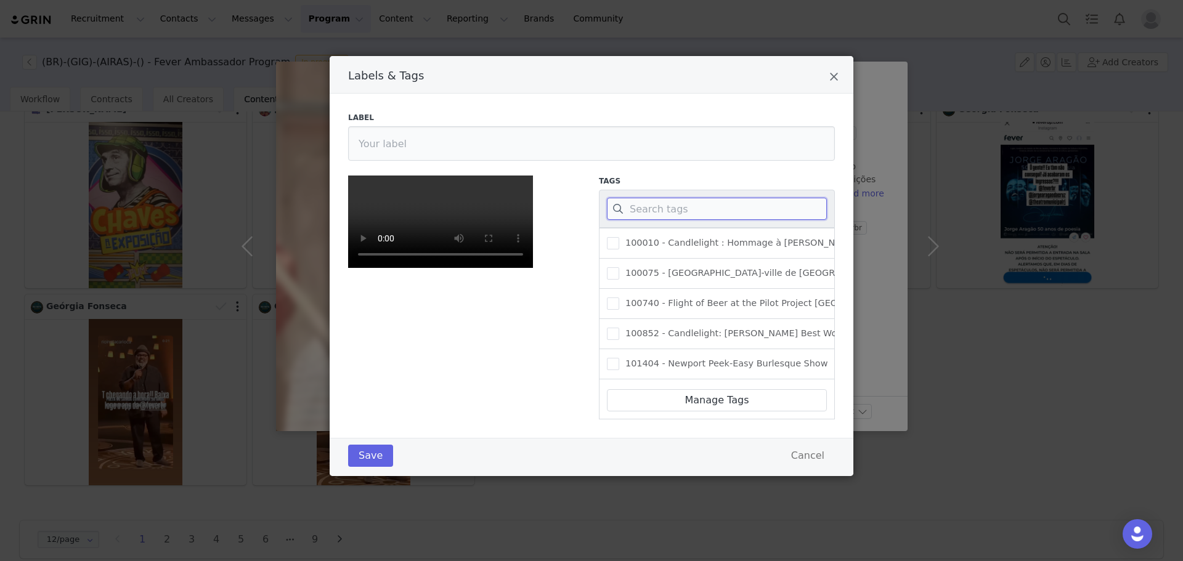
click at [649, 205] on input "Labels & Tags" at bounding box center [717, 209] width 220 height 22
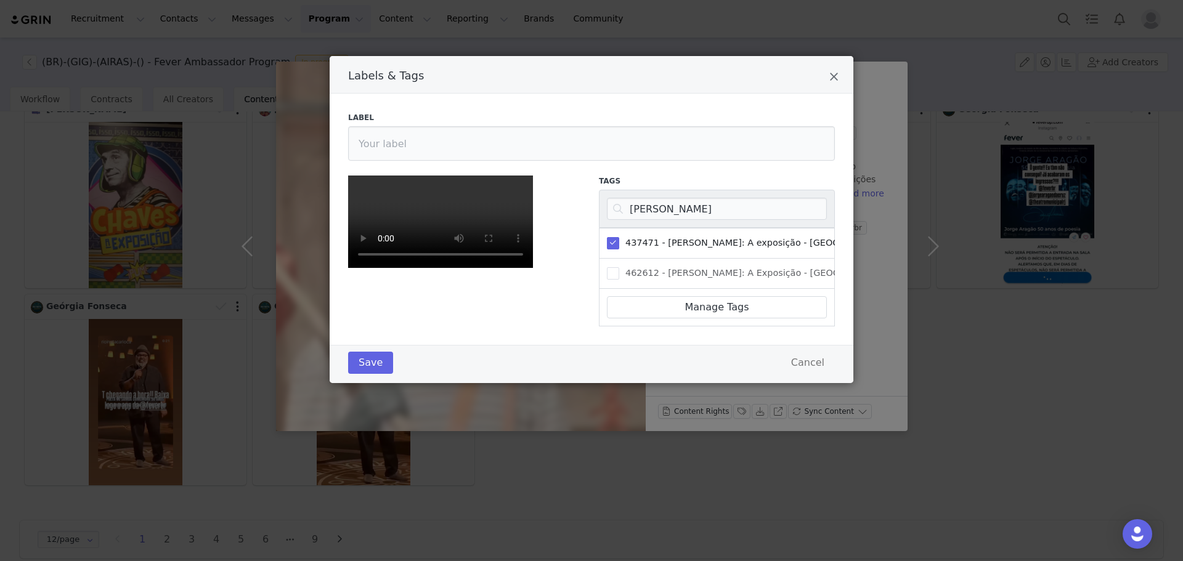
click at [250, 248] on div "Labels & Tags Label Tags chaves 437471 - Chaves: A exposição - Rio de Janeiro 4…" at bounding box center [591, 280] width 1183 height 561
click at [824, 84] on div "Labels & Tags" at bounding box center [592, 75] width 524 height 38
click at [830, 80] on icon "Close" at bounding box center [833, 77] width 9 height 12
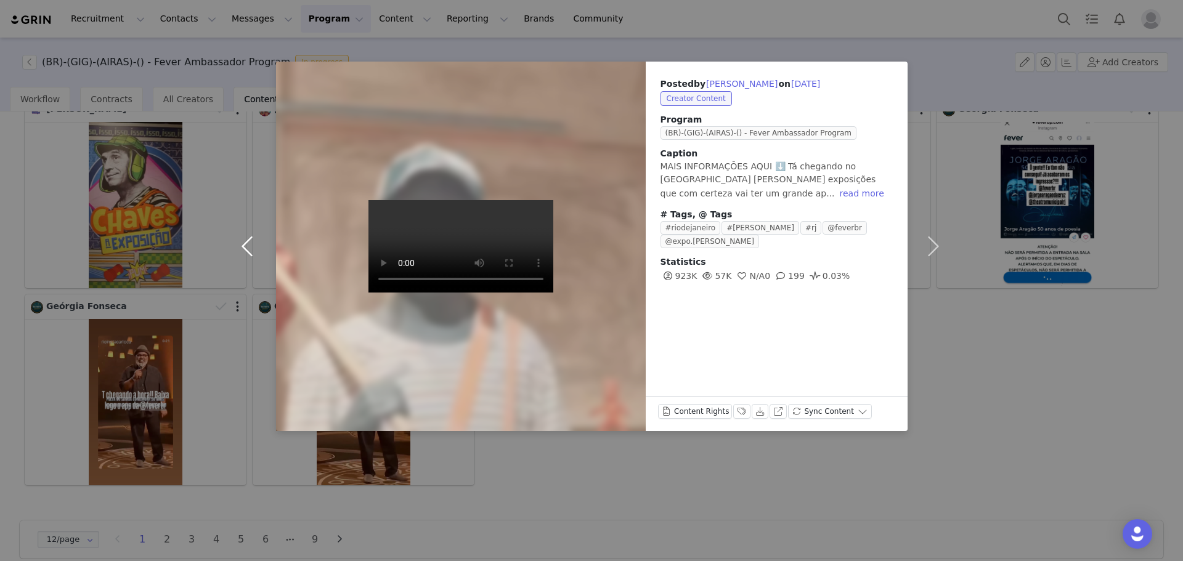
click at [239, 244] on button "button" at bounding box center [250, 247] width 52 height 370
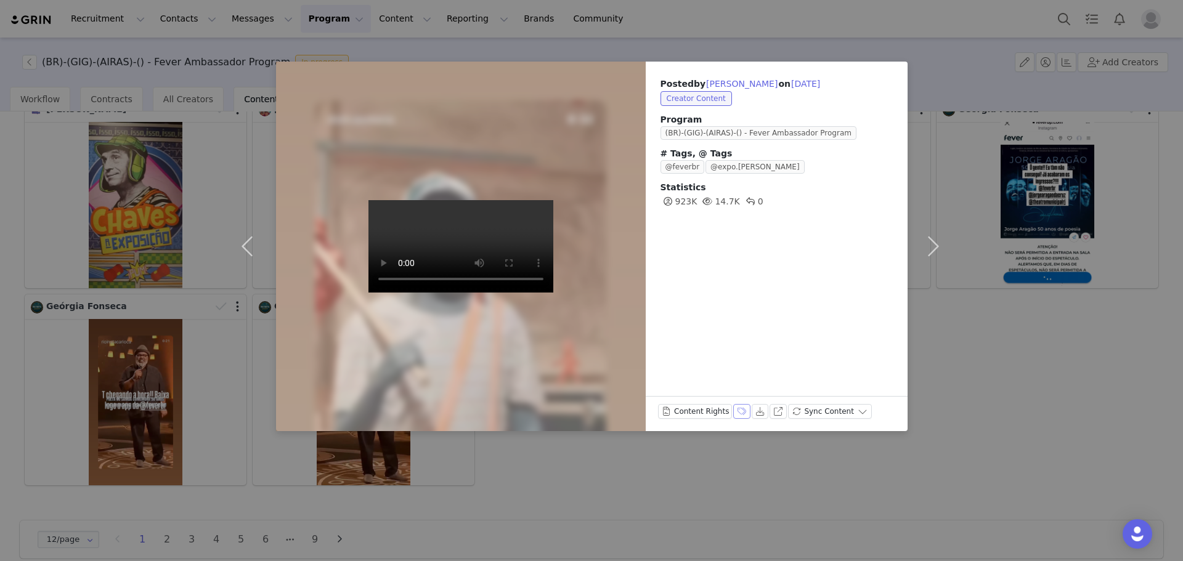
click at [733, 415] on button "Labels & Tags" at bounding box center [741, 411] width 17 height 15
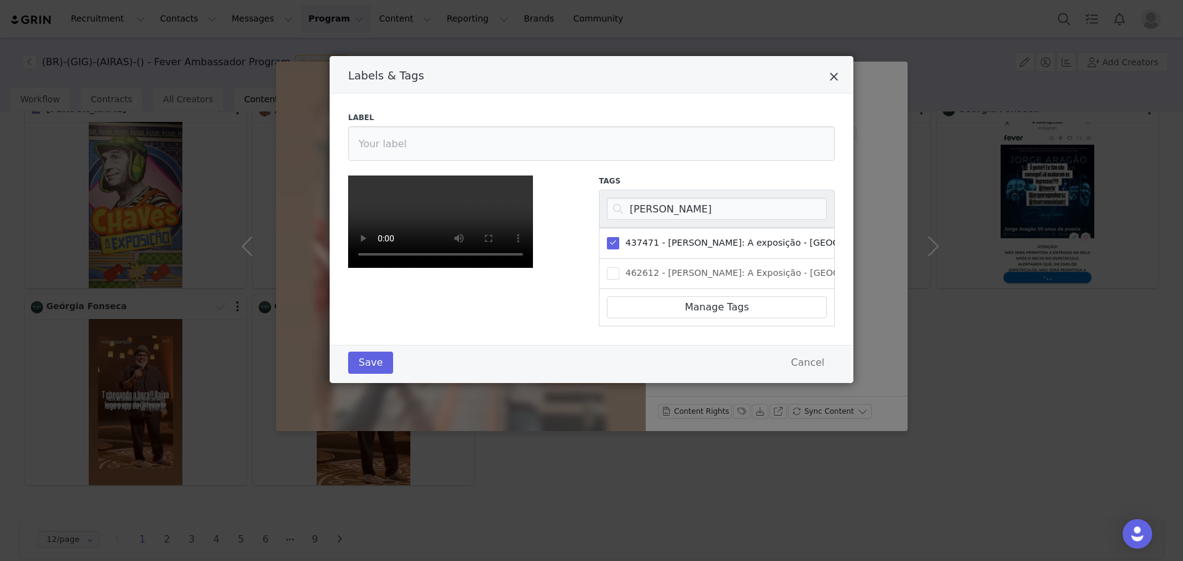
click at [829, 78] on icon "Close" at bounding box center [833, 77] width 9 height 12
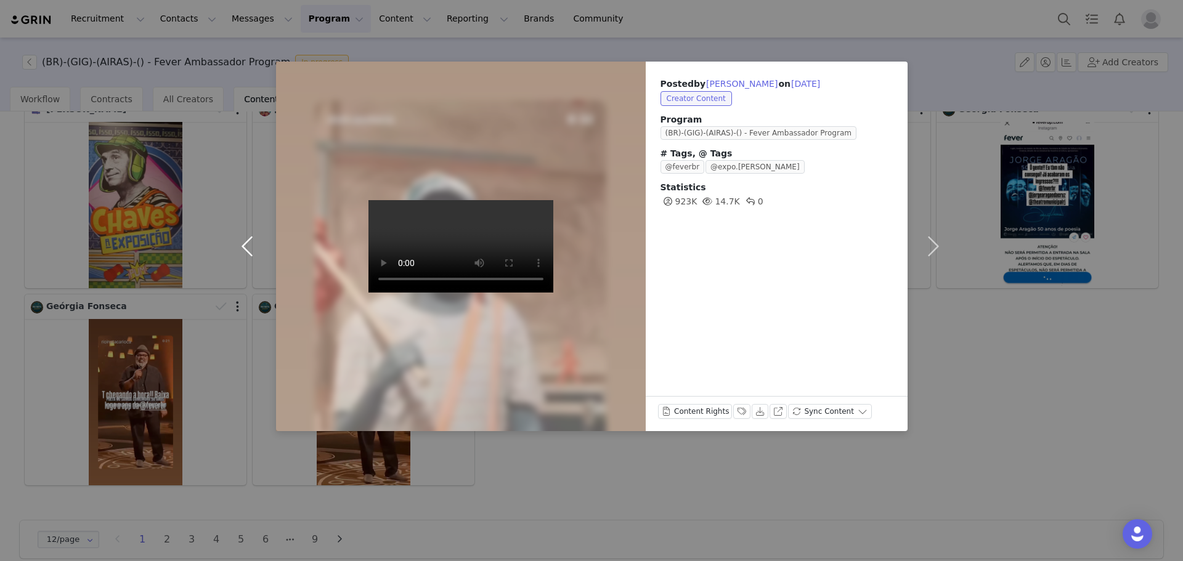
click at [257, 236] on button "button" at bounding box center [250, 247] width 52 height 370
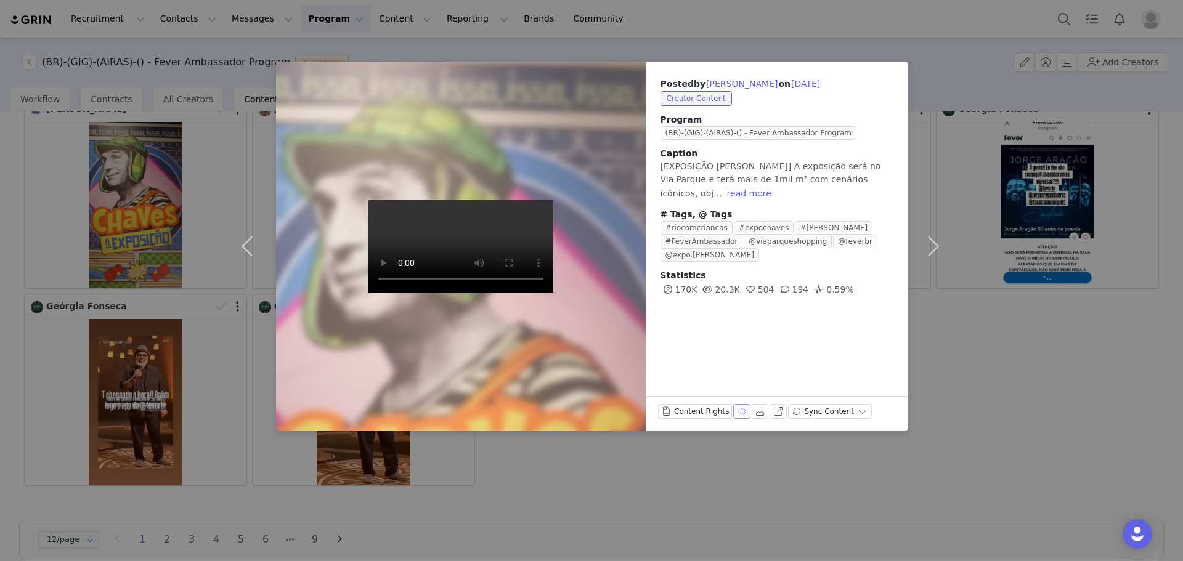
click at [733, 414] on button "Labels & Tags" at bounding box center [741, 411] width 17 height 15
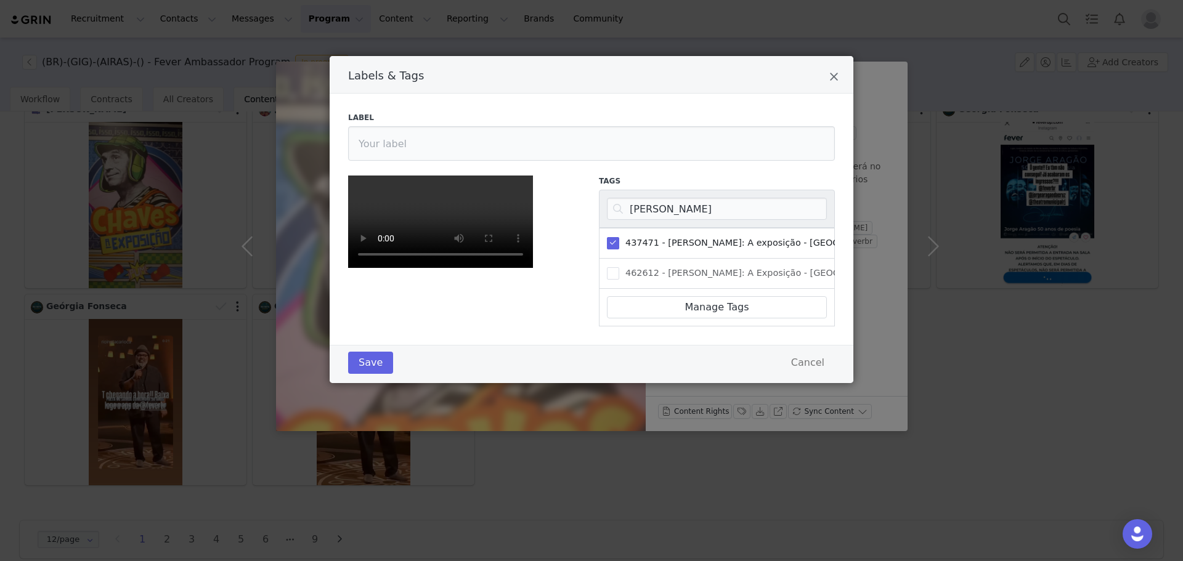
drag, startPoint x: 831, startPoint y: 78, endPoint x: 820, endPoint y: 79, distance: 11.2
click at [831, 78] on icon "Close" at bounding box center [833, 77] width 9 height 12
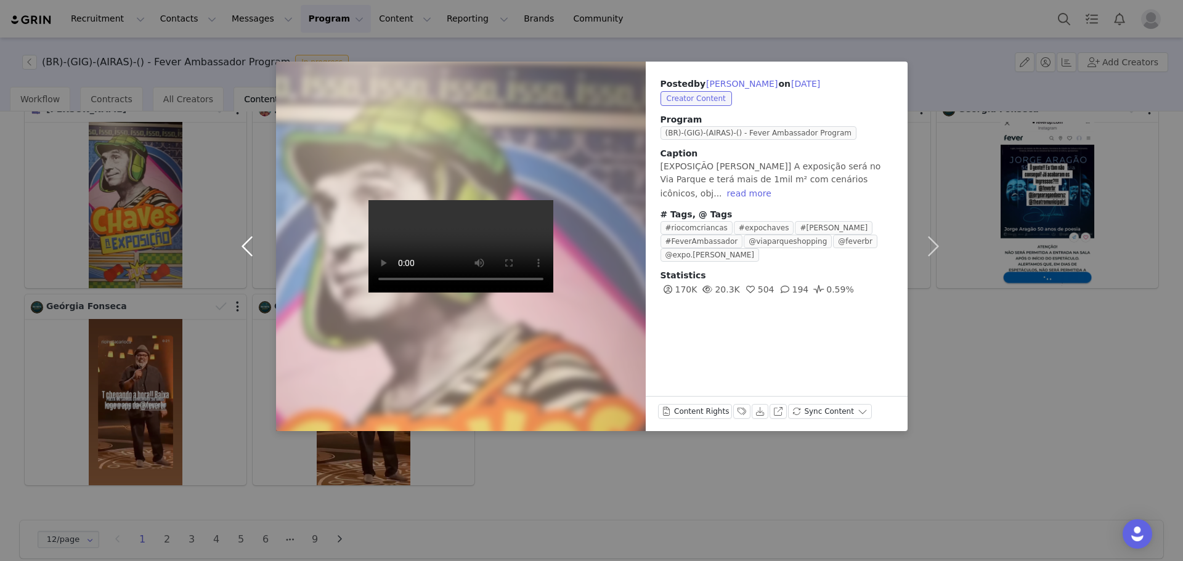
click at [250, 257] on button "button" at bounding box center [250, 247] width 52 height 370
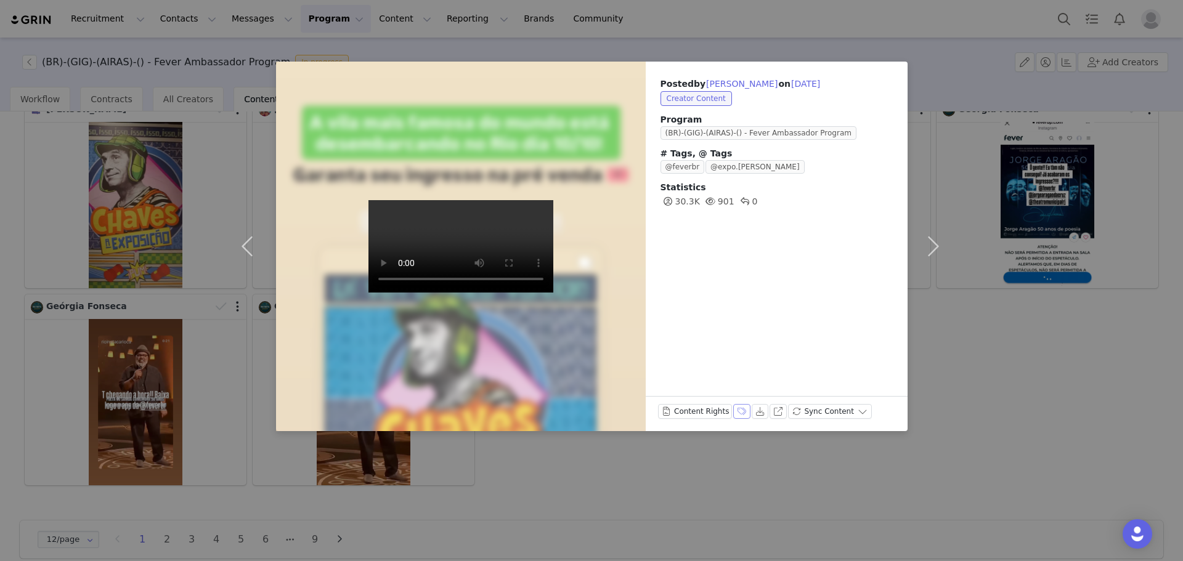
click at [735, 410] on button "Labels & Tags" at bounding box center [741, 411] width 17 height 15
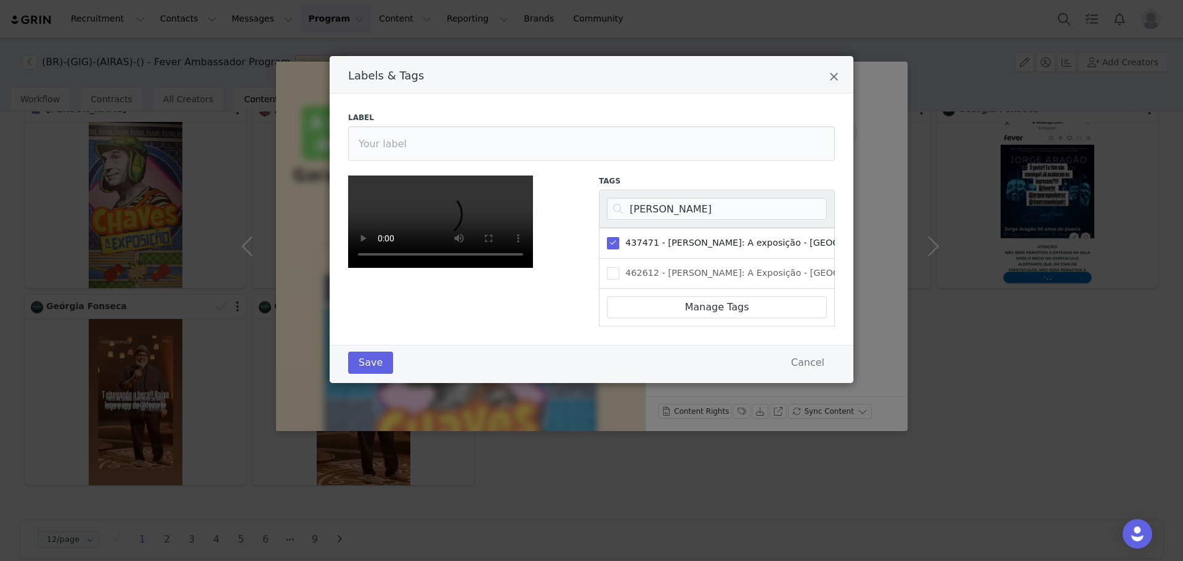
click at [834, 65] on div "Labels & Tags" at bounding box center [592, 75] width 524 height 38
click at [829, 78] on icon "Close" at bounding box center [833, 77] width 9 height 12
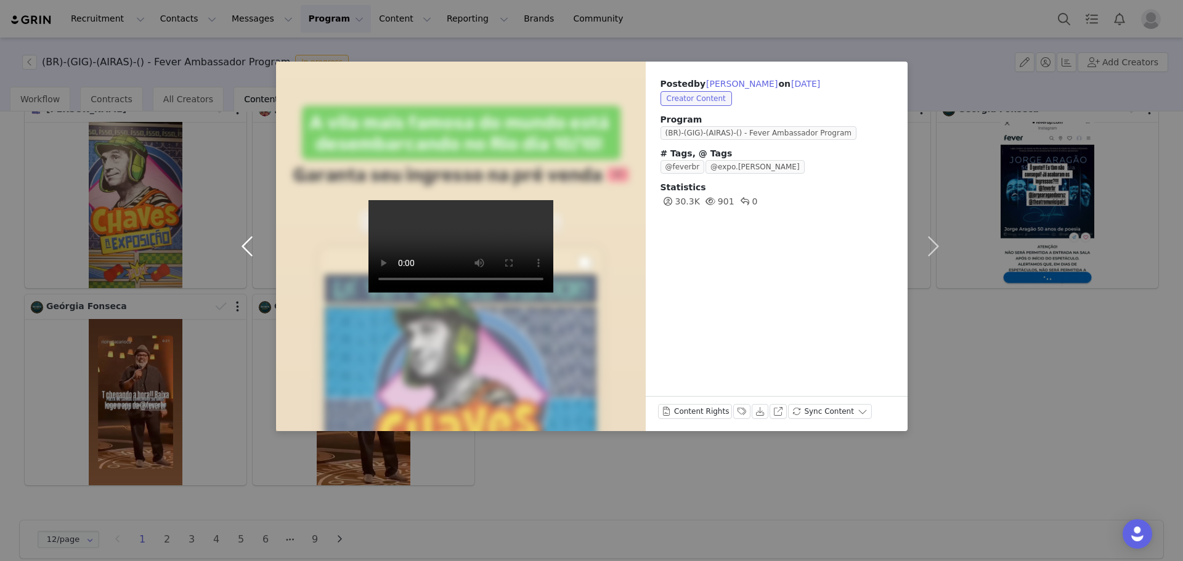
click at [251, 240] on button "button" at bounding box center [250, 247] width 52 height 370
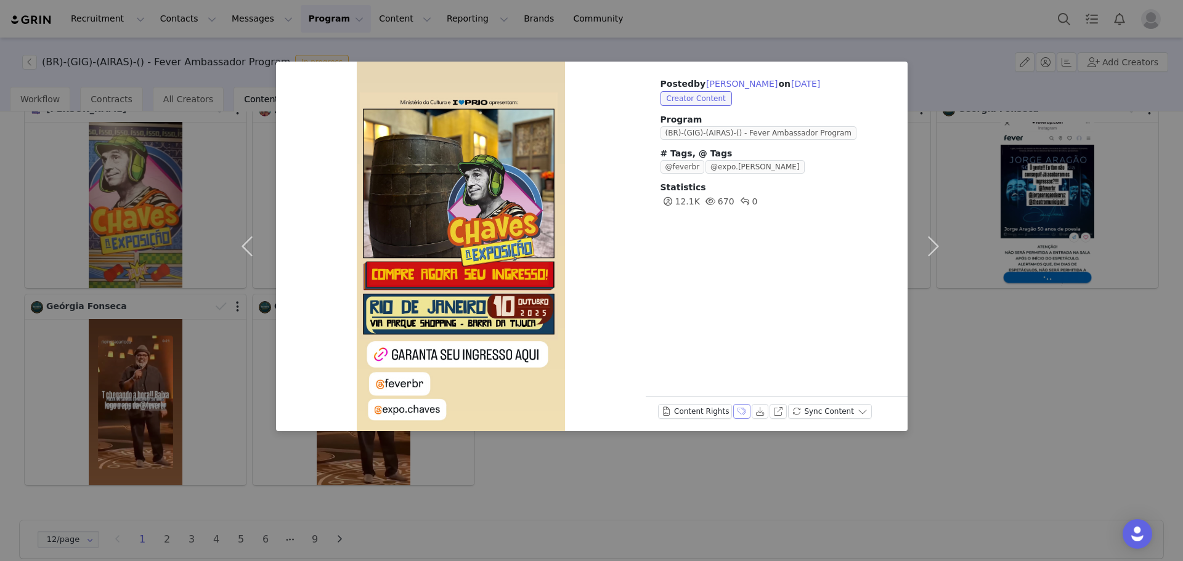
click at [738, 412] on button "Labels & Tags" at bounding box center [741, 411] width 17 height 15
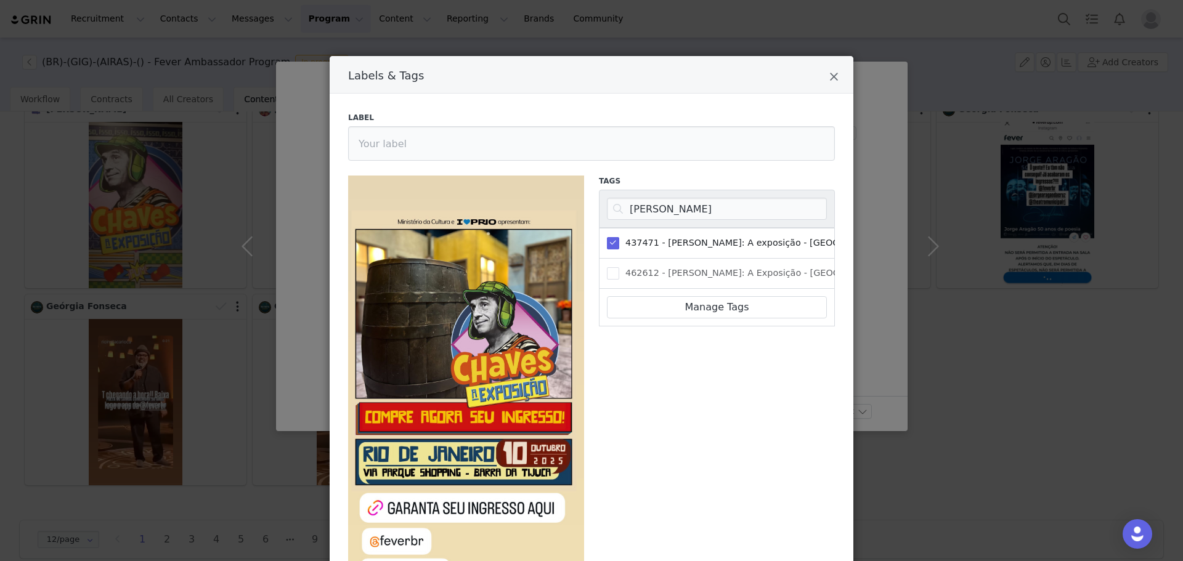
click at [823, 77] on div "Labels & Tags" at bounding box center [592, 75] width 524 height 38
click at [820, 73] on div "Labels & Tags" at bounding box center [592, 75] width 524 height 38
click at [829, 79] on icon "Close" at bounding box center [833, 77] width 9 height 12
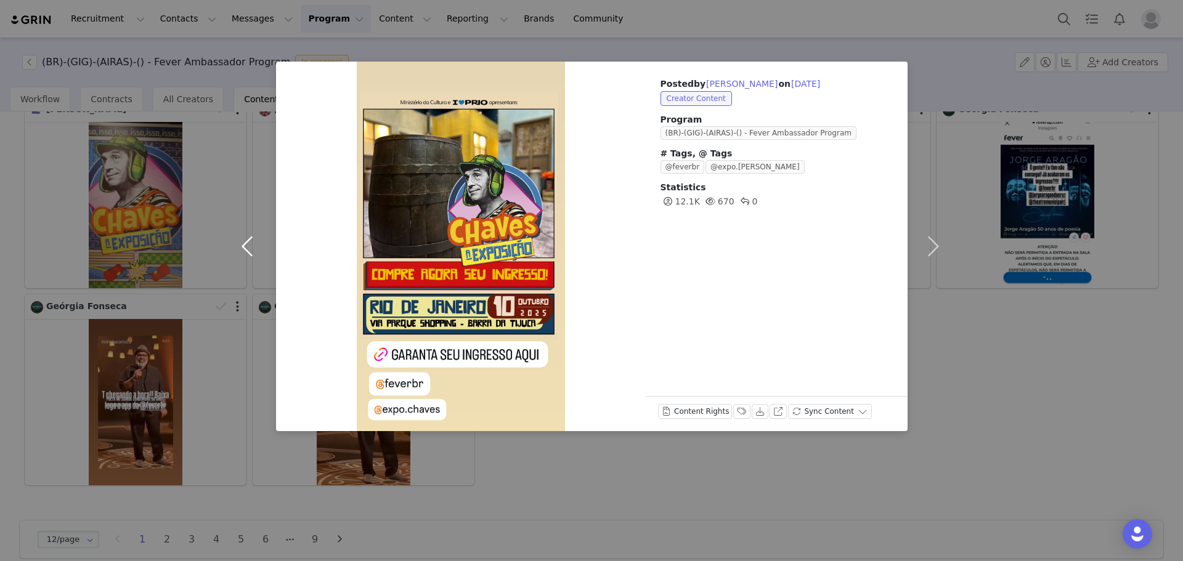
click at [248, 246] on button "button" at bounding box center [250, 247] width 52 height 370
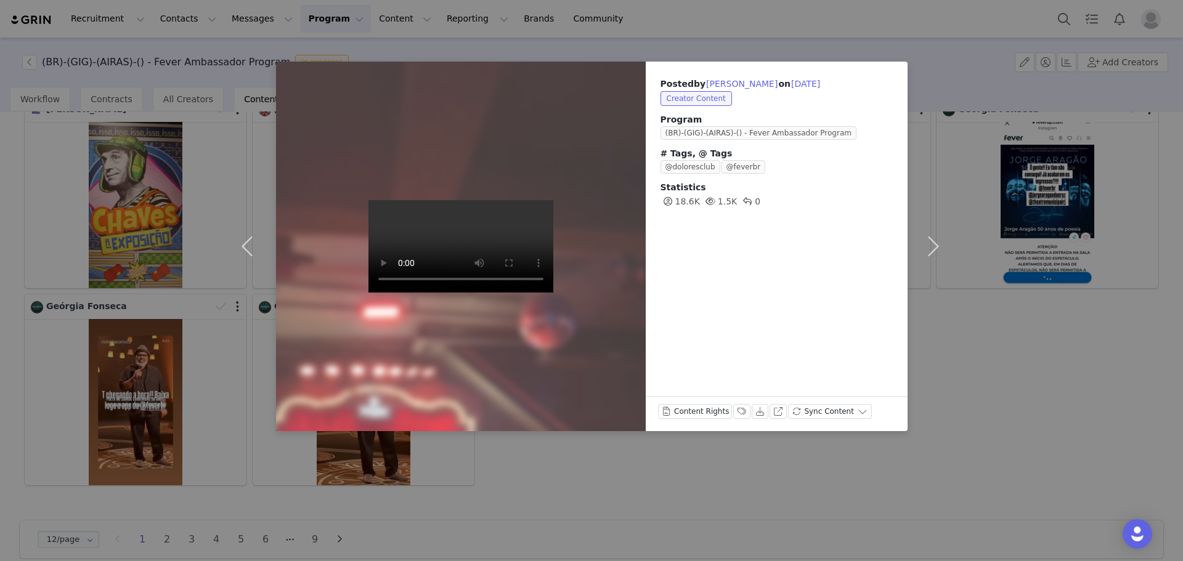
click at [514, 293] on video at bounding box center [460, 246] width 185 height 92
click at [733, 409] on button "Labels & Tags" at bounding box center [741, 411] width 17 height 15
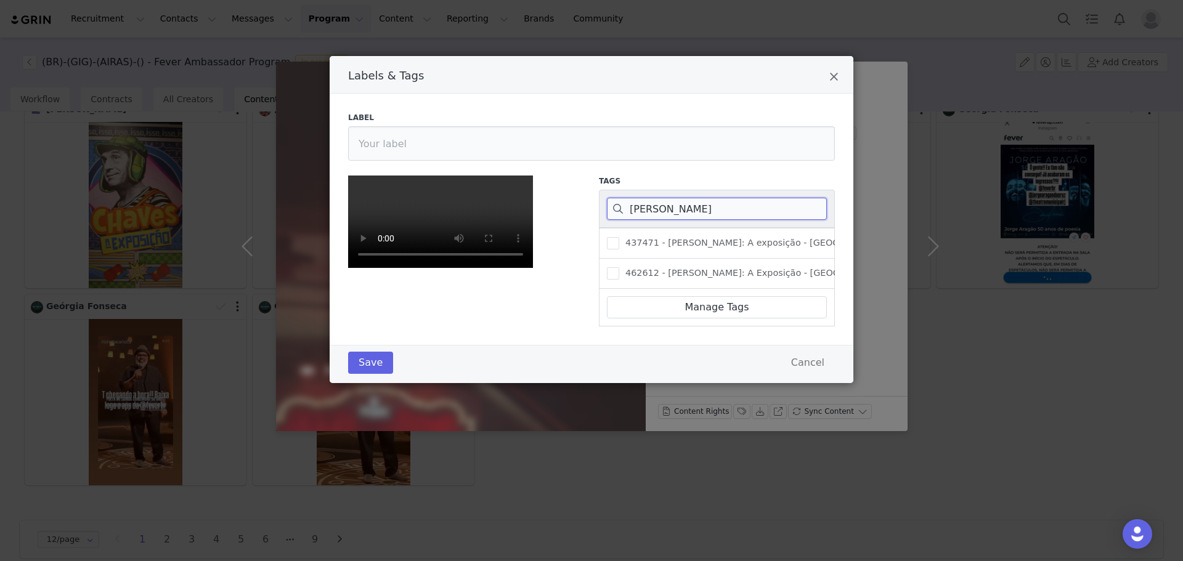
click at [714, 211] on input "chaves" at bounding box center [717, 209] width 220 height 22
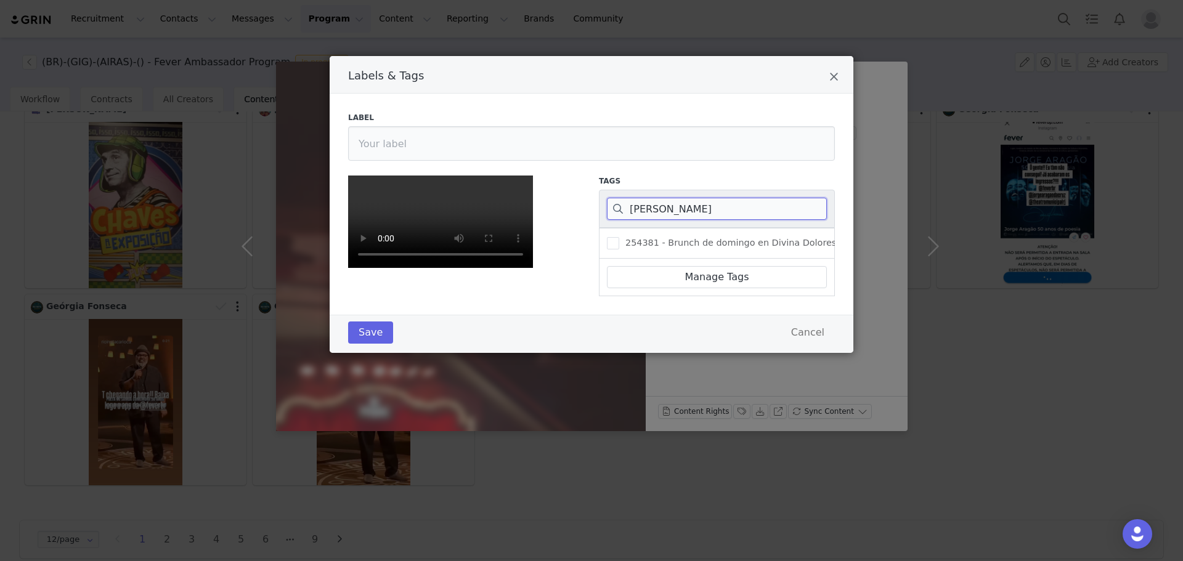
click at [647, 209] on input "dolores" at bounding box center [717, 209] width 220 height 22
paste input "403671"
type input "403671"
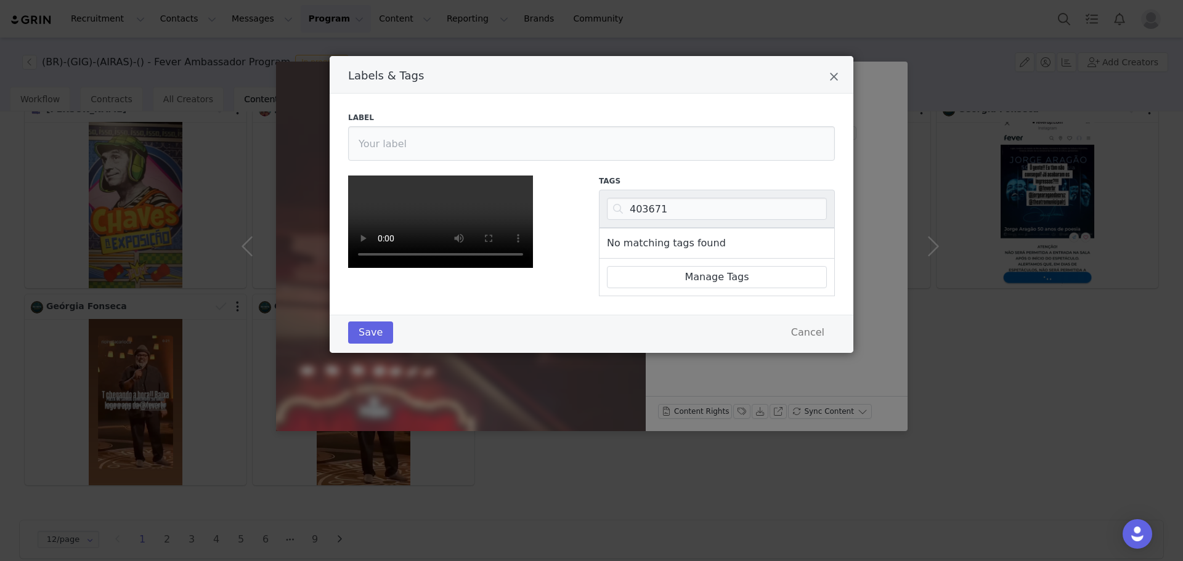
click at [251, 302] on div "Labels & Tags Label Tags 403671 No matching tags found Manage Tags Save Cancel" at bounding box center [591, 280] width 1183 height 561
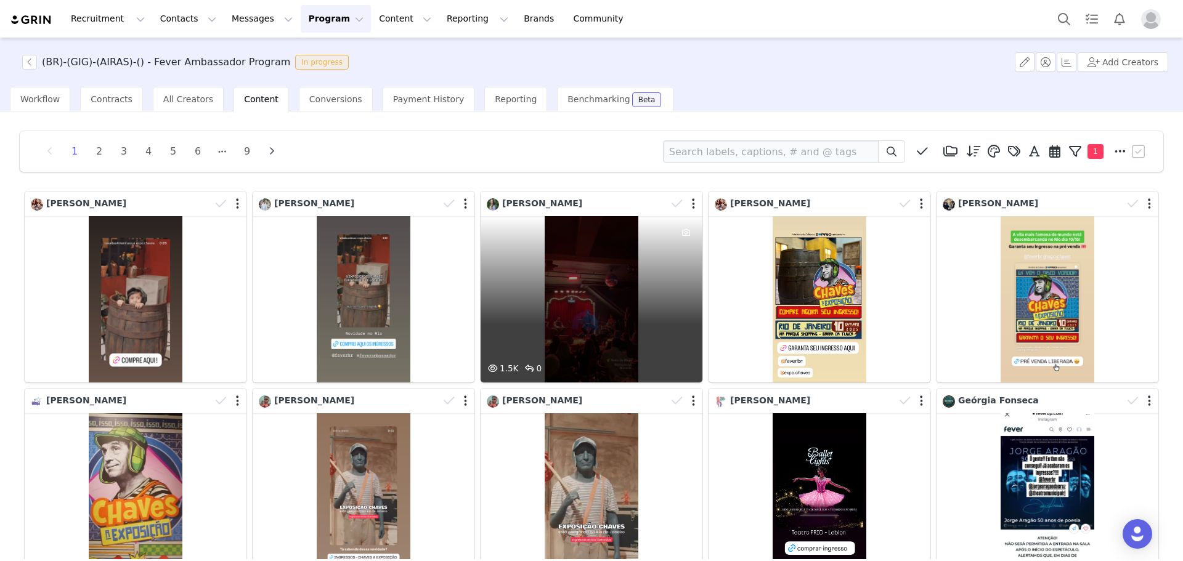
click at [621, 311] on div "1.5K 0" at bounding box center [592, 299] width 222 height 166
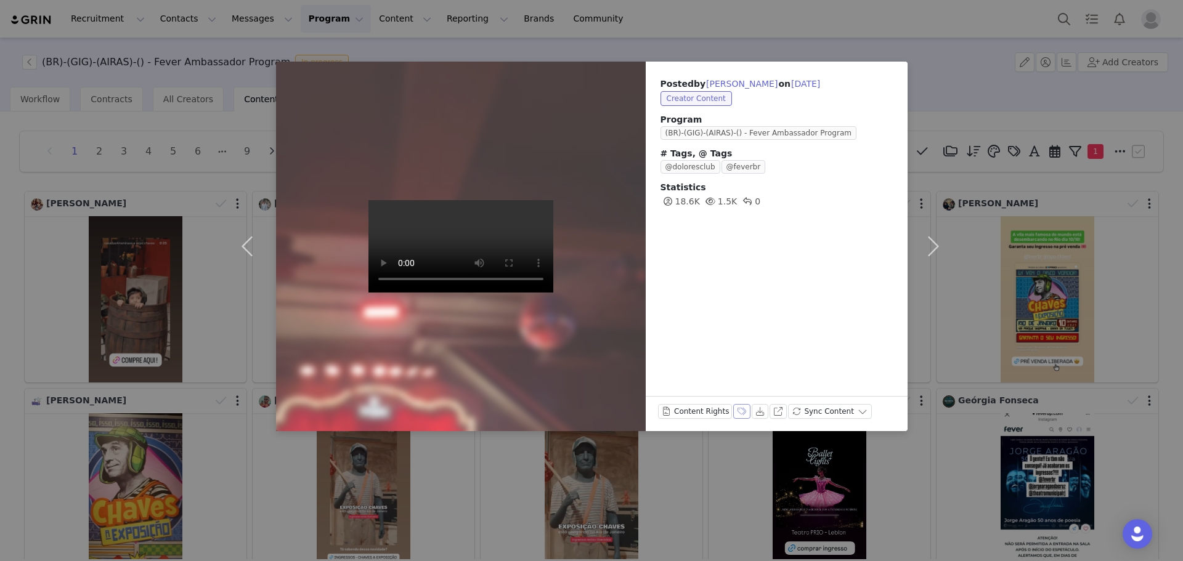
click at [734, 406] on button "Labels & Tags" at bounding box center [741, 411] width 17 height 15
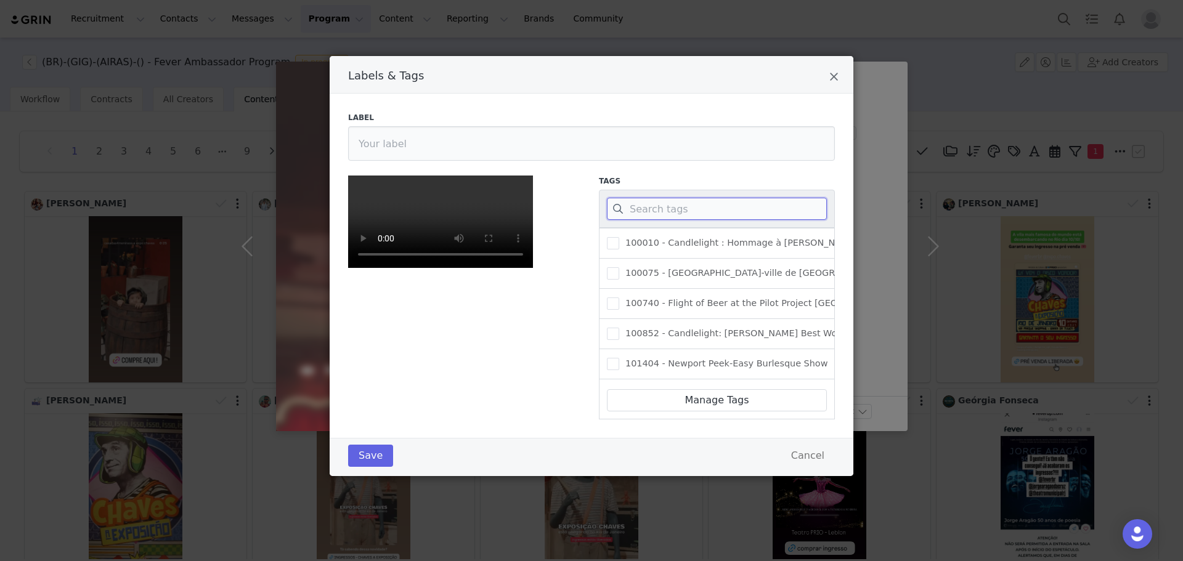
click at [642, 209] on input "Labels & Tags" at bounding box center [717, 209] width 220 height 22
paste input "The Jazz Room: Tributo ao Blues"
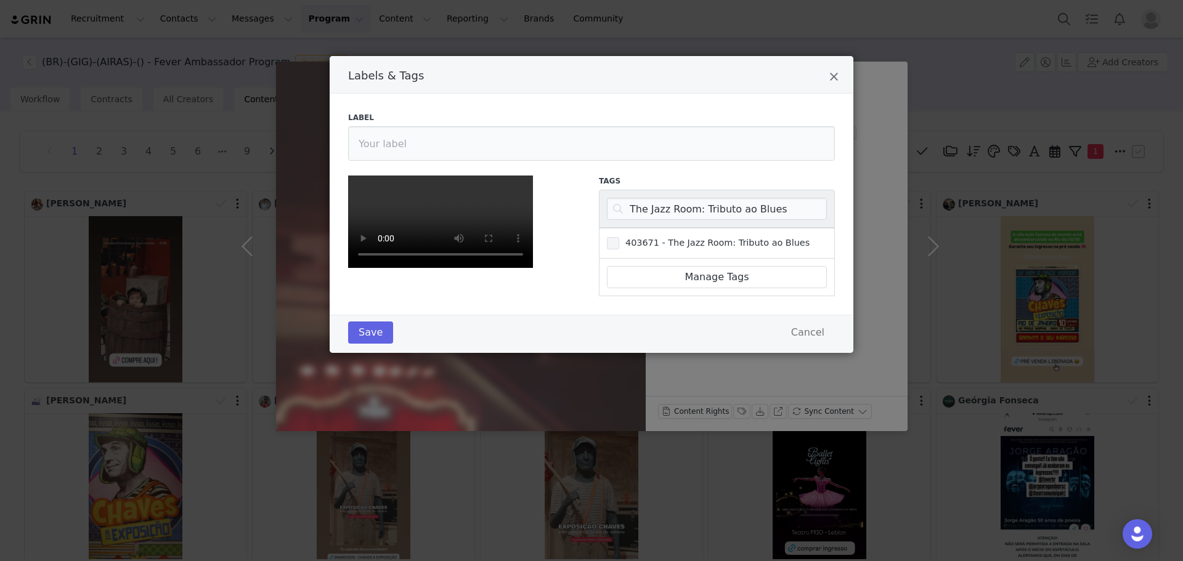
click at [652, 240] on span "403671 - The Jazz Room: Tributo ao Blues" at bounding box center [714, 243] width 190 height 12
click at [619, 237] on input "403671 - The Jazz Room: Tributo ao Blues" at bounding box center [619, 237] width 0 height 0
click at [365, 344] on button "Save" at bounding box center [370, 333] width 45 height 22
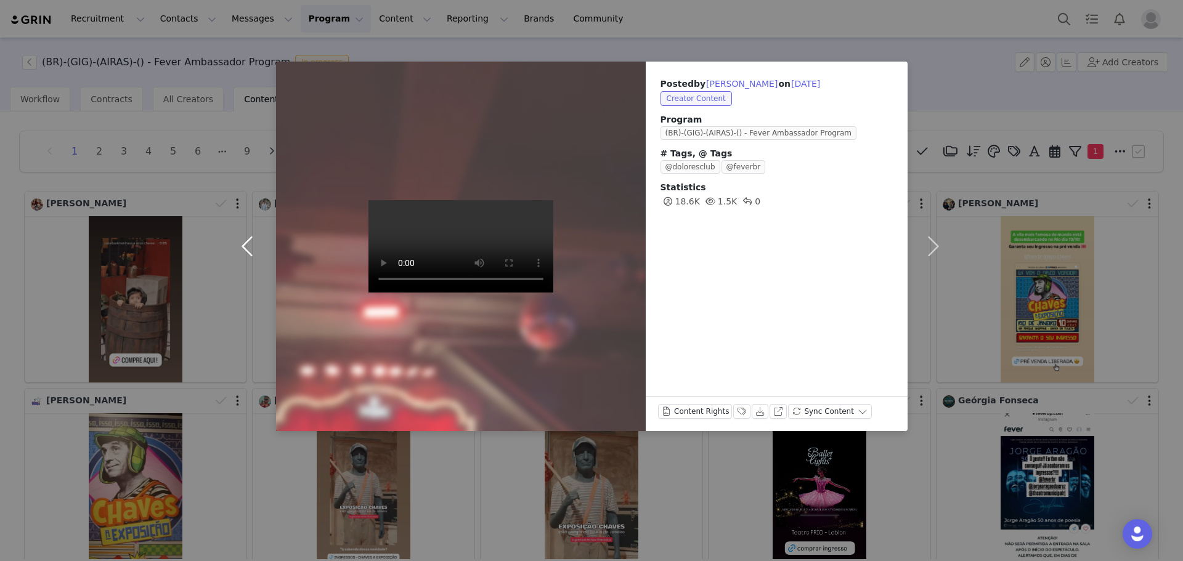
click at [253, 252] on button "button" at bounding box center [250, 247] width 52 height 370
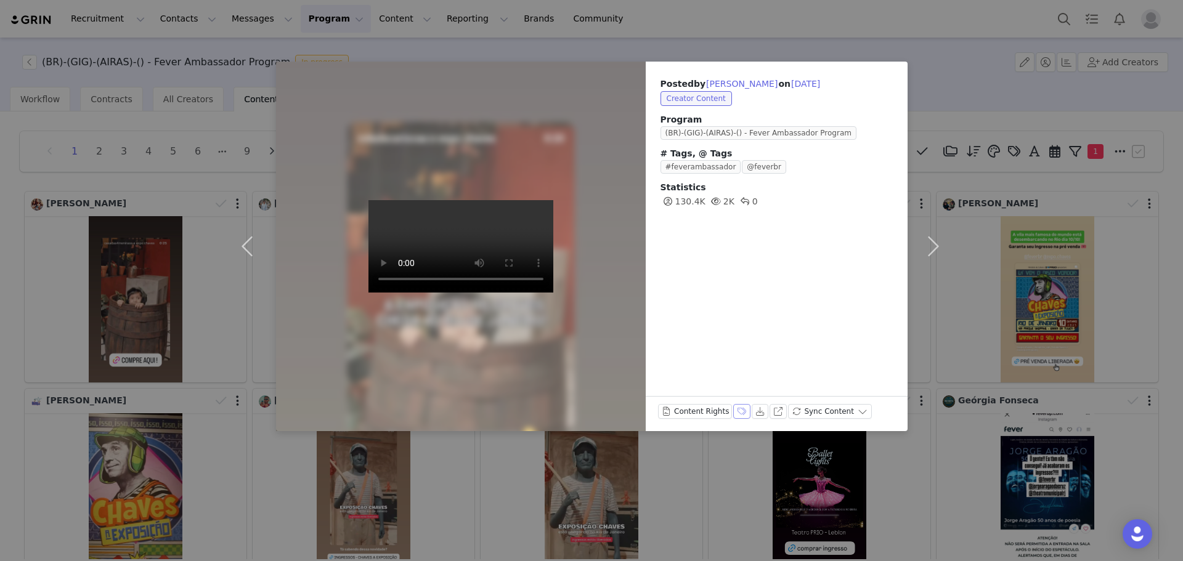
click at [744, 412] on button "Labels & Tags" at bounding box center [741, 411] width 17 height 15
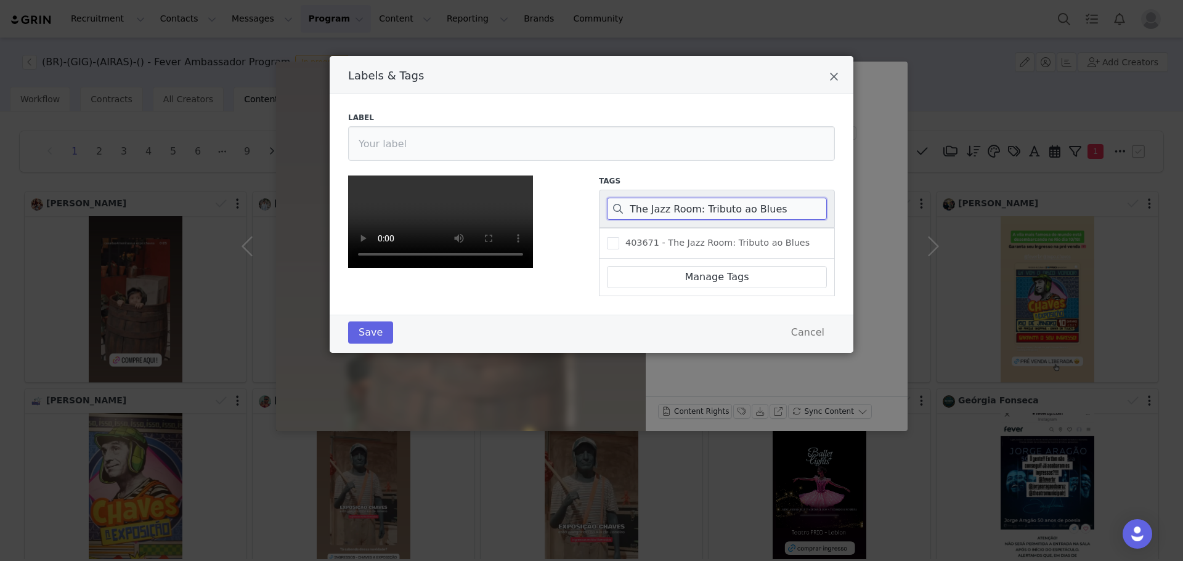
click at [701, 198] on input "The Jazz Room: Tributo ao Blues" at bounding box center [717, 209] width 220 height 22
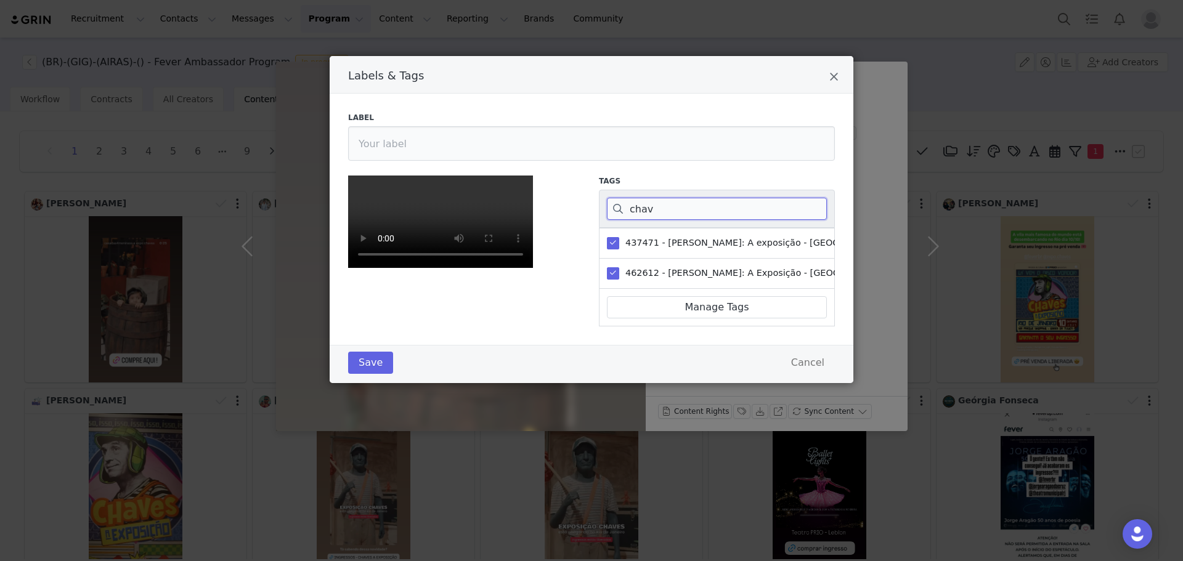
type input "chav"
click at [185, 216] on div "Labels & Tags Label Tags chav 437471 - Chaves: A exposição - Rio de Janeiro 462…" at bounding box center [591, 280] width 1183 height 561
click at [830, 84] on button "Close" at bounding box center [833, 78] width 9 height 15
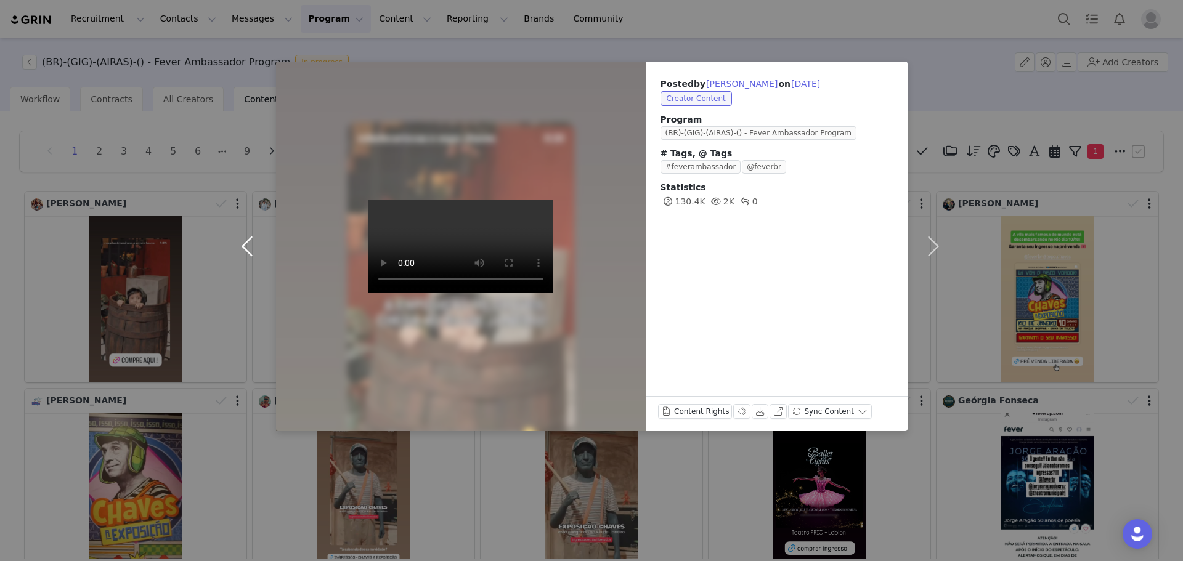
click at [240, 230] on button "button" at bounding box center [250, 247] width 52 height 370
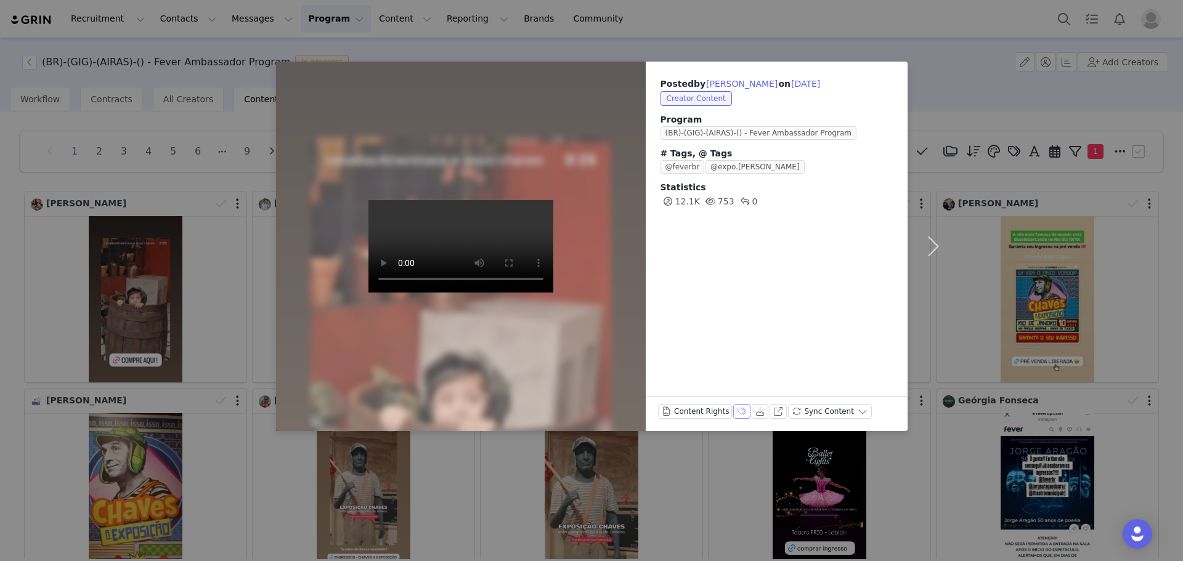
click at [734, 407] on button "Labels & Tags" at bounding box center [741, 411] width 17 height 15
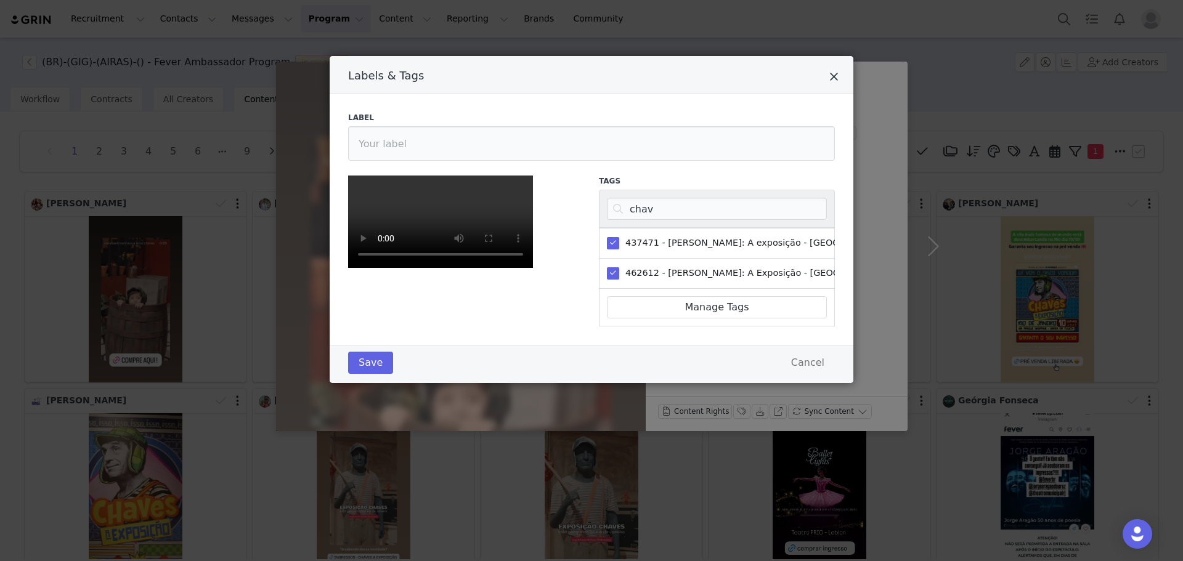
click at [834, 75] on icon "Close" at bounding box center [833, 77] width 9 height 12
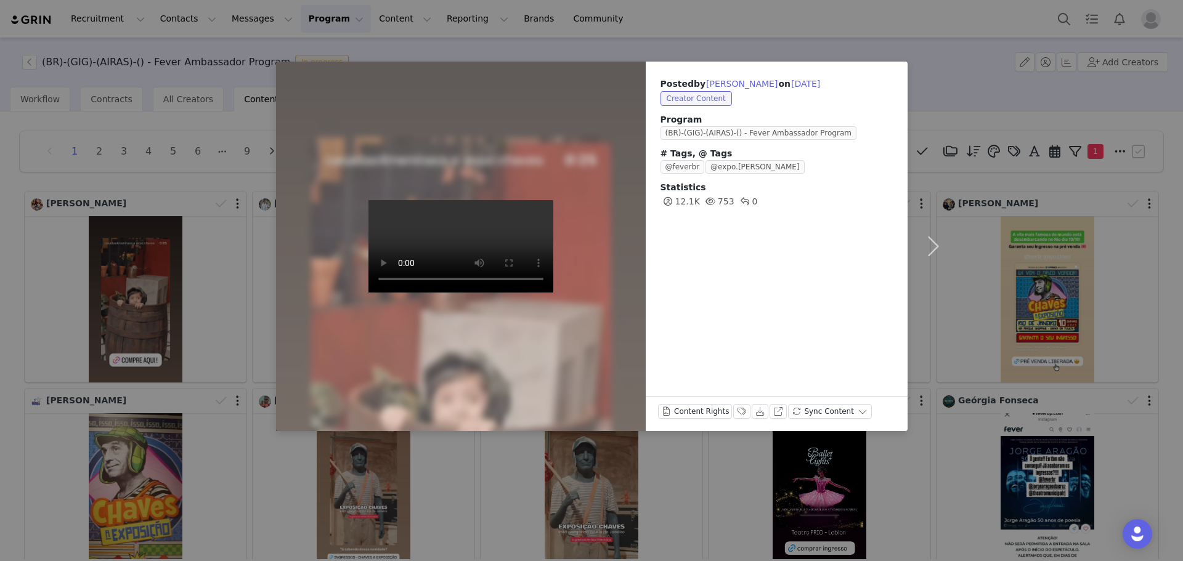
click at [191, 227] on div "Posted by Aline Ferreira on Sep 28, 2025 Creator Content Program (BR)-(GIG)-(AI…" at bounding box center [591, 280] width 1183 height 561
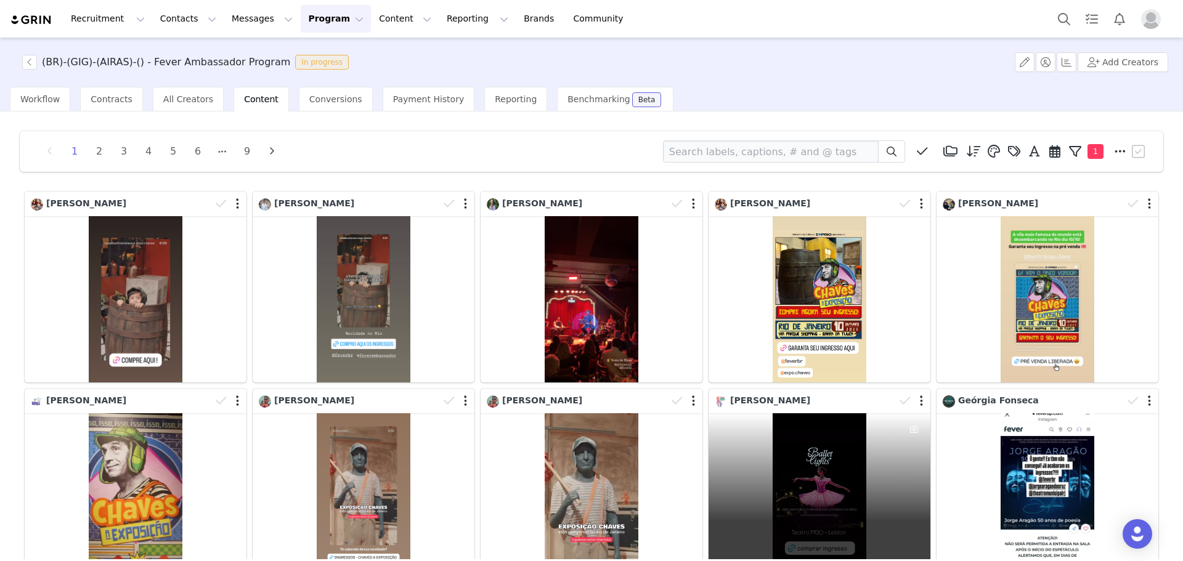
scroll to position [123, 0]
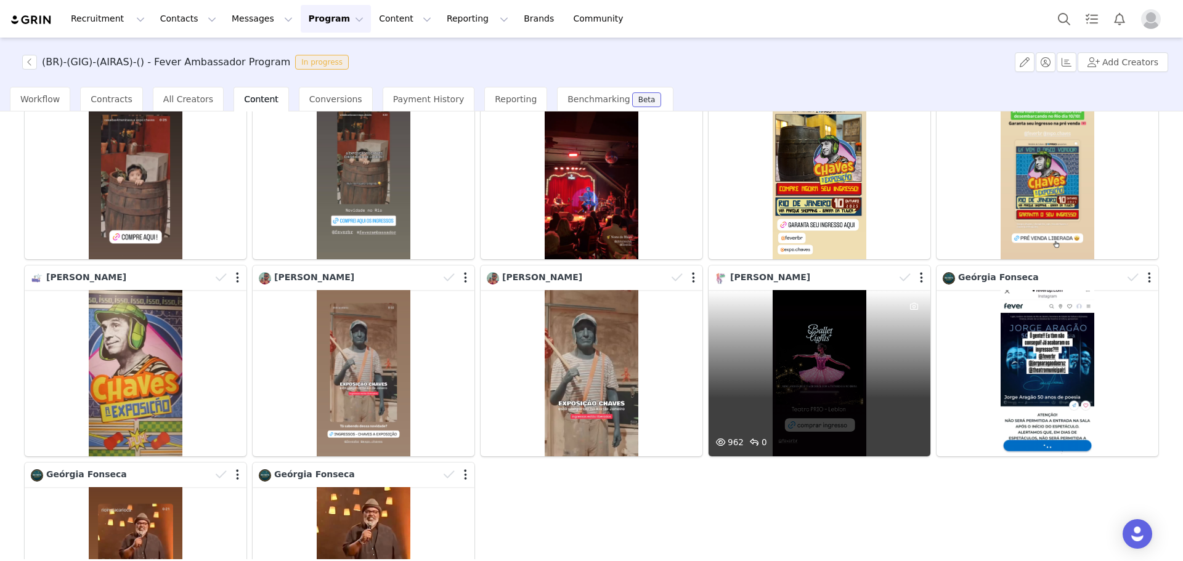
click at [841, 375] on div "962 0" at bounding box center [820, 373] width 222 height 166
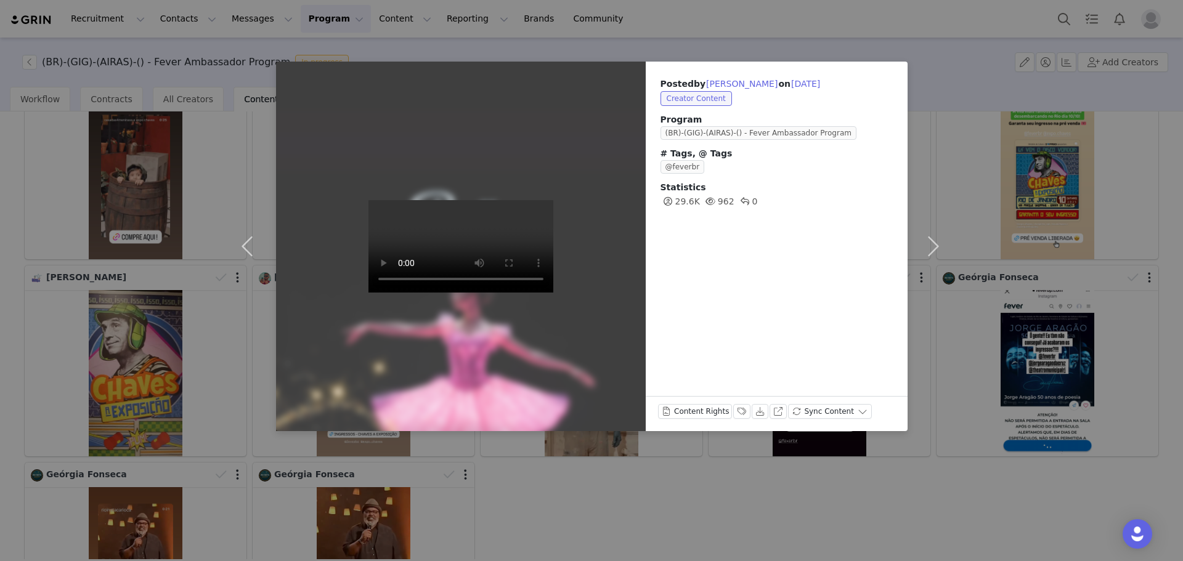
click at [442, 236] on video at bounding box center [460, 246] width 185 height 92
click at [738, 407] on button "Labels & Tags" at bounding box center [741, 411] width 17 height 15
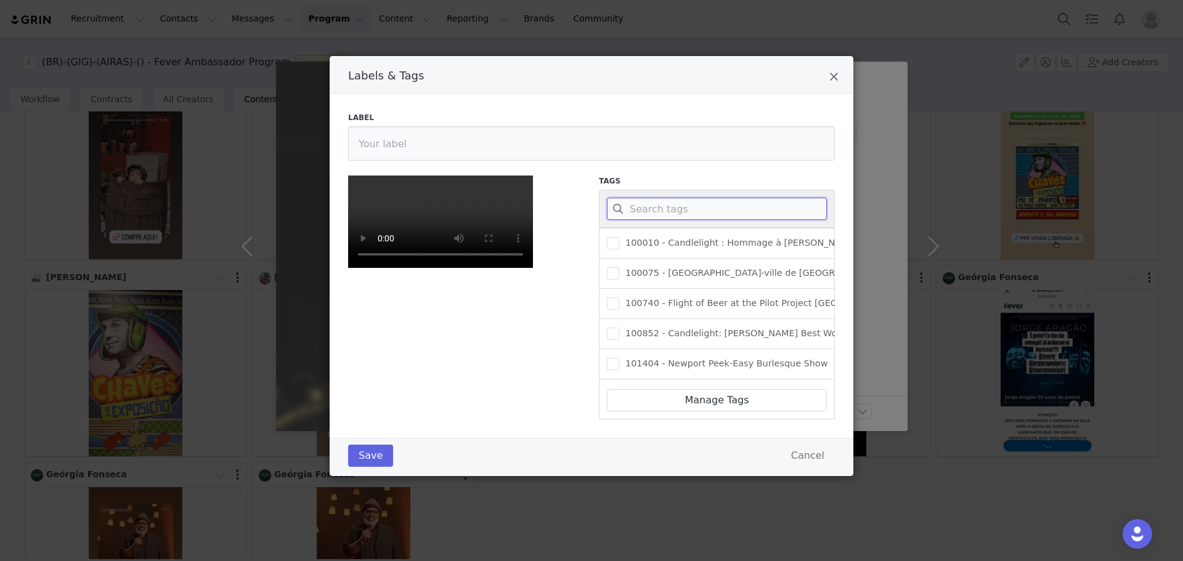
click at [718, 217] on input "Labels & Tags" at bounding box center [717, 209] width 220 height 22
click at [830, 70] on div "Labels & Tags" at bounding box center [592, 75] width 524 height 38
click at [835, 66] on div "Labels & Tags" at bounding box center [592, 75] width 524 height 38
click at [824, 73] on div "Labels & Tags" at bounding box center [592, 75] width 524 height 38
click at [829, 73] on icon "Close" at bounding box center [833, 77] width 9 height 12
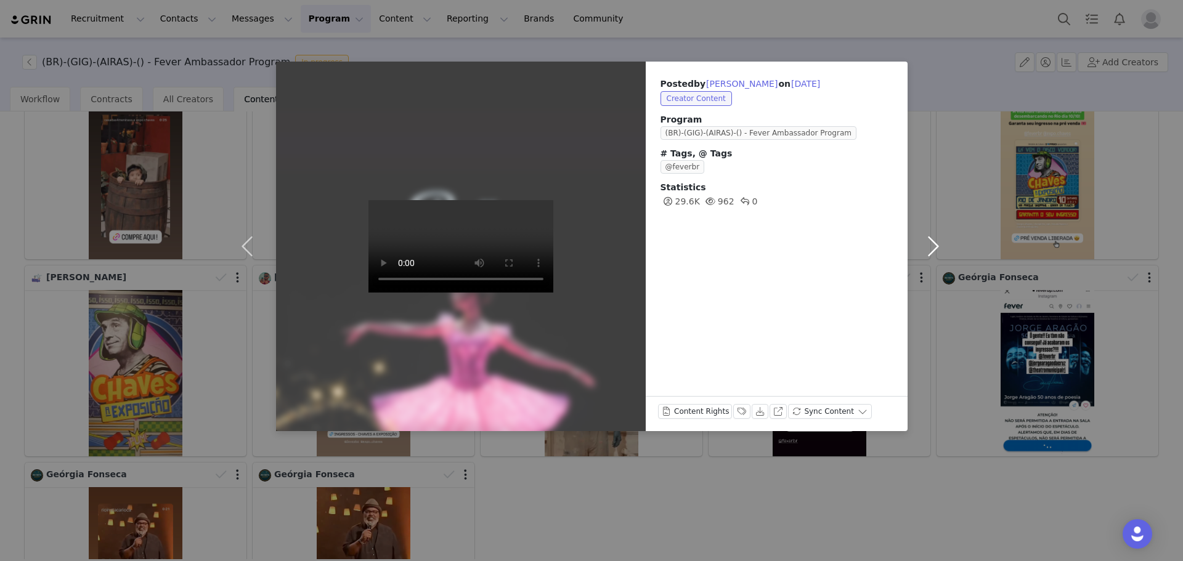
click at [931, 248] on button "button" at bounding box center [934, 247] width 52 height 370
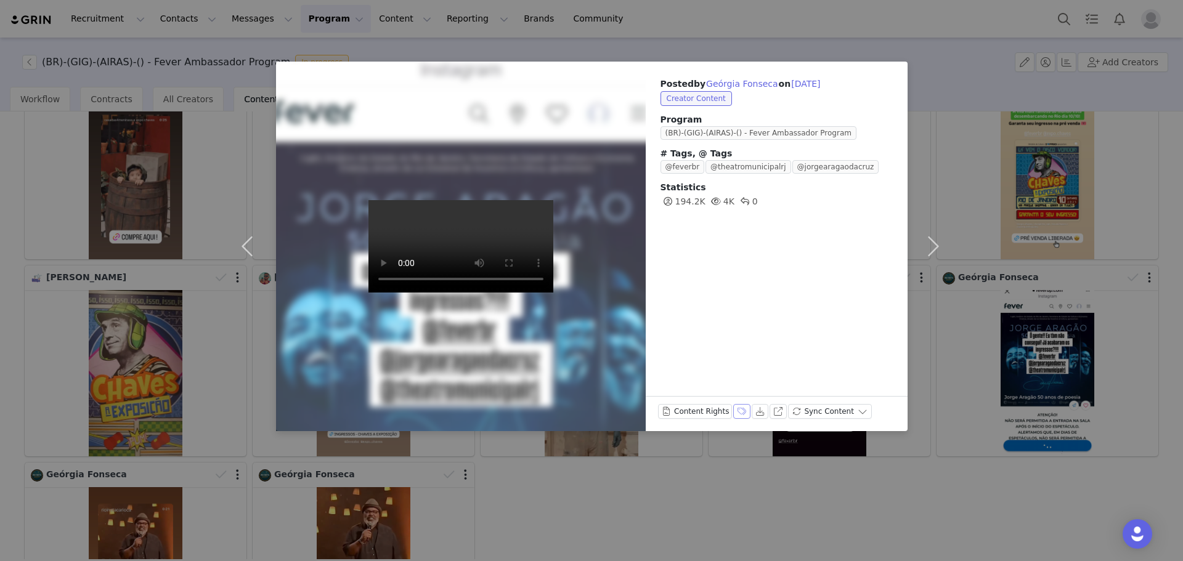
click at [734, 407] on button "Labels & Tags" at bounding box center [741, 411] width 17 height 15
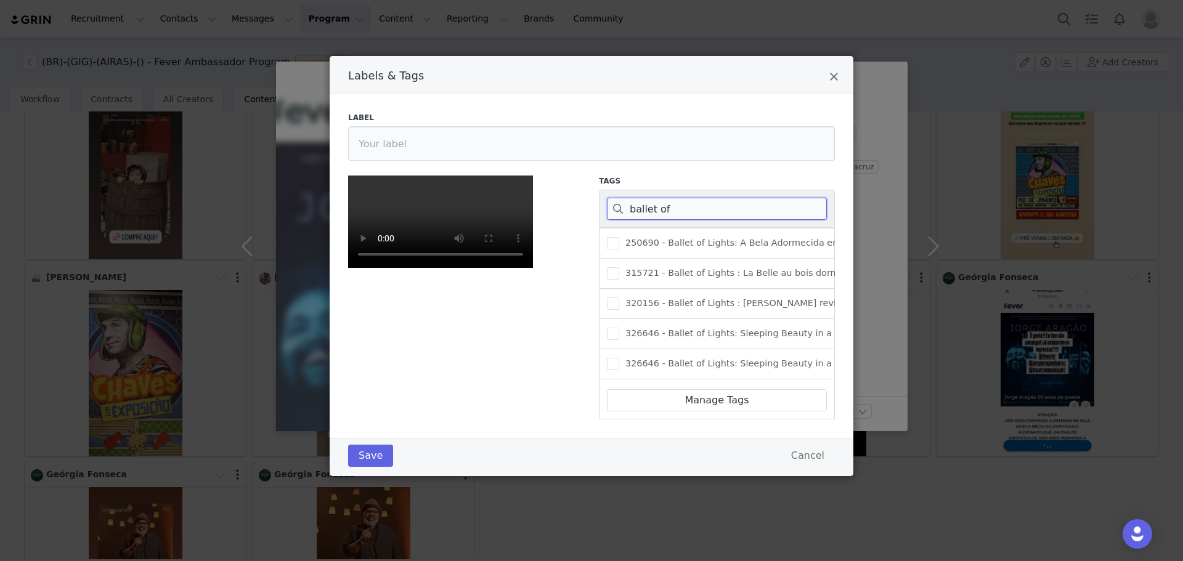
click at [699, 213] on input "ballet of" at bounding box center [717, 209] width 220 height 22
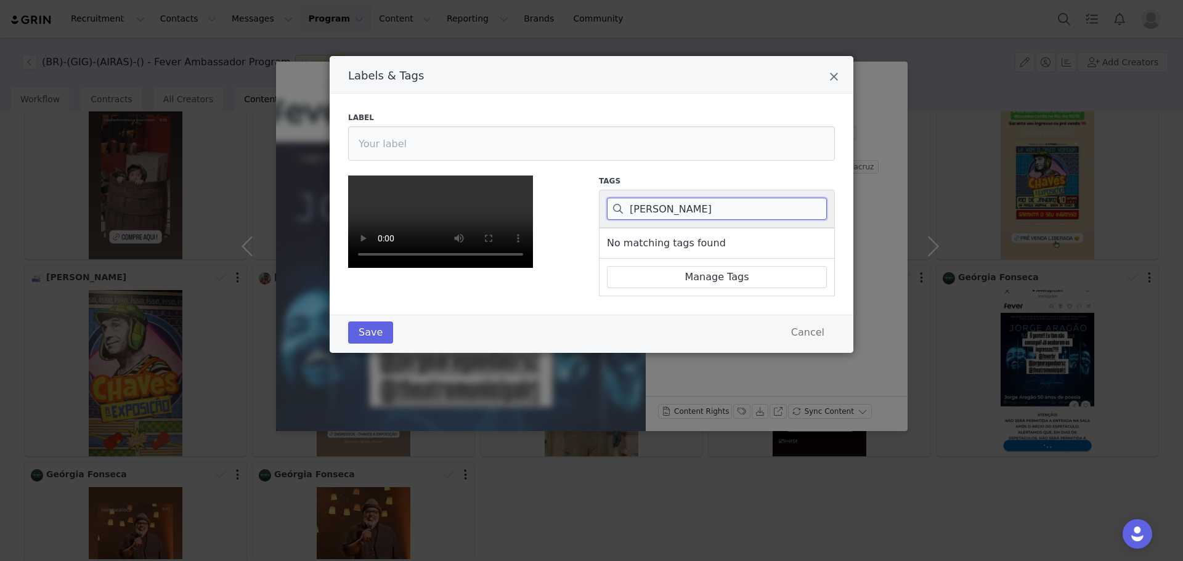
scroll to position [62, 0]
click at [490, 268] on video "Labels & Tags" at bounding box center [440, 222] width 185 height 92
click at [673, 198] on input "jorge arag" at bounding box center [717, 209] width 220 height 22
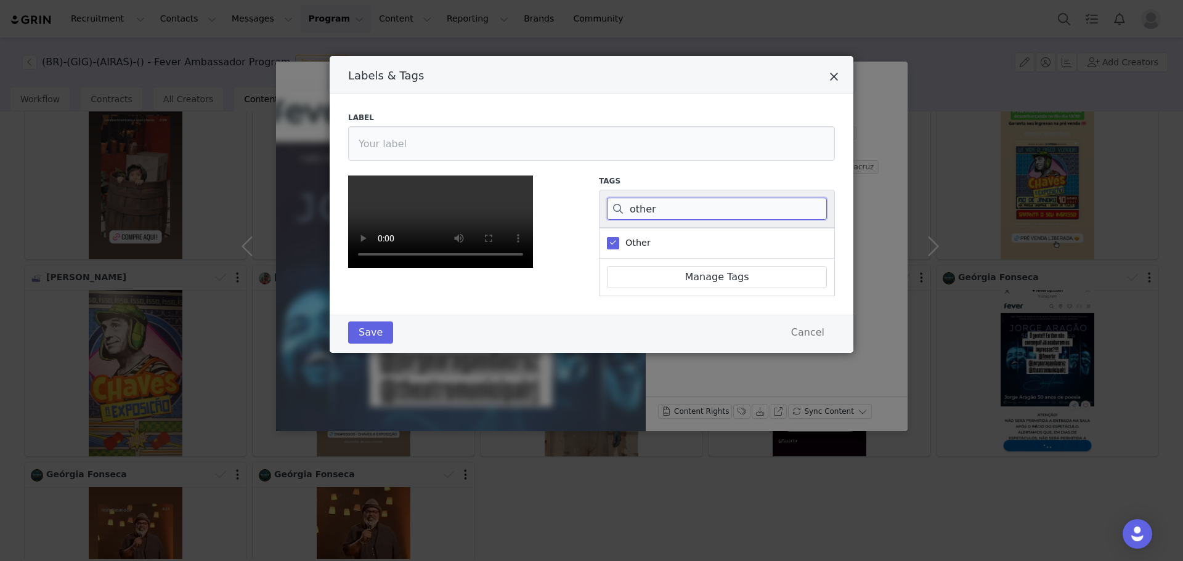
type input "other"
click at [831, 71] on icon "Close" at bounding box center [833, 77] width 9 height 12
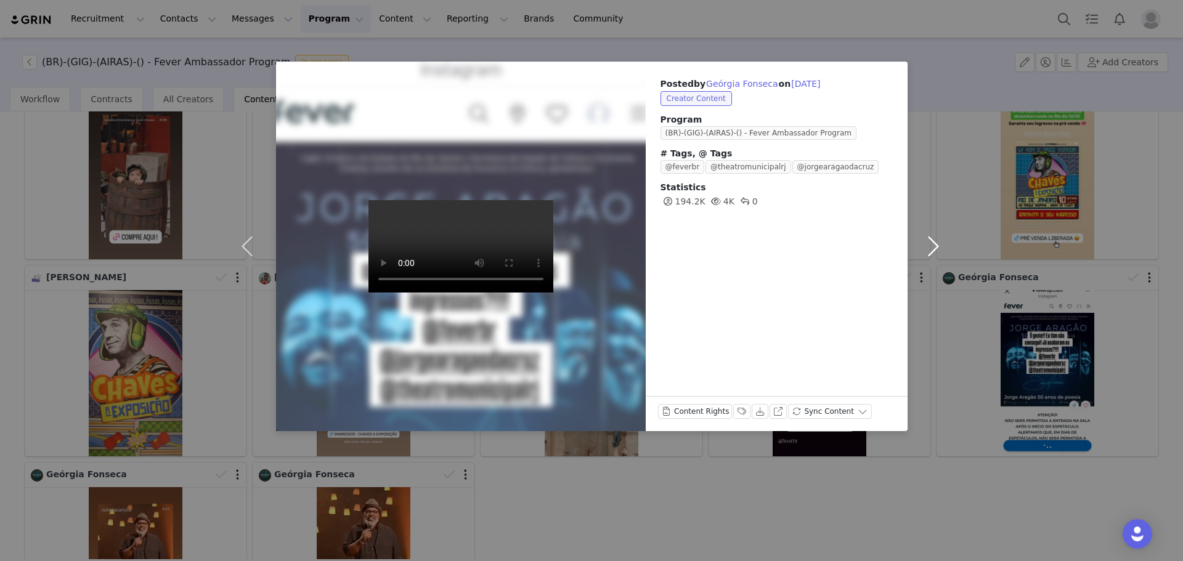
click at [933, 236] on button "button" at bounding box center [934, 247] width 52 height 370
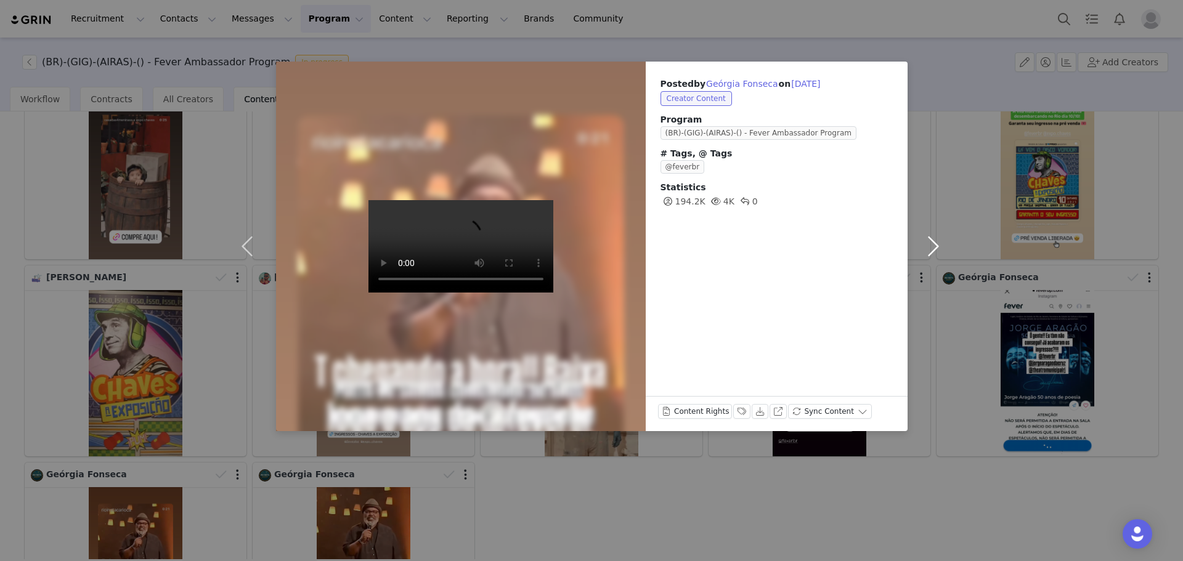
click at [933, 236] on button "button" at bounding box center [934, 247] width 52 height 370
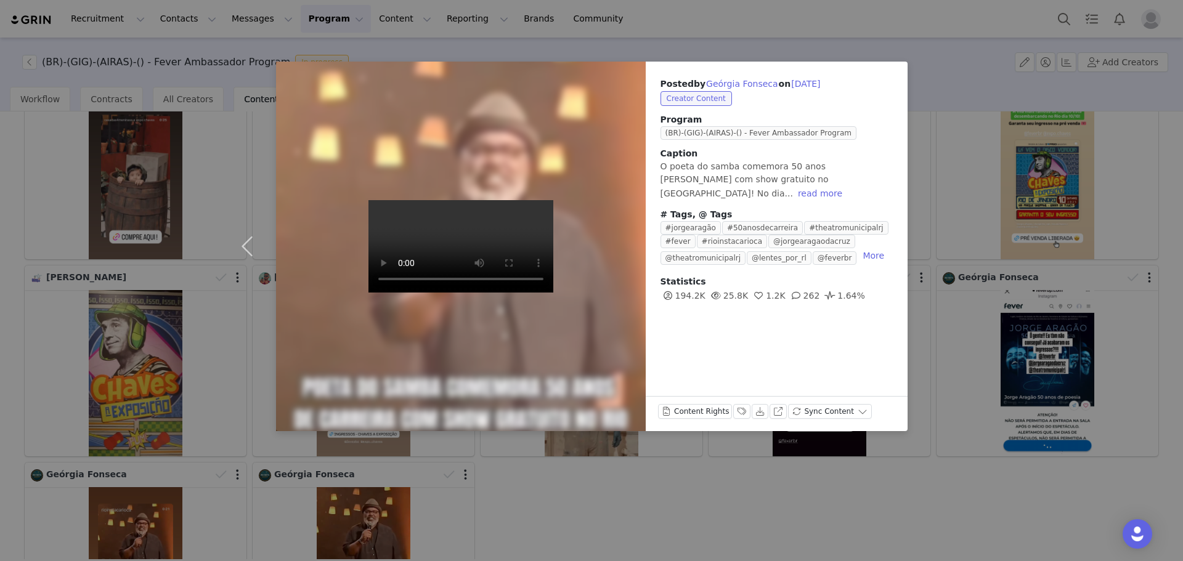
click at [933, 236] on div "Posted by Geórgia Fonseca on Sep 22, 2025 Creator Content Program (BR)-(GIG)-(A…" at bounding box center [591, 280] width 1183 height 561
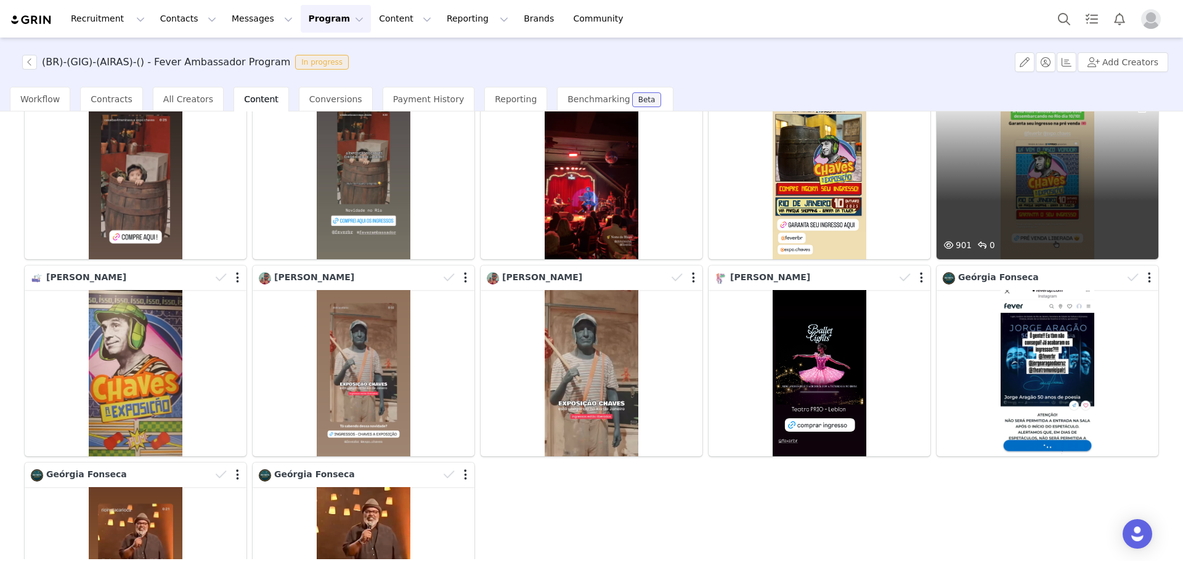
click at [937, 236] on div "901 0" at bounding box center [1048, 176] width 222 height 166
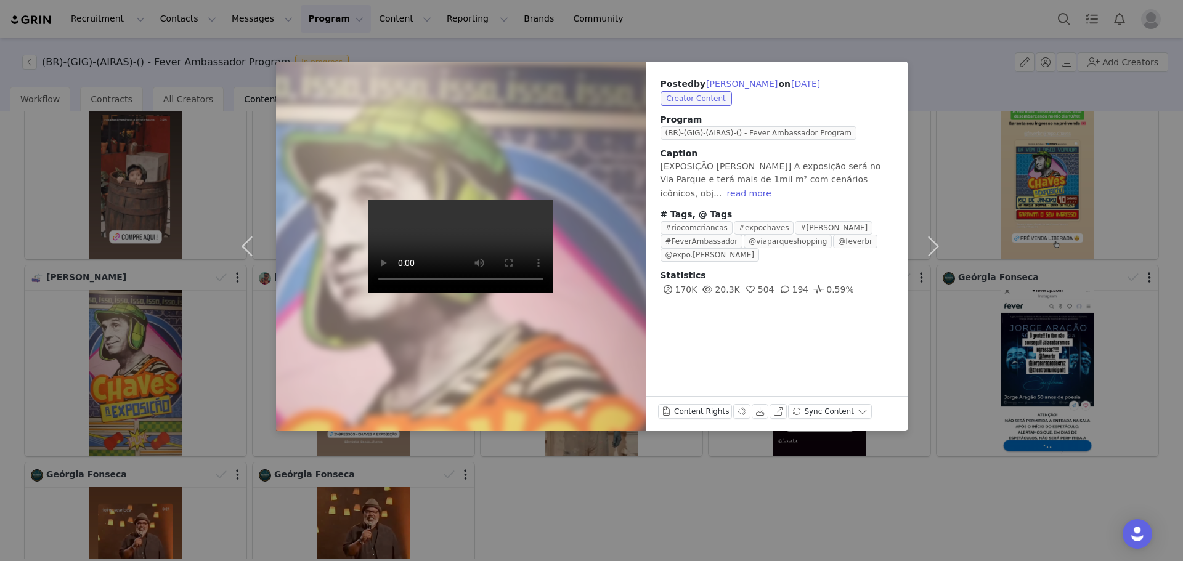
click at [978, 458] on div "Posted by Natália Rocha on Sep 25, 2025 Creator Content Program (BR)-(GIG)-(AIR…" at bounding box center [591, 280] width 1183 height 561
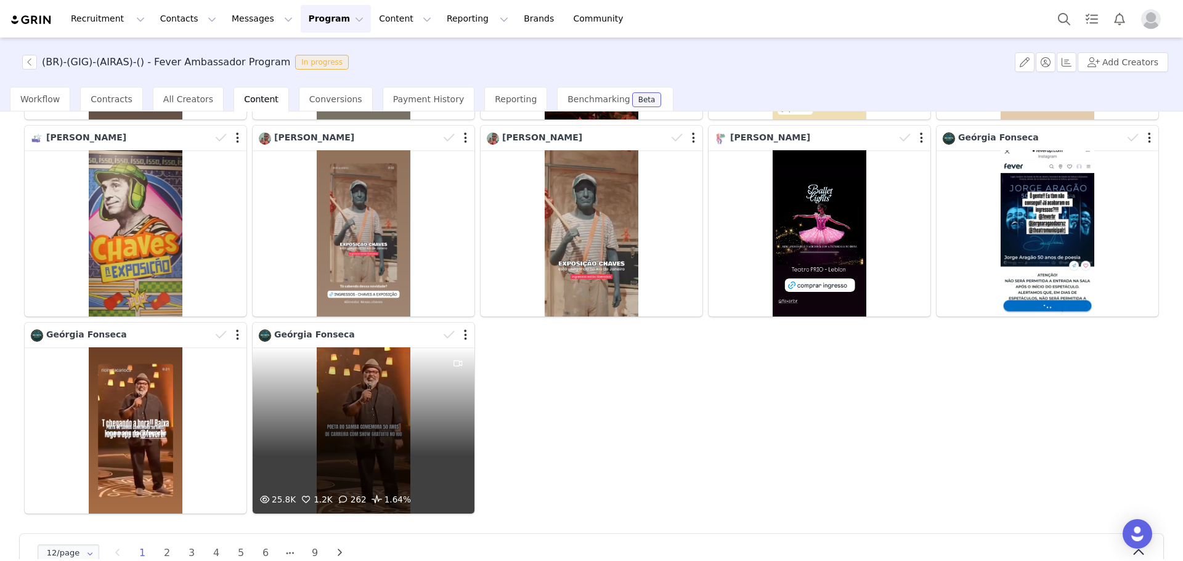
scroll to position [291, 0]
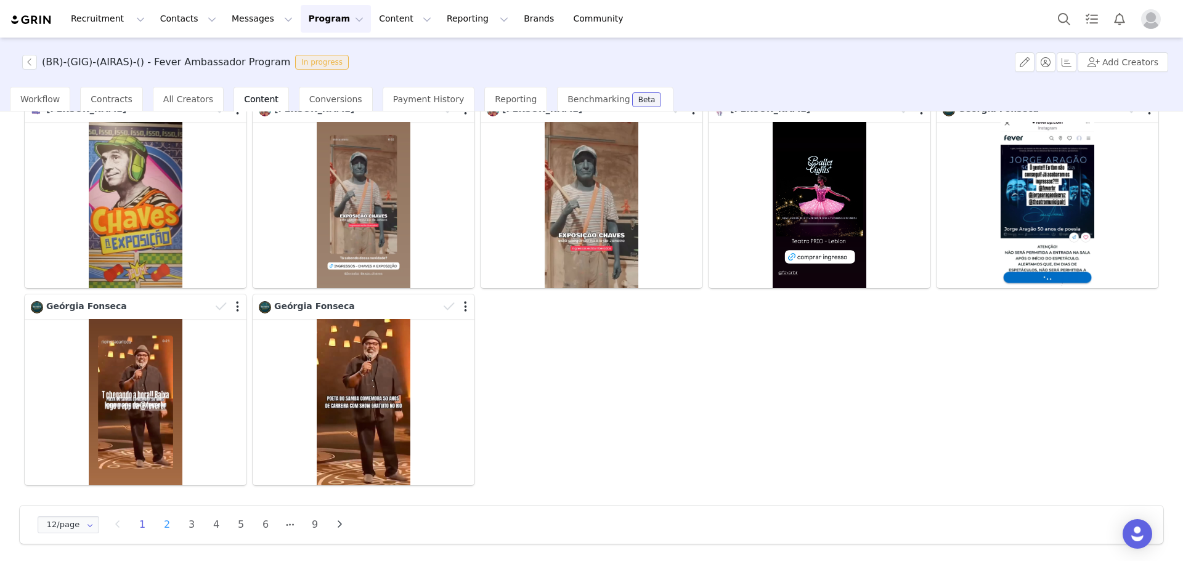
click at [168, 516] on li "2" at bounding box center [167, 524] width 18 height 17
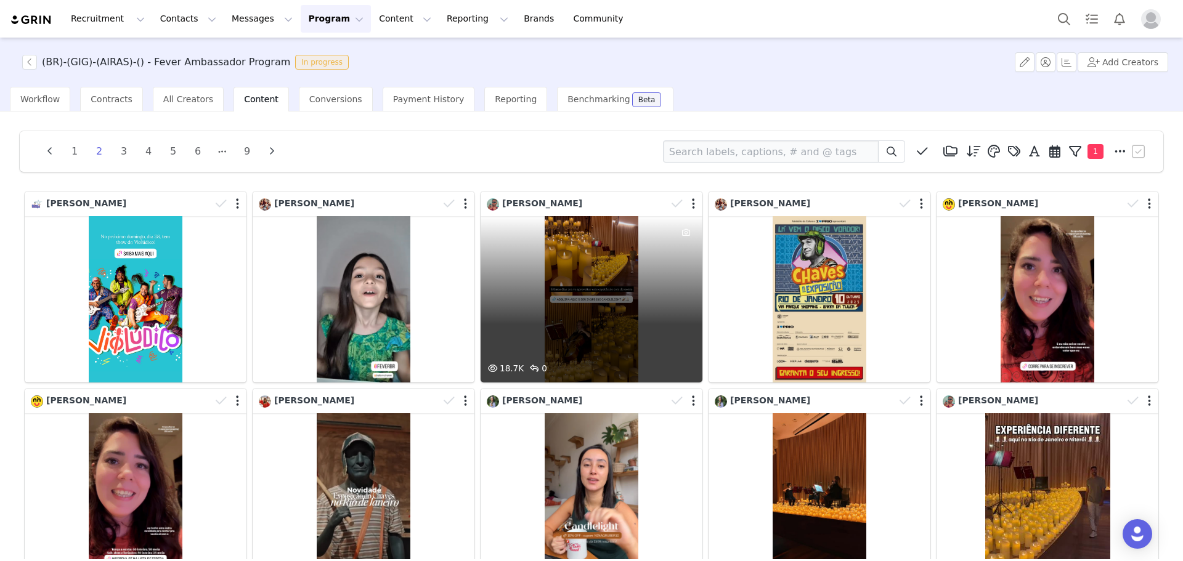
scroll to position [123, 0]
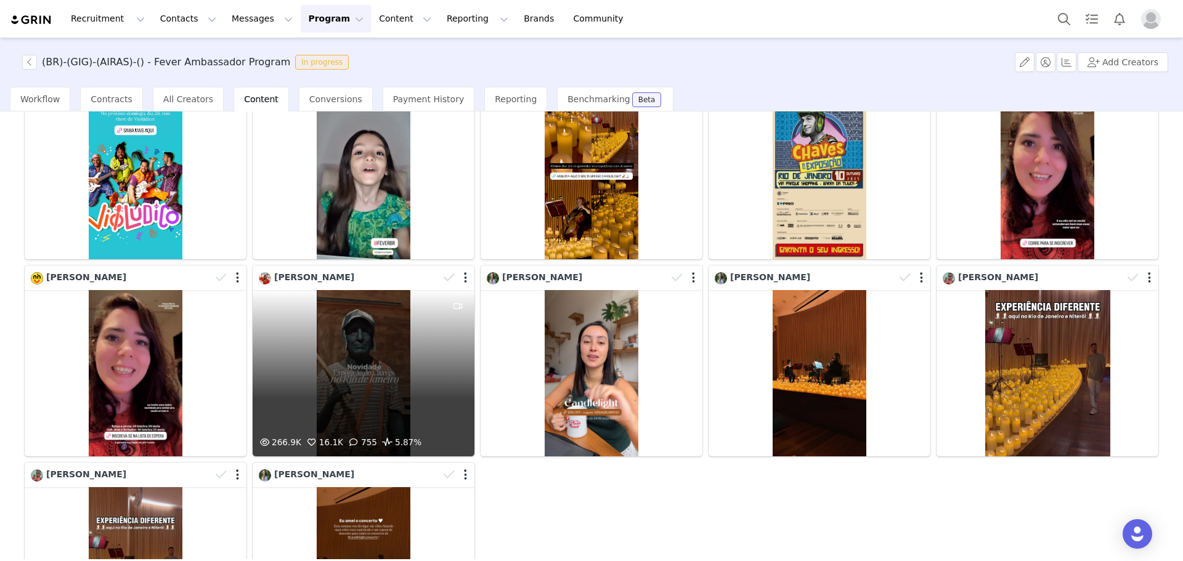
click at [396, 344] on div "266.9K 16.1K 755 5.87%" at bounding box center [364, 373] width 222 height 166
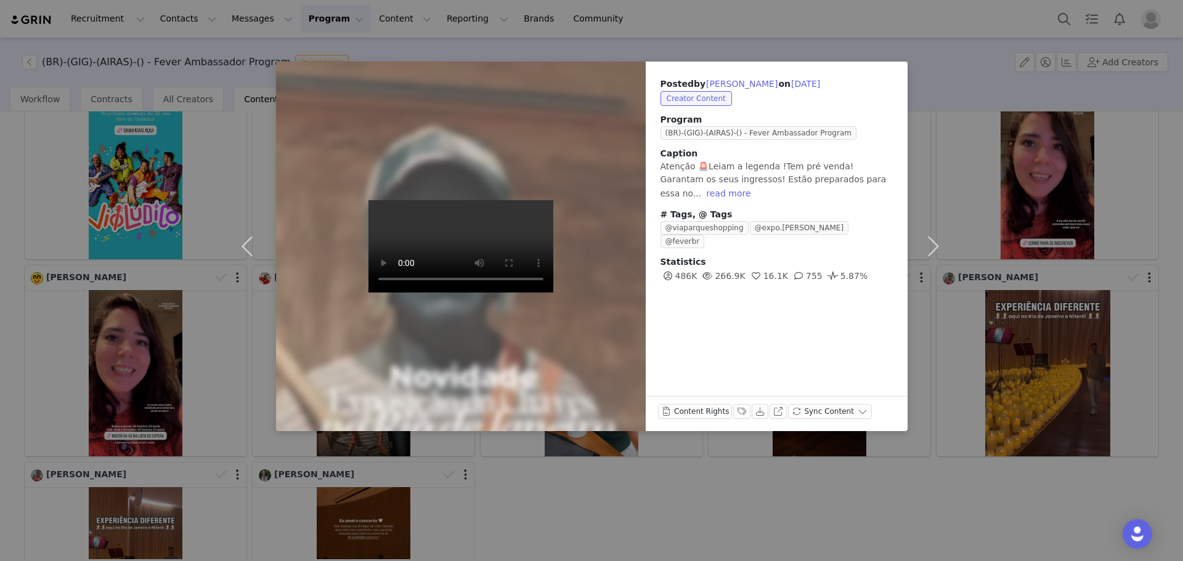
click at [733, 397] on div "Content Rights Labels & Tags Download View on Instagram Sync Content" at bounding box center [777, 413] width 262 height 35
click at [733, 405] on button "Labels & Tags" at bounding box center [741, 411] width 17 height 15
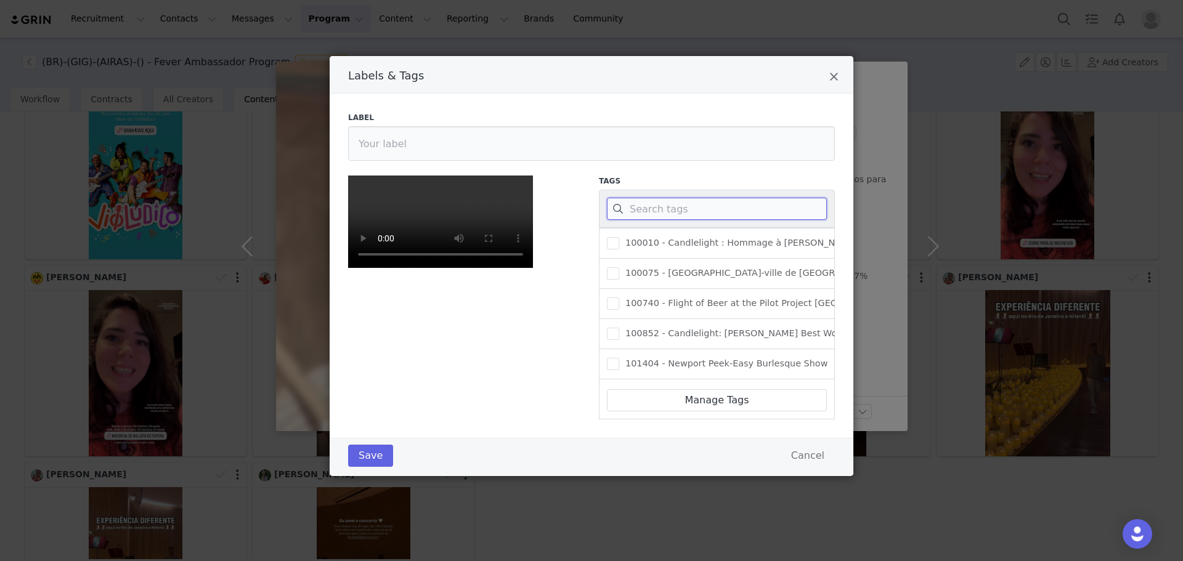
click at [649, 216] on input "Labels & Tags" at bounding box center [717, 209] width 220 height 22
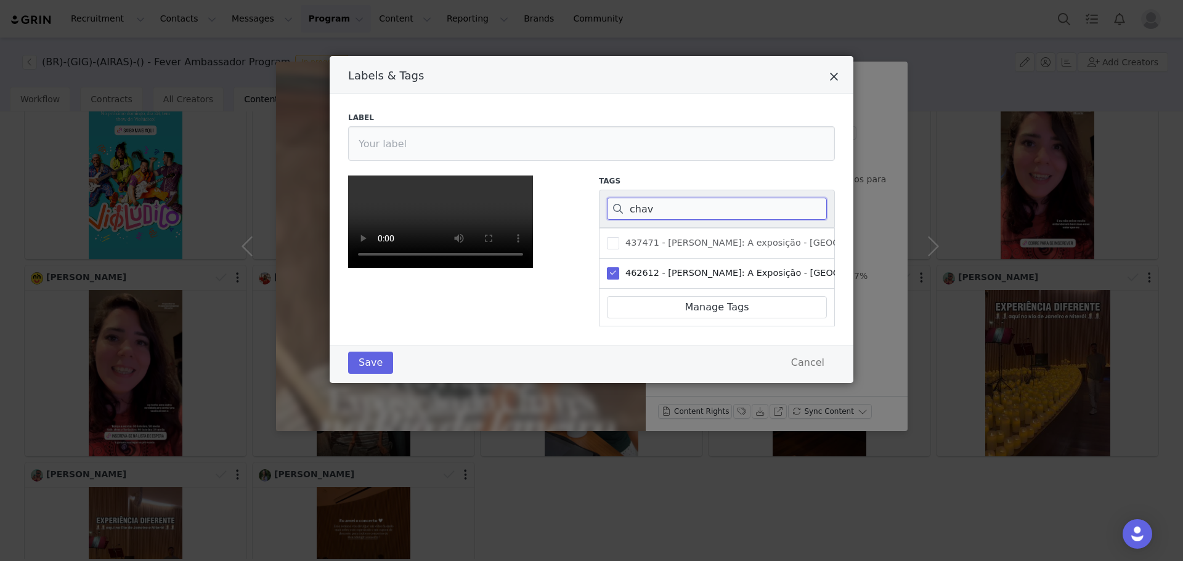
type input "chav"
click at [829, 73] on icon "Close" at bounding box center [833, 77] width 9 height 12
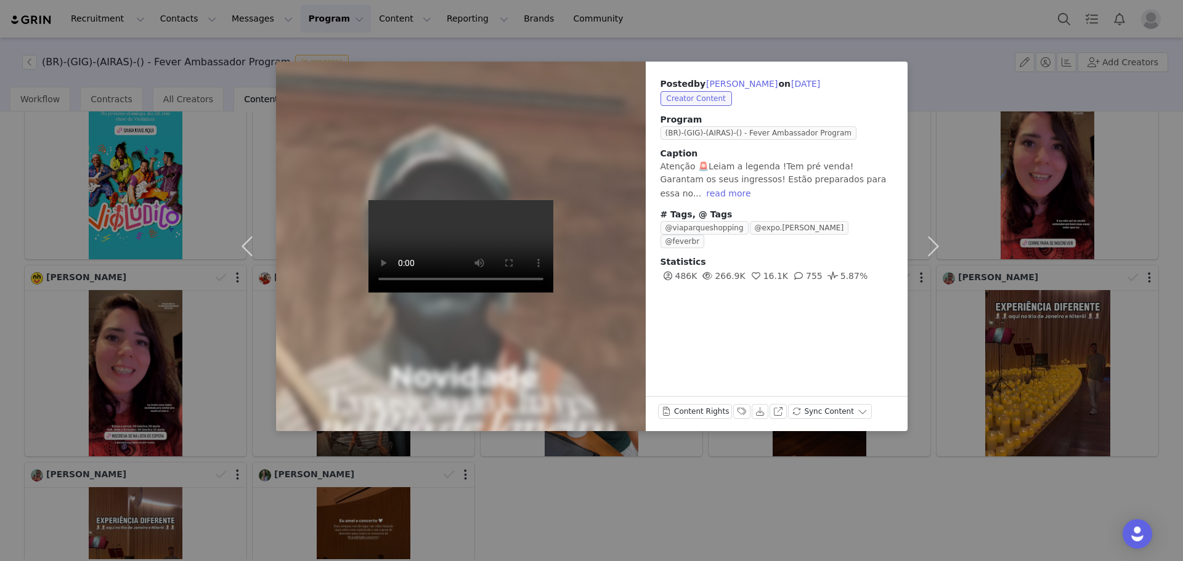
click at [449, 237] on video at bounding box center [460, 246] width 185 height 92
click at [262, 137] on button "button" at bounding box center [250, 247] width 52 height 370
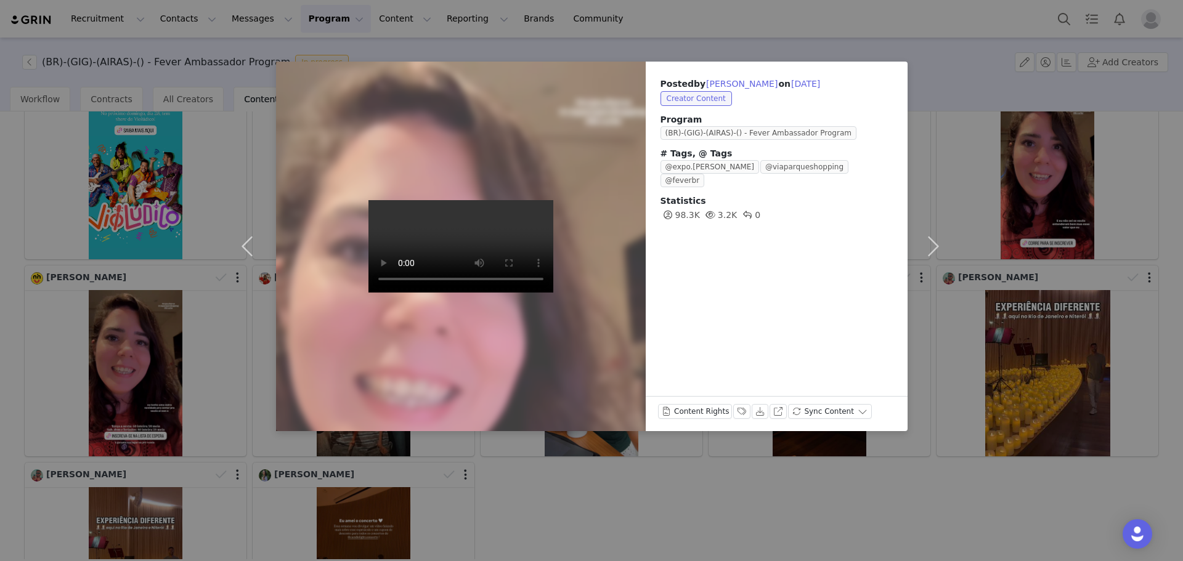
click at [349, 46] on div "Posted by Fabi Marins on Sep 18, 2025 Creator Content Program (BR)-(GIG)-(AIRAS…" at bounding box center [591, 280] width 1183 height 561
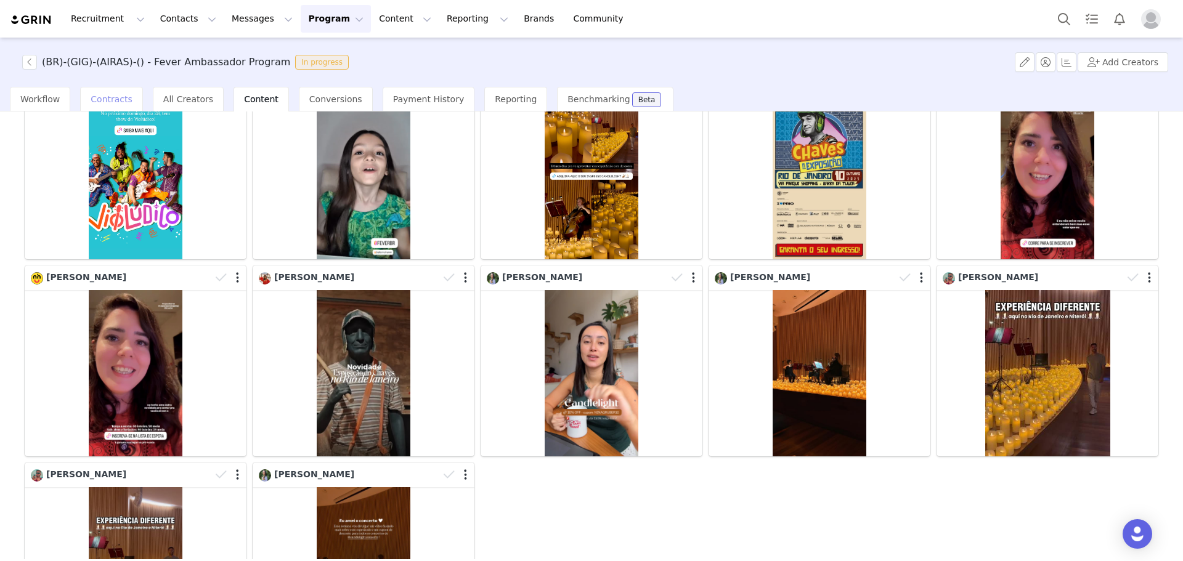
click at [111, 99] on span "Contracts" at bounding box center [112, 99] width 42 height 10
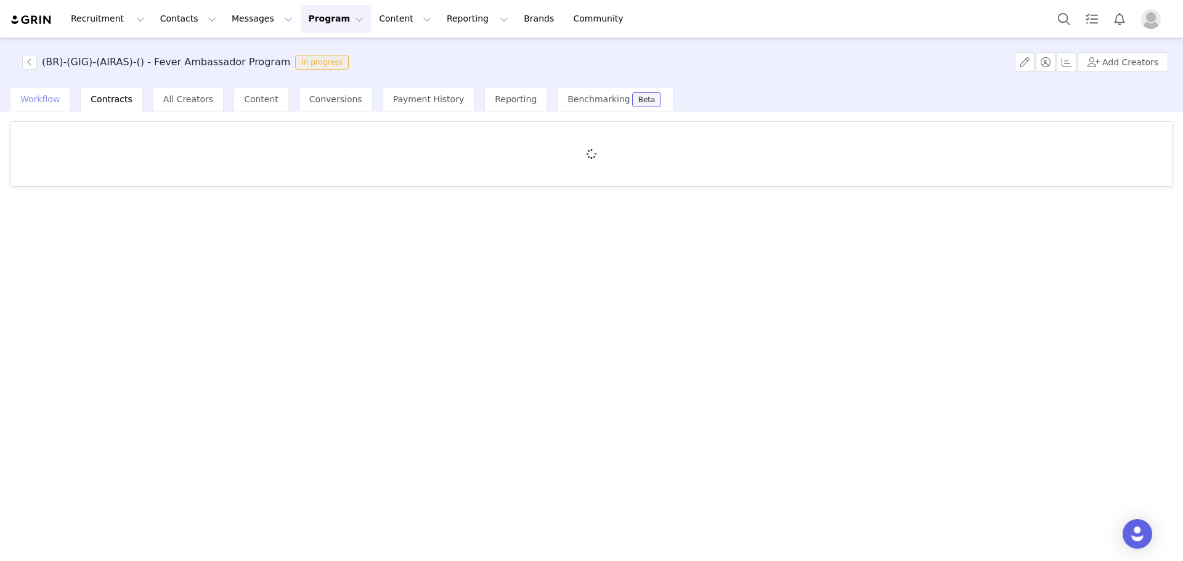
click at [54, 92] on div "Workflow" at bounding box center [40, 99] width 60 height 25
click at [132, 137] on span "Review Proposals" at bounding box center [142, 135] width 64 height 9
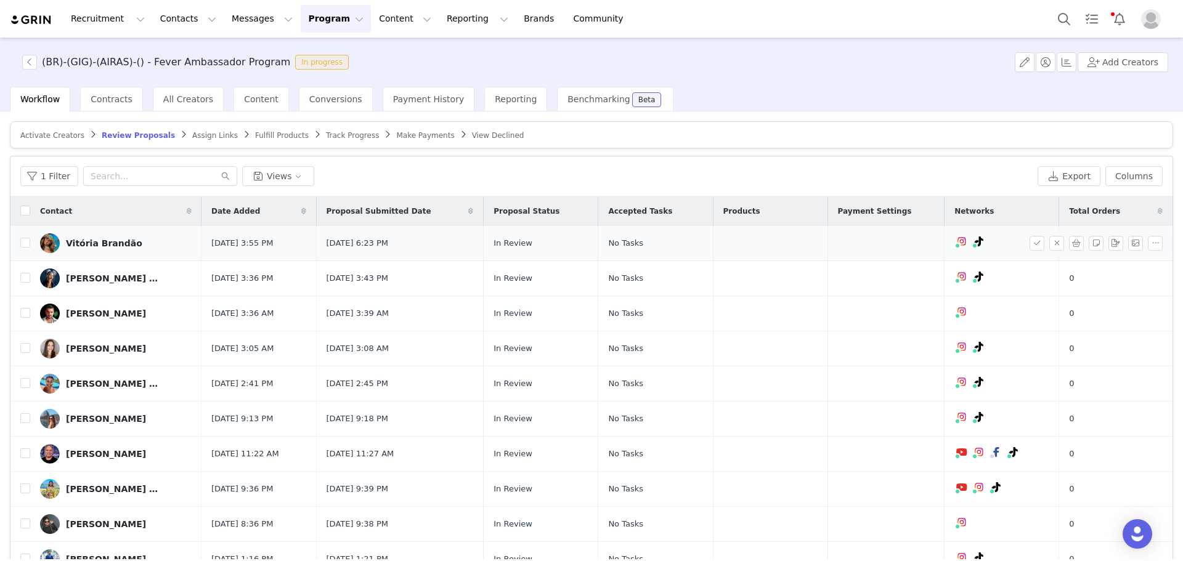
click at [108, 246] on div "Vitória Brandão" at bounding box center [104, 243] width 76 height 10
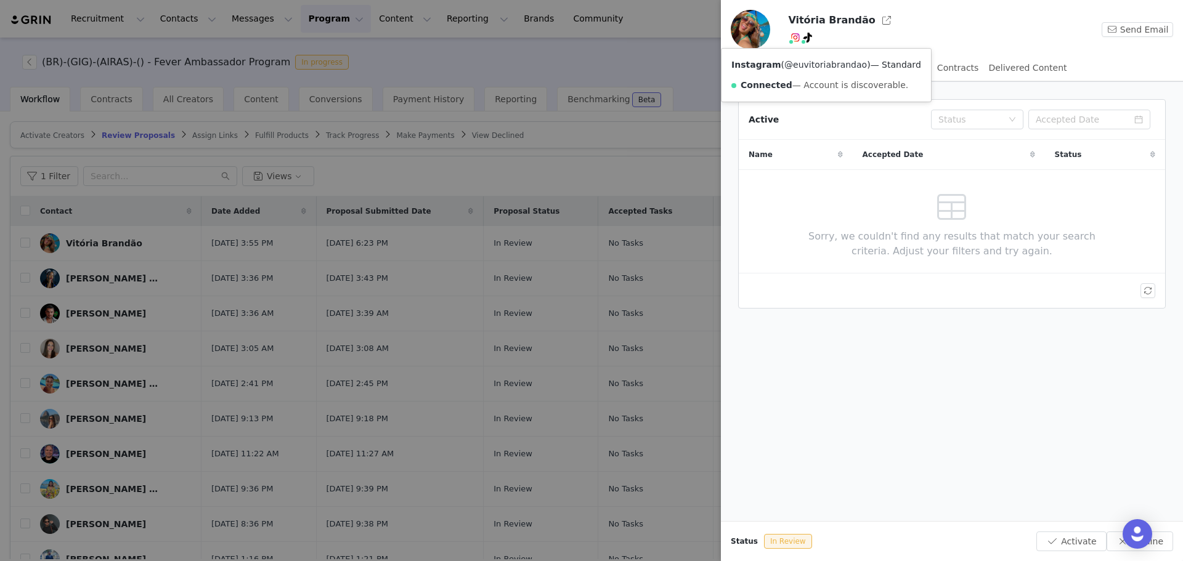
click at [794, 63] on link "@euvitoriabrandao" at bounding box center [825, 65] width 83 height 10
click at [610, 107] on div at bounding box center [591, 280] width 1183 height 561
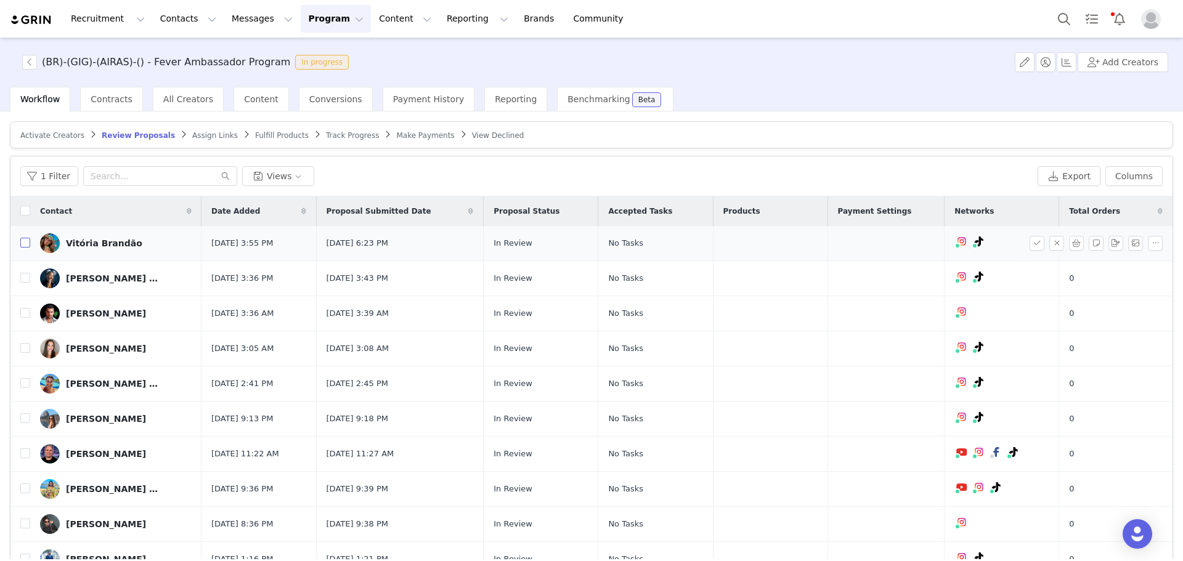
click at [23, 239] on input "checkbox" at bounding box center [25, 243] width 10 height 10
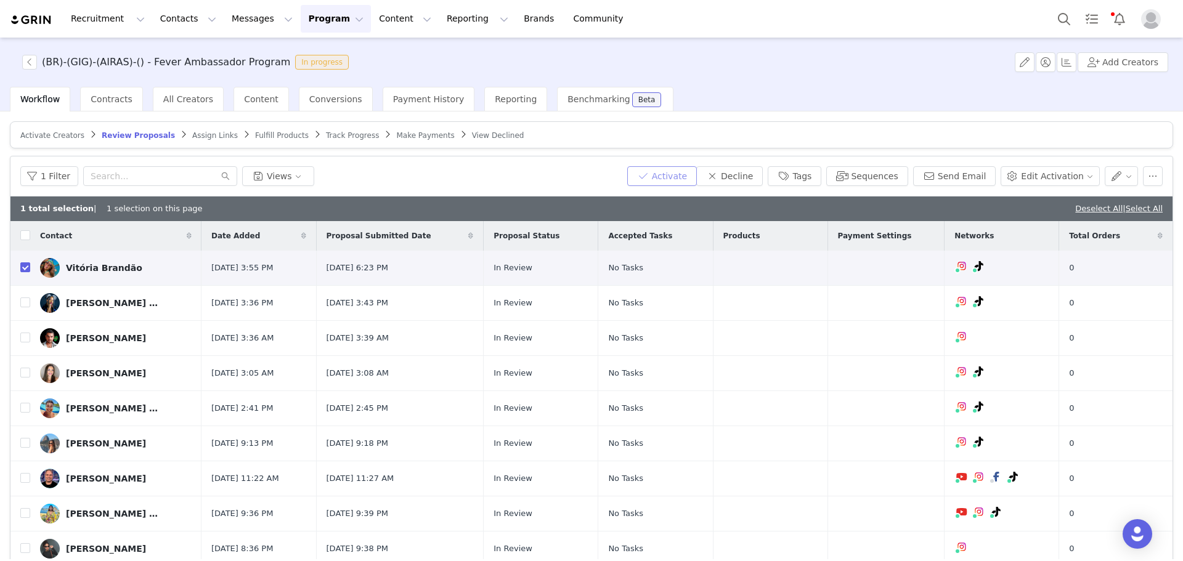
click at [689, 177] on button "Activate" at bounding box center [662, 176] width 70 height 20
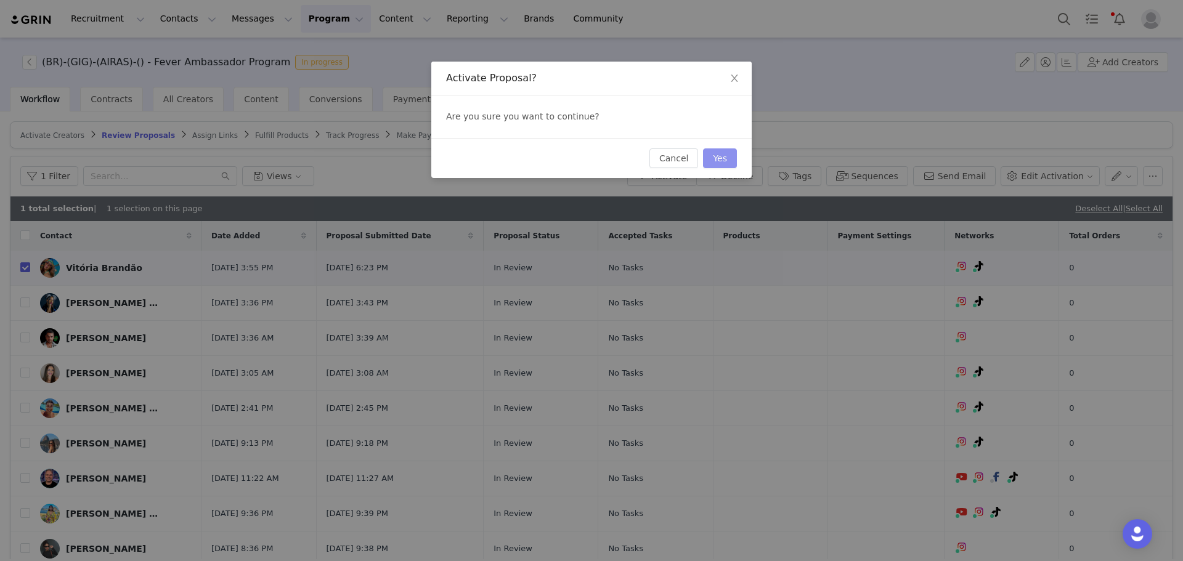
click at [716, 159] on button "Yes" at bounding box center [720, 158] width 34 height 20
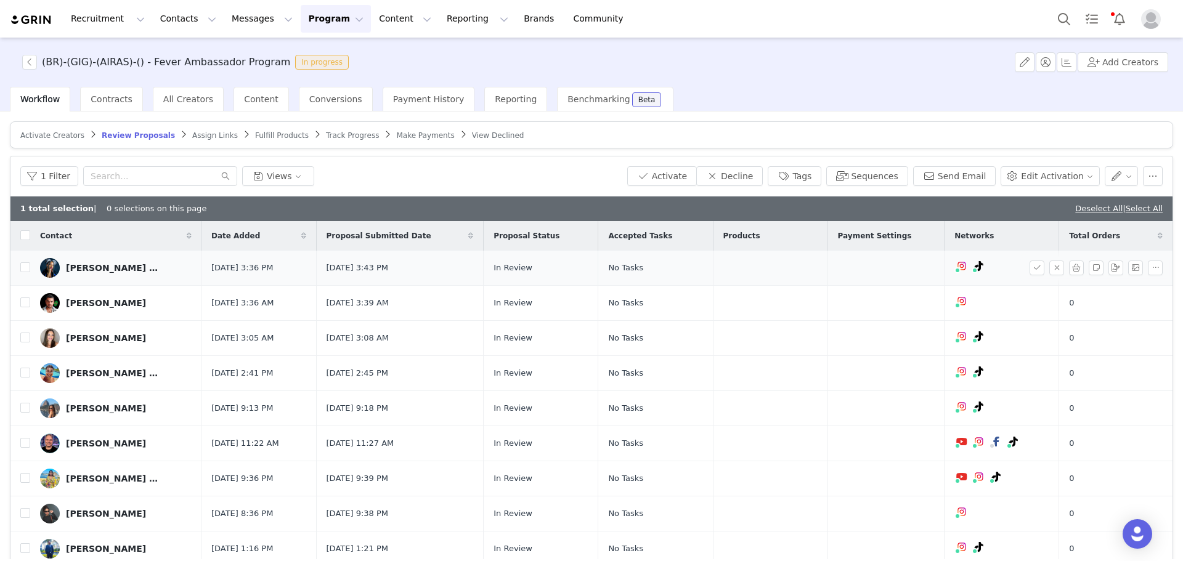
click at [92, 268] on div "Sylvia Letícia Camargo Brito da Silva" at bounding box center [112, 268] width 92 height 10
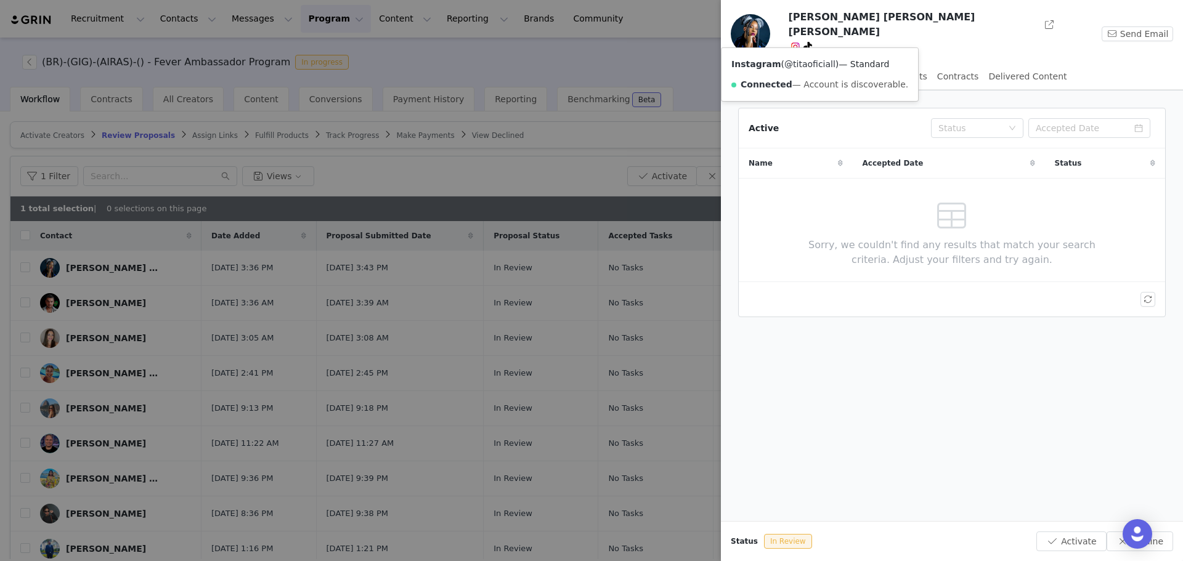
click at [797, 65] on link "@titaoficiall" at bounding box center [809, 64] width 51 height 10
drag, startPoint x: 270, startPoint y: 200, endPoint x: 172, endPoint y: 250, distance: 110.5
click at [270, 200] on div at bounding box center [591, 280] width 1183 height 561
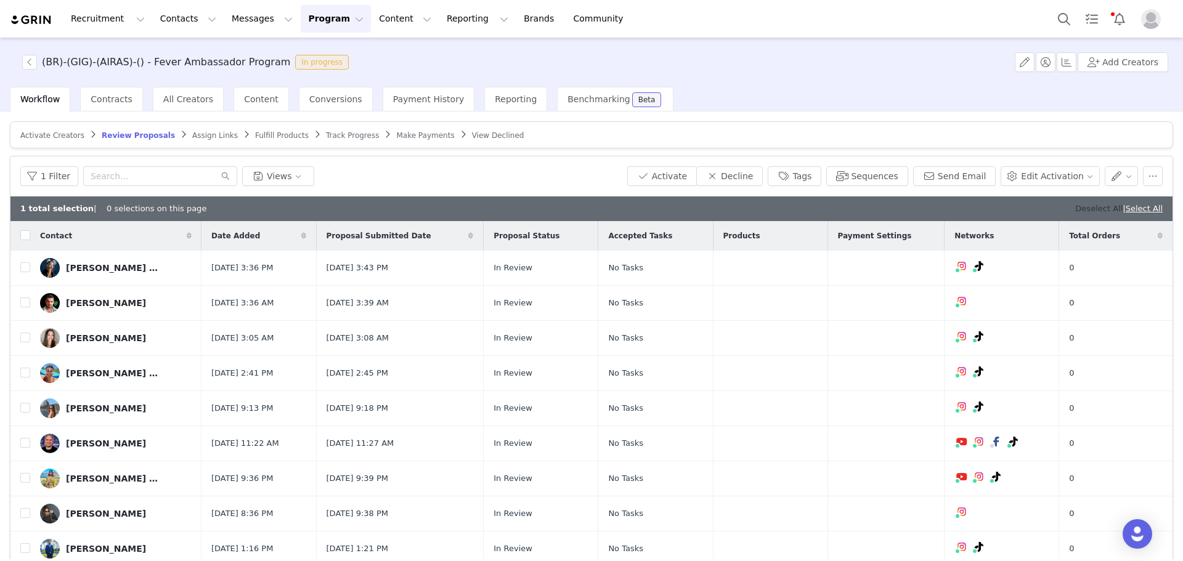
click at [1075, 208] on link "Deselect All" at bounding box center [1098, 208] width 47 height 9
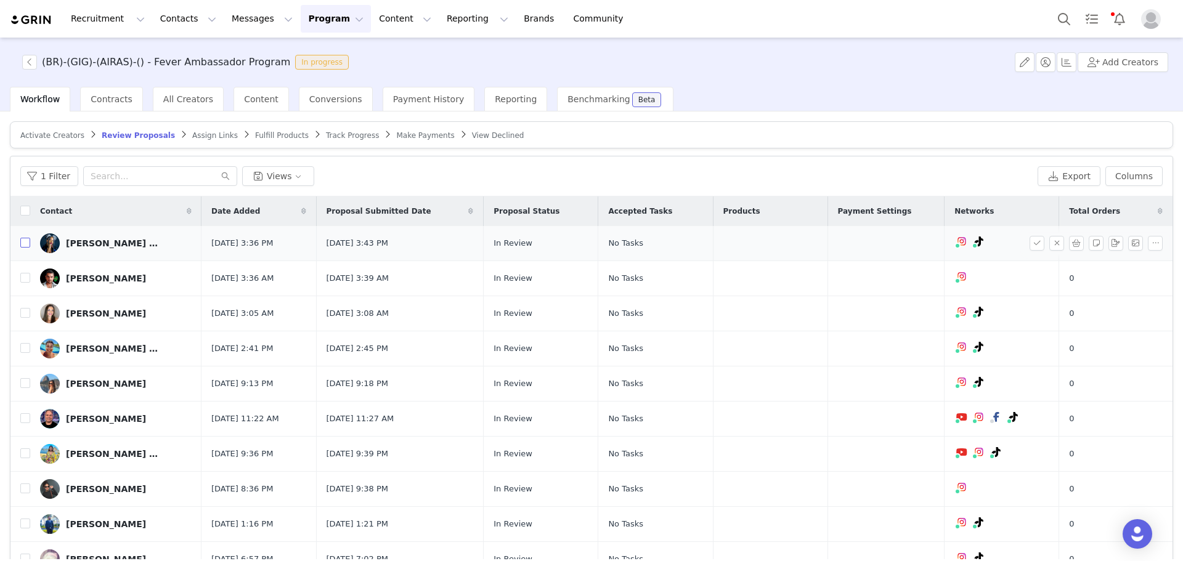
click at [27, 242] on input "checkbox" at bounding box center [25, 243] width 10 height 10
checkbox input "true"
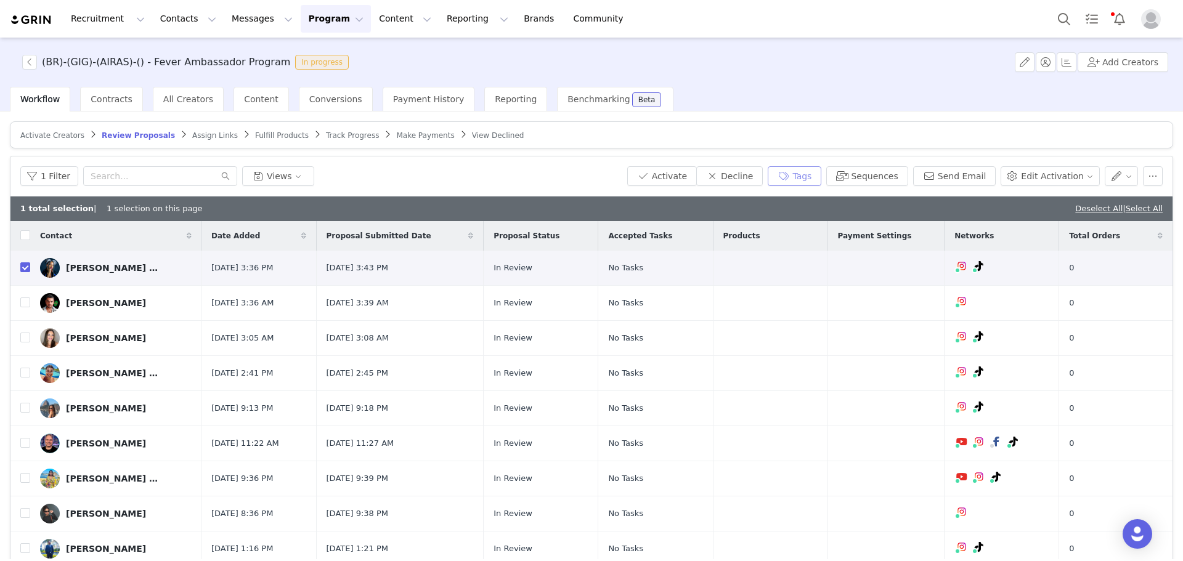
click at [791, 174] on button "Tags" at bounding box center [795, 176] width 54 height 20
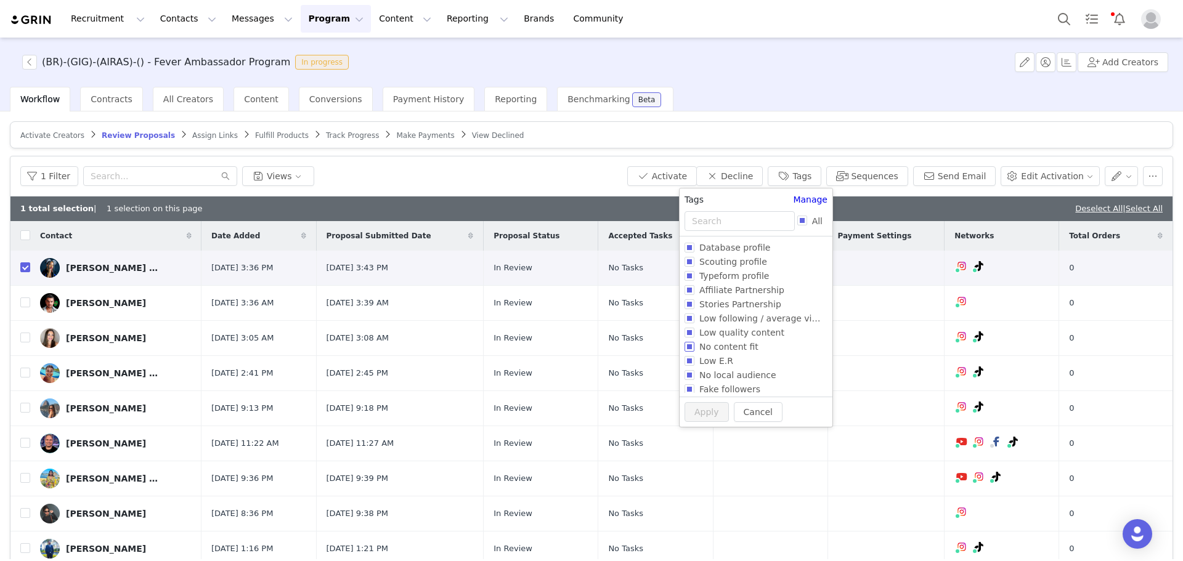
click at [731, 347] on span "No content fit" at bounding box center [728, 347] width 69 height 10
click at [694, 347] on input "No content fit" at bounding box center [690, 347] width 10 height 10
checkbox input "true"
click at [722, 362] on span "Low E.R" at bounding box center [716, 361] width 44 height 10
click at [694, 362] on input "Low E.R" at bounding box center [690, 361] width 10 height 10
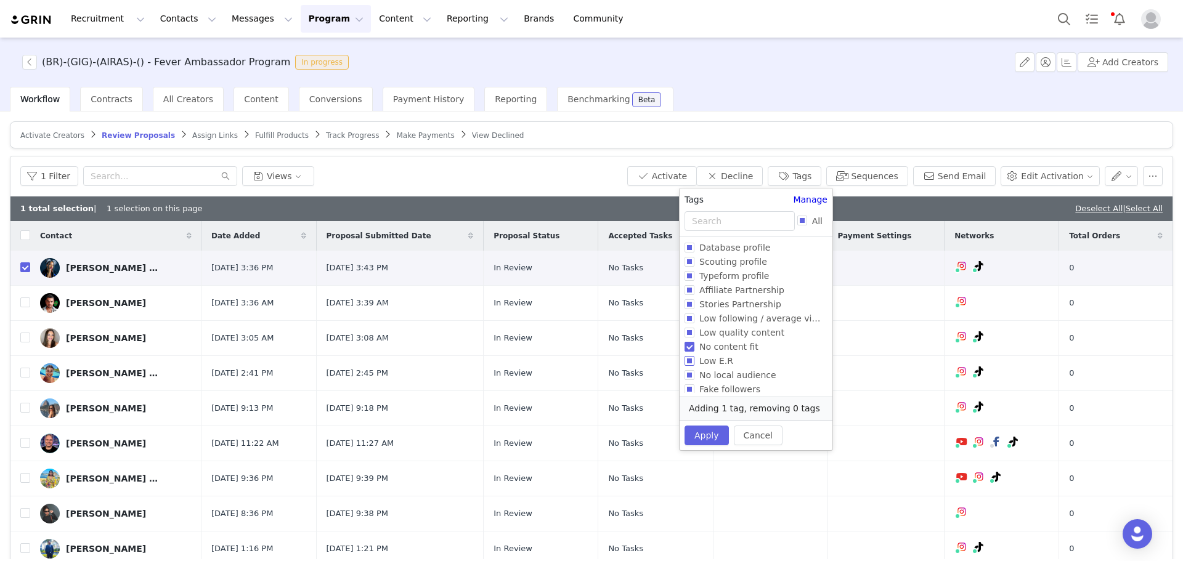
checkbox input "true"
click at [709, 439] on button "Apply" at bounding box center [707, 449] width 44 height 20
click at [706, 440] on button "Apply" at bounding box center [707, 449] width 44 height 20
click at [492, 171] on div "1 Filter Views" at bounding box center [321, 176] width 602 height 20
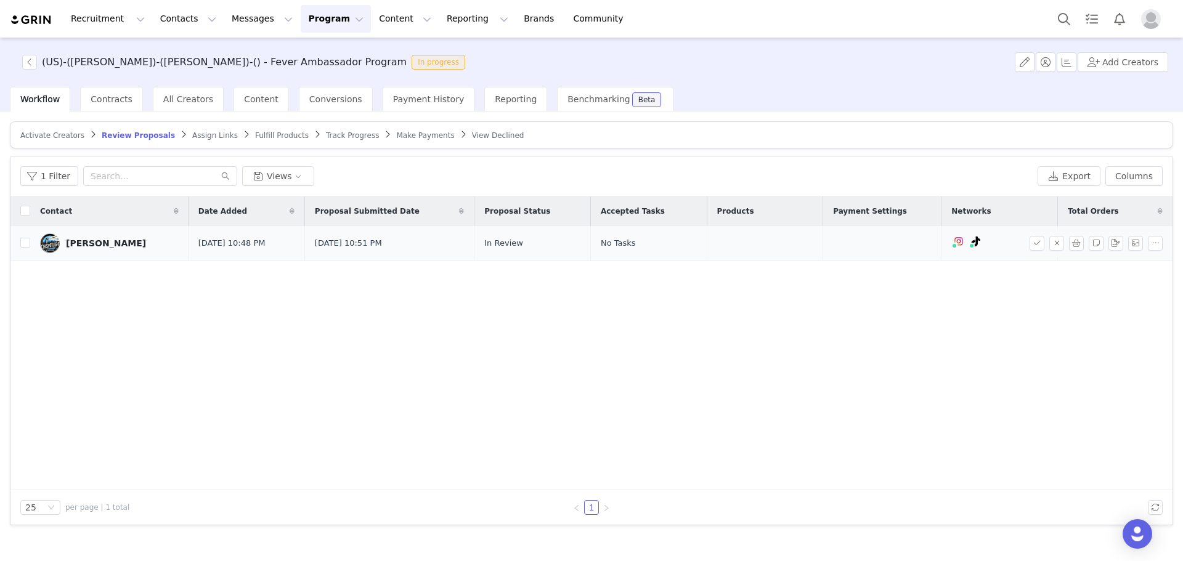
click at [110, 243] on div "[PERSON_NAME]" at bounding box center [106, 243] width 80 height 10
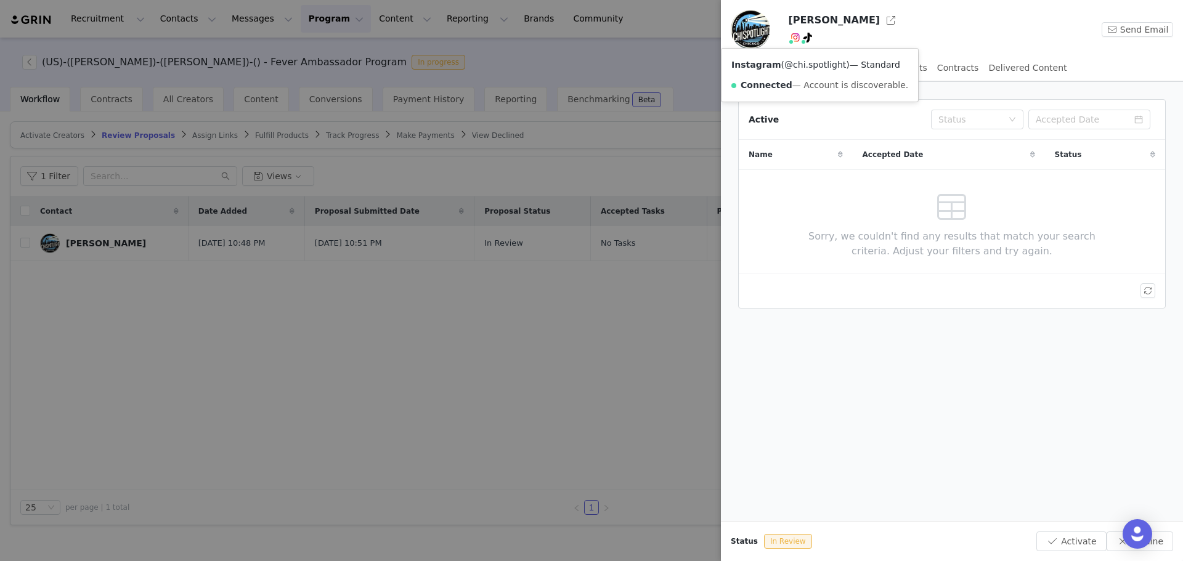
click at [795, 63] on link "@chi.spotlight" at bounding box center [815, 65] width 62 height 10
click at [500, 352] on div at bounding box center [591, 280] width 1183 height 561
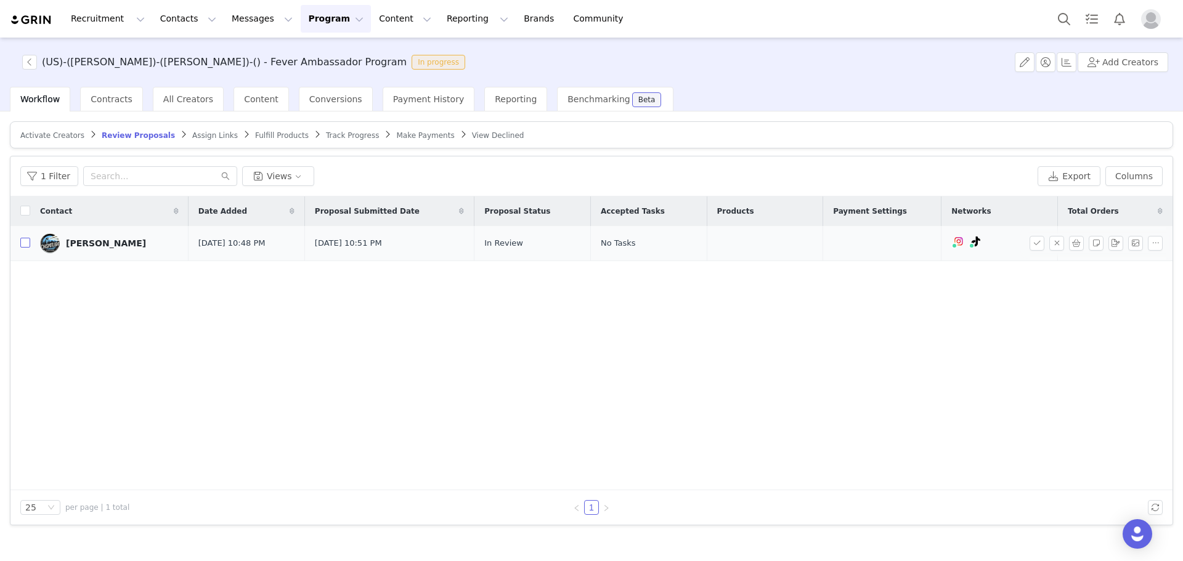
click at [23, 248] on input "checkbox" at bounding box center [25, 243] width 10 height 10
checkbox input "true"
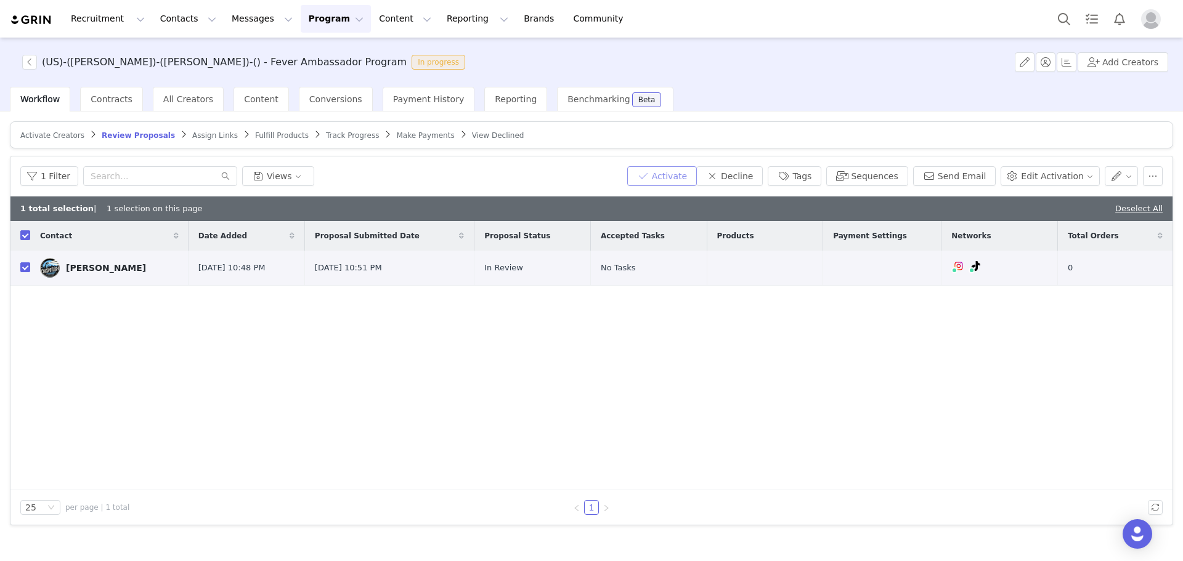
click at [697, 182] on button "Activate" at bounding box center [662, 176] width 70 height 20
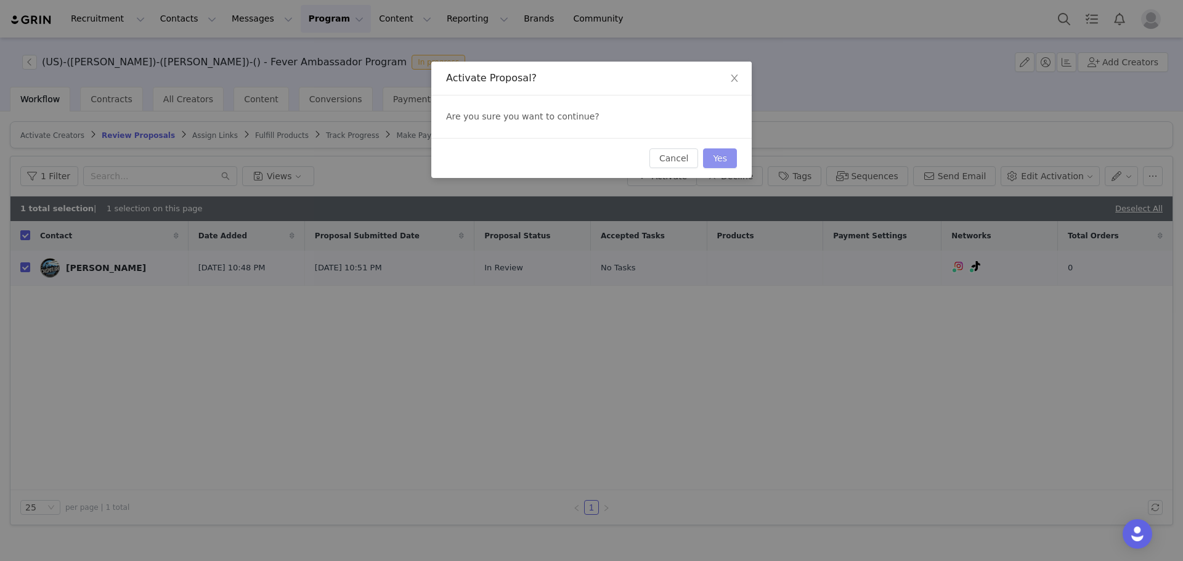
click at [721, 163] on button "Yes" at bounding box center [720, 158] width 34 height 20
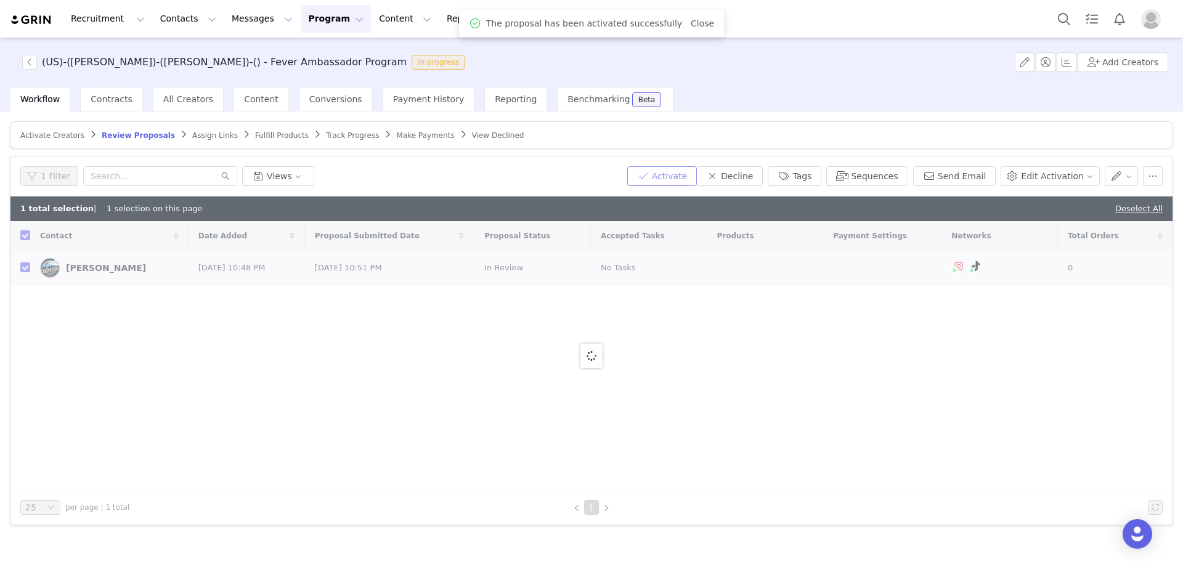
checkbox input "false"
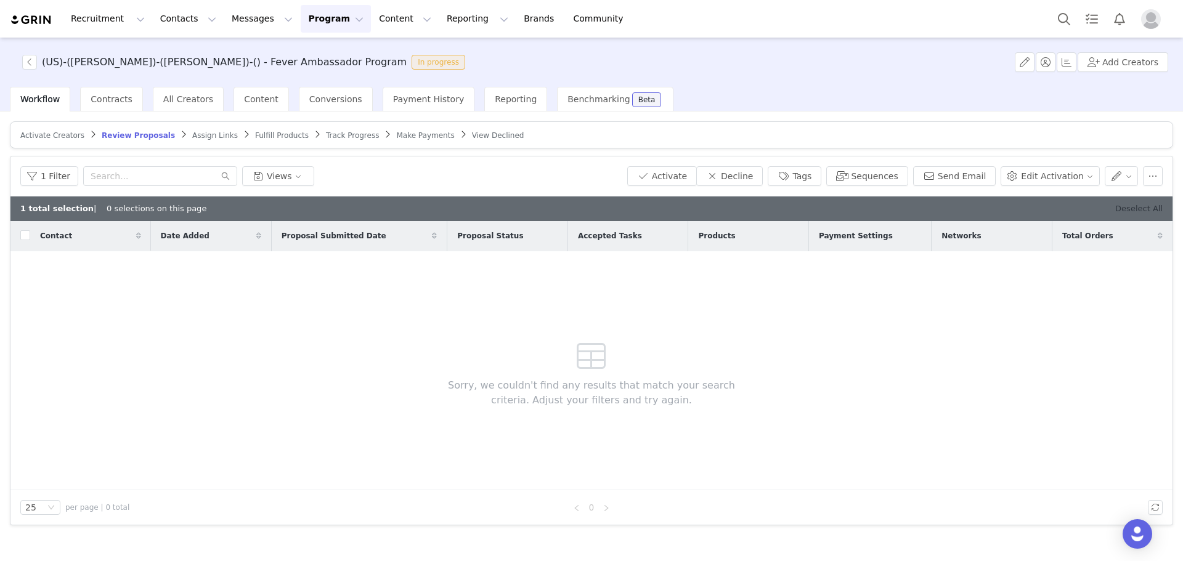
click at [1155, 205] on link "Deselect All" at bounding box center [1138, 208] width 47 height 9
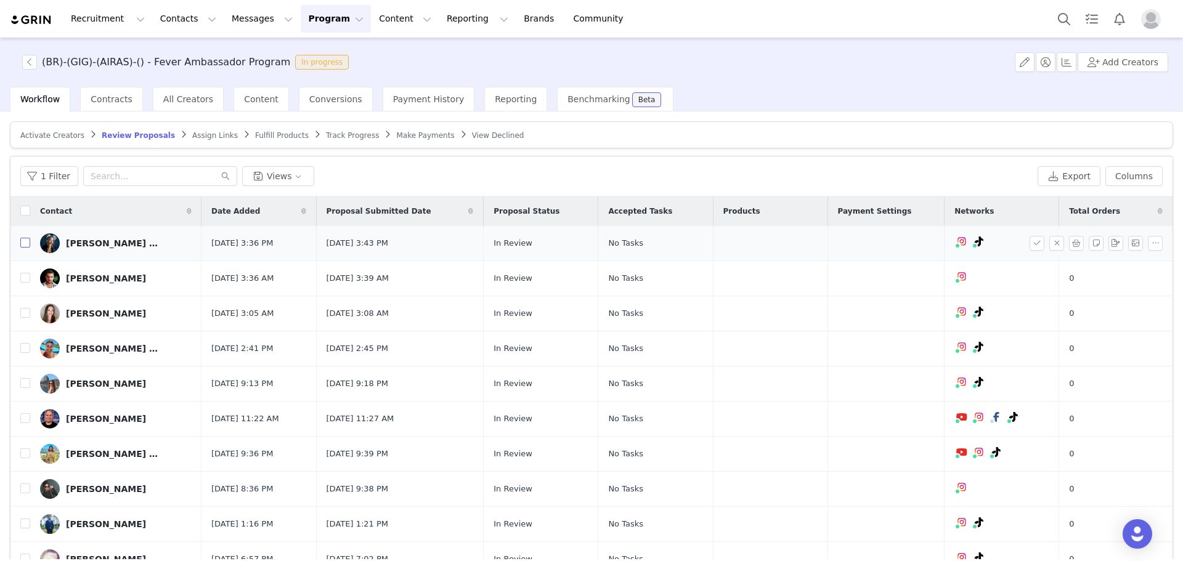
click at [21, 244] on td at bounding box center [20, 243] width 20 height 35
click at [28, 240] on input "checkbox" at bounding box center [25, 243] width 10 height 10
checkbox input "true"
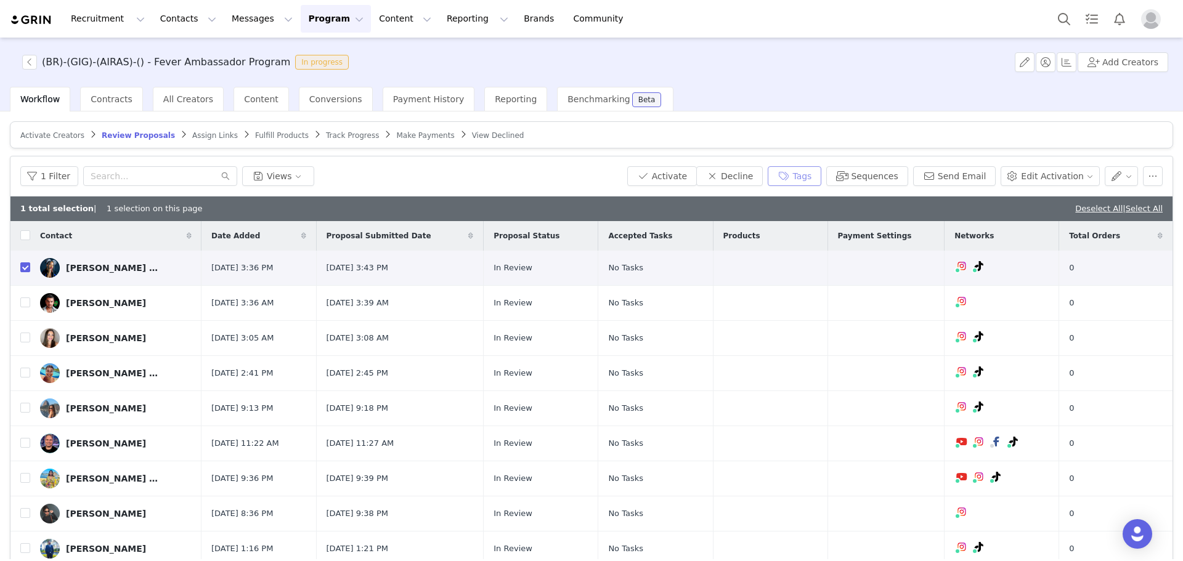
click at [798, 174] on button "Tags" at bounding box center [795, 176] width 54 height 20
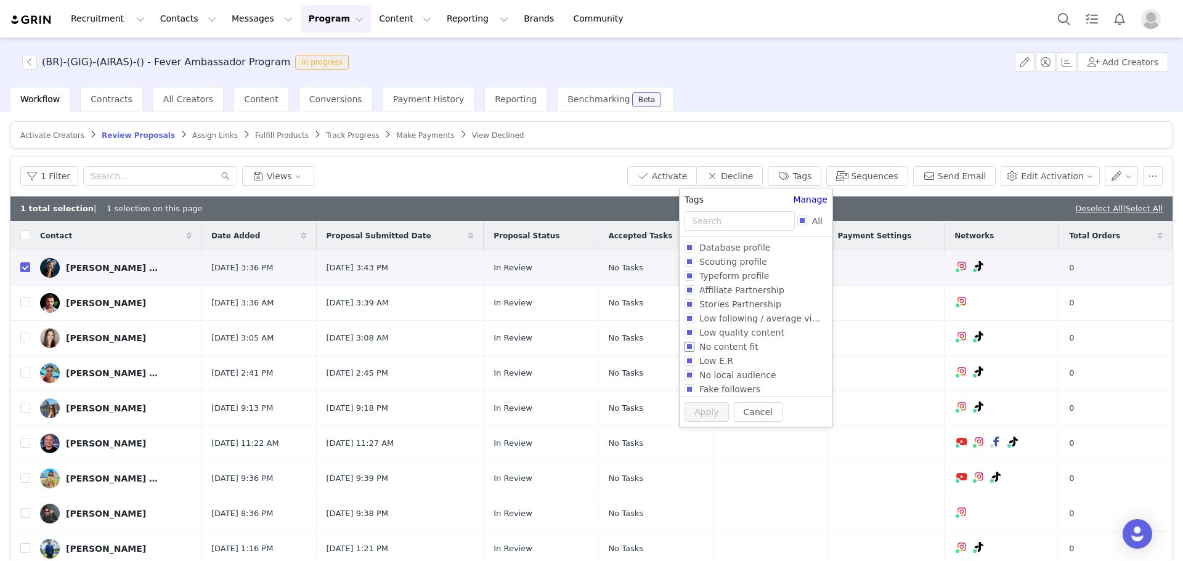
click at [710, 351] on span "No content fit" at bounding box center [728, 347] width 69 height 10
click at [694, 351] on input "No content fit" at bounding box center [690, 347] width 10 height 10
checkbox input "true"
click at [710, 358] on span "Low E.R" at bounding box center [716, 361] width 44 height 10
click at [694, 358] on input "Low E.R" at bounding box center [690, 361] width 10 height 10
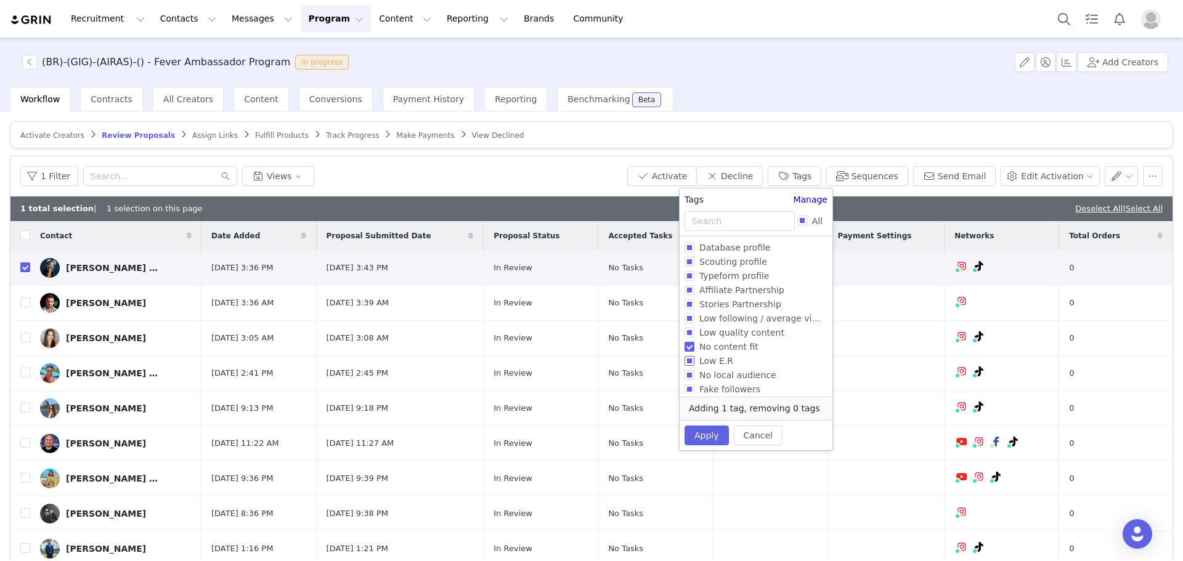
checkbox input "true"
click at [710, 331] on span "Low quality content" at bounding box center [741, 333] width 95 height 10
click at [694, 331] on input "Low quality content" at bounding box center [690, 333] width 10 height 10
checkbox input "true"
click at [710, 439] on button "Apply" at bounding box center [707, 449] width 44 height 20
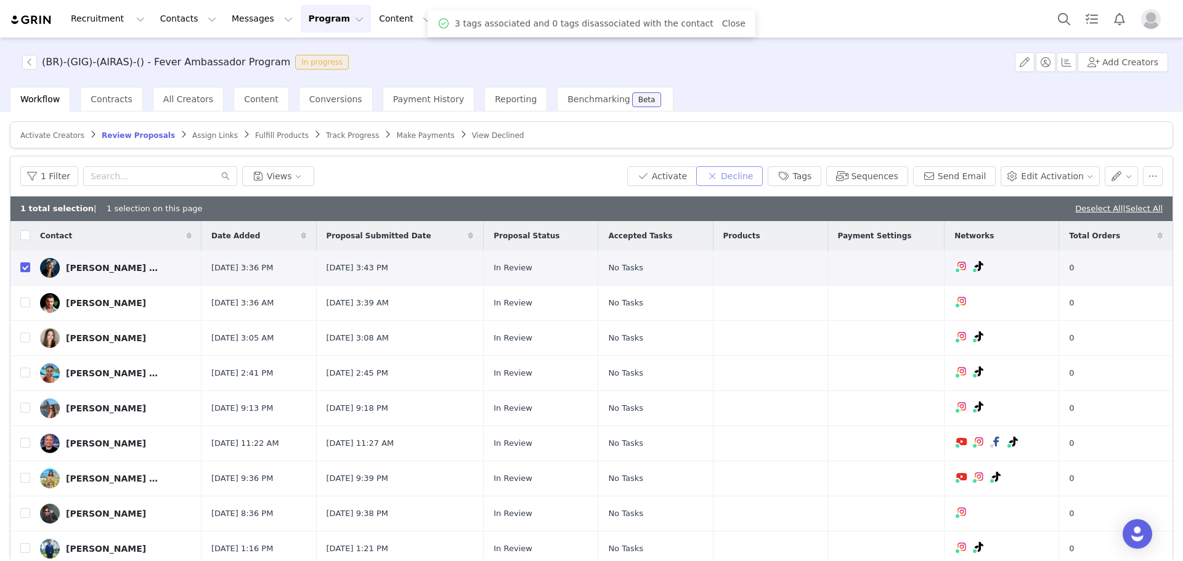
click at [736, 166] on button "Decline" at bounding box center [729, 176] width 67 height 20
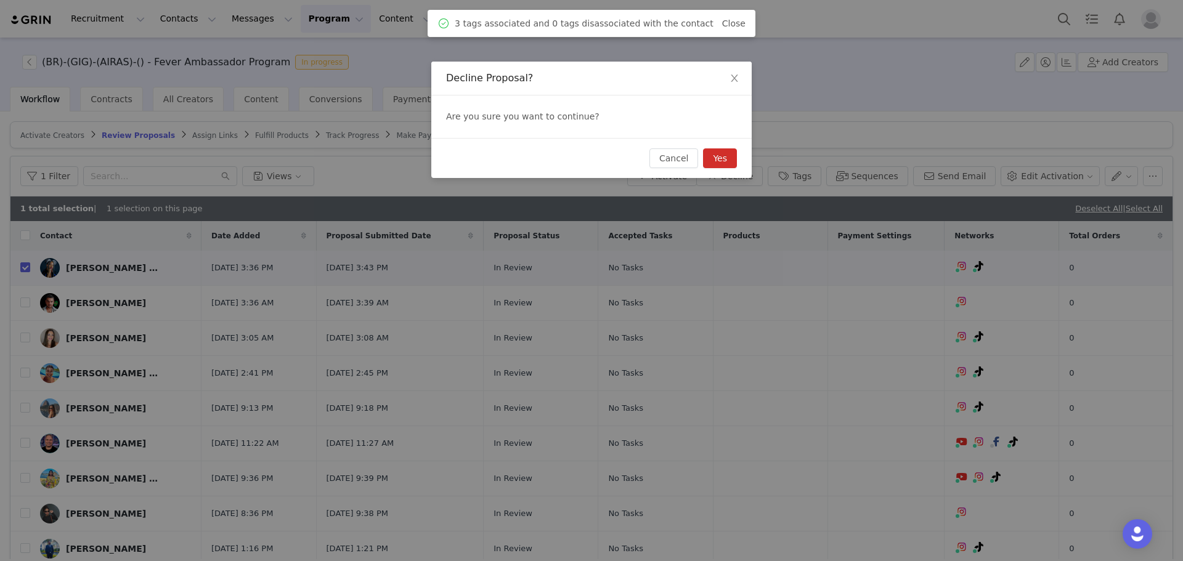
click at [722, 158] on button "Yes" at bounding box center [720, 158] width 34 height 20
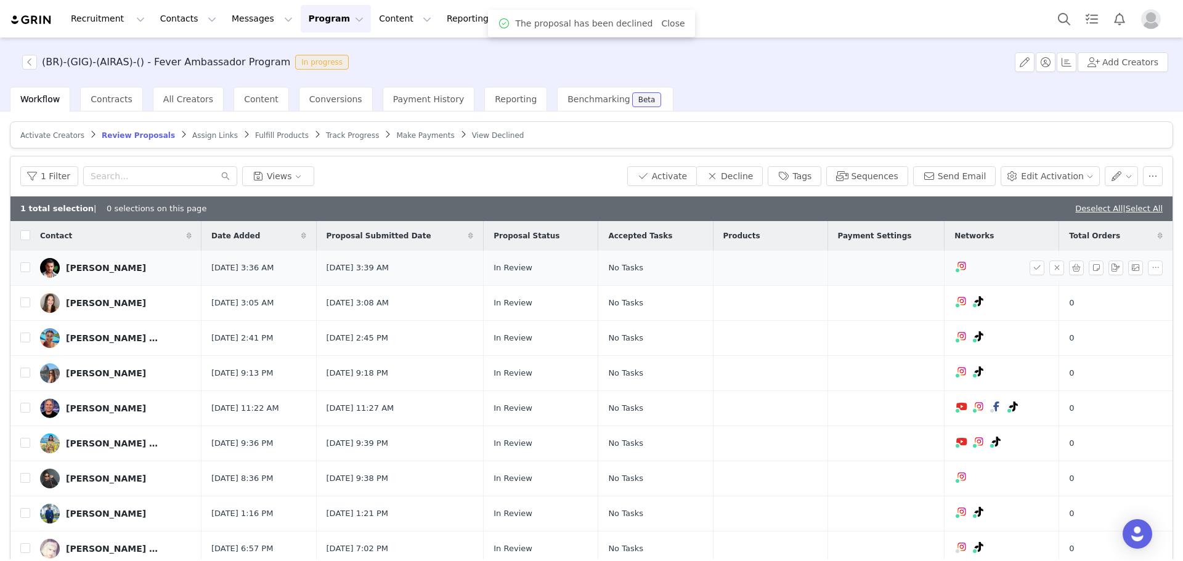
click at [105, 268] on div "[PERSON_NAME]" at bounding box center [106, 268] width 80 height 10
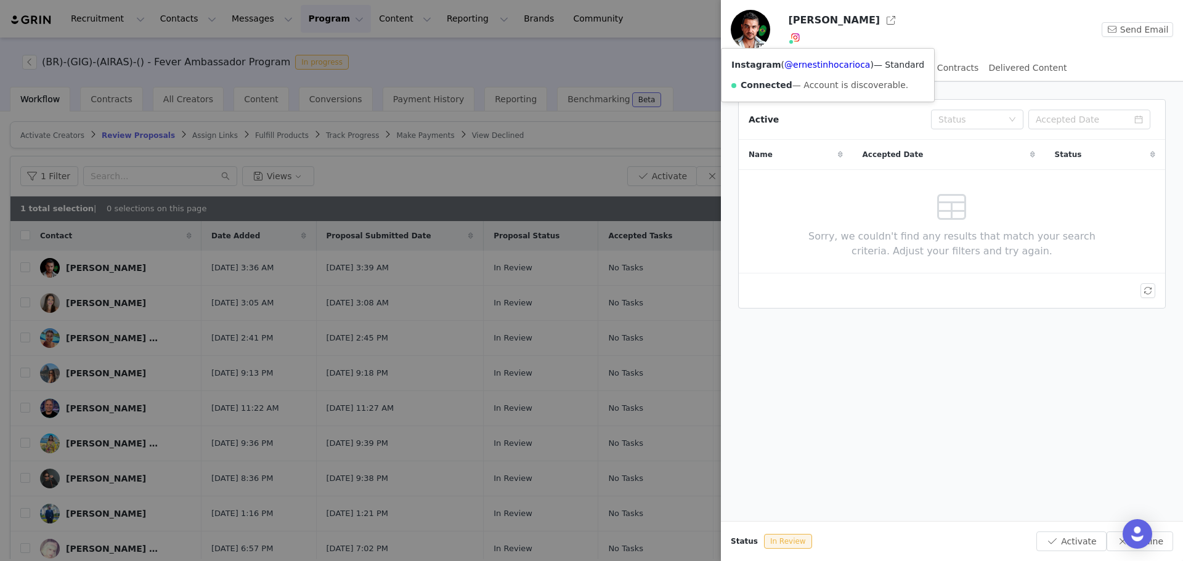
click at [795, 37] on img at bounding box center [796, 38] width 10 height 10
click at [805, 75] on div "Instagram ( @ernestinhocarioca ) — Standard Connected — Account is discoverable." at bounding box center [828, 75] width 213 height 53
click at [811, 65] on link "@ernestinhocarioca" at bounding box center [827, 65] width 86 height 10
click at [217, 234] on div at bounding box center [591, 280] width 1183 height 561
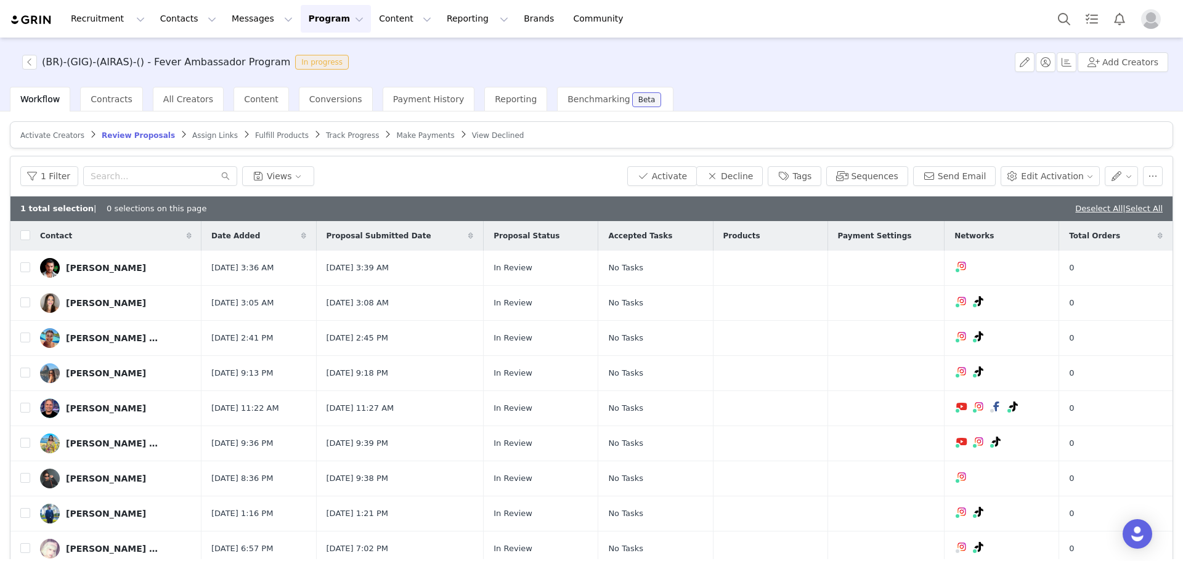
click at [33, 267] on td "[PERSON_NAME]" at bounding box center [115, 268] width 171 height 35
click at [26, 267] on input "checkbox" at bounding box center [25, 267] width 10 height 10
checkbox input "true"
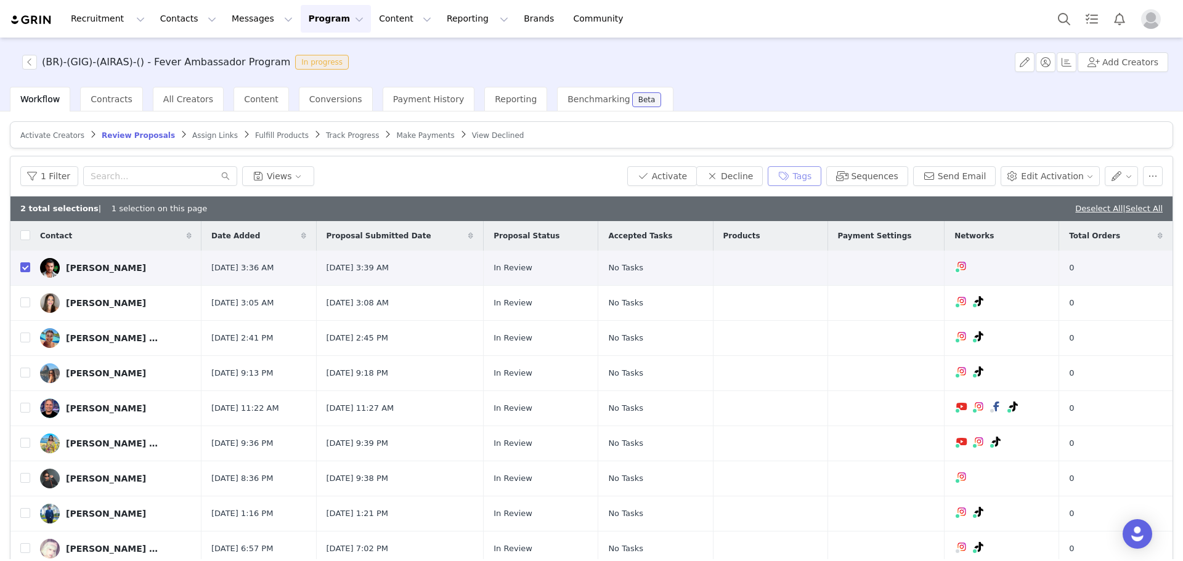
click at [814, 171] on button "Tags" at bounding box center [795, 176] width 54 height 20
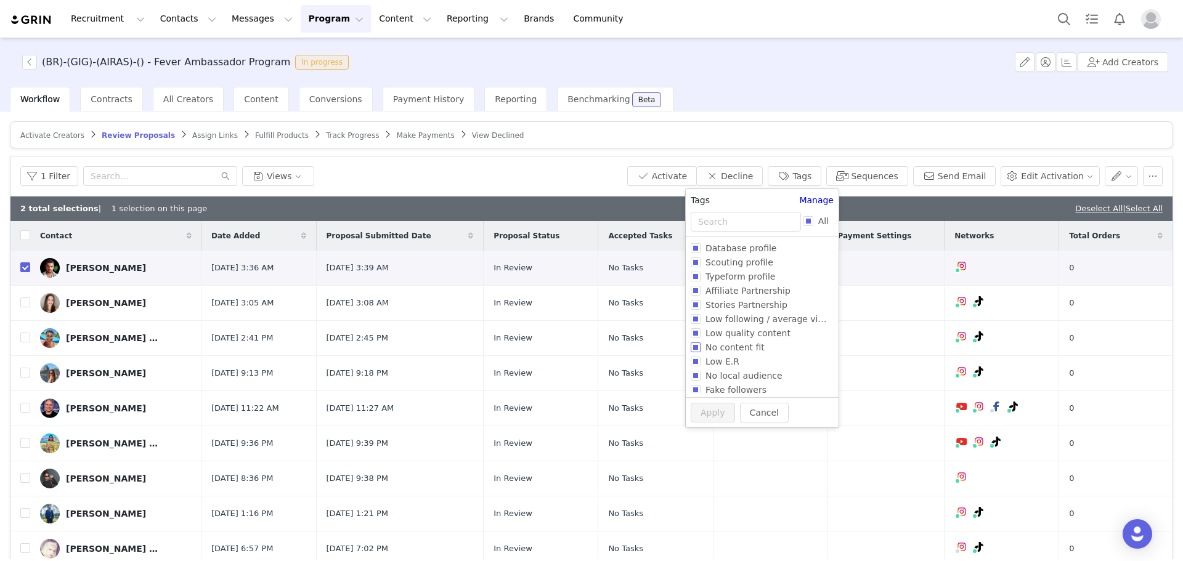
click at [735, 351] on span "No content fit" at bounding box center [735, 348] width 69 height 10
click at [701, 351] on input "No content fit" at bounding box center [696, 348] width 10 height 10
checkbox input "true"
click at [703, 431] on button "Apply" at bounding box center [707, 436] width 44 height 20
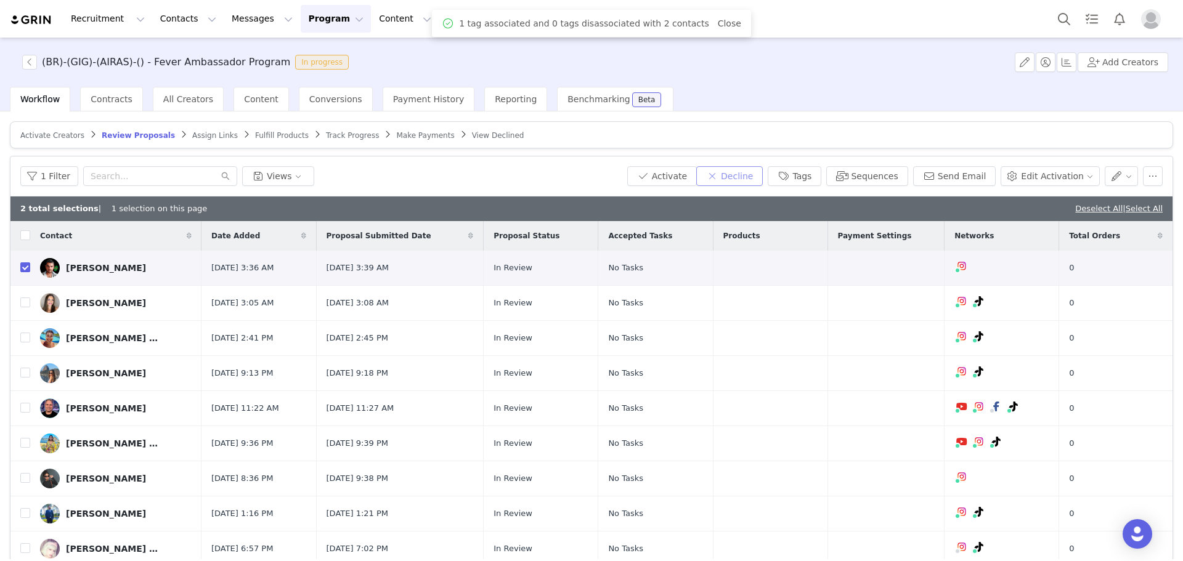
click at [743, 175] on button "Decline" at bounding box center [729, 176] width 67 height 20
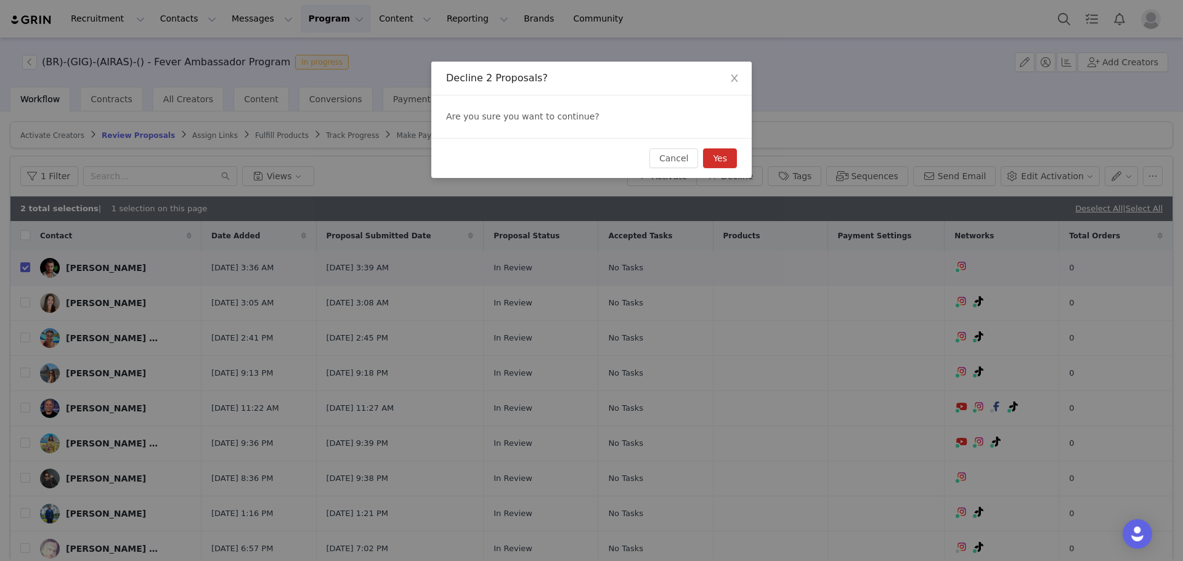
click at [715, 157] on button "Yes" at bounding box center [720, 158] width 34 height 20
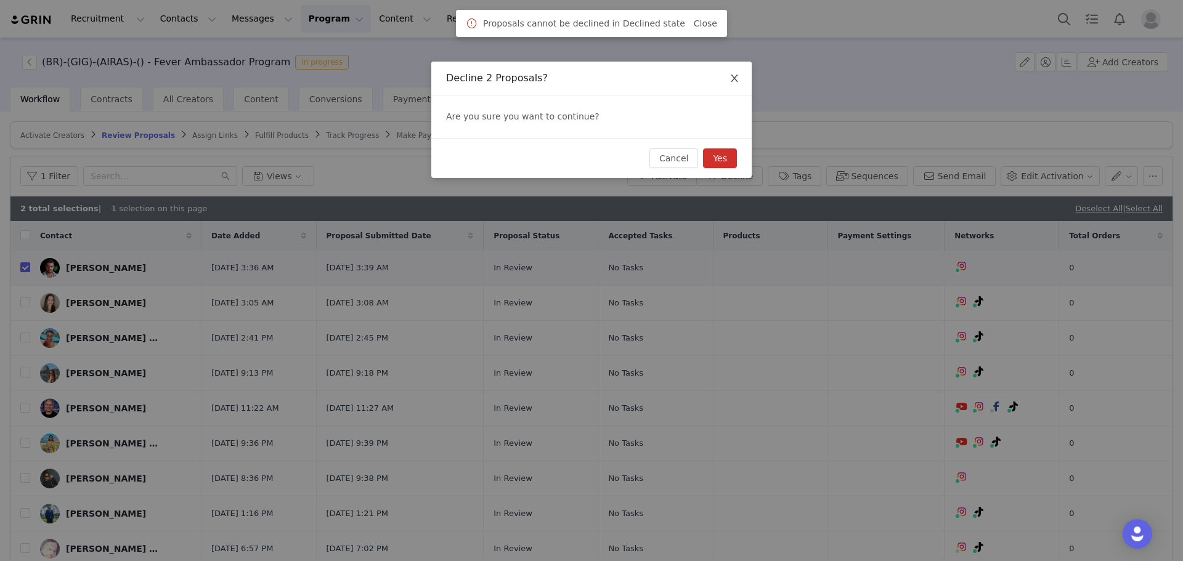
click at [734, 78] on icon "icon: close" at bounding box center [735, 78] width 10 height 10
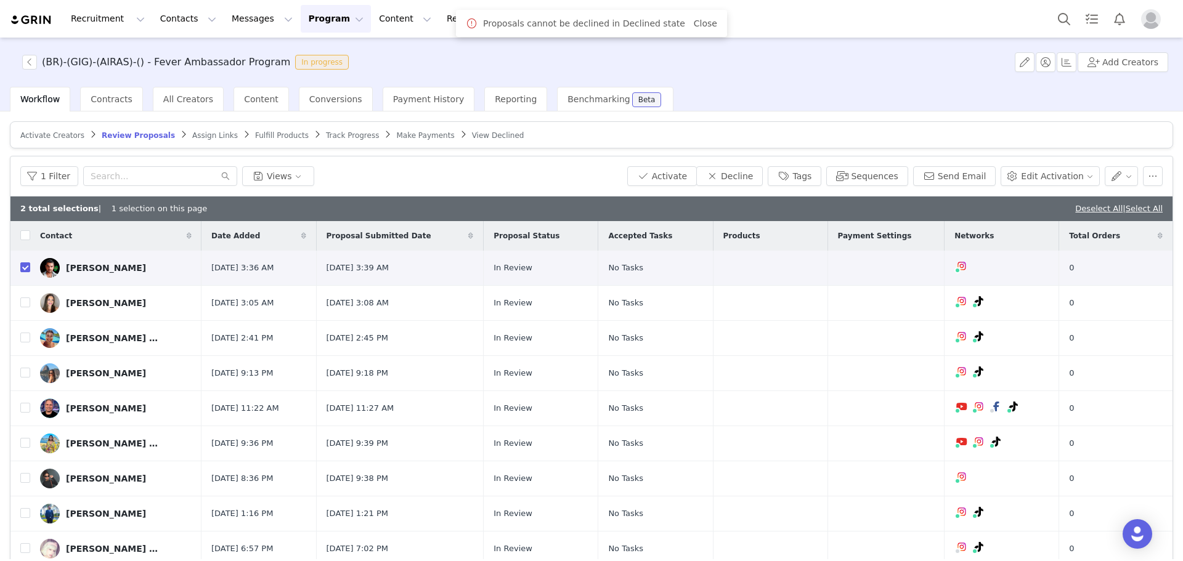
click at [1059, 205] on div "2 total selections | 1 selection on this page Deselect All | Select All" at bounding box center [591, 209] width 1162 height 25
click at [1075, 204] on link "Deselect All" at bounding box center [1098, 208] width 47 height 9
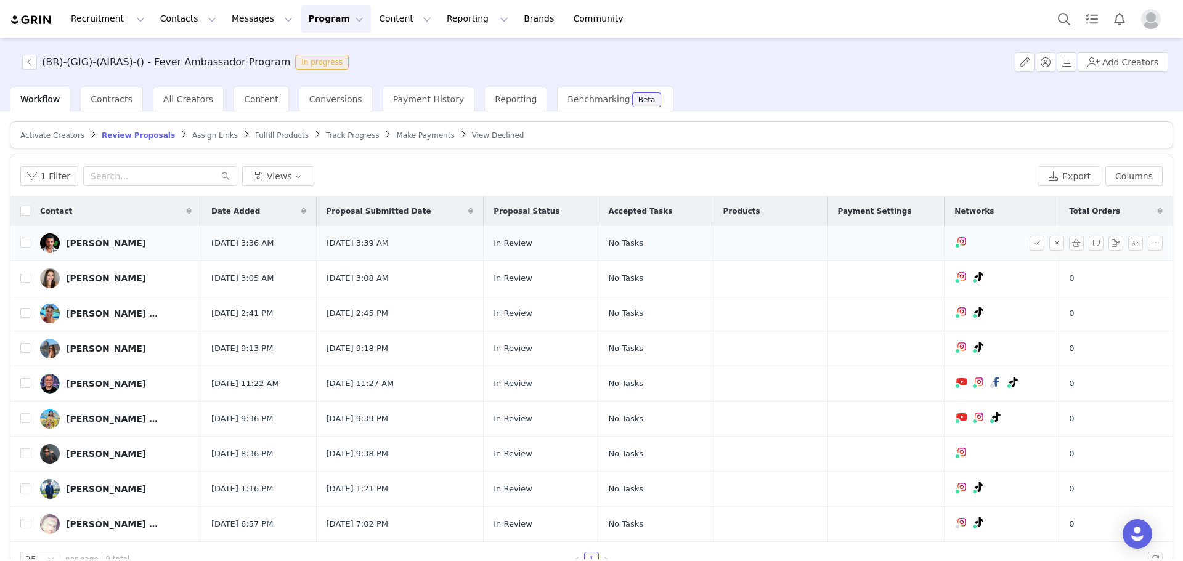
click at [73, 238] on div "Ernesto Ojeda" at bounding box center [106, 243] width 80 height 10
click at [20, 241] on div "(BR)-(GIG)-(AIRAS)-() - Fever Ambassador Program In progress Add Creators Workf…" at bounding box center [591, 299] width 1183 height 522
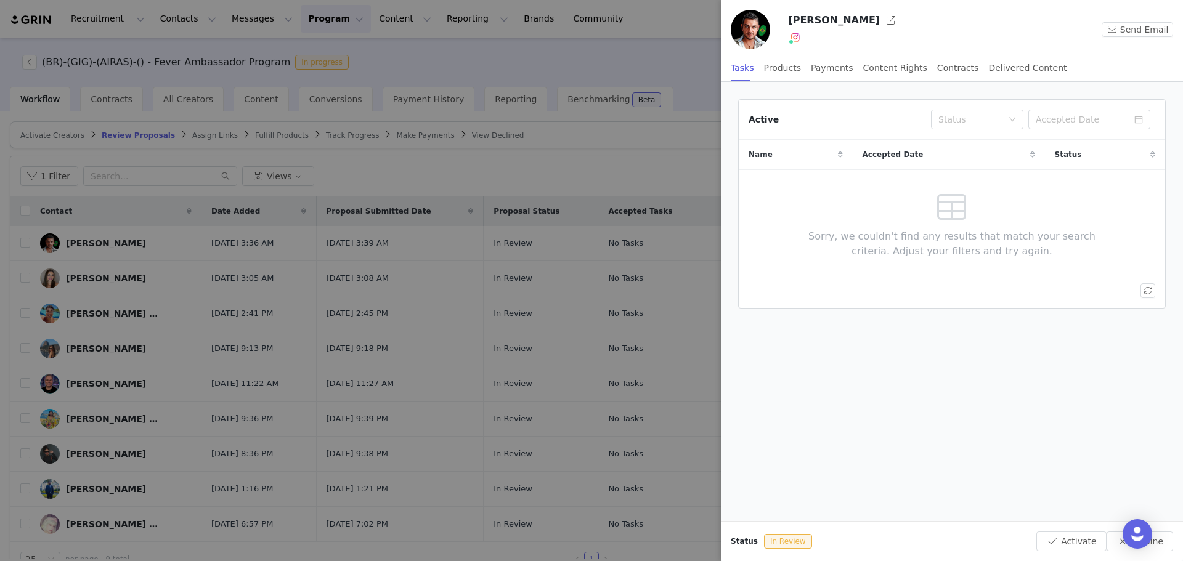
click at [646, 118] on div at bounding box center [591, 280] width 1183 height 561
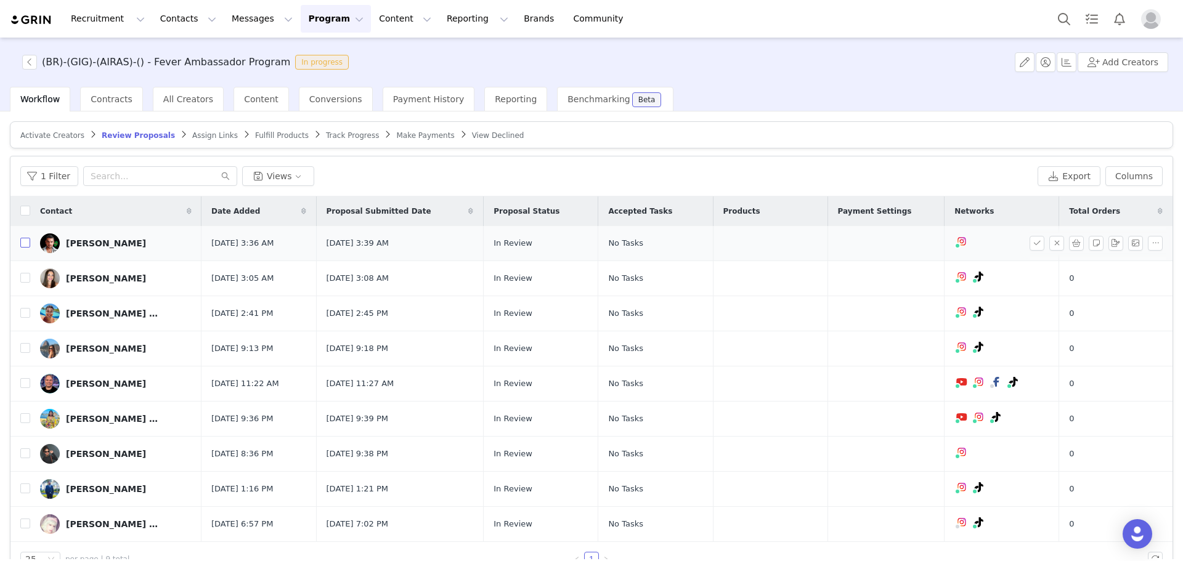
click at [26, 242] on input "checkbox" at bounding box center [25, 243] width 10 height 10
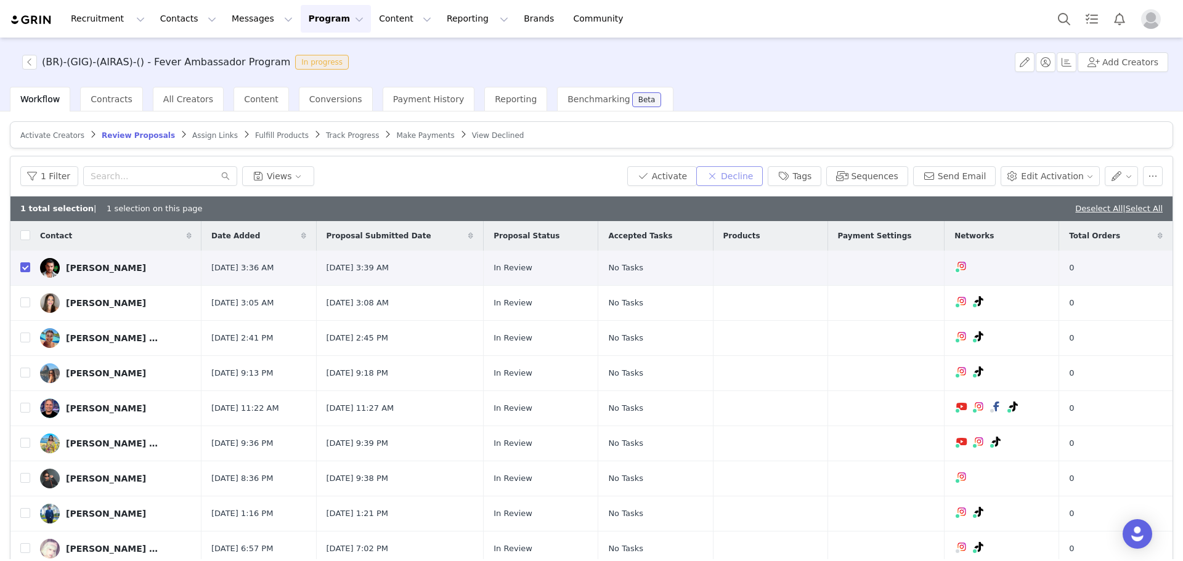
click at [763, 173] on button "Decline" at bounding box center [729, 176] width 67 height 20
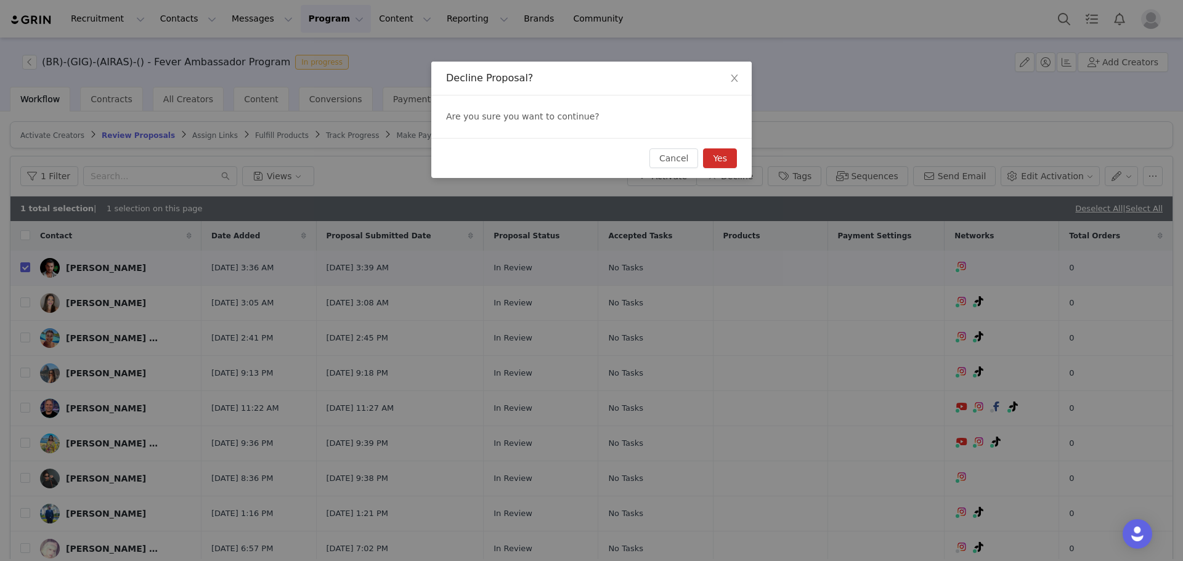
click at [725, 153] on button "Yes" at bounding box center [720, 158] width 34 height 20
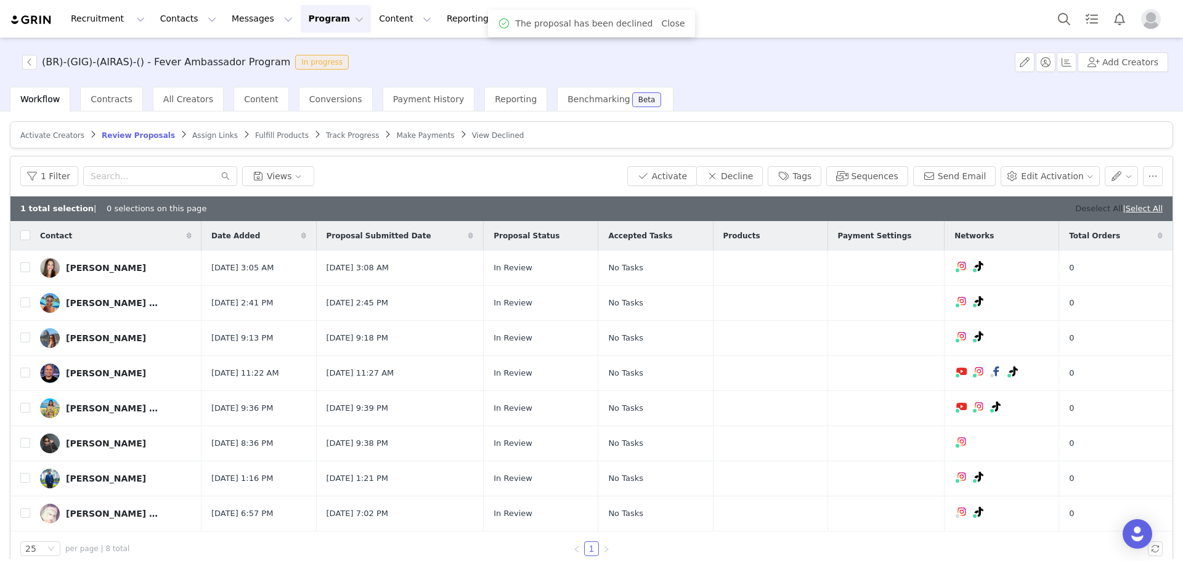
click at [1079, 210] on link "Deselect All" at bounding box center [1098, 208] width 47 height 9
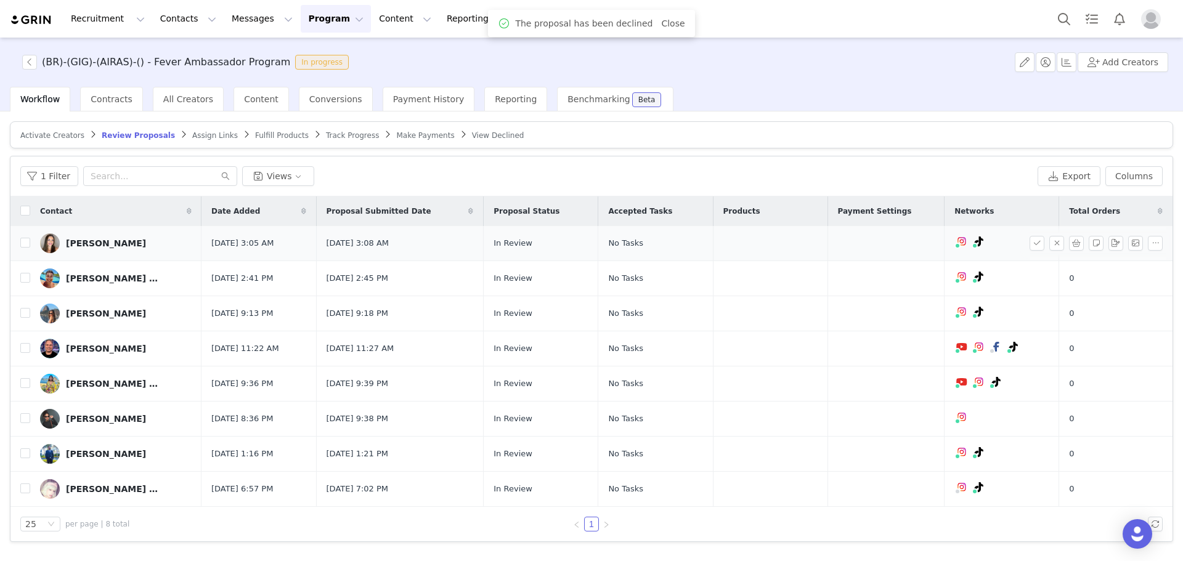
click at [125, 245] on div "Danielle Mendonça" at bounding box center [106, 243] width 80 height 10
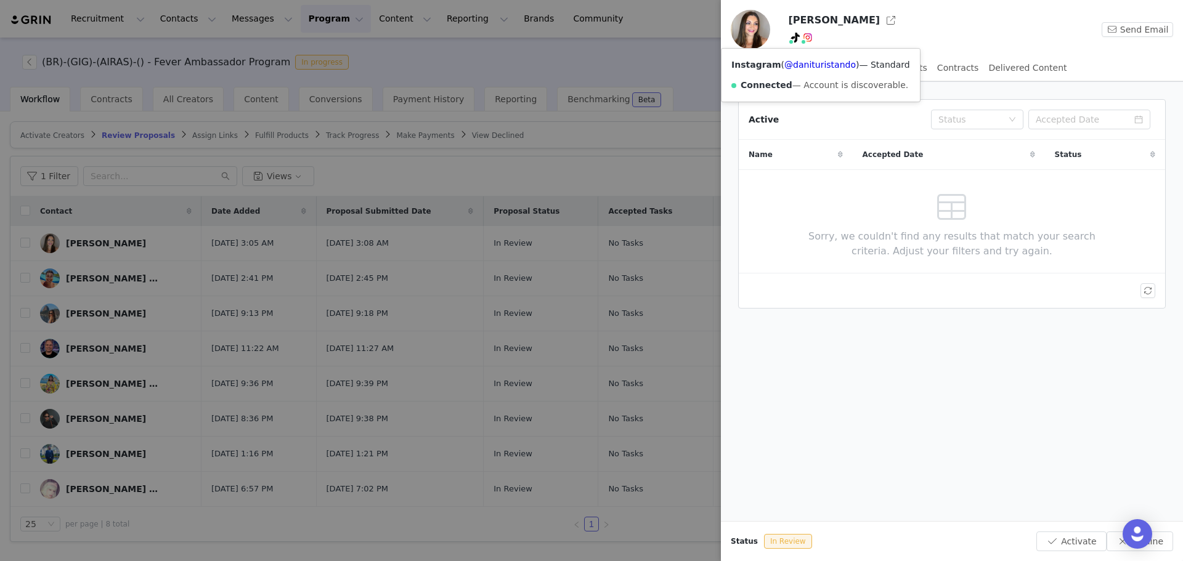
click at [807, 41] on img at bounding box center [808, 38] width 10 height 10
click at [803, 63] on link "@danituristando" at bounding box center [819, 65] width 71 height 10
click at [374, 120] on div at bounding box center [591, 280] width 1183 height 561
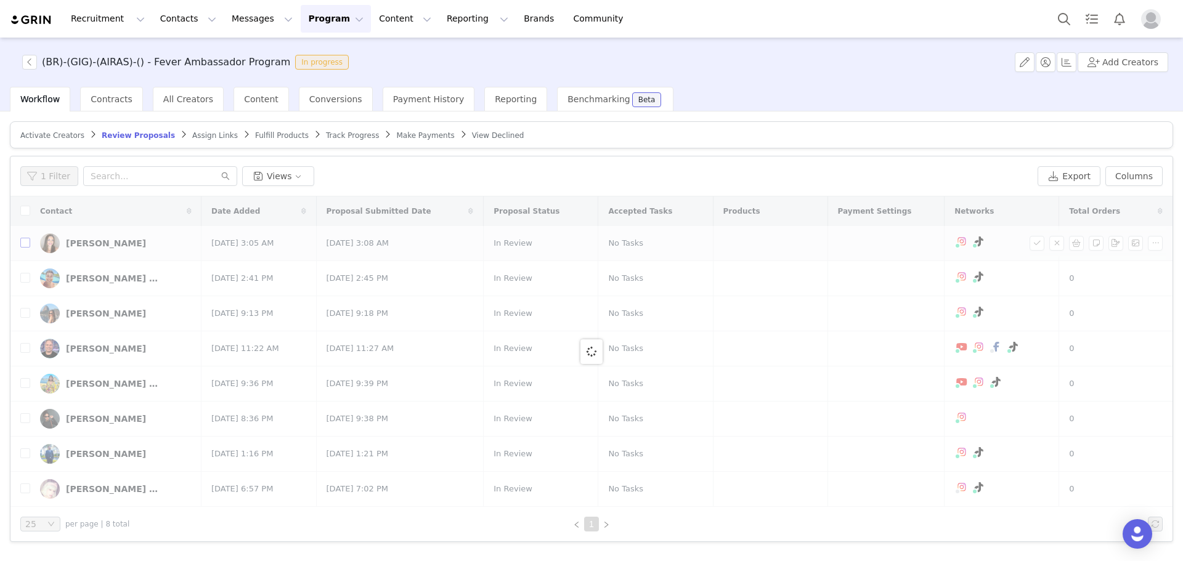
click at [28, 245] on input "checkbox" at bounding box center [25, 243] width 10 height 10
checkbox input "true"
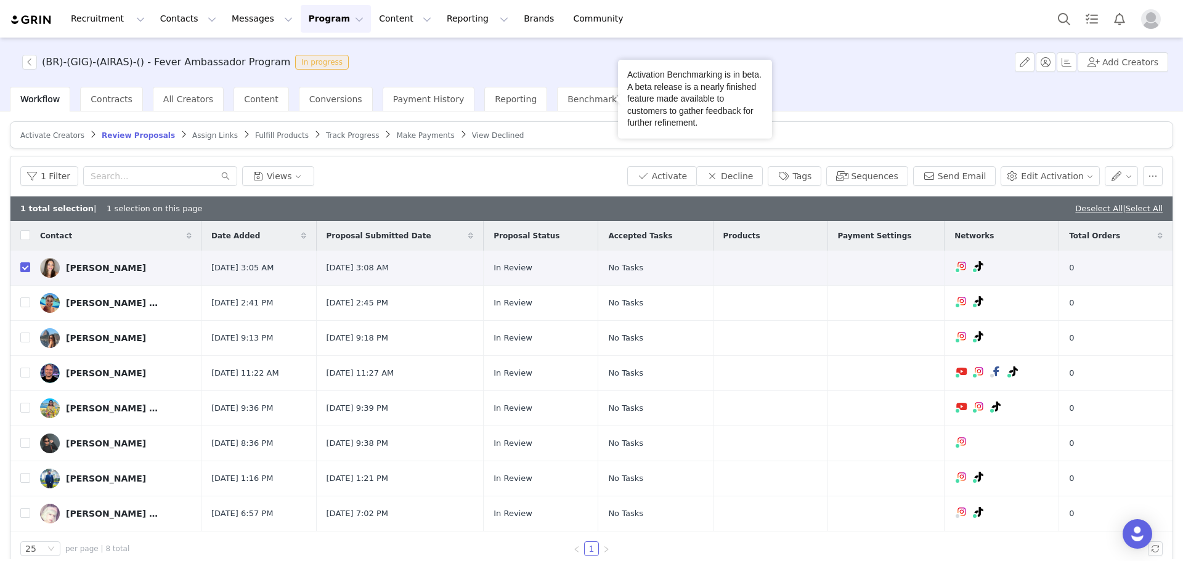
click at [797, 162] on div "1 Filter Views Activate Decline Tags Sequences Send Email Edit Activation" at bounding box center [591, 177] width 1162 height 40
click at [810, 173] on button "Tags" at bounding box center [795, 176] width 54 height 20
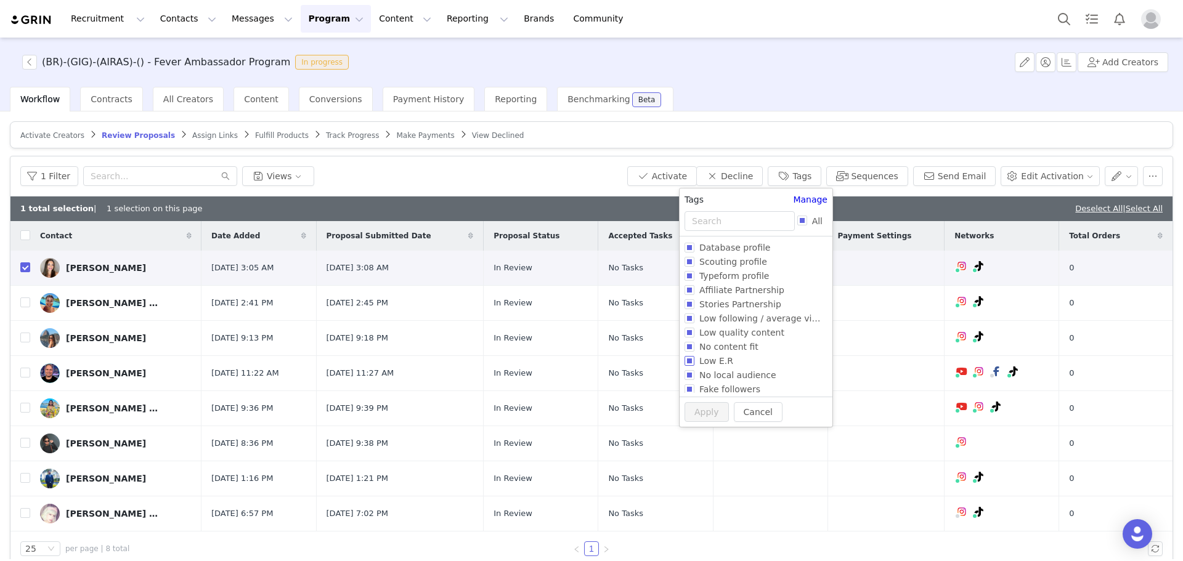
click at [697, 360] on span "Low E.R" at bounding box center [716, 361] width 44 height 10
click at [694, 360] on input "Low E.R" at bounding box center [690, 361] width 10 height 10
checkbox input "true"
click at [704, 333] on span "Low quality content" at bounding box center [741, 333] width 95 height 10
click at [694, 333] on input "Low quality content" at bounding box center [690, 333] width 10 height 10
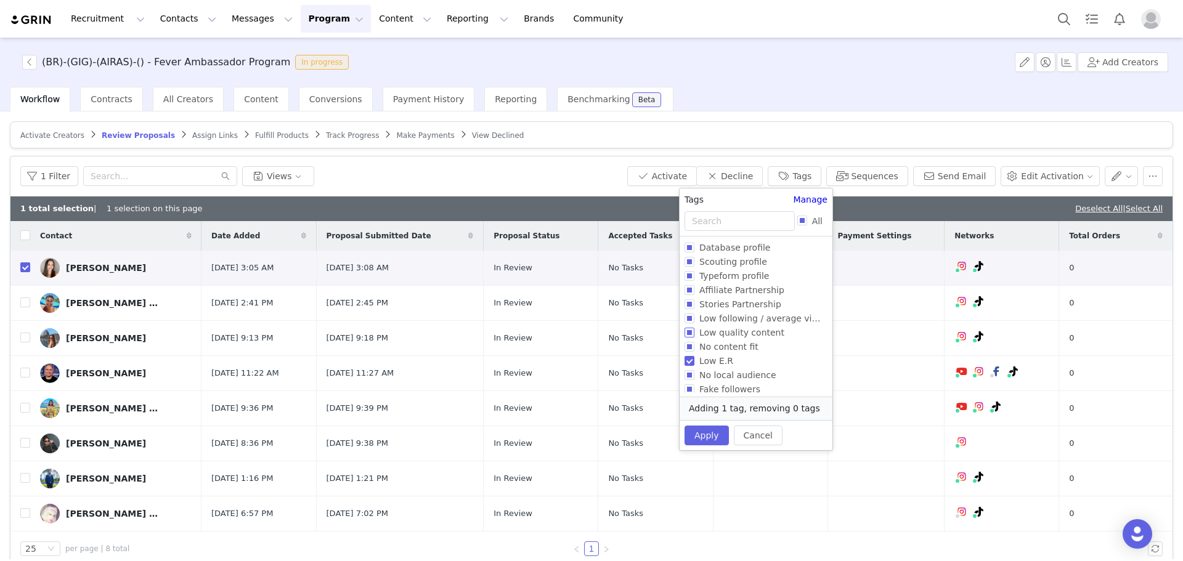
checkbox input "true"
click at [718, 439] on button "Apply" at bounding box center [707, 449] width 44 height 20
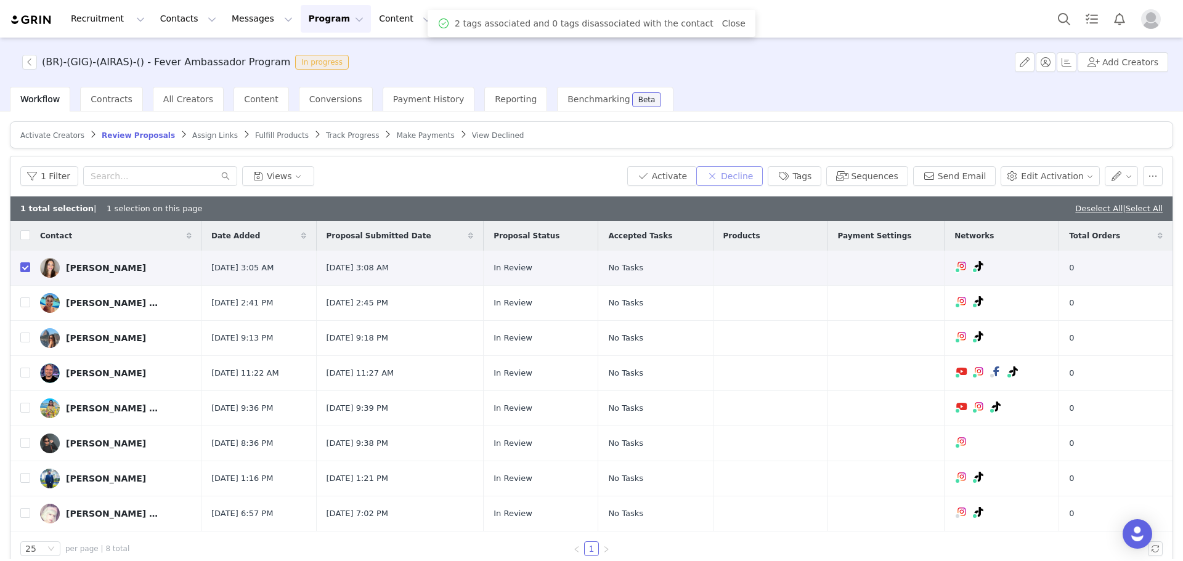
click at [756, 179] on button "Decline" at bounding box center [729, 176] width 67 height 20
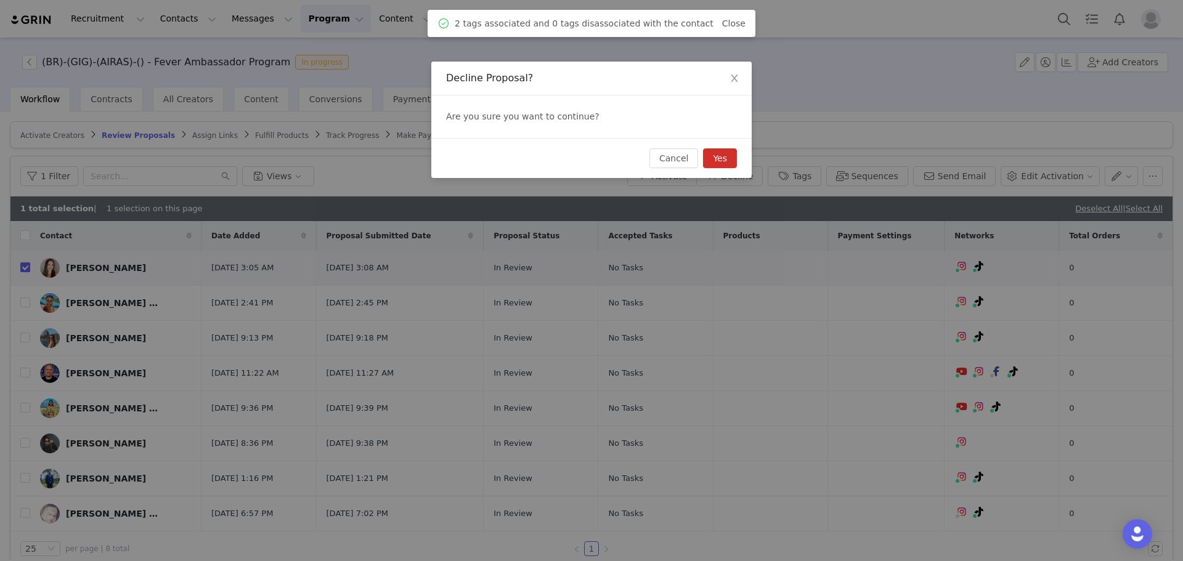
click at [733, 161] on button "Yes" at bounding box center [720, 158] width 34 height 20
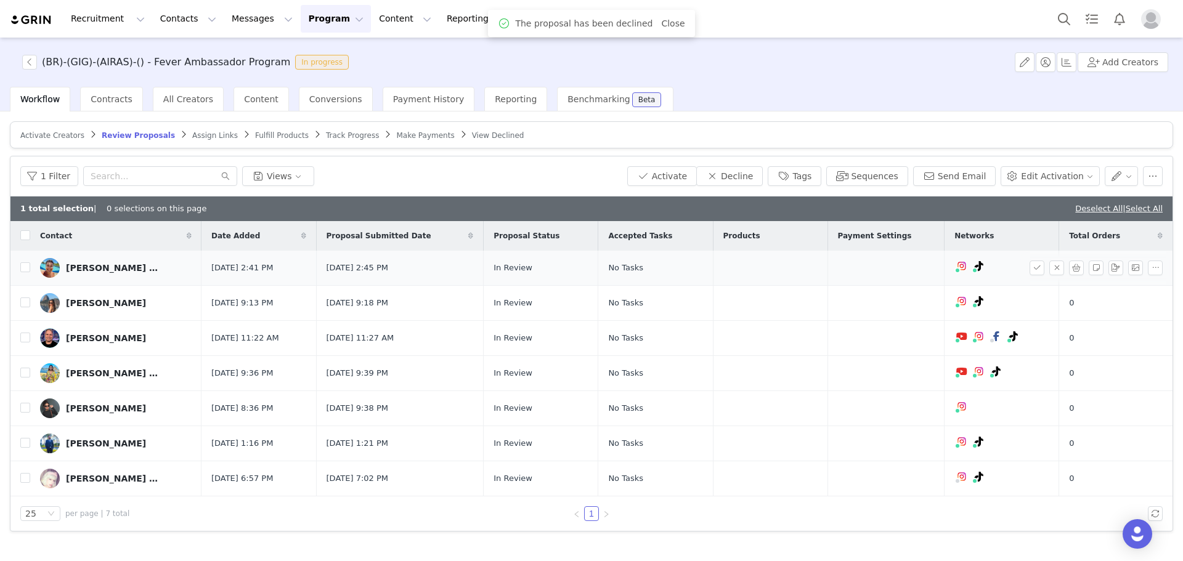
click at [91, 267] on div "Joao Mateus Machado de Almeida" at bounding box center [112, 268] width 92 height 10
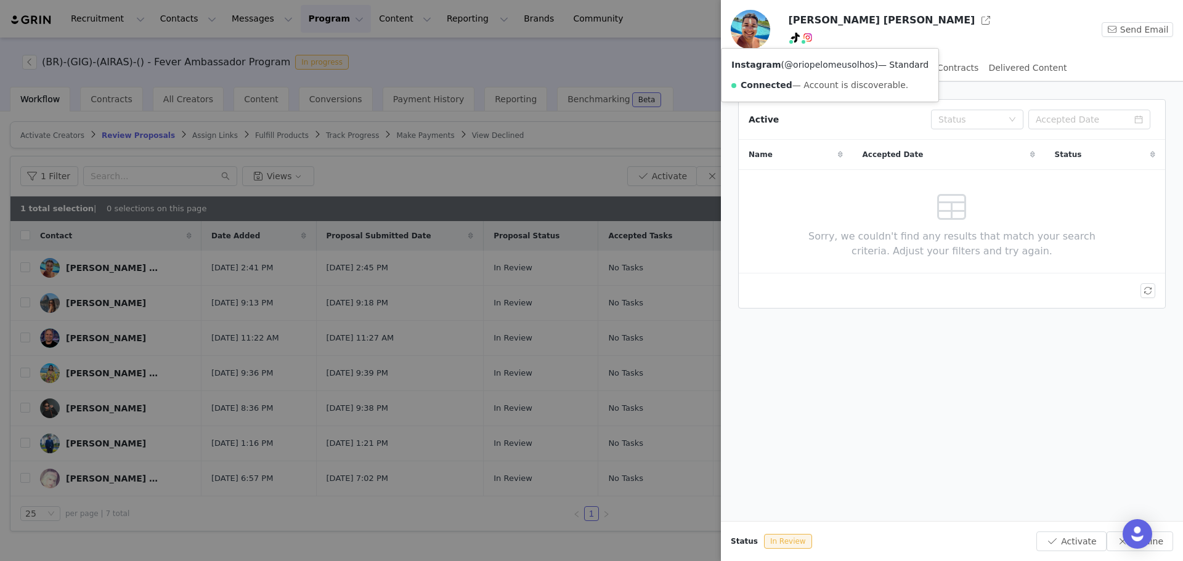
click at [811, 67] on link "@oriopelomeusolhos" at bounding box center [829, 65] width 90 height 10
click at [391, 153] on div at bounding box center [591, 280] width 1183 height 561
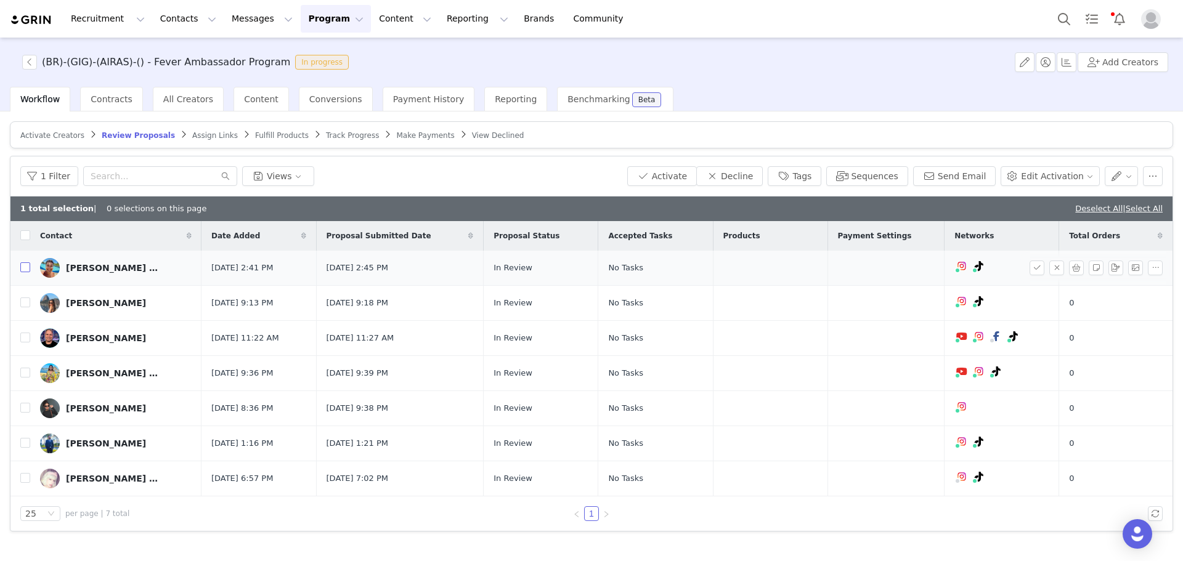
click at [25, 268] on input "checkbox" at bounding box center [25, 267] width 10 height 10
checkbox input "true"
click at [815, 177] on button "Tags" at bounding box center [795, 176] width 54 height 20
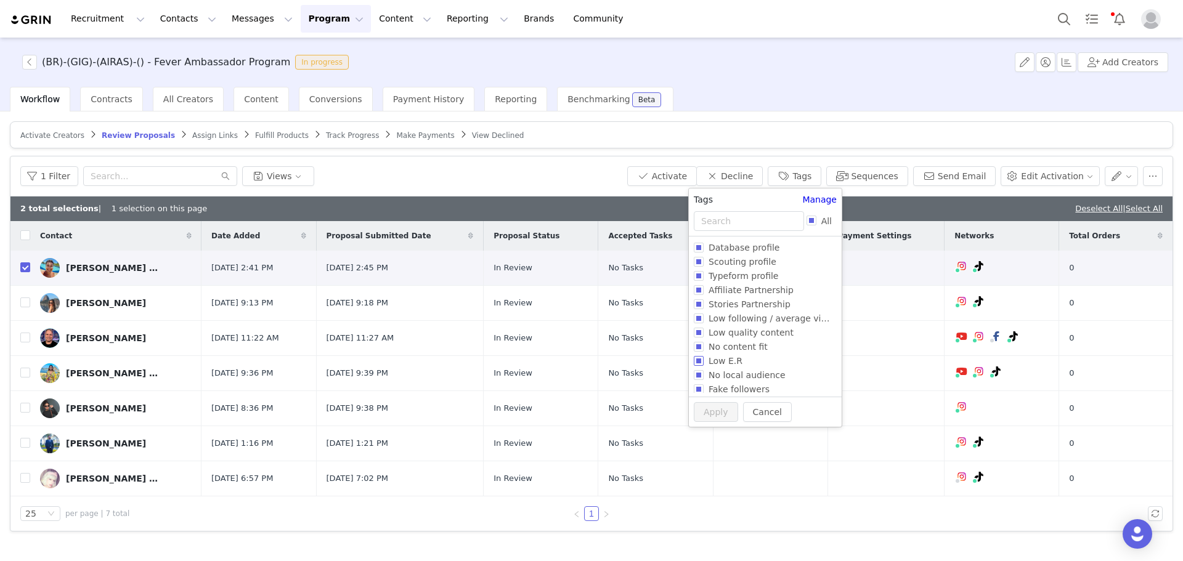
click at [726, 359] on span "Low E.R" at bounding box center [726, 361] width 44 height 10
click at [704, 359] on input "Low E.R" at bounding box center [699, 361] width 10 height 10
checkbox input "true"
click at [716, 440] on button "Apply" at bounding box center [716, 436] width 44 height 20
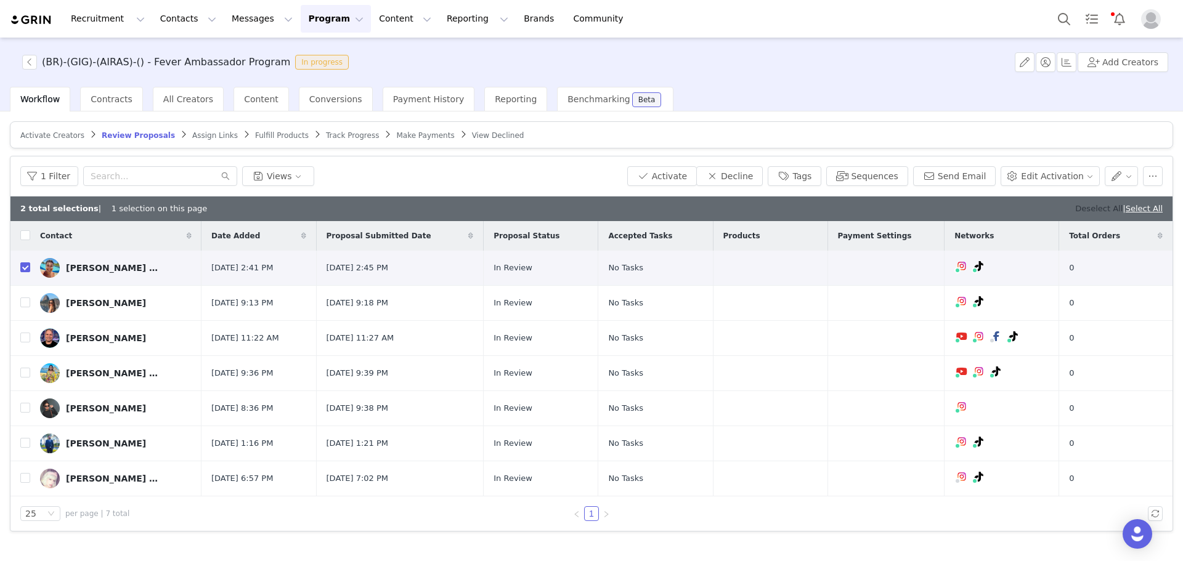
click at [1078, 208] on link "Deselect All" at bounding box center [1098, 208] width 47 height 9
checkbox input "false"
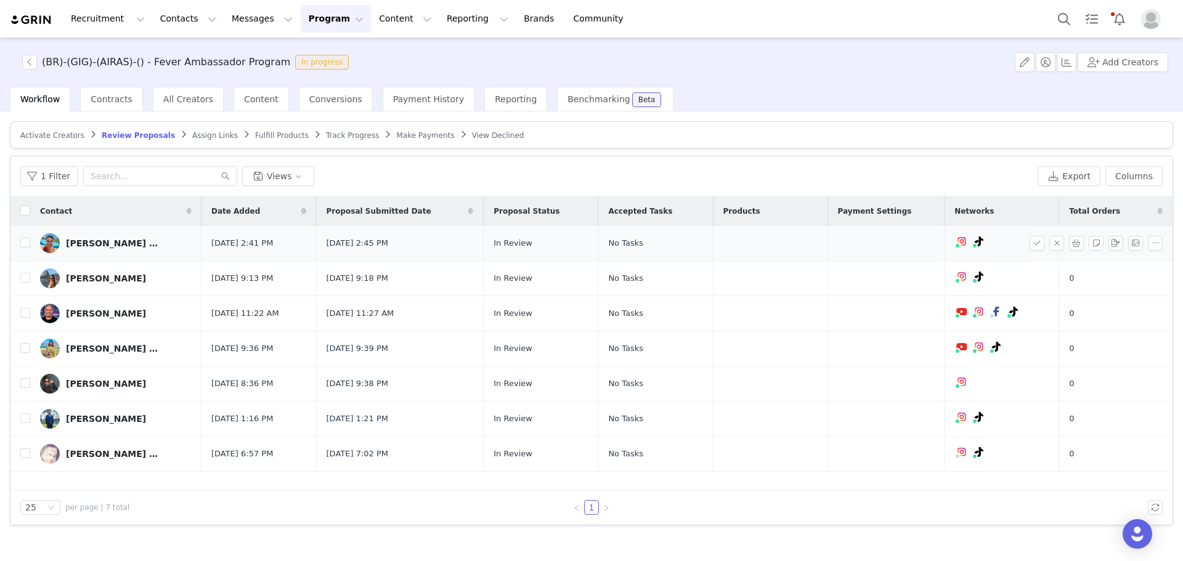
click at [94, 242] on div "Joao Mateus Machado de Almeida" at bounding box center [112, 243] width 92 height 10
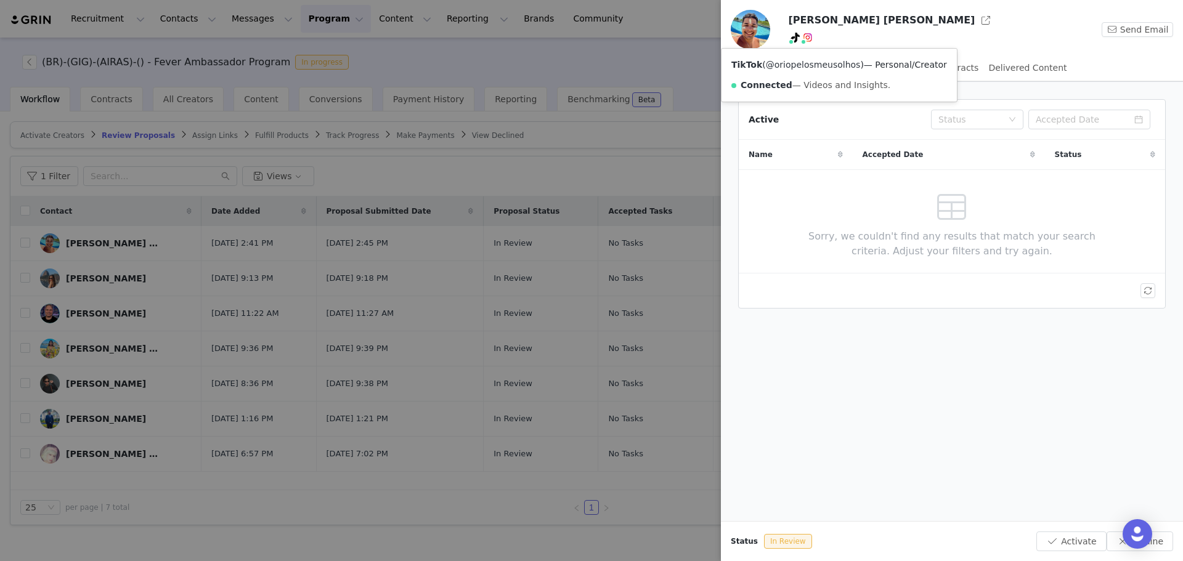
click at [784, 63] on link "@oriopelosmeusolhos" at bounding box center [813, 65] width 95 height 10
click at [807, 68] on link "@oriopelomeusolhos" at bounding box center [829, 65] width 90 height 10
click at [502, 112] on div at bounding box center [591, 280] width 1183 height 561
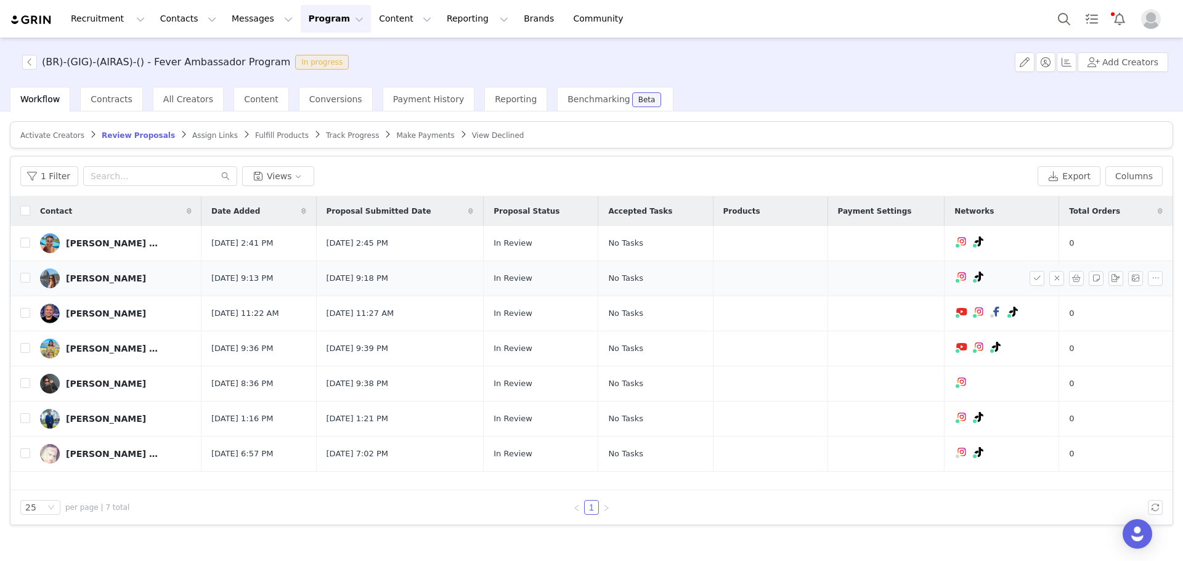
click at [81, 282] on div "Bruna Lara" at bounding box center [106, 279] width 80 height 10
click at [84, 279] on div "Bruna Lara" at bounding box center [106, 279] width 80 height 10
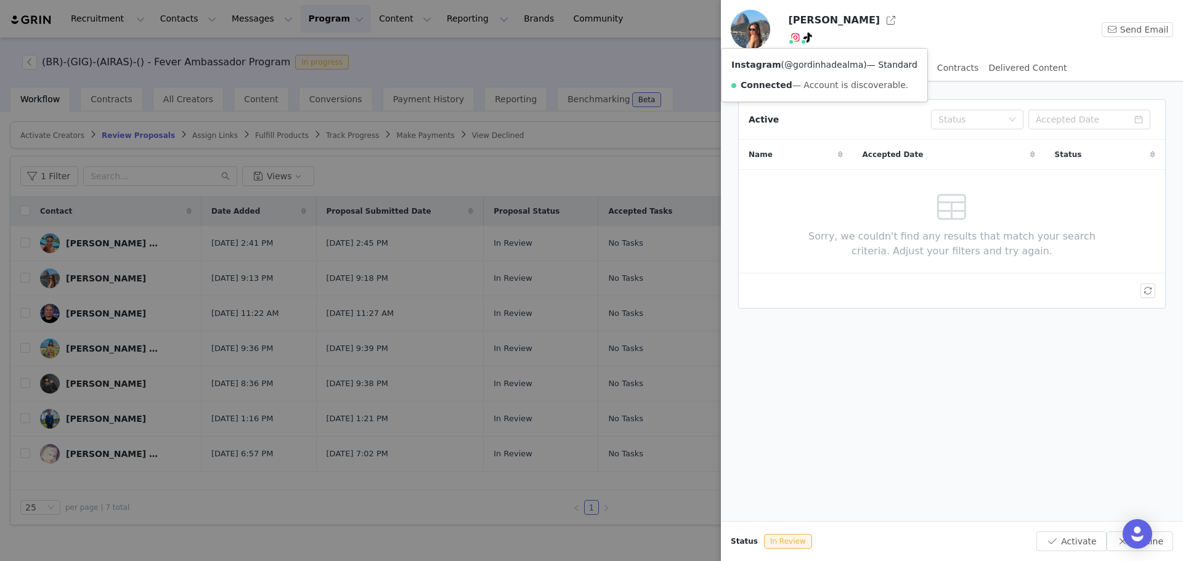
drag, startPoint x: 800, startPoint y: 59, endPoint x: 798, endPoint y: 65, distance: 6.4
click at [798, 59] on div "Instagram ( @gordinhadealma ) — Standard Connected — Account is discoverable." at bounding box center [825, 75] width 206 height 53
click at [798, 65] on link "@gordinhadealma" at bounding box center [823, 65] width 79 height 10
click at [522, 334] on div at bounding box center [591, 280] width 1183 height 561
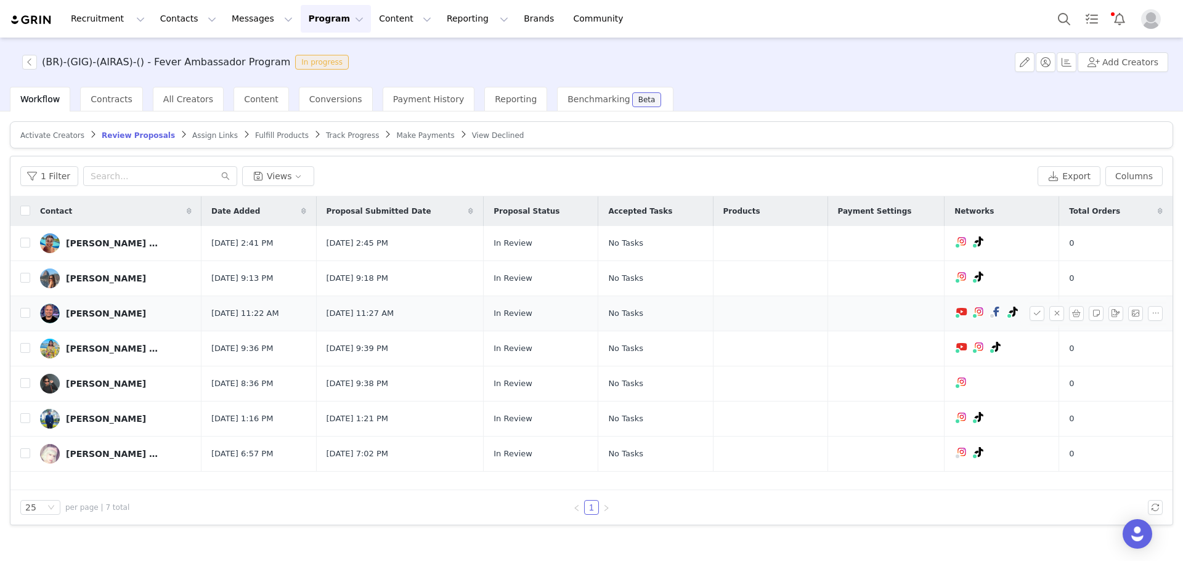
click at [84, 311] on div "Binho Cruz" at bounding box center [106, 314] width 80 height 10
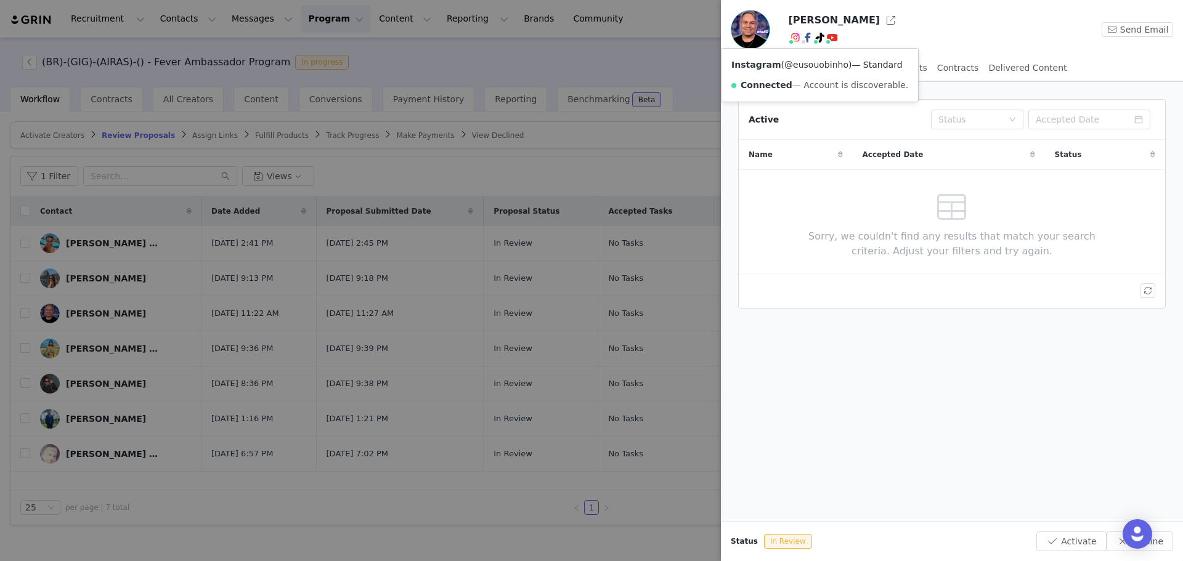
click at [792, 63] on link "@eusouobinho" at bounding box center [816, 65] width 64 height 10
click at [662, 96] on div at bounding box center [591, 280] width 1183 height 561
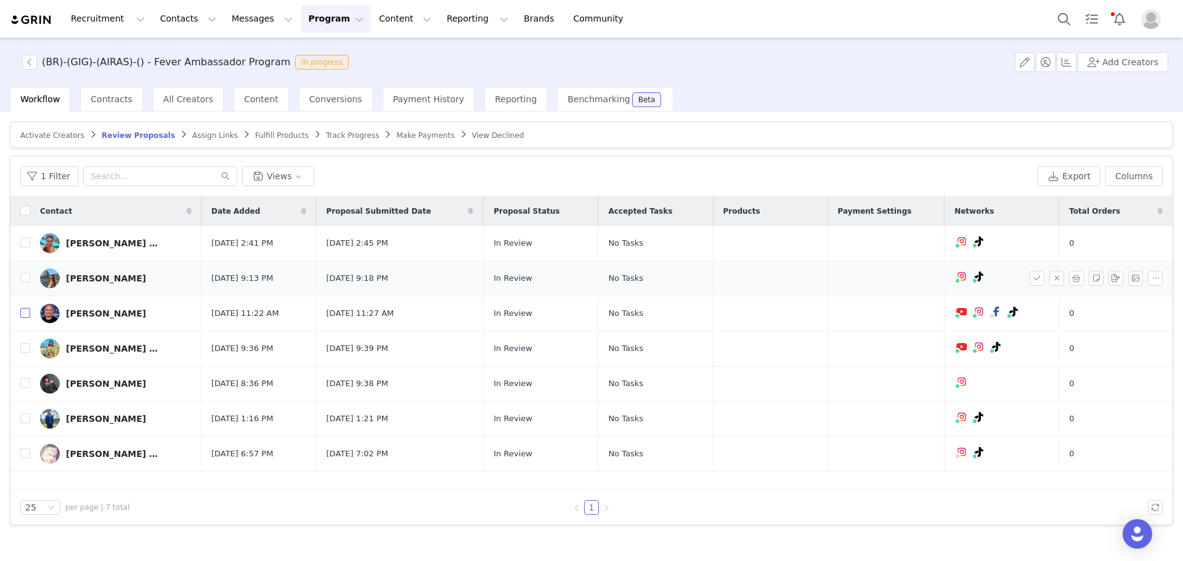
click at [23, 310] on input "checkbox" at bounding box center [25, 313] width 10 height 10
checkbox input "true"
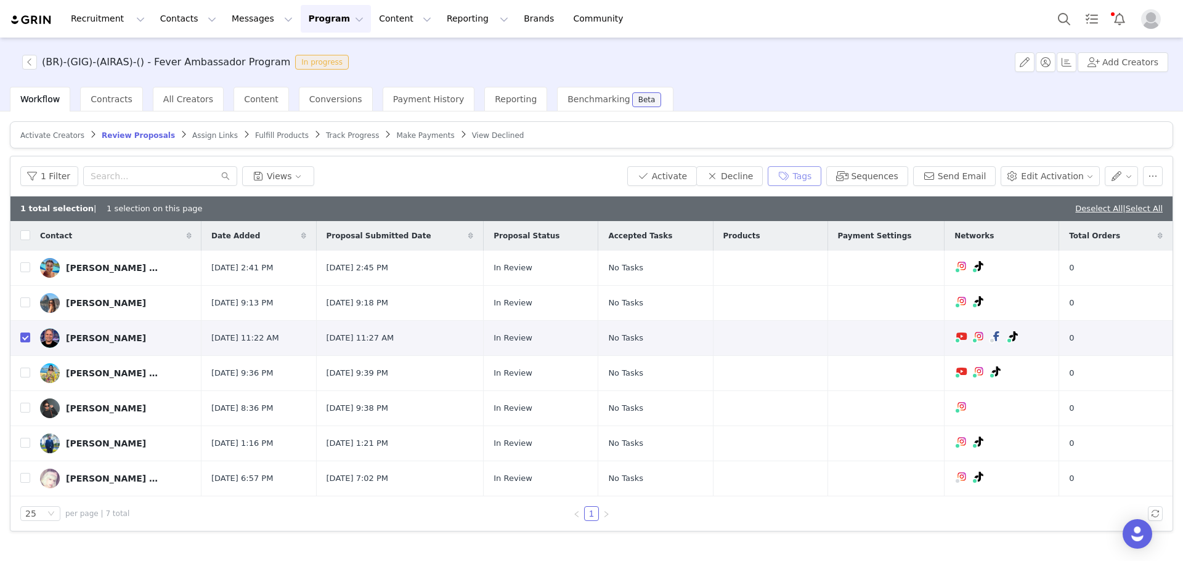
click at [807, 176] on button "Tags" at bounding box center [795, 176] width 54 height 20
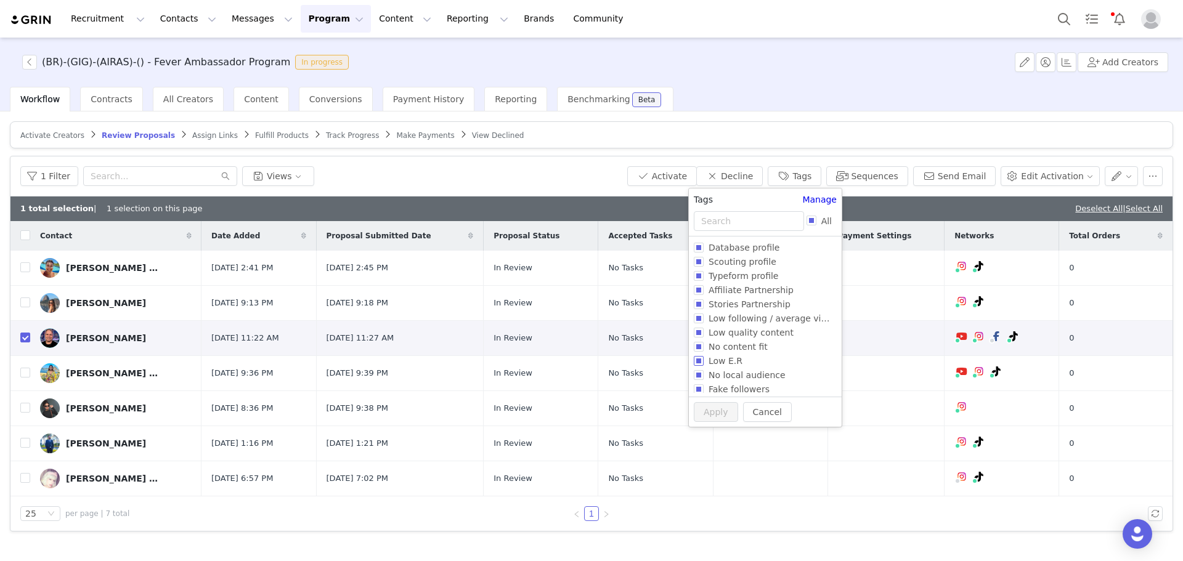
click at [707, 357] on span "Low E.R" at bounding box center [726, 361] width 44 height 10
click at [704, 357] on input "Low E.R" at bounding box center [699, 361] width 10 height 10
checkbox input "true"
click at [710, 348] on span "No content fit" at bounding box center [738, 347] width 69 height 10
click at [704, 348] on input "No content fit" at bounding box center [699, 347] width 10 height 10
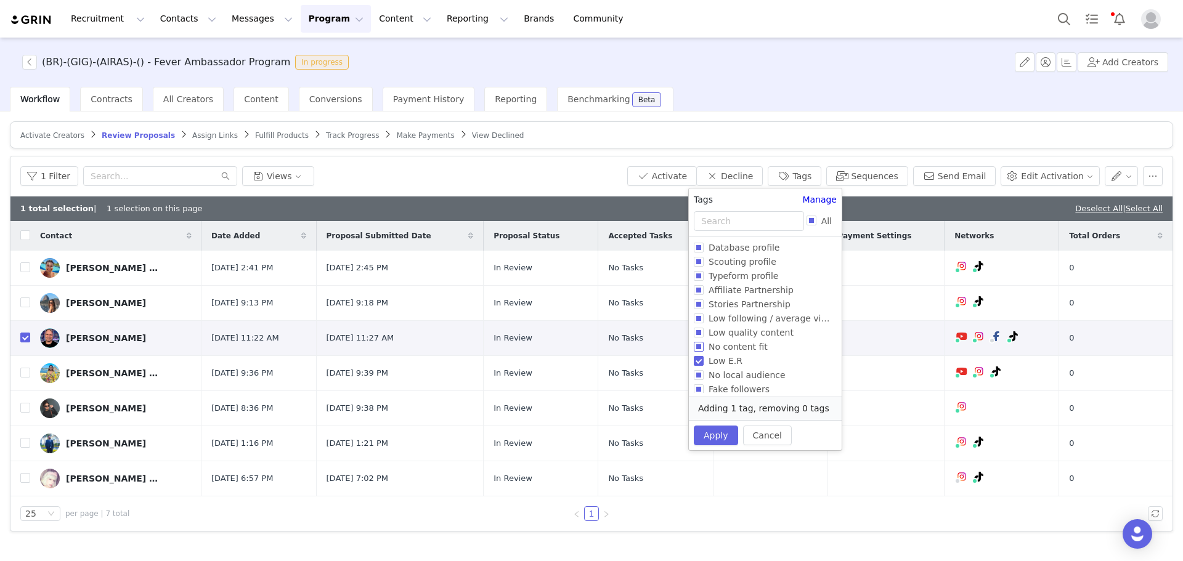
checkbox input "true"
click at [715, 331] on span "Low quality content" at bounding box center [751, 333] width 95 height 10
click at [704, 331] on input "Low quality content" at bounding box center [699, 333] width 10 height 10
checkbox input "true"
click at [715, 319] on span "Low following / average views" at bounding box center [773, 319] width 139 height 10
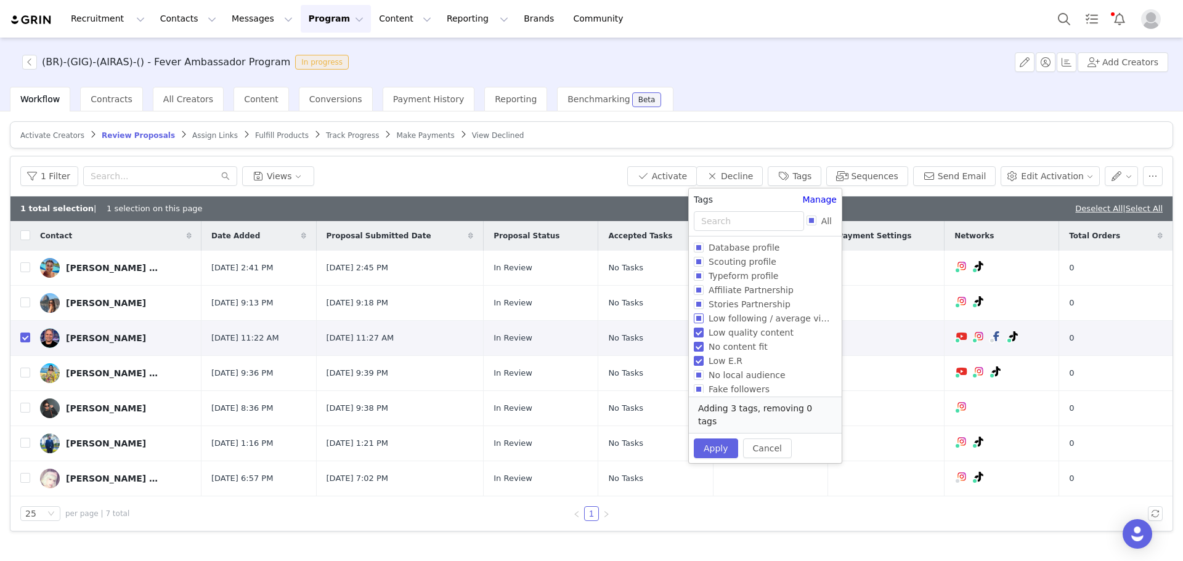
click at [704, 319] on input "Low following / average views" at bounding box center [699, 319] width 10 height 10
checkbox input "true"
click at [724, 439] on button "Apply" at bounding box center [716, 449] width 44 height 20
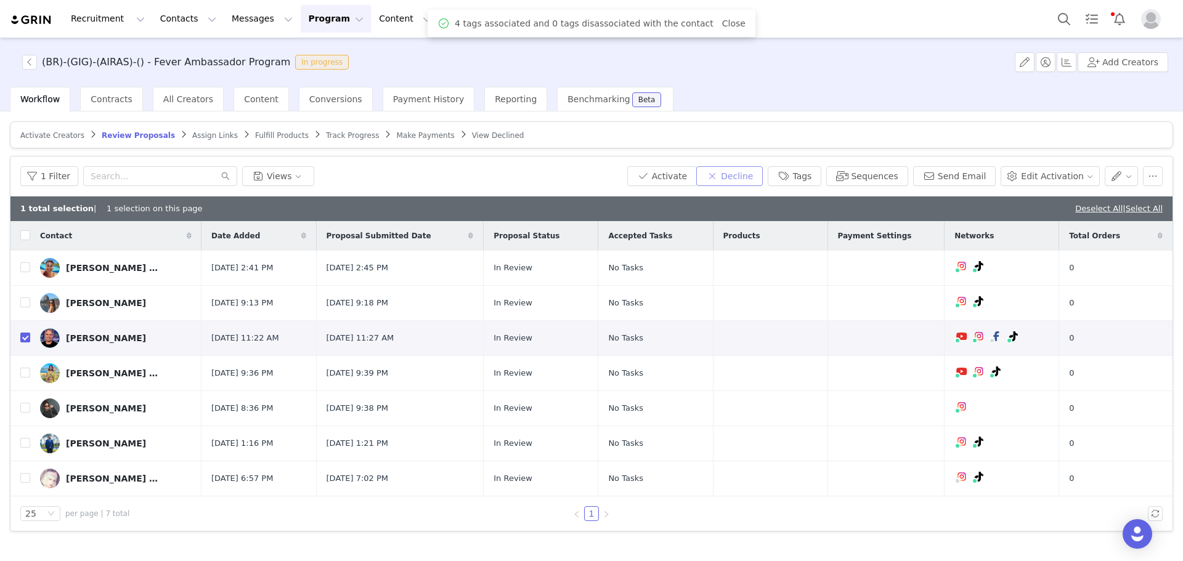
click at [756, 176] on button "Decline" at bounding box center [729, 176] width 67 height 20
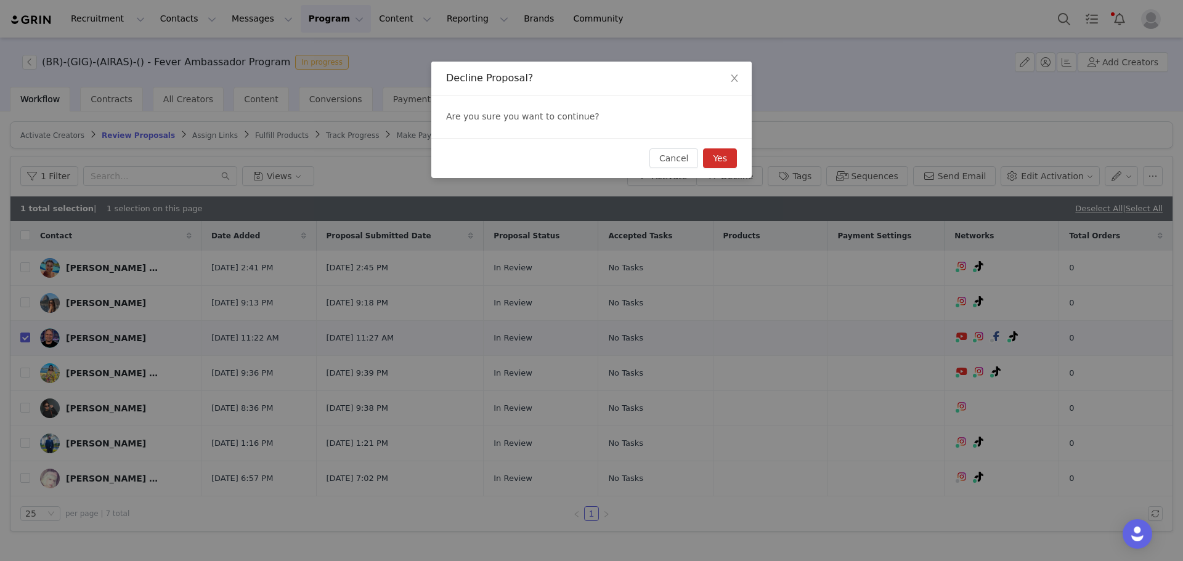
click at [712, 163] on button "Yes" at bounding box center [720, 158] width 34 height 20
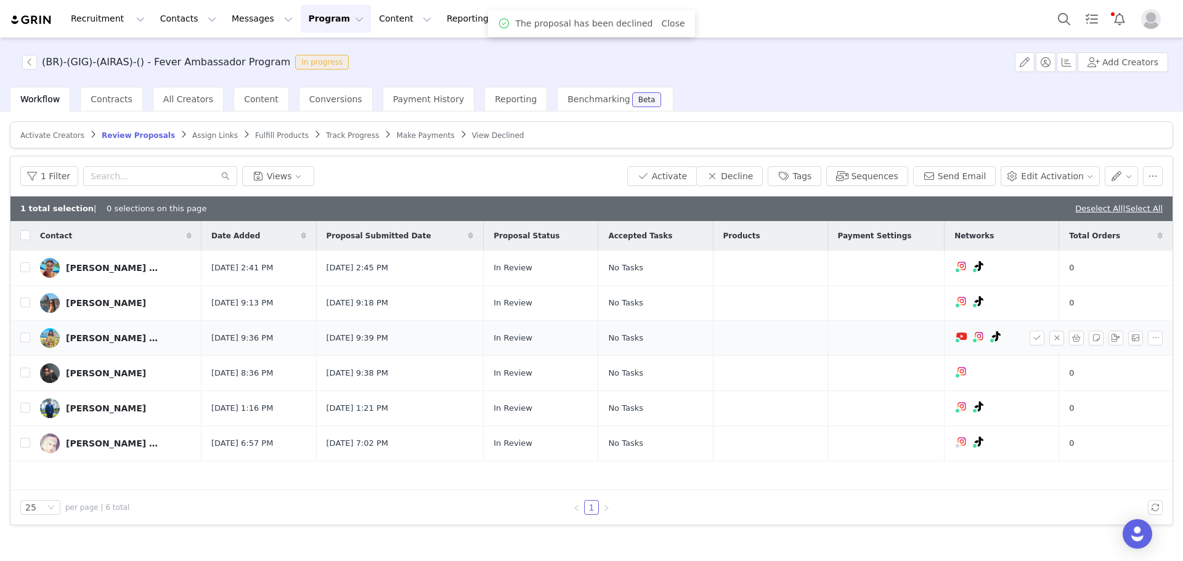
click at [94, 335] on div "Amanda De Sousa tavares" at bounding box center [112, 338] width 92 height 10
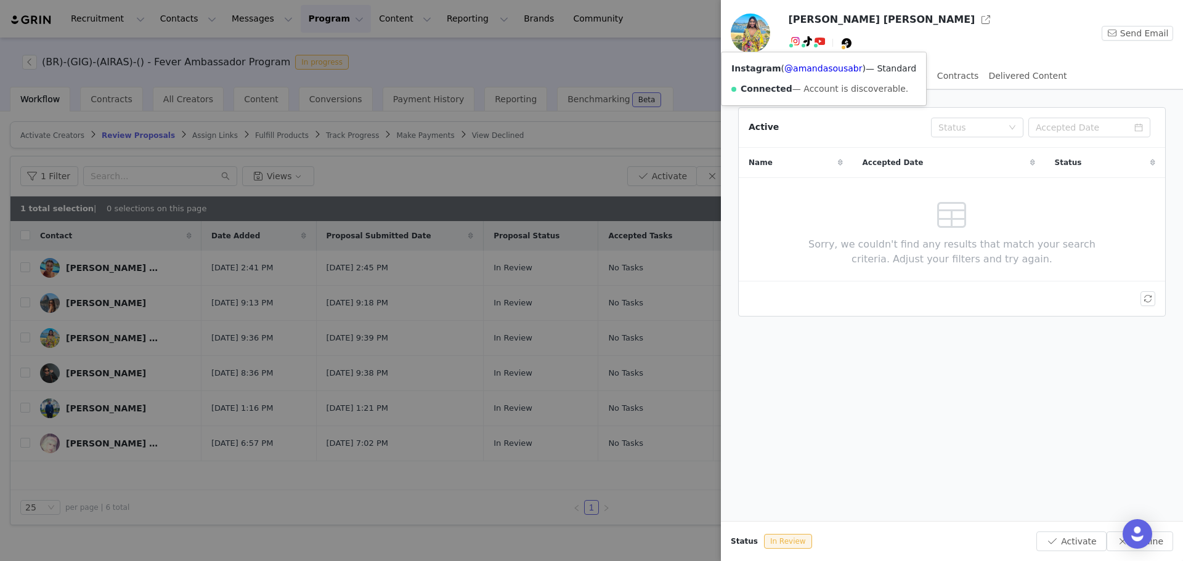
click at [796, 44] on img at bounding box center [796, 41] width 10 height 10
click at [797, 71] on link "@amandasousabr" at bounding box center [823, 68] width 78 height 10
click at [573, 150] on div at bounding box center [591, 280] width 1183 height 561
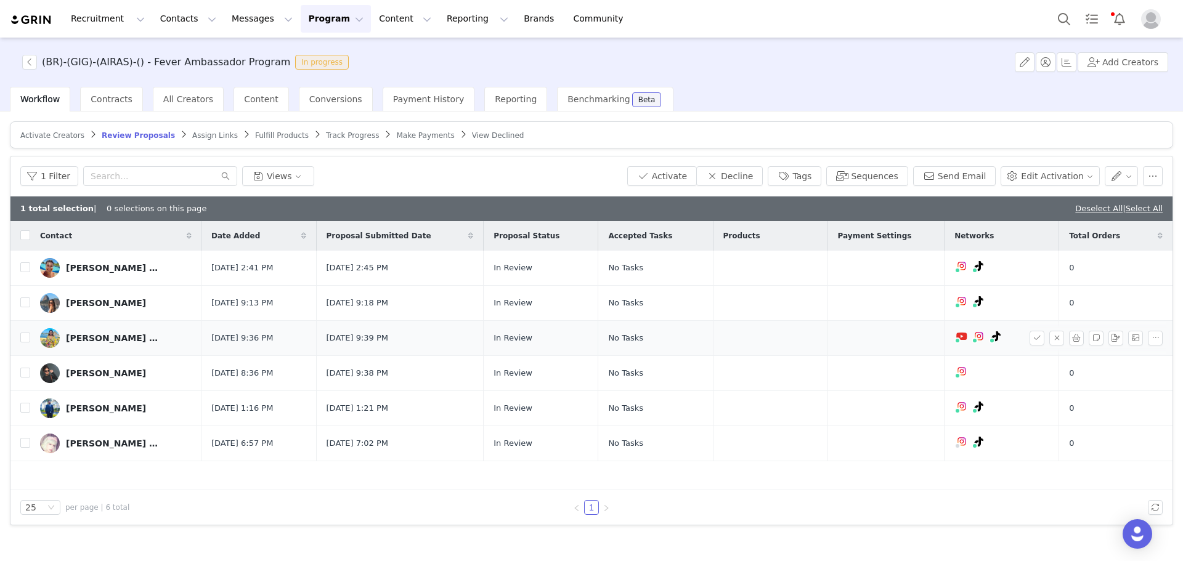
click at [31, 336] on td "Amanda De Sousa tavares" at bounding box center [115, 338] width 171 height 35
click at [1099, 211] on link "Deselect All" at bounding box center [1098, 208] width 47 height 9
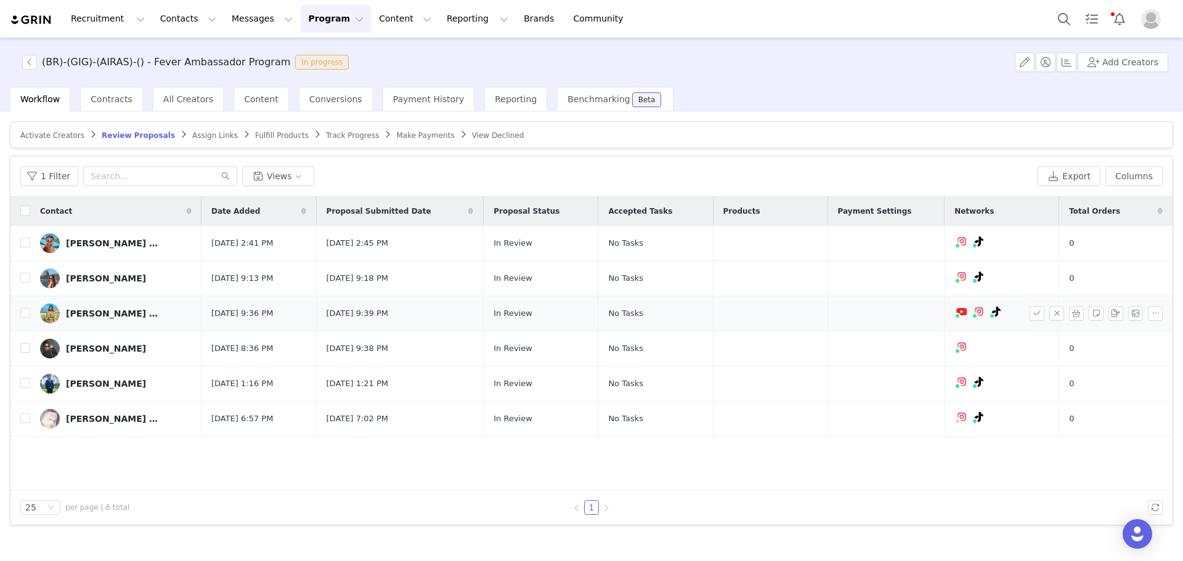
click at [20, 312] on td at bounding box center [20, 313] width 20 height 35
click at [25, 313] on input "checkbox" at bounding box center [25, 313] width 10 height 10
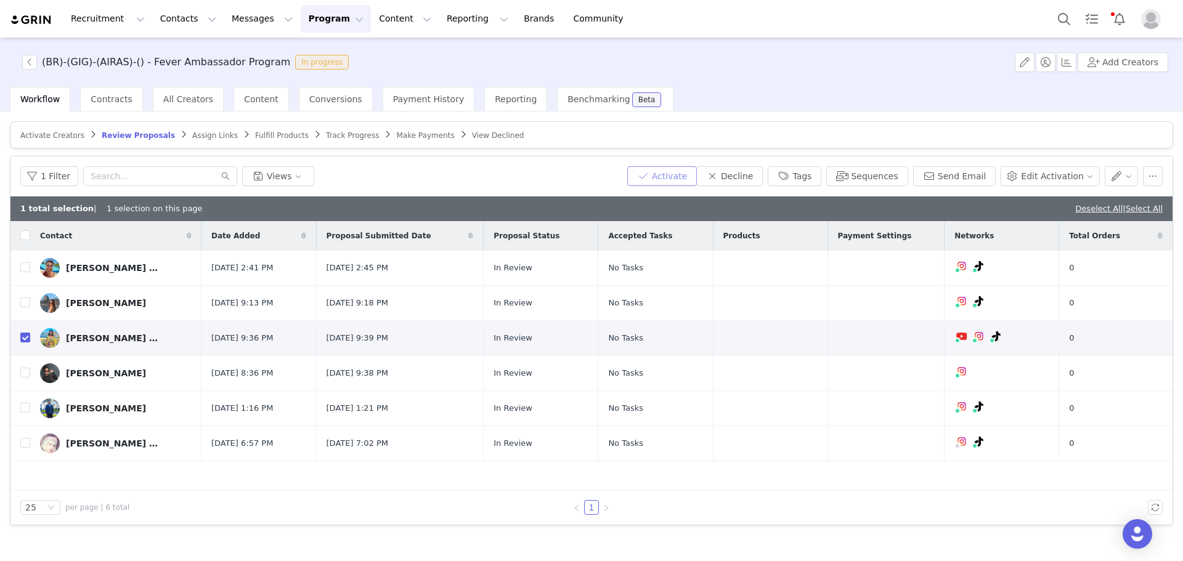
click at [695, 179] on button "Activate" at bounding box center [662, 176] width 70 height 20
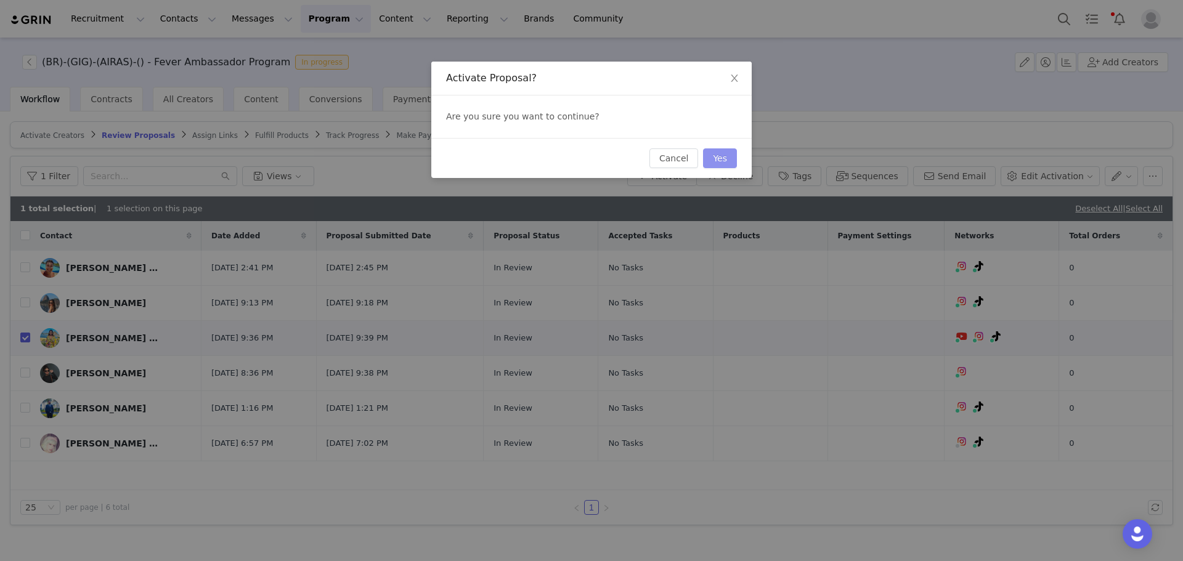
click at [721, 160] on button "Yes" at bounding box center [720, 158] width 34 height 20
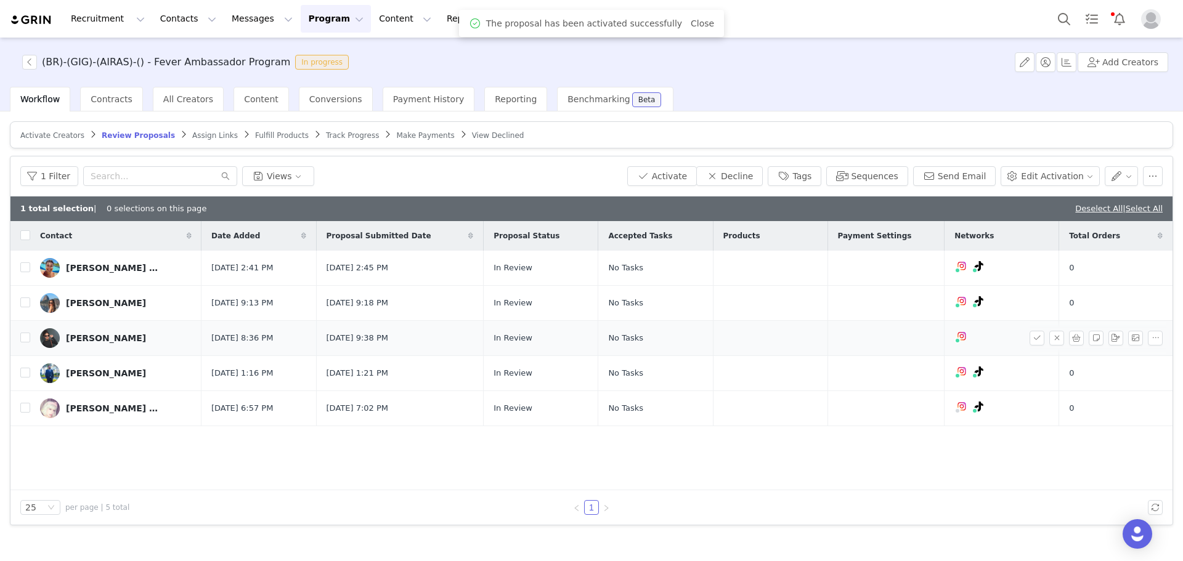
click at [109, 332] on link "Beatriz Pimentel" at bounding box center [116, 338] width 152 height 20
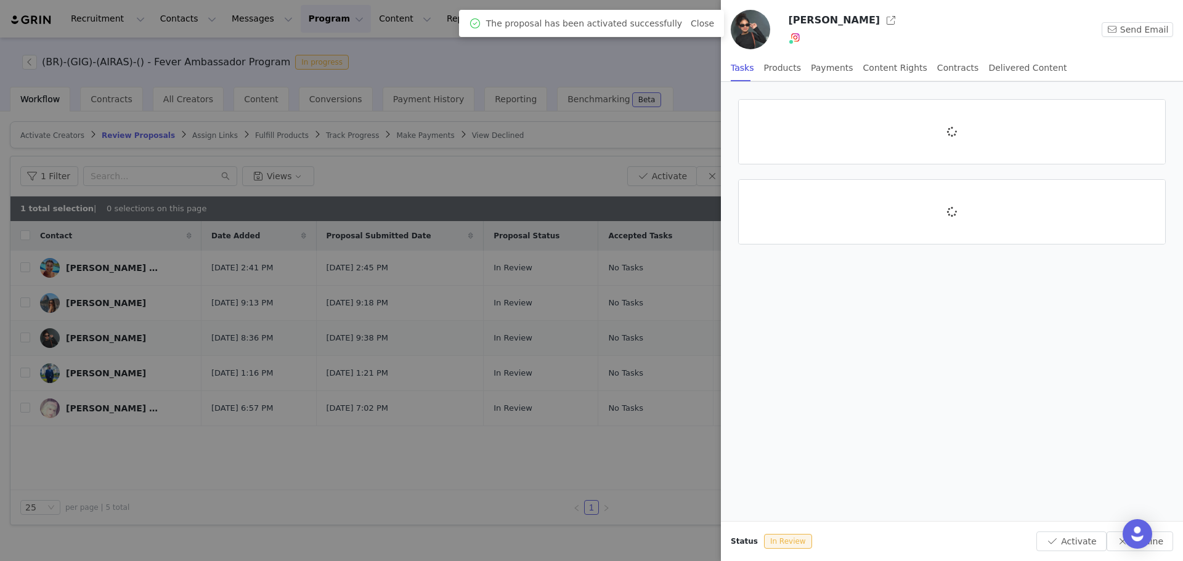
click at [104, 338] on div at bounding box center [591, 280] width 1183 height 561
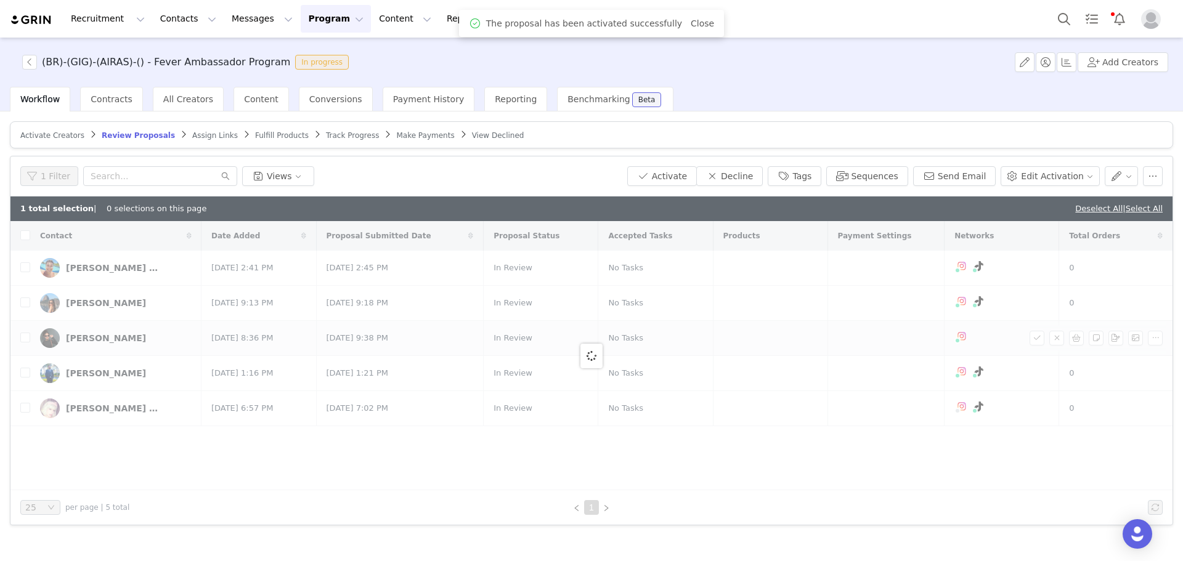
click at [104, 338] on div at bounding box center [591, 355] width 1162 height 269
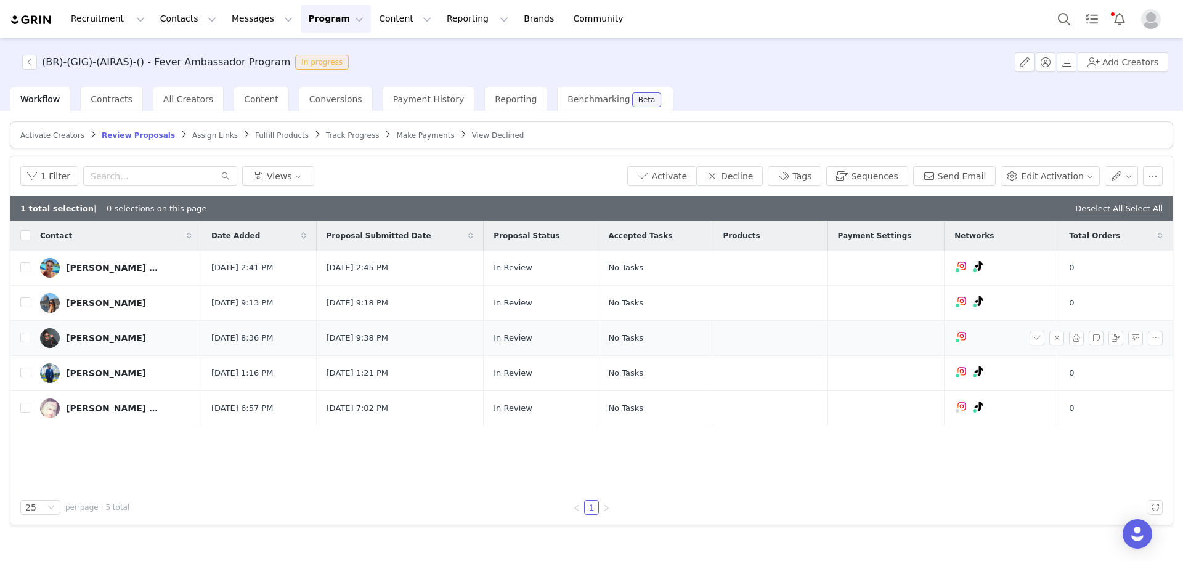
click at [104, 338] on div "Beatriz Pimentel" at bounding box center [106, 338] width 80 height 10
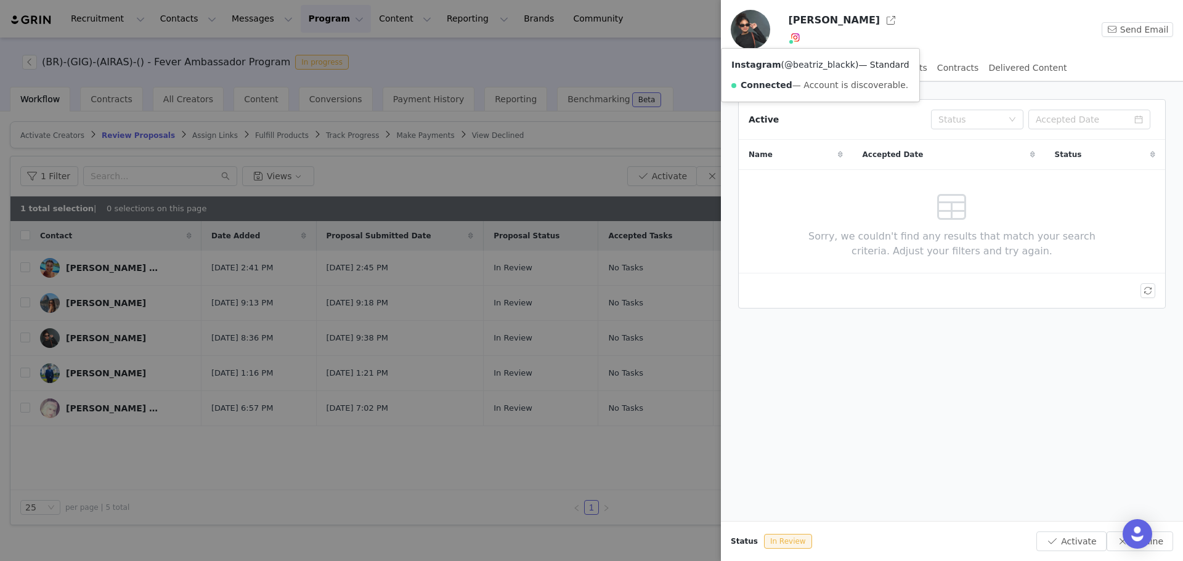
click at [802, 65] on link "@beatriz_blackk" at bounding box center [819, 65] width 71 height 10
click at [653, 112] on div at bounding box center [591, 280] width 1183 height 561
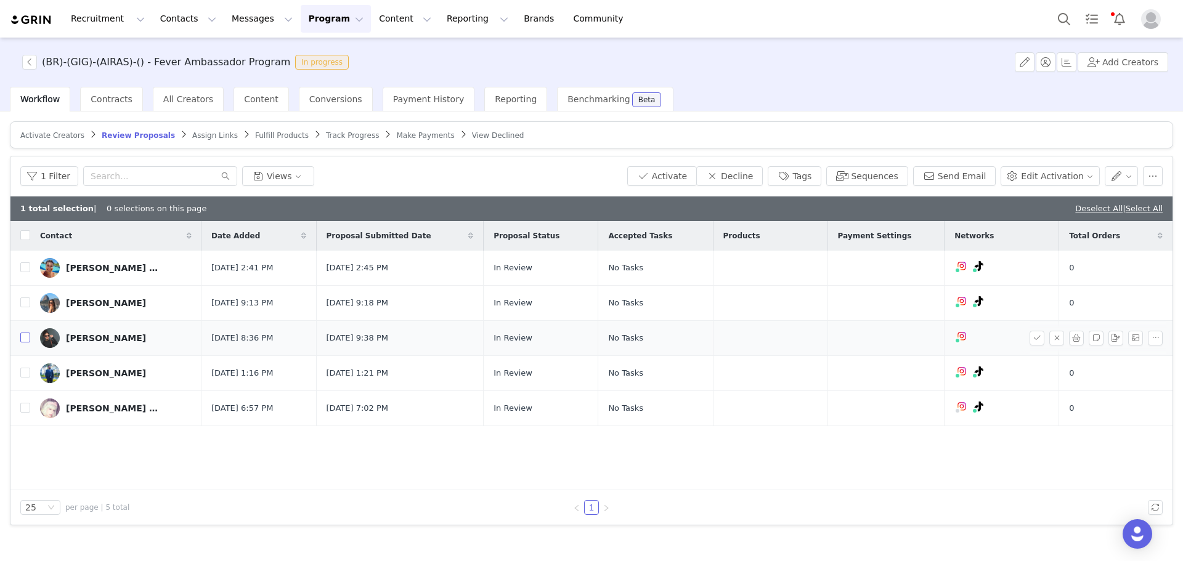
click at [26, 337] on input "checkbox" at bounding box center [25, 338] width 10 height 10
drag, startPoint x: 1099, startPoint y: 209, endPoint x: 1087, endPoint y: 210, distance: 11.7
click at [1099, 209] on link "Deselect All" at bounding box center [1098, 208] width 47 height 9
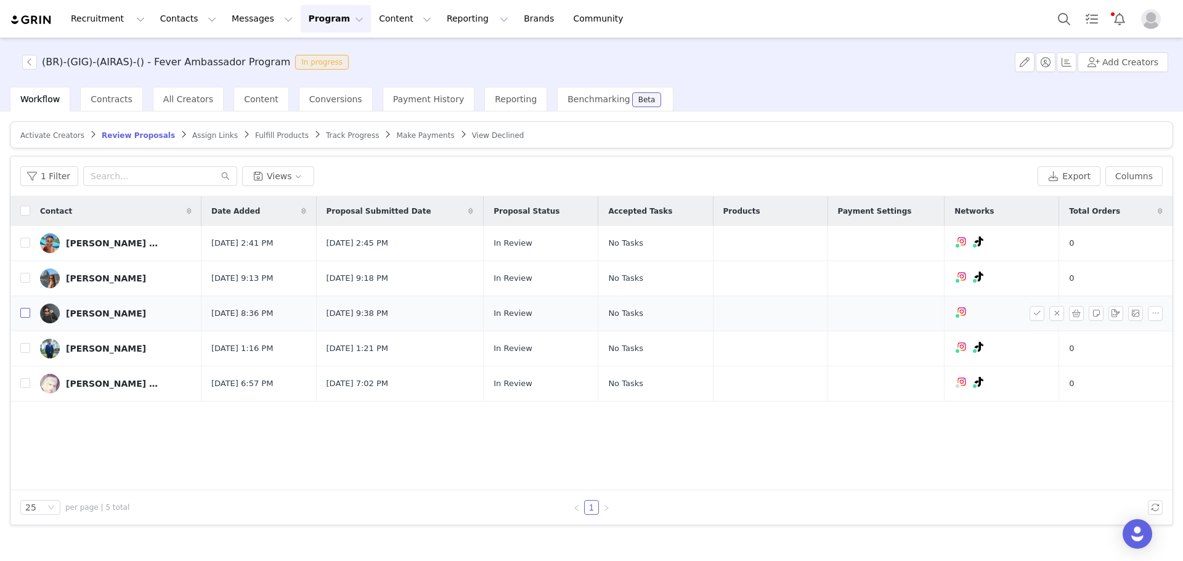
click at [26, 316] on input "checkbox" at bounding box center [25, 313] width 10 height 10
checkbox input "true"
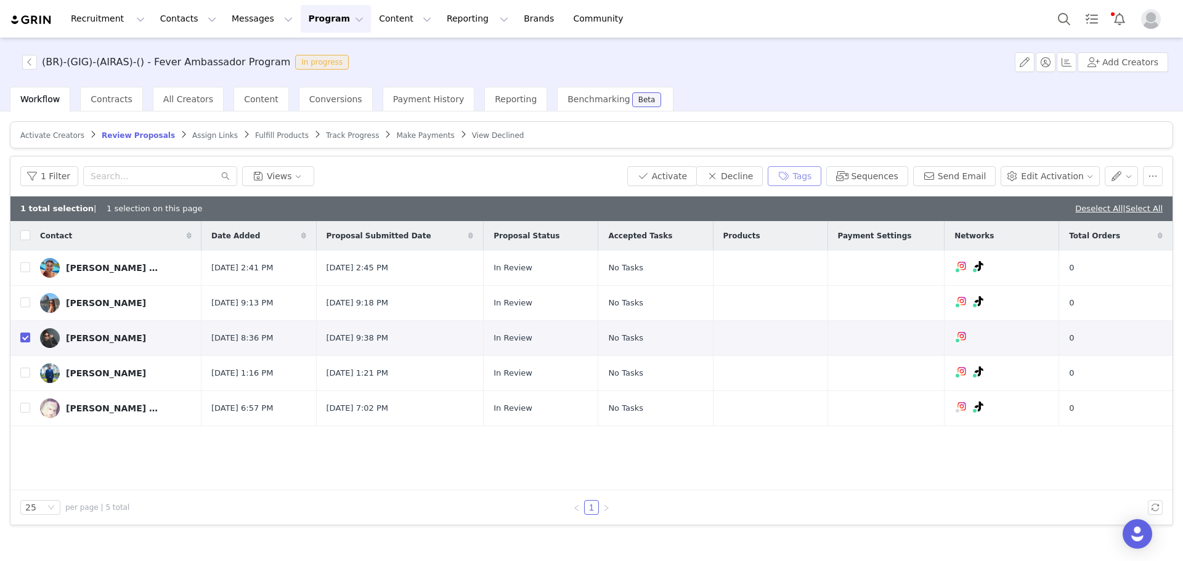
click at [815, 178] on button "Tags" at bounding box center [795, 176] width 54 height 20
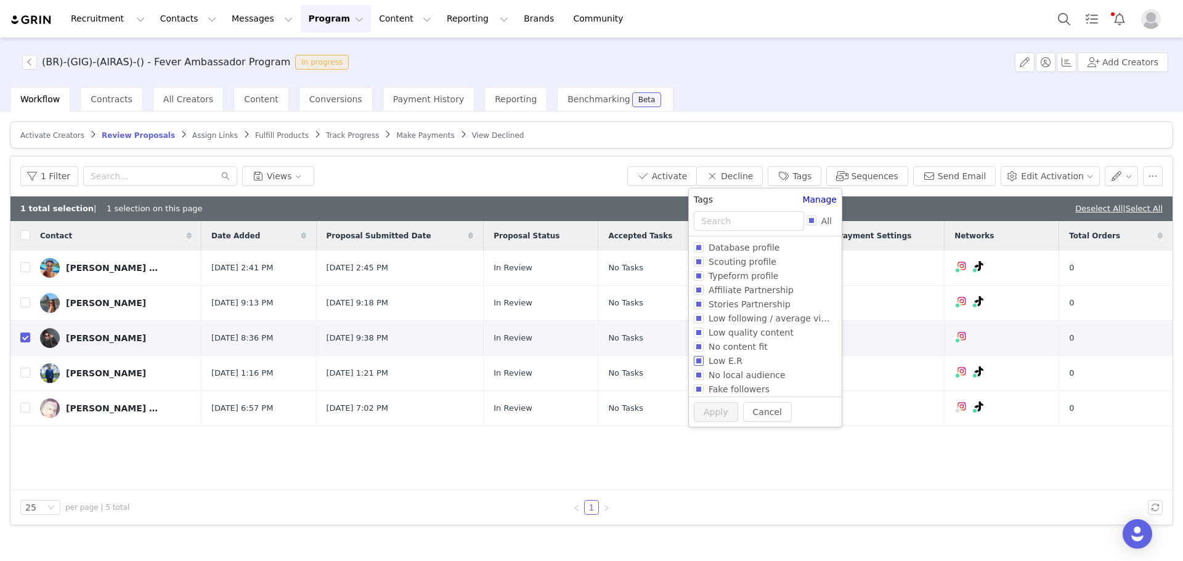
click at [706, 358] on span "Low E.R" at bounding box center [726, 361] width 44 height 10
click at [704, 358] on input "Low E.R" at bounding box center [699, 361] width 10 height 10
checkbox input "true"
click at [715, 346] on span "No content fit" at bounding box center [738, 347] width 69 height 10
click at [704, 346] on input "No content fit" at bounding box center [699, 347] width 10 height 10
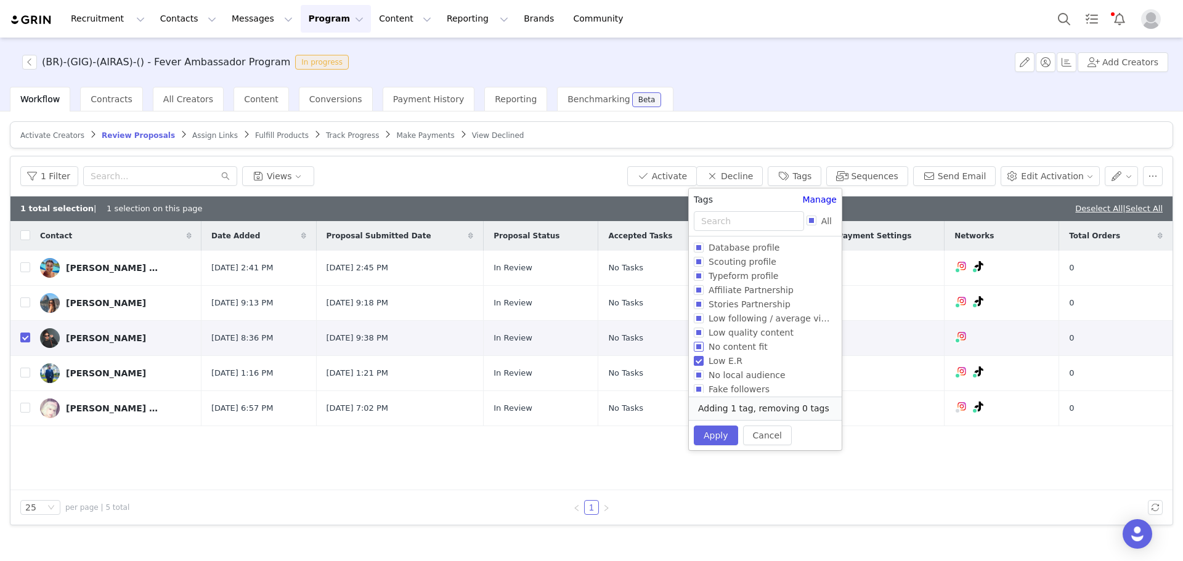
checkbox input "true"
click at [718, 321] on span "Low following / average views" at bounding box center [773, 319] width 139 height 10
click at [704, 321] on input "Low following / average views" at bounding box center [699, 319] width 10 height 10
checkbox input "true"
click at [718, 335] on span "Low quality content" at bounding box center [751, 333] width 95 height 10
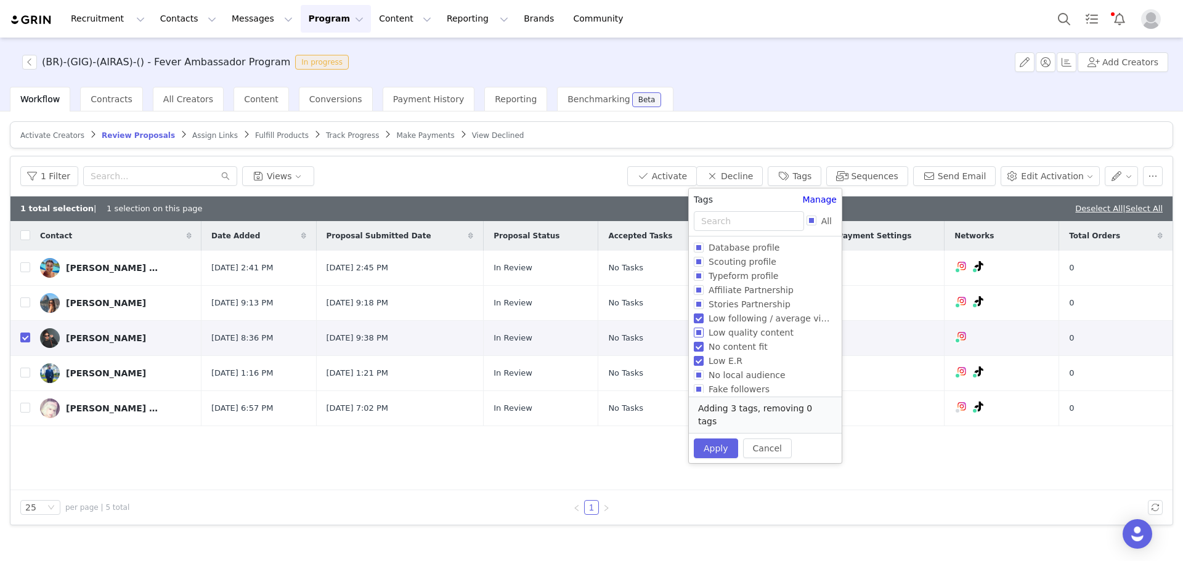
click at [704, 335] on input "Low quality content" at bounding box center [699, 333] width 10 height 10
checkbox input "true"
click at [722, 439] on button "Apply" at bounding box center [716, 449] width 44 height 20
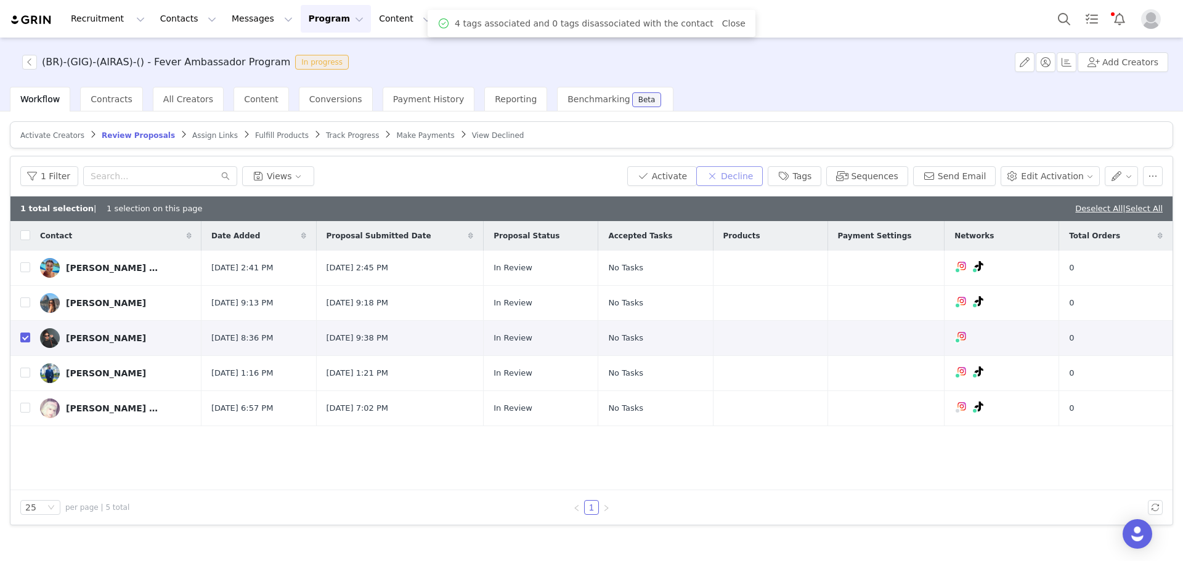
click at [748, 177] on button "Decline" at bounding box center [729, 176] width 67 height 20
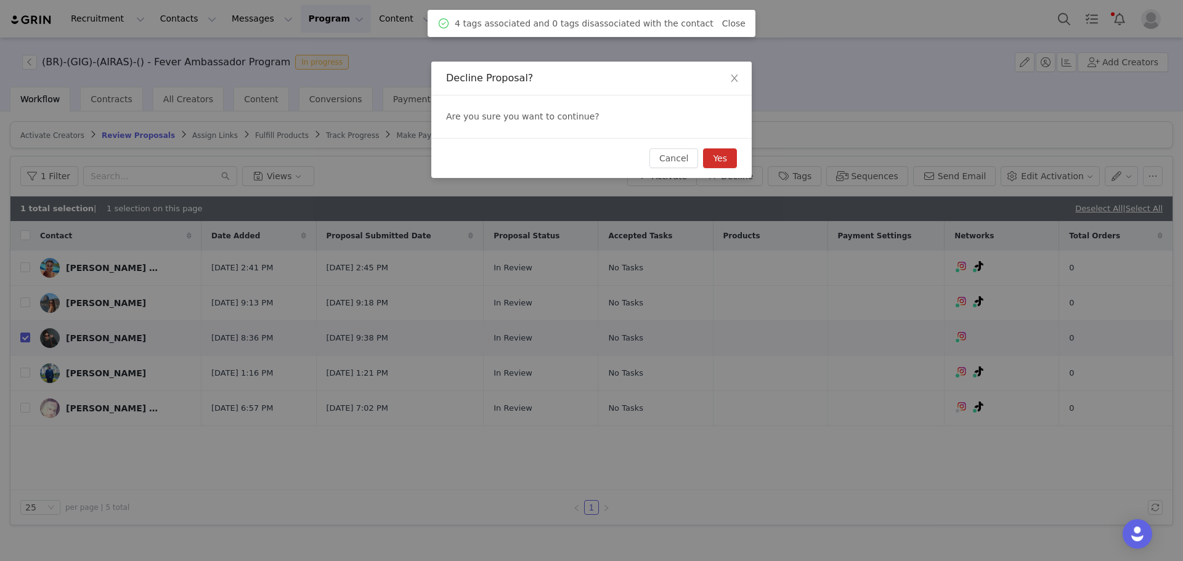
click at [731, 152] on button "Yes" at bounding box center [720, 158] width 34 height 20
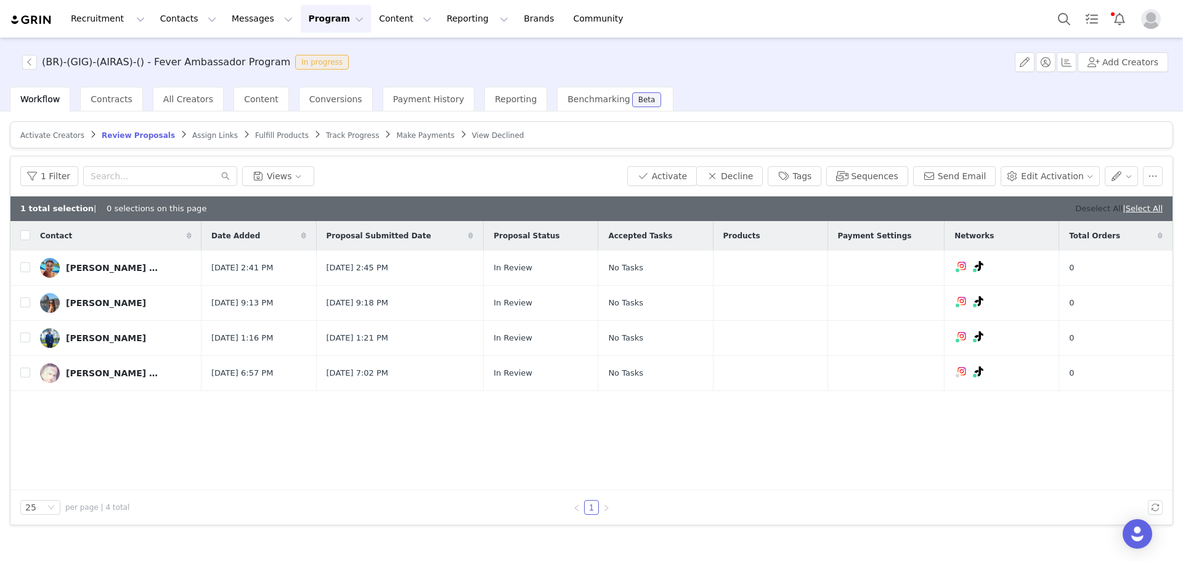
click at [1099, 205] on link "Deselect All" at bounding box center [1098, 208] width 47 height 9
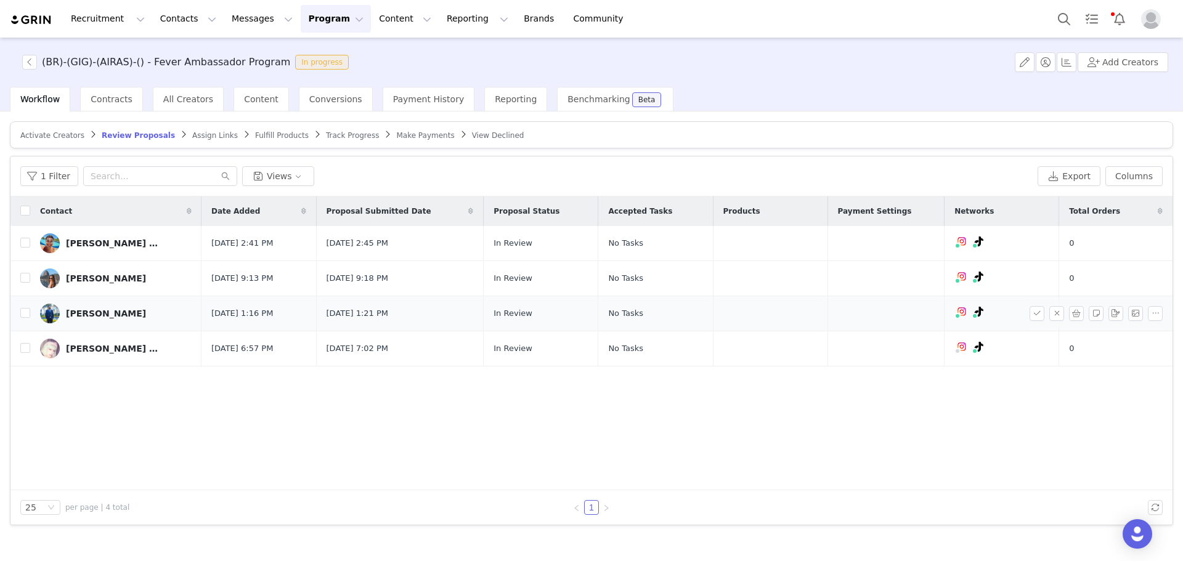
click at [71, 314] on div "Gabriel Fernandes" at bounding box center [106, 314] width 80 height 10
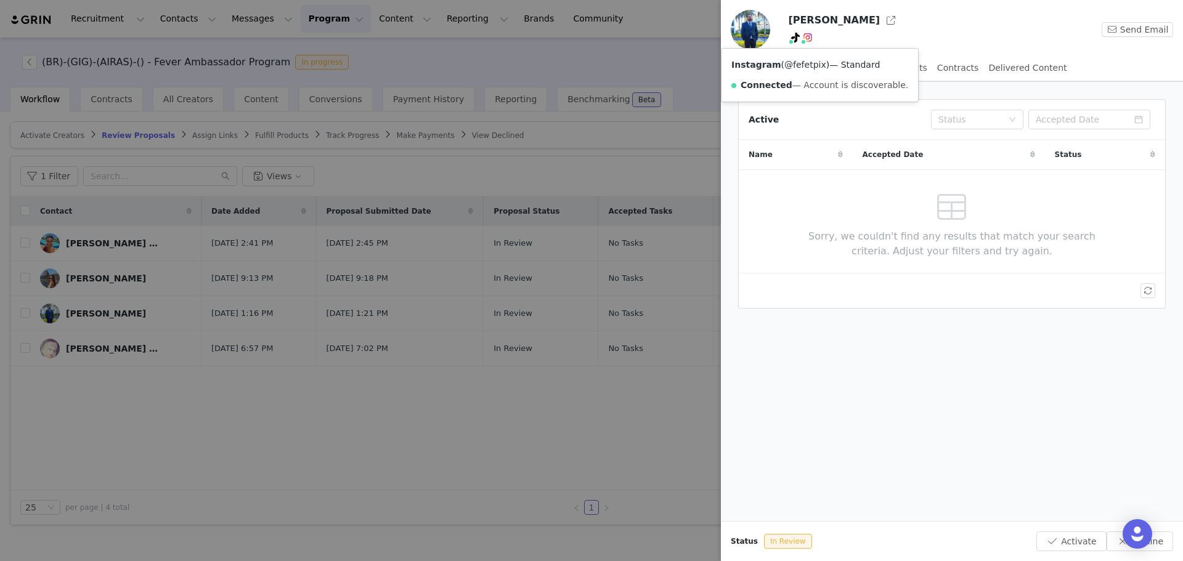
click at [802, 60] on link "@fefetpix" at bounding box center [805, 65] width 42 height 10
click at [353, 328] on div at bounding box center [591, 280] width 1183 height 561
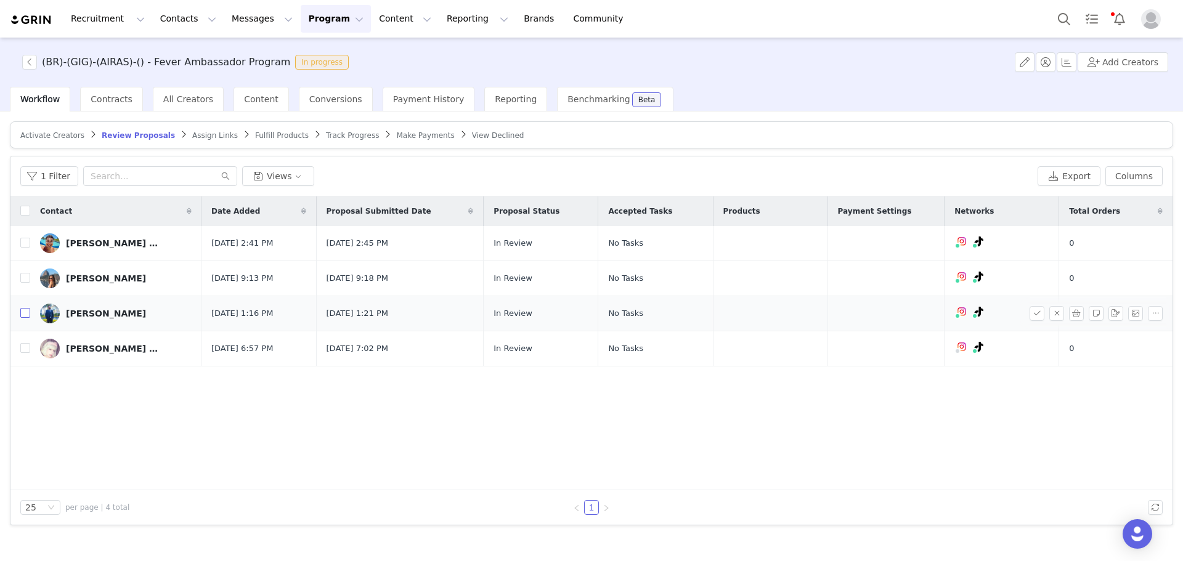
click at [25, 317] on input "checkbox" at bounding box center [25, 313] width 10 height 10
checkbox input "true"
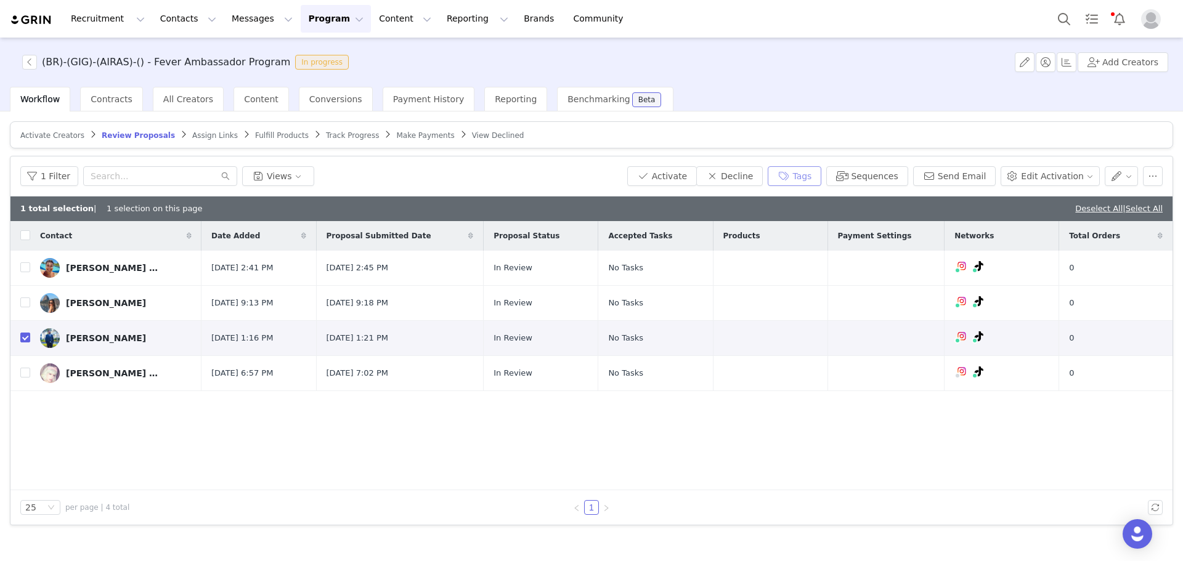
click at [821, 177] on button "Tags" at bounding box center [795, 176] width 54 height 20
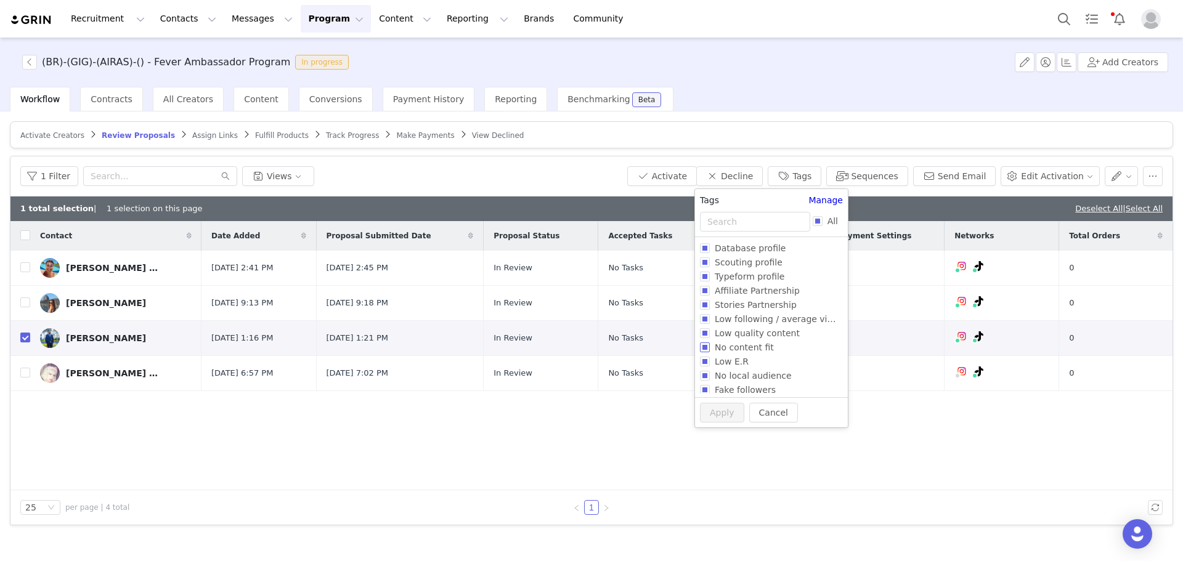
click at [749, 349] on span "No content fit" at bounding box center [744, 348] width 69 height 10
click at [710, 349] on input "No content fit" at bounding box center [705, 348] width 10 height 10
checkbox input "true"
click at [737, 362] on span "Low E.R" at bounding box center [726, 361] width 44 height 10
click at [704, 362] on input "Low E.R" at bounding box center [699, 361] width 10 height 10
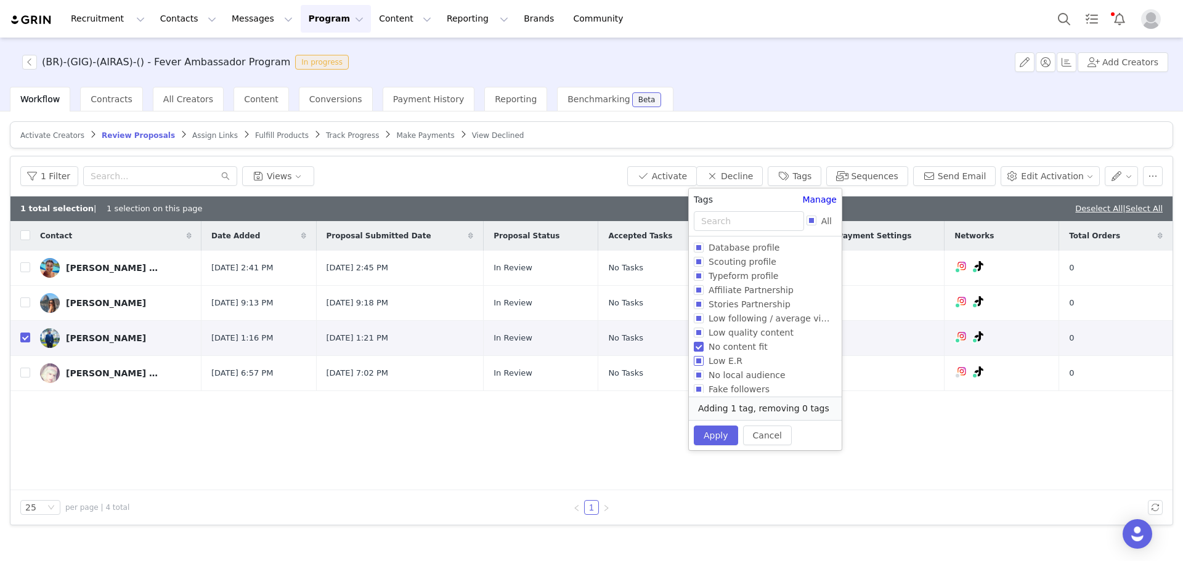
checkbox input "true"
click at [746, 334] on span "Low quality content" at bounding box center [751, 333] width 95 height 10
click at [704, 334] on input "Low quality content" at bounding box center [699, 333] width 10 height 10
checkbox input "true"
click at [756, 314] on span "Low following / average views" at bounding box center [773, 319] width 139 height 10
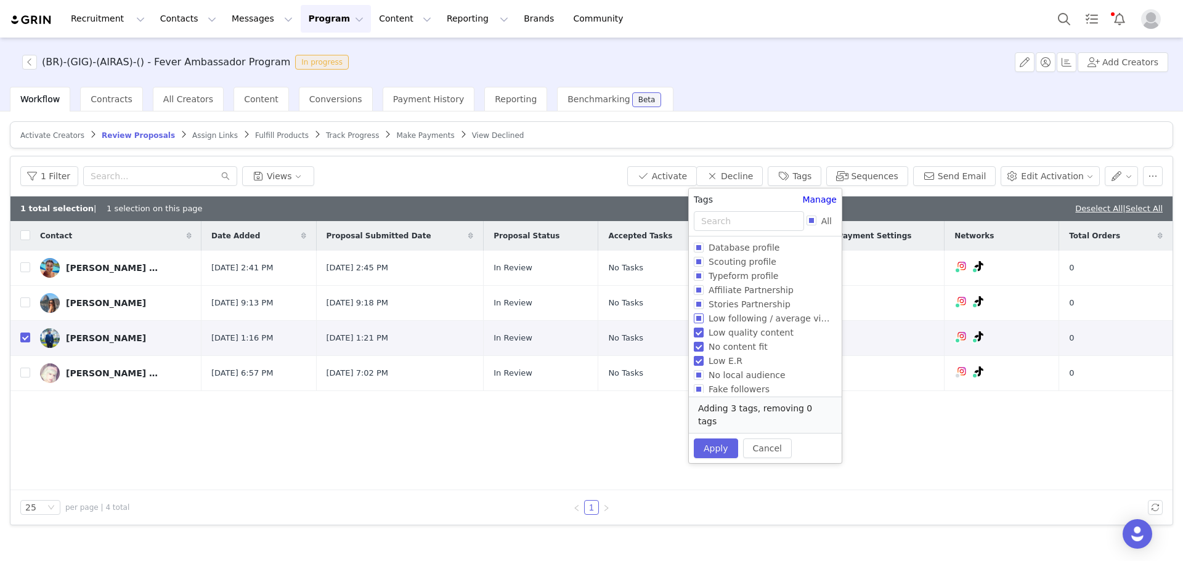
click at [704, 314] on input "Low following / average views" at bounding box center [699, 319] width 10 height 10
checkbox input "true"
click at [718, 439] on button "Apply" at bounding box center [716, 449] width 44 height 20
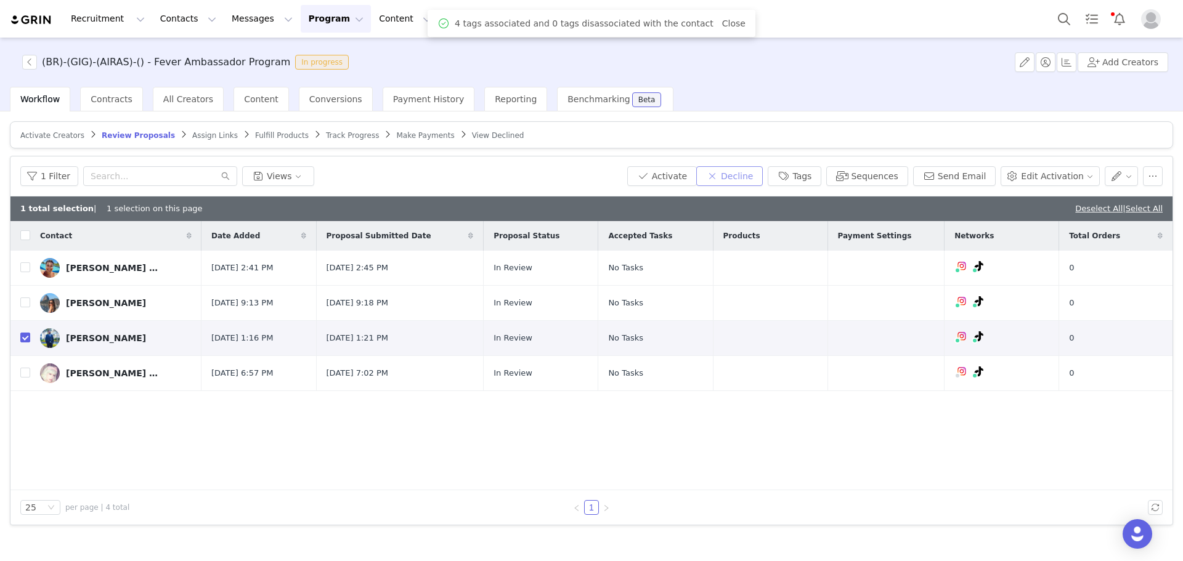
click at [763, 177] on button "Decline" at bounding box center [729, 176] width 67 height 20
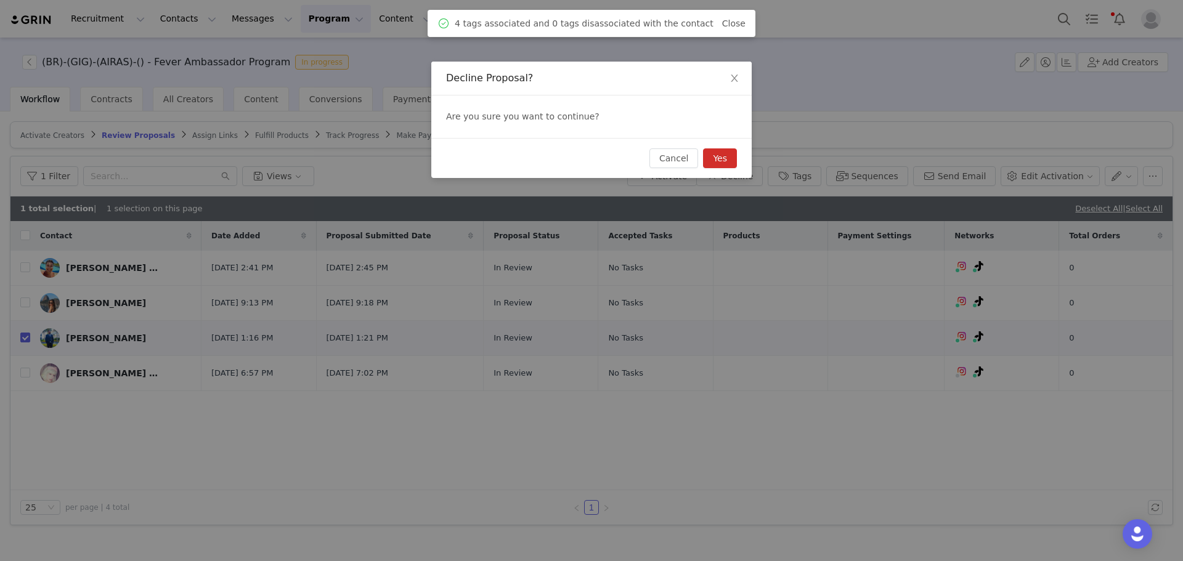
click at [726, 153] on button "Yes" at bounding box center [720, 158] width 34 height 20
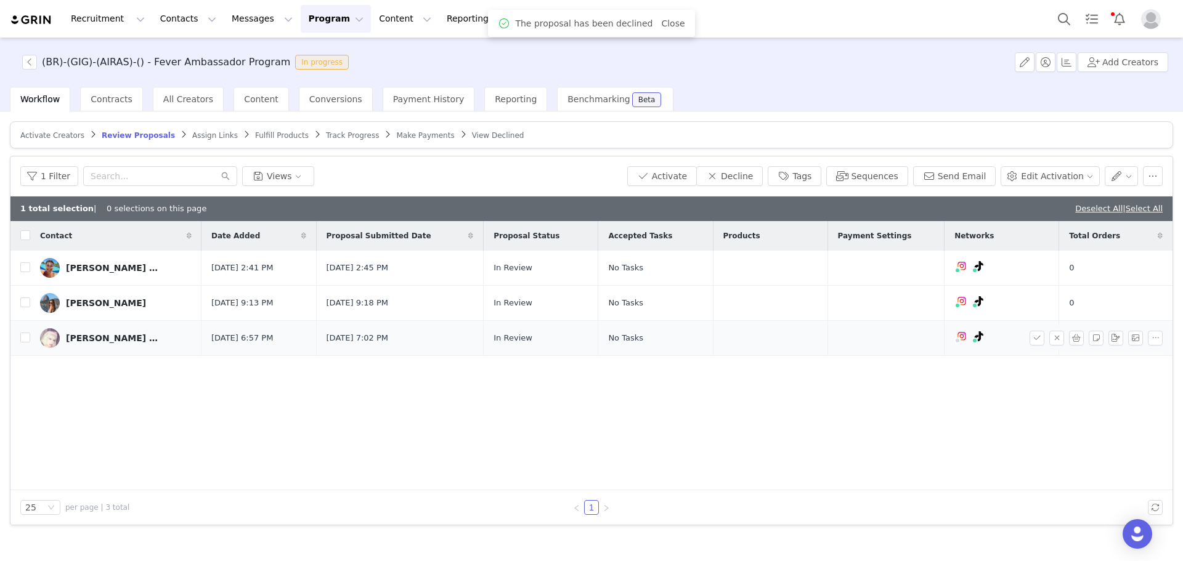
click at [91, 340] on div "Simone Eloá Viana Costa" at bounding box center [112, 338] width 92 height 10
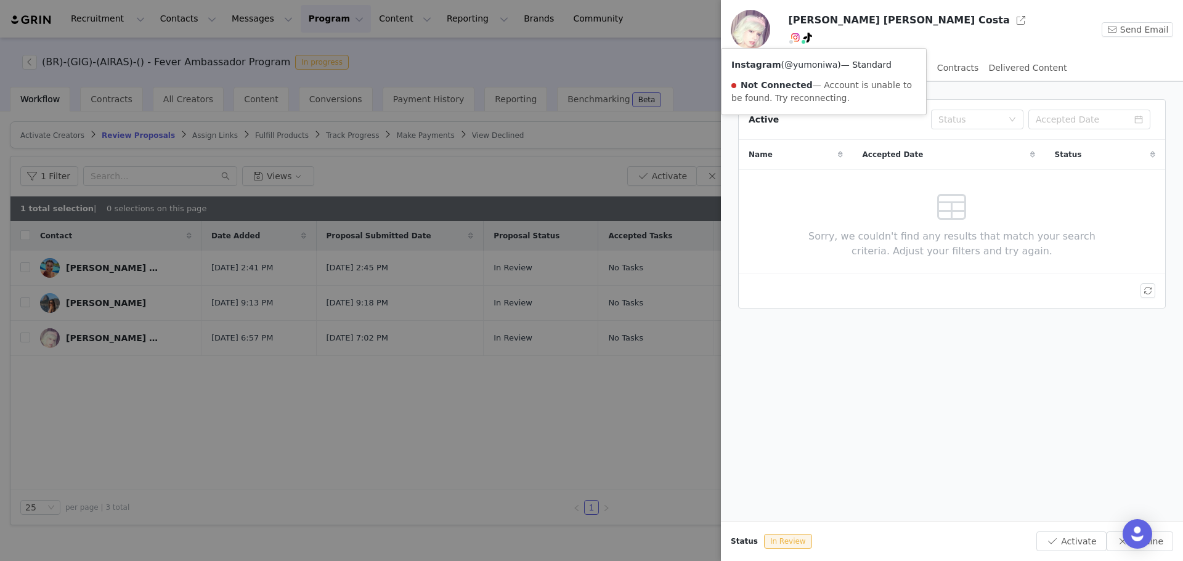
click at [792, 64] on link "@yumoniwa" at bounding box center [810, 65] width 53 height 10
click at [439, 513] on div at bounding box center [591, 280] width 1183 height 561
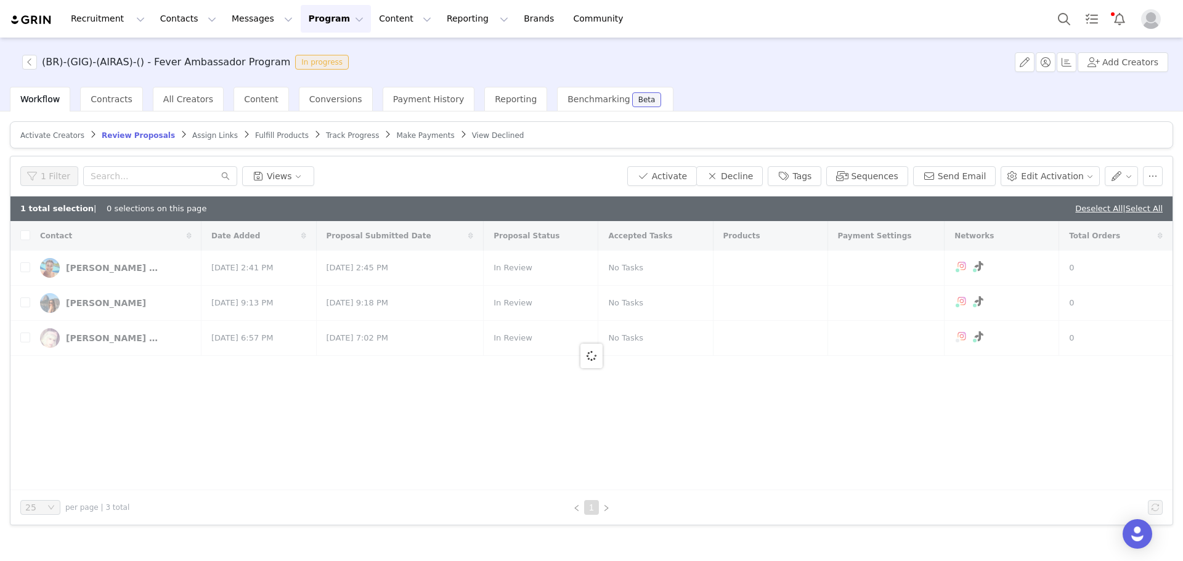
click at [1182, 437] on div at bounding box center [1183, 280] width 0 height 561
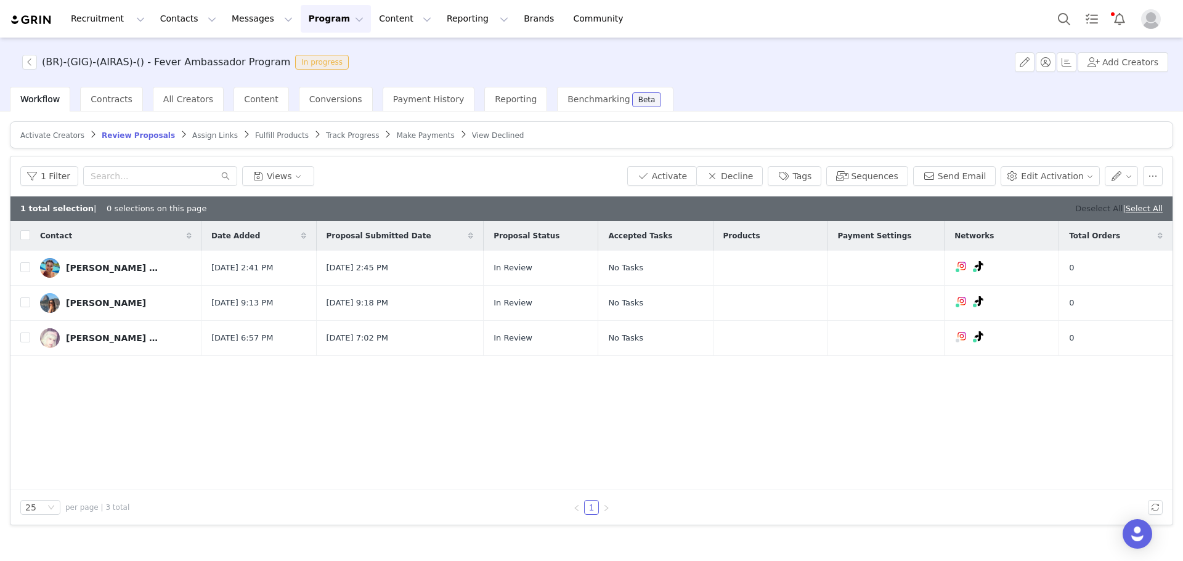
click at [1089, 208] on link "Deselect All" at bounding box center [1098, 208] width 47 height 9
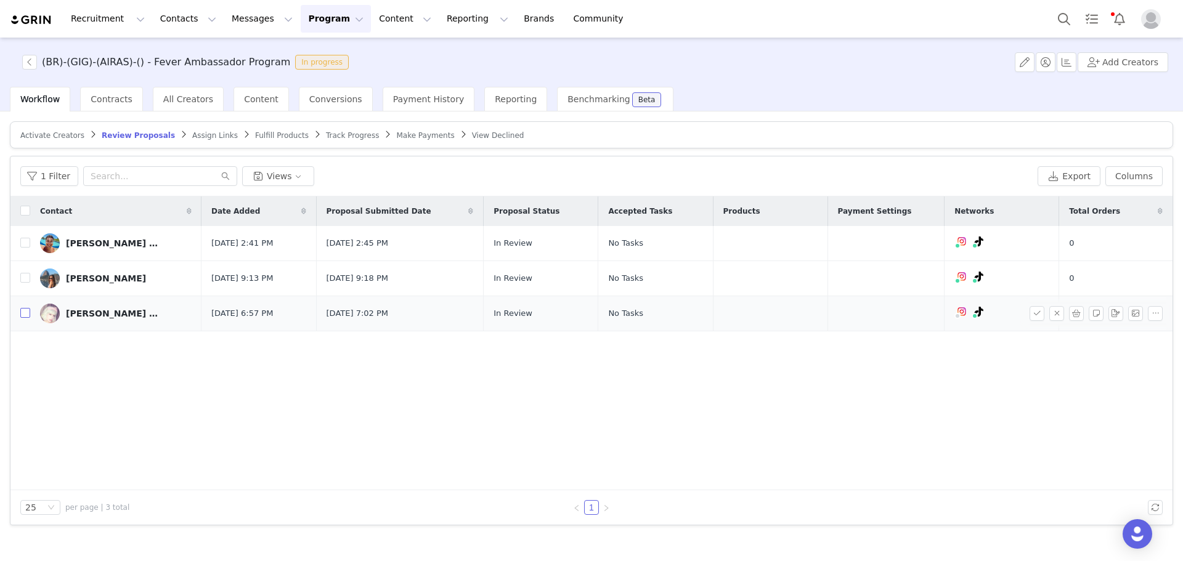
click at [25, 309] on input "checkbox" at bounding box center [25, 313] width 10 height 10
checkbox input "true"
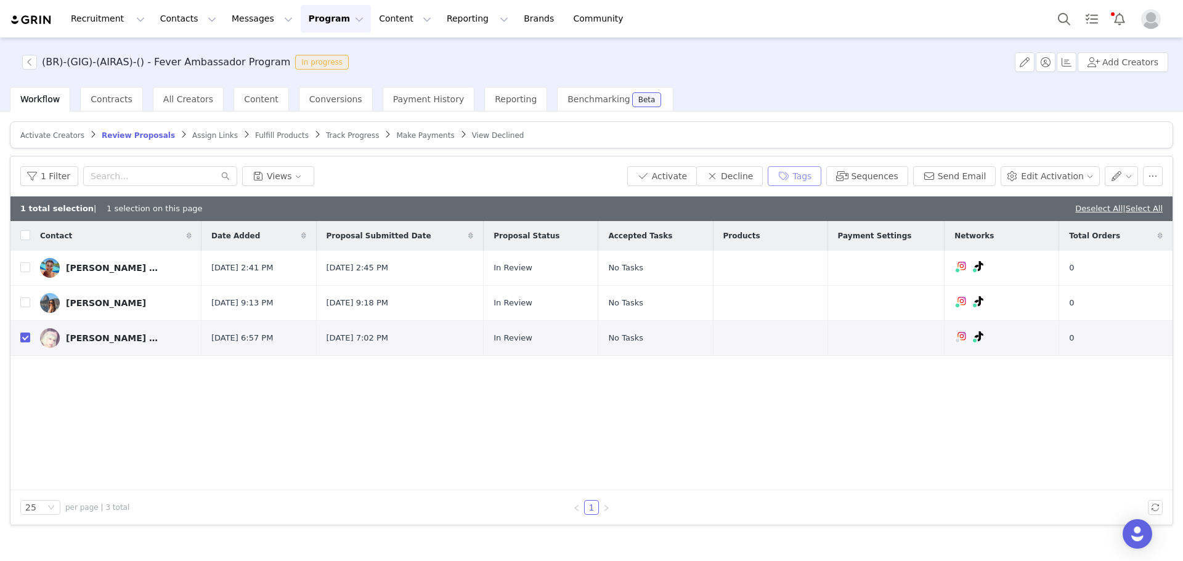
click at [804, 174] on button "Tags" at bounding box center [795, 176] width 54 height 20
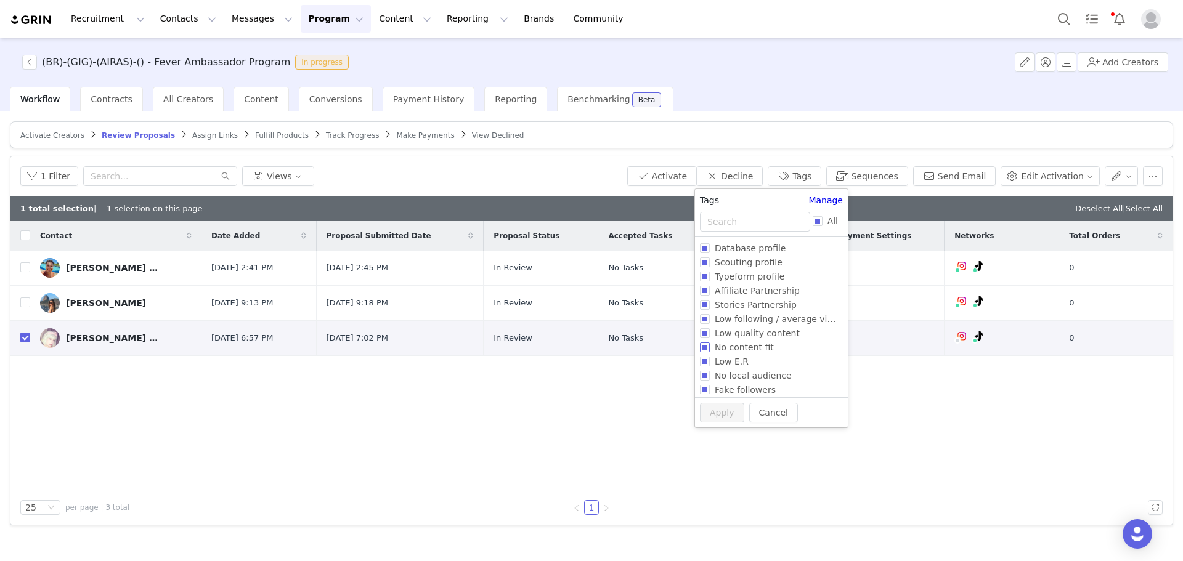
click at [736, 348] on span "No content fit" at bounding box center [744, 348] width 69 height 10
click at [710, 348] on input "No content fit" at bounding box center [705, 348] width 10 height 10
checkbox input "true"
click at [733, 359] on span "Low E.R" at bounding box center [726, 361] width 44 height 10
click at [704, 359] on input "Low E.R" at bounding box center [699, 361] width 10 height 10
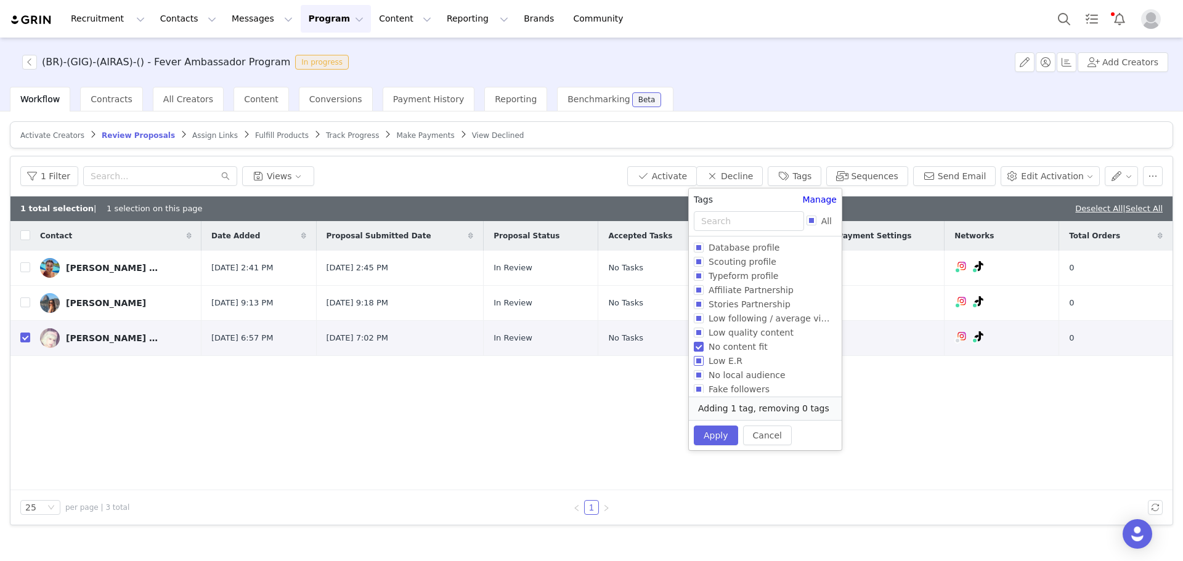
checkbox input "true"
click at [765, 334] on span "Low quality content" at bounding box center [751, 333] width 95 height 10
click at [704, 334] on input "Low quality content" at bounding box center [699, 333] width 10 height 10
checkbox input "true"
click at [766, 314] on span "Low following / average views" at bounding box center [773, 319] width 139 height 10
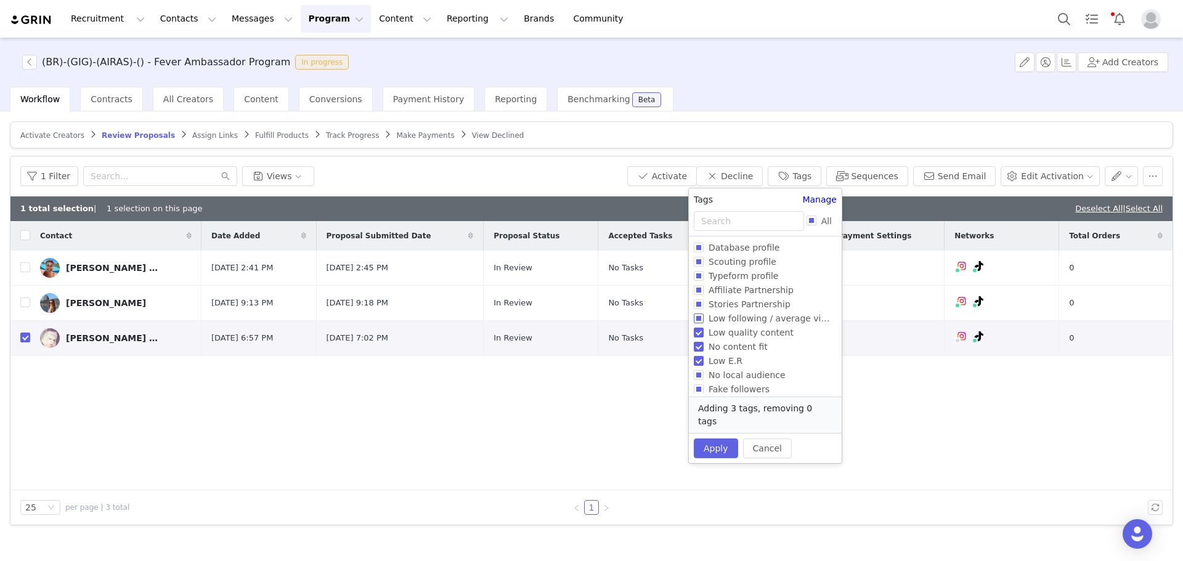
click at [704, 314] on input "Low following / average views" at bounding box center [699, 319] width 10 height 10
checkbox input "true"
click at [728, 439] on button "Apply" at bounding box center [716, 449] width 44 height 20
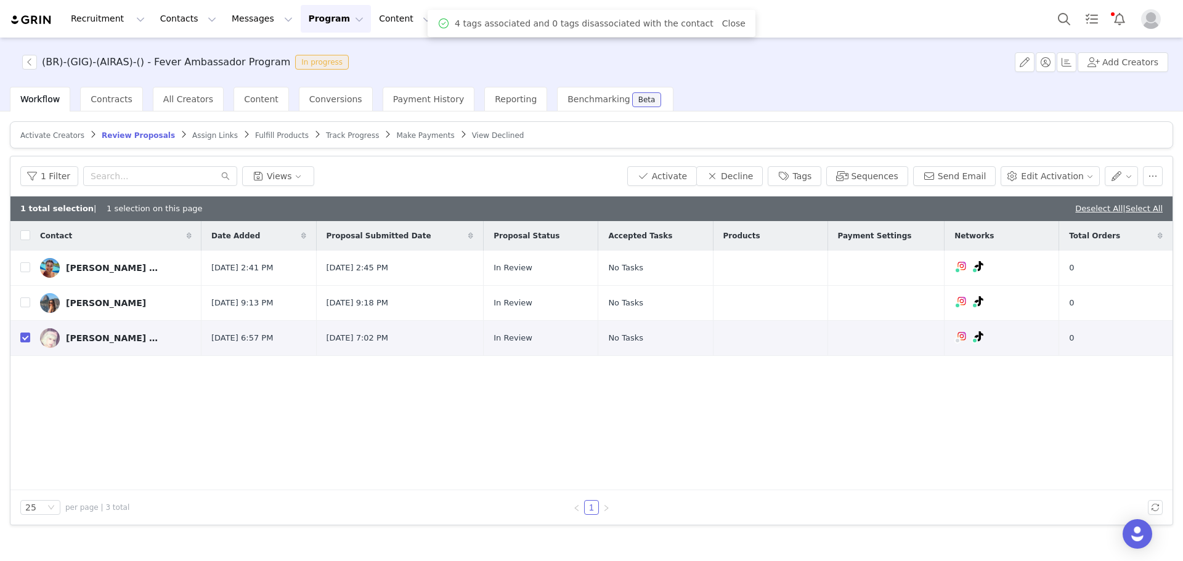
click at [778, 191] on div "1 Filter Views Activate Decline Tags Sequences Send Email Edit Activation" at bounding box center [591, 177] width 1162 height 40
click at [763, 178] on button "Decline" at bounding box center [729, 176] width 67 height 20
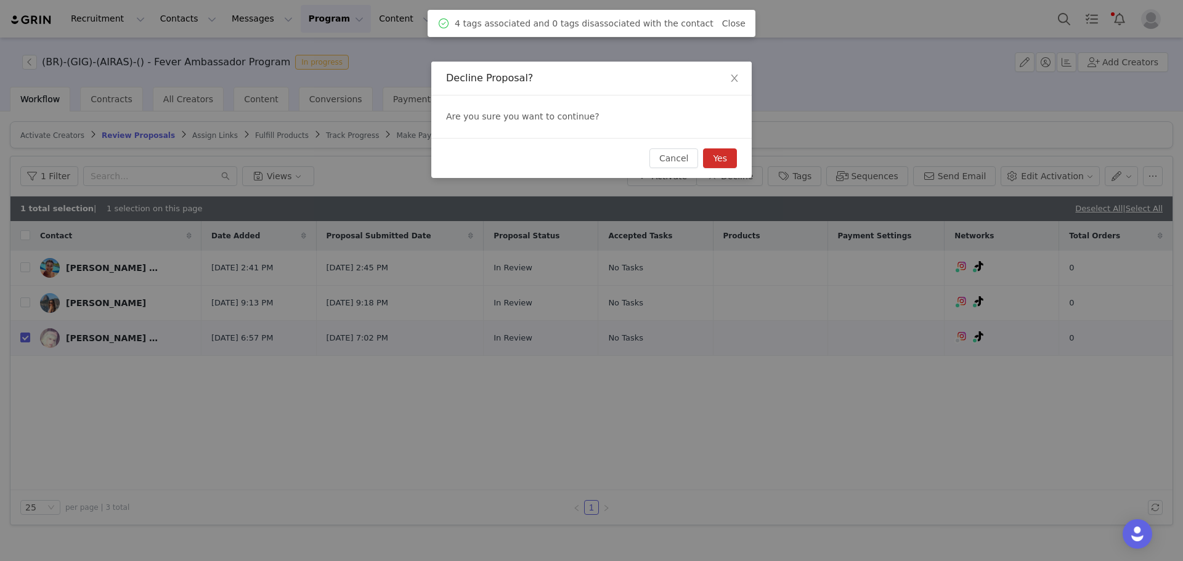
click at [719, 157] on button "Yes" at bounding box center [720, 158] width 34 height 20
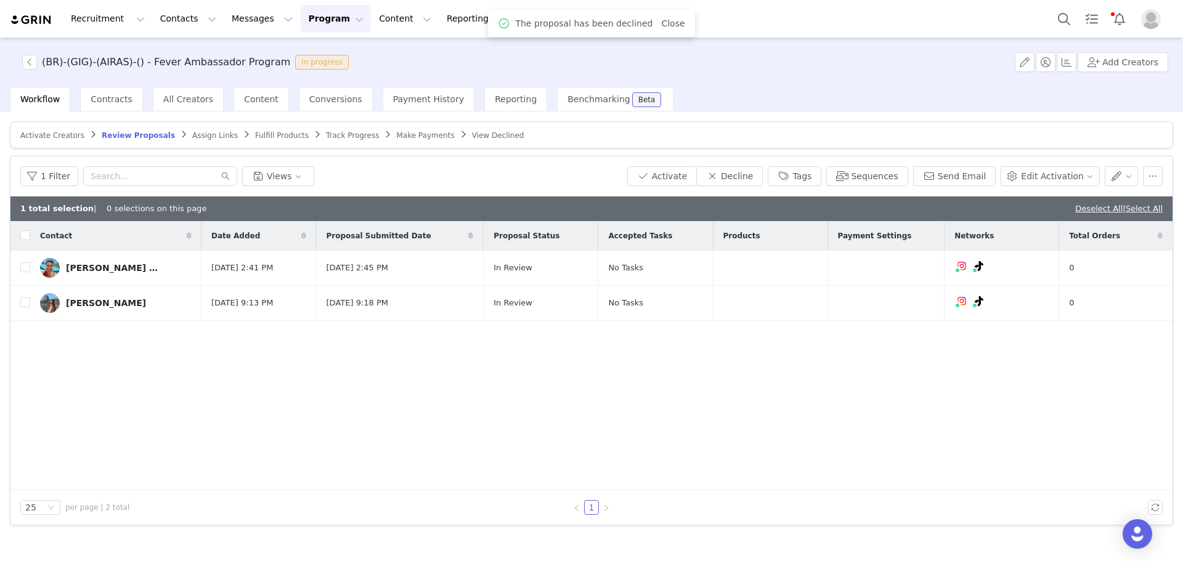
click at [198, 410] on div "Contact Date Added Proposal Submitted Date Proposal Status Accepted Tasks Produ…" at bounding box center [591, 355] width 1162 height 269
click at [1100, 213] on link "Deselect All" at bounding box center [1098, 208] width 47 height 9
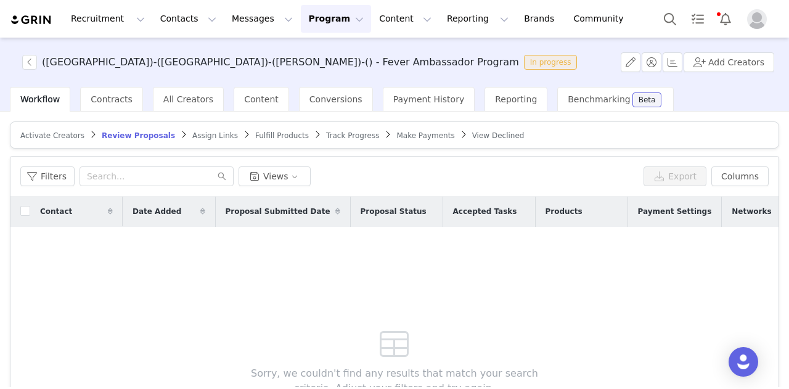
click at [174, 162] on div "Filters Views Export Columns" at bounding box center [394, 177] width 768 height 40
click at [173, 168] on input "text" at bounding box center [156, 176] width 154 height 20
click at [100, 100] on span "Contracts" at bounding box center [112, 99] width 42 height 10
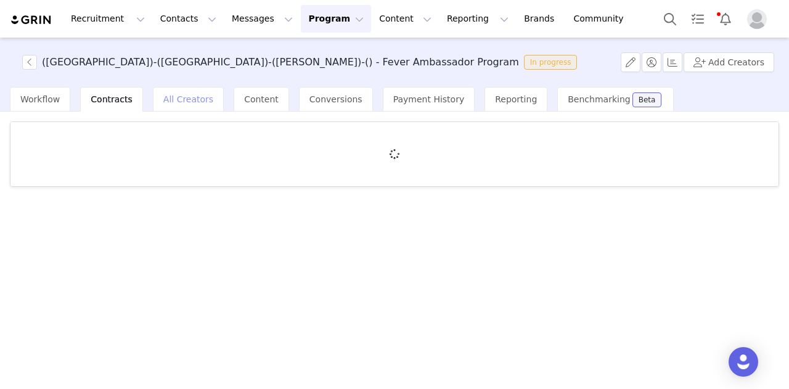
click at [176, 105] on div "All Creators" at bounding box center [188, 99] width 71 height 25
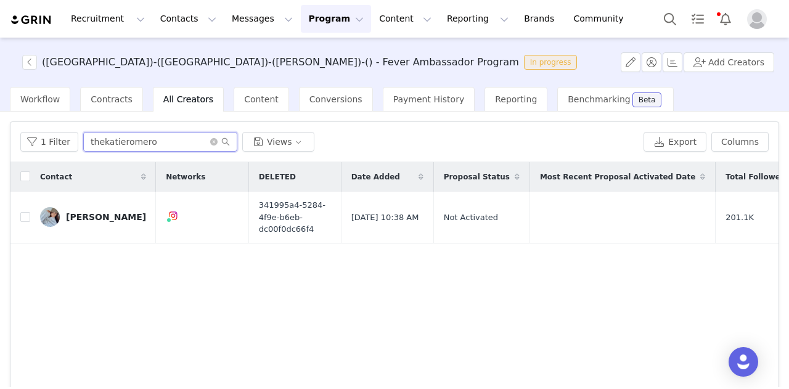
click at [175, 145] on input "thekatieromero" at bounding box center [160, 142] width 154 height 20
paste input "[URL][DOMAIN_NAME]"
type input "[URL][DOMAIN_NAME]"
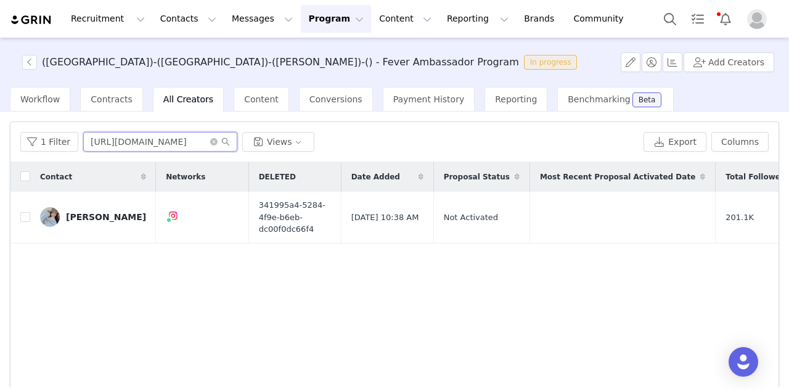
scroll to position [0, 23]
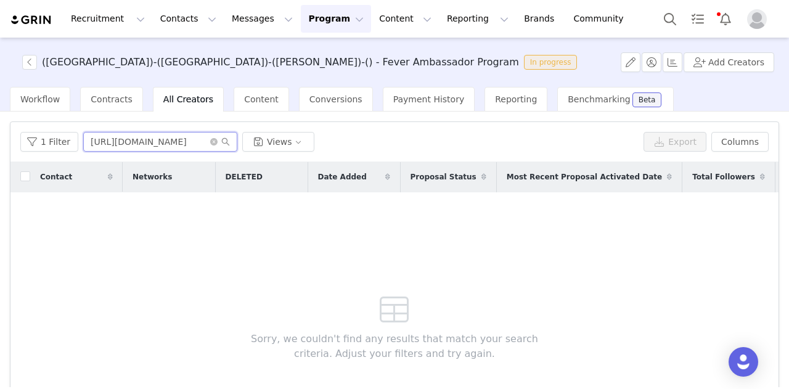
click at [175, 145] on input "[URL][DOMAIN_NAME]" at bounding box center [160, 142] width 154 height 20
